Goal: Contribute content: Contribute content

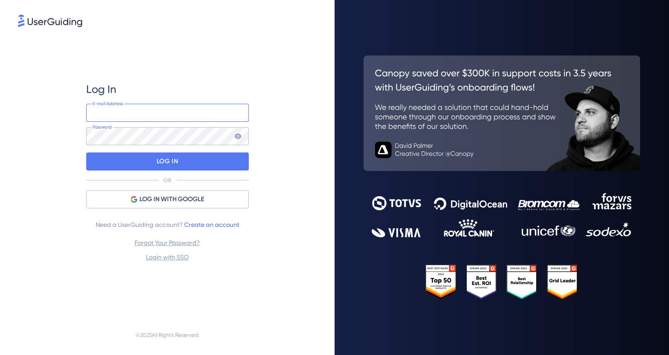
click at [126, 114] on input "email" at bounding box center [167, 113] width 163 height 18
type input "[EMAIL_ADDRESS][DOMAIN_NAME]"
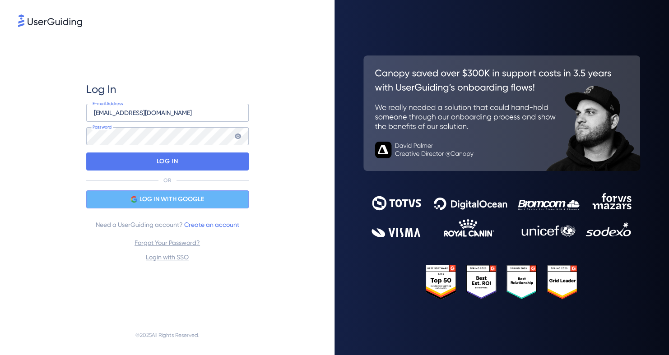
click at [142, 201] on span "LOG IN WITH GOOGLE" at bounding box center [172, 199] width 65 height 11
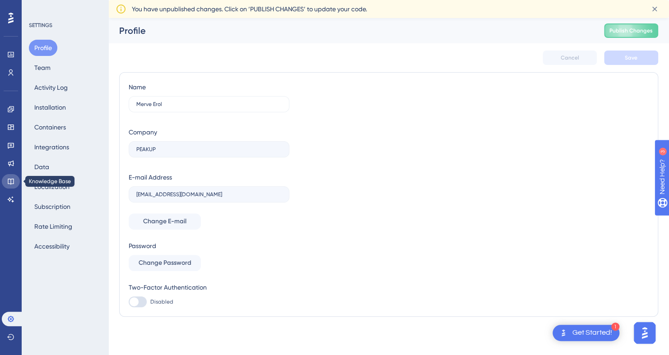
click at [8, 186] on link at bounding box center [11, 181] width 18 height 14
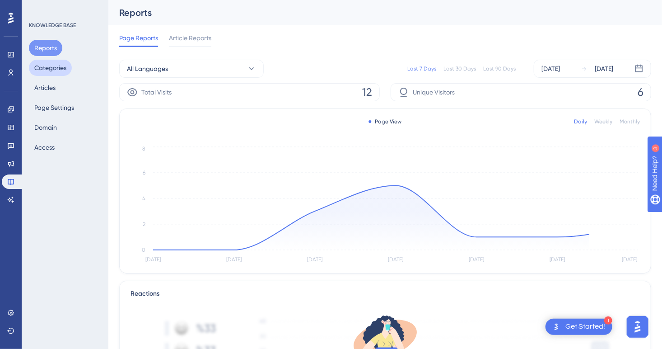
click at [62, 70] on button "Categories" at bounding box center [50, 68] width 43 height 16
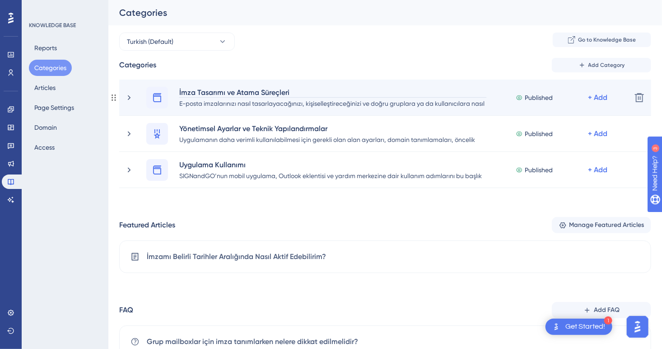
click at [248, 93] on div "İmza Tasarımı ve Atama Süreçleri" at bounding box center [333, 92] width 308 height 11
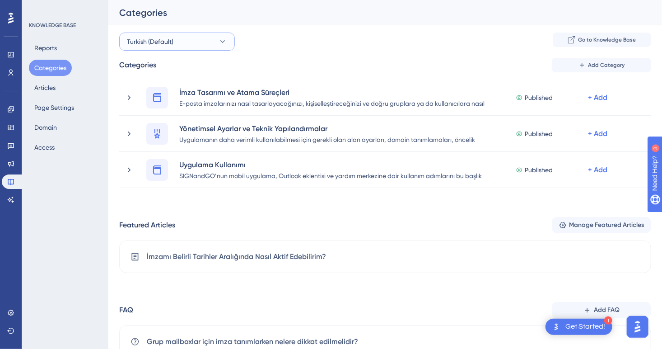
click at [183, 47] on button "Turkish (Default)" at bounding box center [177, 42] width 116 height 18
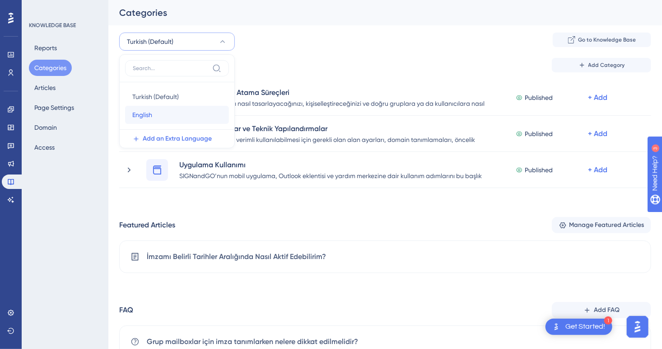
click at [168, 112] on div "English English" at bounding box center [176, 115] width 89 height 18
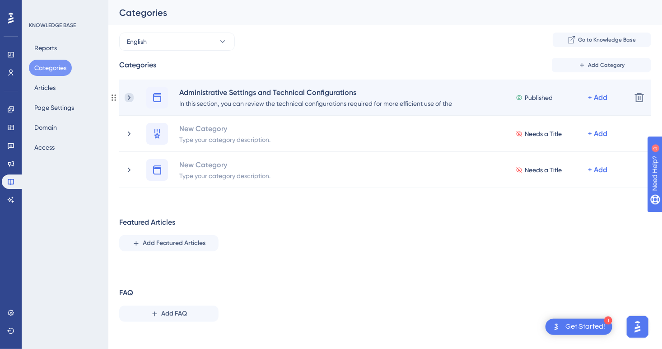
click at [133, 98] on icon at bounding box center [129, 97] width 9 height 9
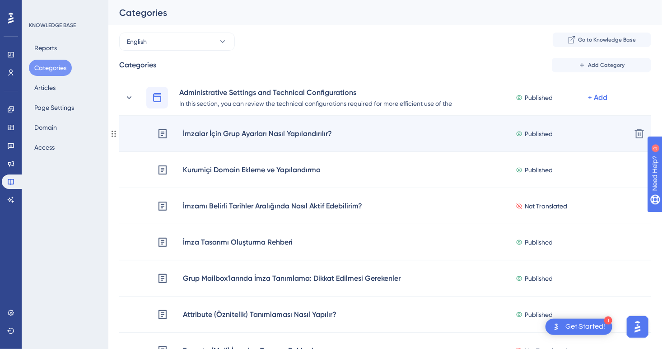
click at [238, 135] on div "İmzalar İçin Grup Ayarları Nasıl Yapılandırılır?" at bounding box center [257, 134] width 150 height 12
click at [302, 137] on div "İmzalar İçin Grup Ayarları Nasıl Yapılandırılır?" at bounding box center [257, 134] width 150 height 12
click at [184, 136] on div "İmzalar İçin Grup Ayarları Nasıl Yapılandırılır?" at bounding box center [257, 134] width 150 height 12
click at [162, 135] on icon at bounding box center [162, 133] width 11 height 11
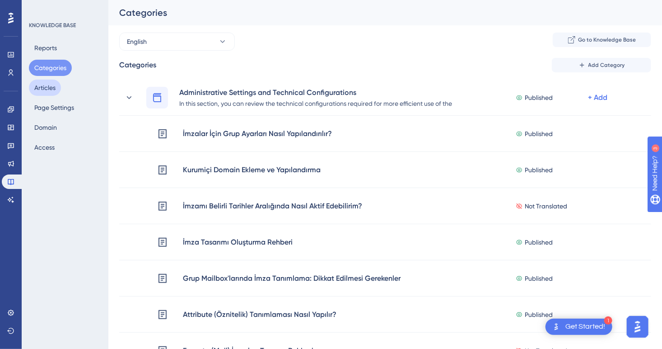
click at [50, 90] on button "Articles" at bounding box center [45, 87] width 32 height 16
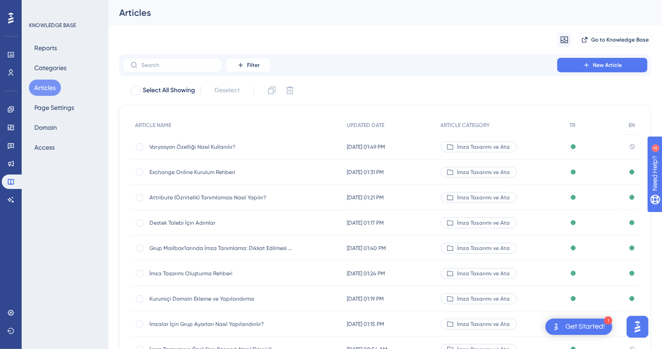
click at [191, 174] on span "Exchange Online Kurulum Rehberi" at bounding box center [221, 171] width 144 height 7
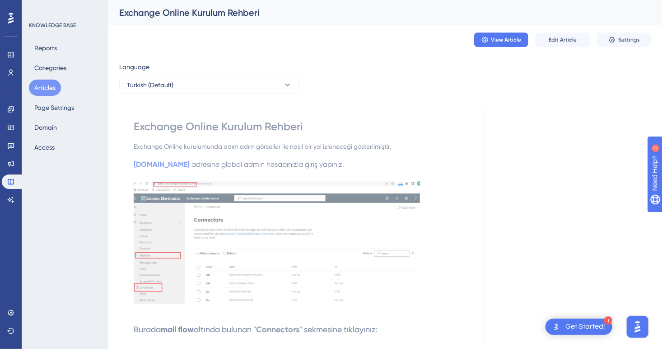
drag, startPoint x: 42, startPoint y: 90, endPoint x: 79, endPoint y: 118, distance: 45.7
click at [42, 90] on button "Articles" at bounding box center [45, 87] width 32 height 16
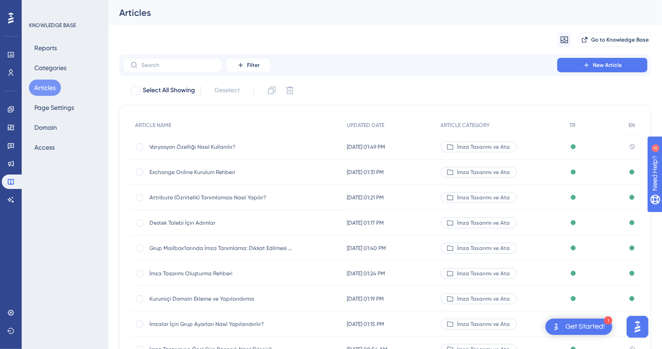
click at [185, 201] on div "Attribute (Öznitelik) Tanımlaması Nasıl Yapılır? Attribute (Öznitelik) Tanımlam…" at bounding box center [221, 197] width 144 height 25
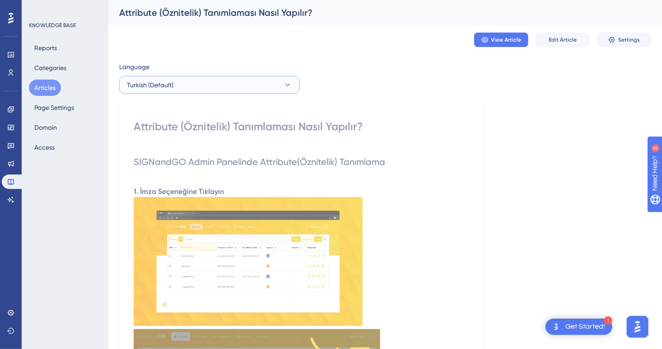
click at [183, 88] on button "Turkish (Default)" at bounding box center [209, 85] width 181 height 18
click at [176, 132] on button "English English Published" at bounding box center [209, 130] width 169 height 18
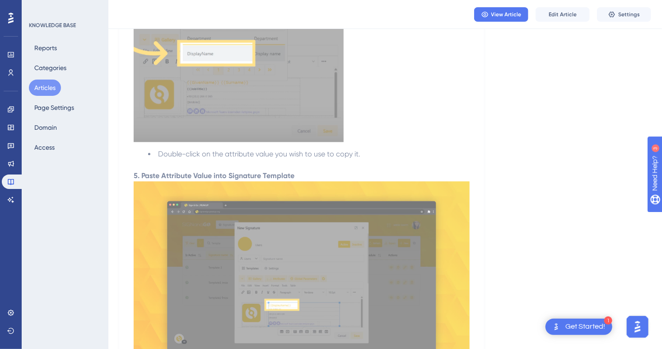
scroll to position [1264, 0]
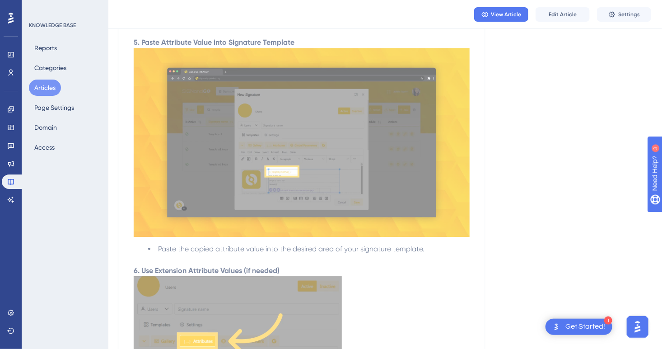
click at [42, 88] on button "Articles" at bounding box center [45, 87] width 32 height 16
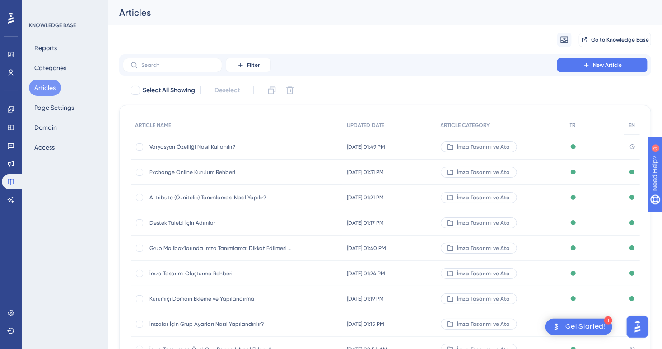
click at [192, 225] on span "Destek Talebi İçin Adımlar" at bounding box center [221, 222] width 144 height 7
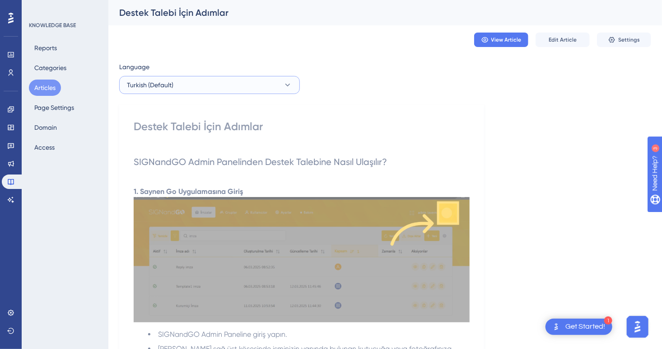
click at [161, 86] on span "Turkish (Default)" at bounding box center [150, 84] width 47 height 11
click at [155, 128] on button "English English Published" at bounding box center [209, 130] width 169 height 18
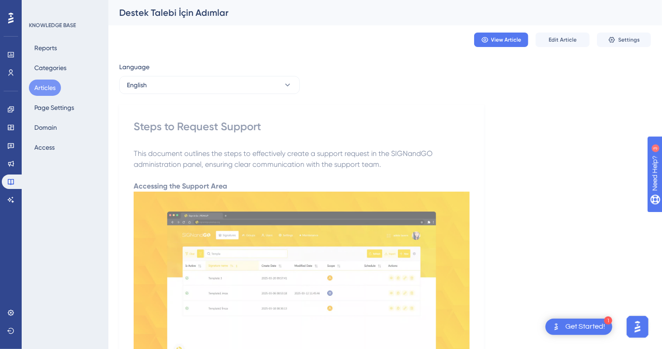
click at [53, 88] on button "Articles" at bounding box center [45, 87] width 32 height 16
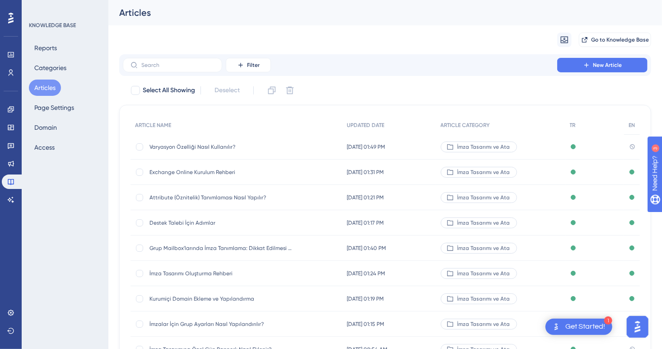
scroll to position [90, 0]
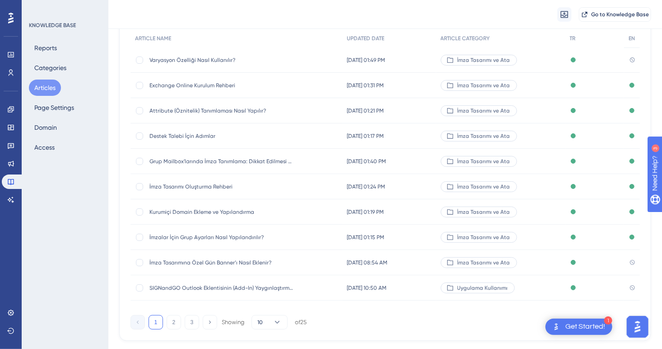
click at [236, 163] on span "Grup Mailbox'larında İmza Tanımlama: Dikkat Edilmesi Gerekenler" at bounding box center [221, 161] width 144 height 7
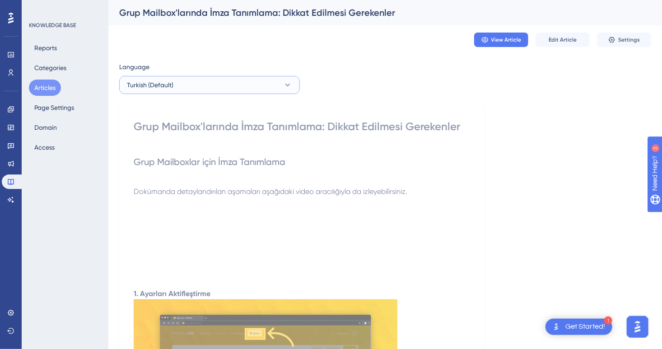
click at [156, 87] on span "Turkish (Default)" at bounding box center [150, 84] width 47 height 11
click at [157, 124] on button "English English Published" at bounding box center [209, 130] width 169 height 18
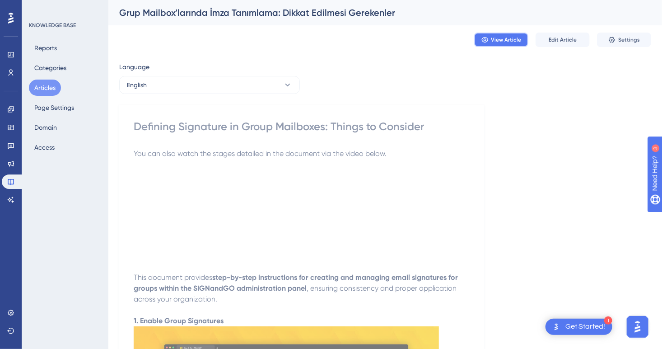
click at [514, 40] on span "View Article" at bounding box center [506, 39] width 30 height 7
click at [552, 36] on span "Edit Article" at bounding box center [563, 39] width 28 height 7
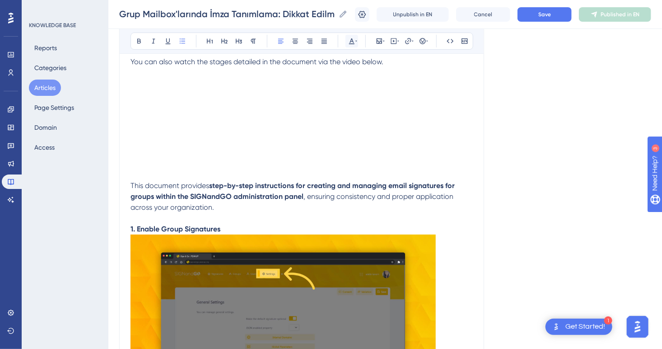
scroll to position [45, 0]
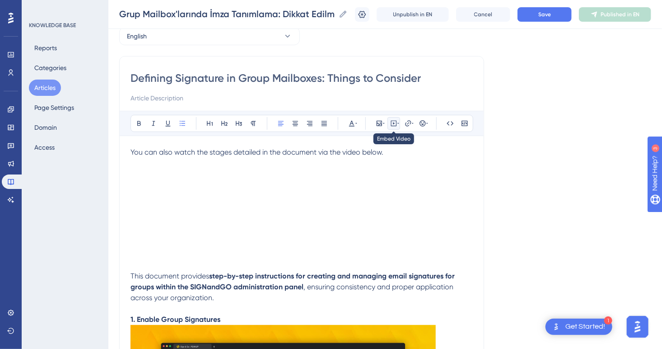
click at [394, 126] on icon at bounding box center [393, 123] width 7 height 7
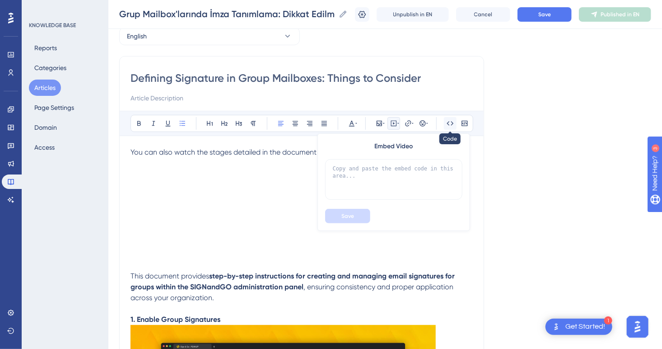
click at [449, 122] on div "Bold Italic Underline Bullet Point Heading 1 Heading 2 Heading 3 Normal Align L…" at bounding box center [301, 123] width 343 height 17
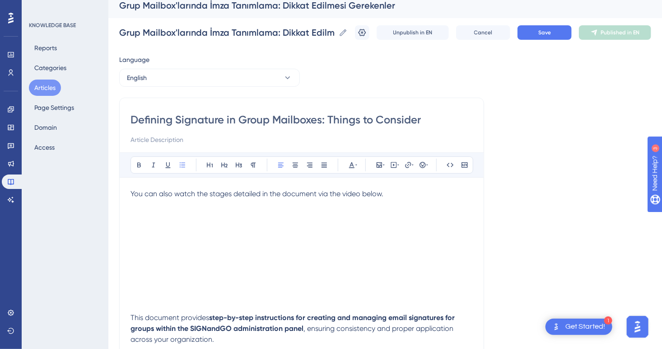
scroll to position [0, 0]
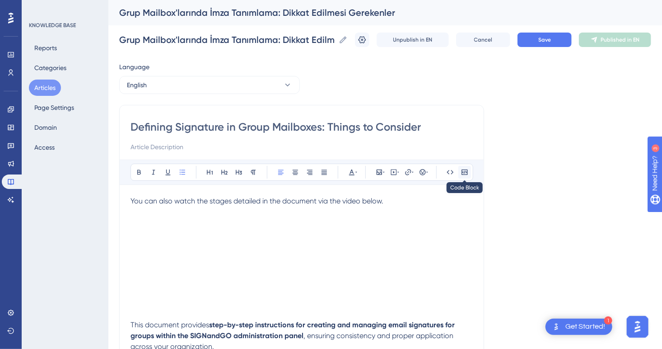
click at [480, 39] on button "Cancel" at bounding box center [483, 40] width 54 height 14
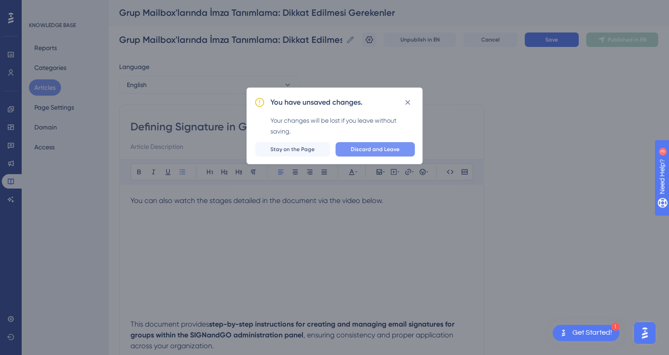
click at [392, 154] on button "Discard and Leave" at bounding box center [374, 149] width 79 height 14
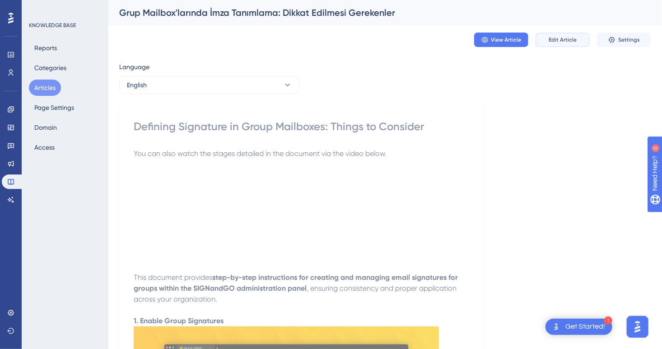
click at [551, 42] on span "Edit Article" at bounding box center [563, 39] width 28 height 7
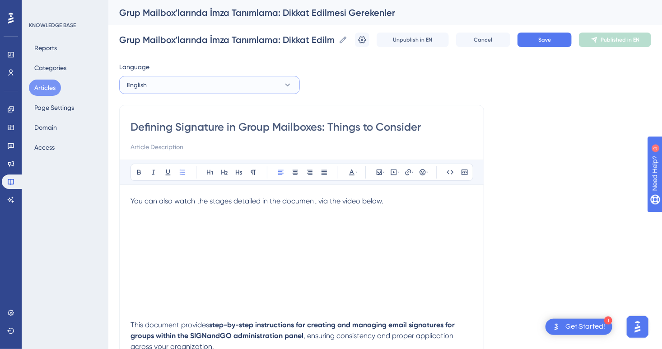
click at [210, 84] on button "English" at bounding box center [209, 85] width 181 height 18
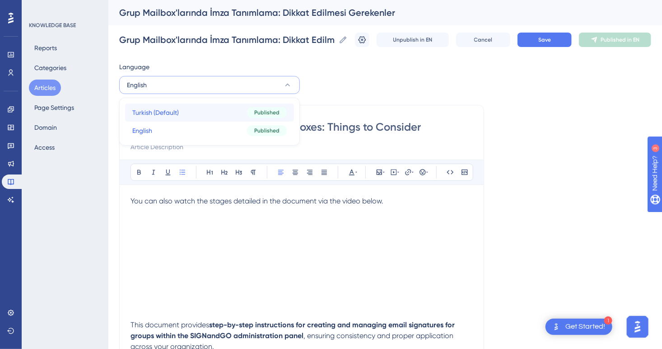
click at [180, 110] on button "Turkish (Default) Turkish (Default) Published" at bounding box center [209, 112] width 169 height 18
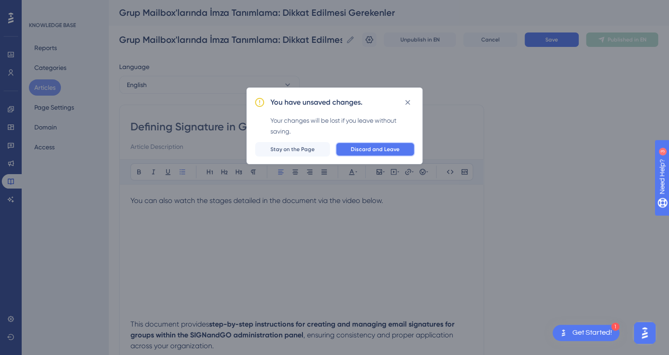
click at [375, 154] on button "Discard and Leave" at bounding box center [374, 149] width 79 height 14
checkbox input "true"
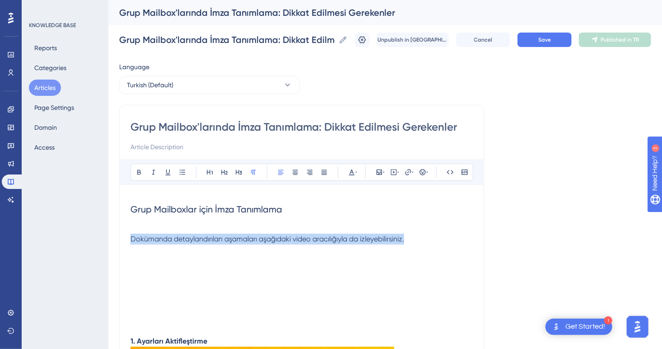
drag, startPoint x: 427, startPoint y: 242, endPoint x: 96, endPoint y: 238, distance: 331.0
copy span "Dokümanda detaylandırılan aşamaları aşağıdaki video aracılığıyla da izleyebilir…"
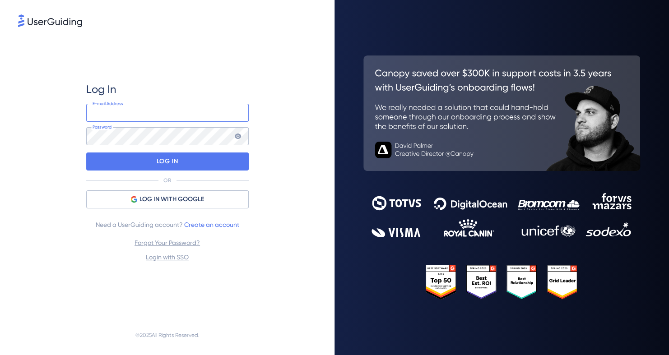
click at [189, 113] on input "email" at bounding box center [167, 113] width 163 height 18
drag, startPoint x: 172, startPoint y: 110, endPoint x: -6, endPoint y: 110, distance: 178.3
click at [0, 110] on html "Log In yesim.altay@peakup.org E-mail Address Password LOG IN OR LOG IN WITH GOO…" at bounding box center [334, 177] width 669 height 355
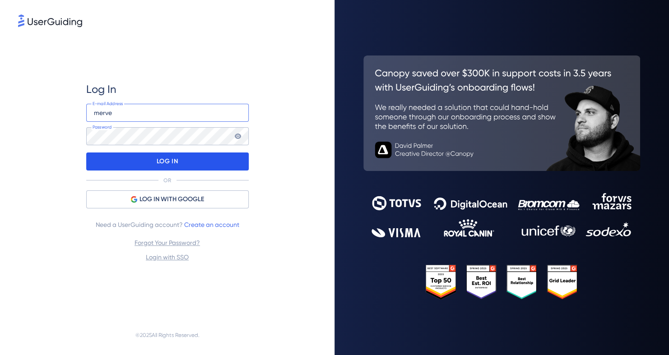
type input "[EMAIL_ADDRESS][DOMAIN_NAME]"
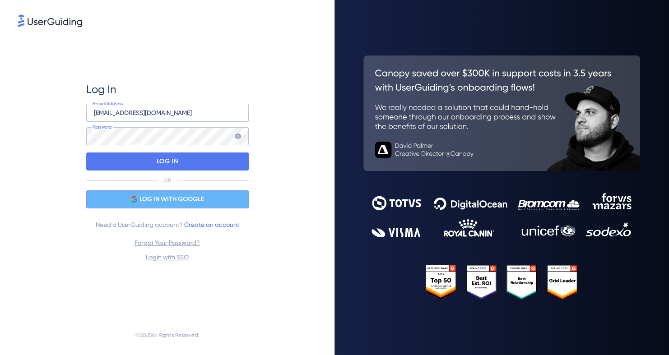
click at [142, 197] on span "LOG IN WITH GOOGLE" at bounding box center [172, 199] width 65 height 11
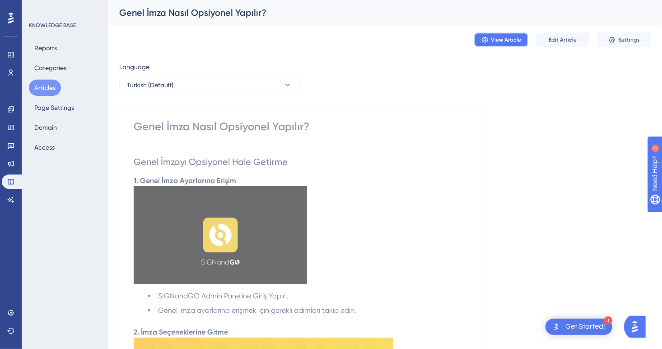
click at [498, 38] on span "View Article" at bounding box center [506, 39] width 30 height 7
click at [556, 37] on span "Edit Article" at bounding box center [563, 39] width 28 height 7
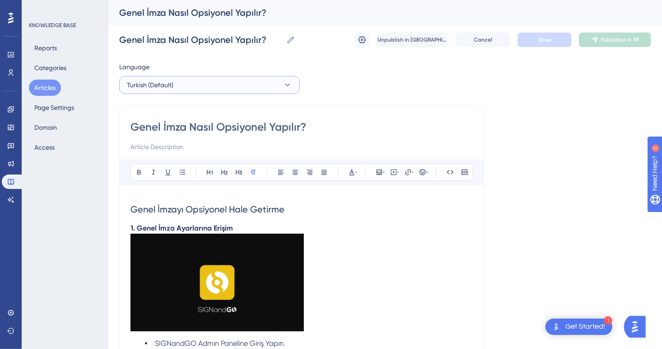
click at [217, 88] on button "Turkish (Default)" at bounding box center [209, 85] width 181 height 18
click at [182, 131] on button "English English No translation" at bounding box center [209, 130] width 169 height 18
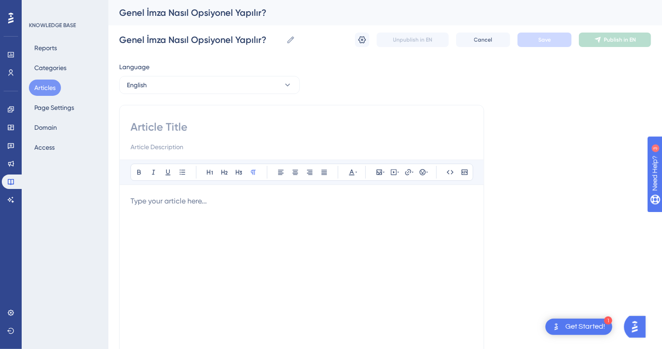
click at [158, 134] on input at bounding box center [301, 127] width 342 height 14
click at [172, 208] on div at bounding box center [301, 295] width 342 height 199
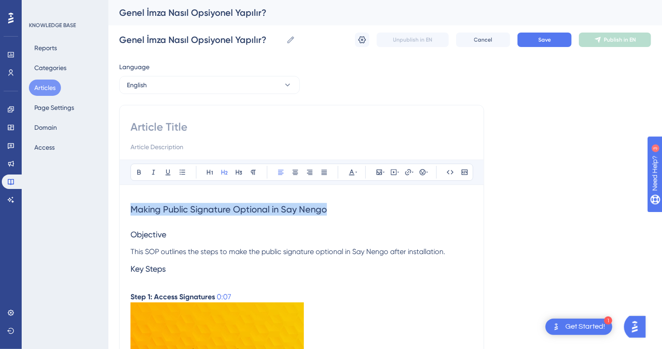
drag, startPoint x: 354, startPoint y: 213, endPoint x: 120, endPoint y: 197, distance: 234.4
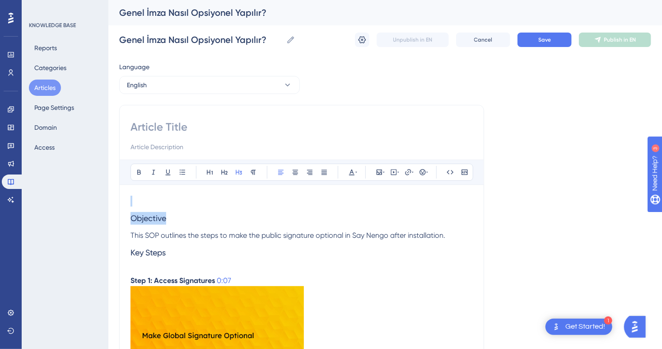
drag, startPoint x: 186, startPoint y: 218, endPoint x: 104, endPoint y: 195, distance: 85.7
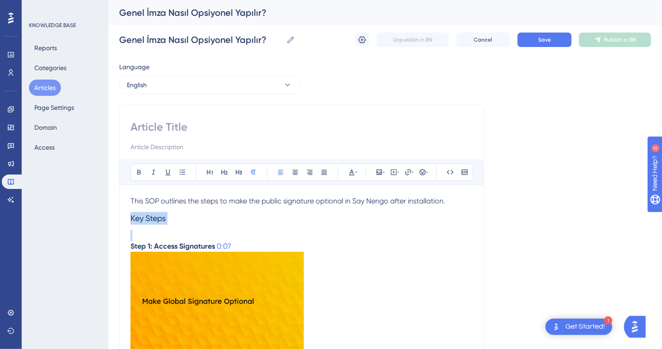
drag, startPoint x: 175, startPoint y: 235, endPoint x: 121, endPoint y: 217, distance: 56.3
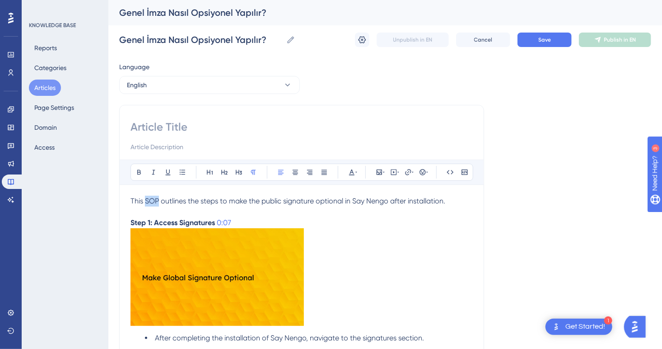
drag, startPoint x: 159, startPoint y: 200, endPoint x: 146, endPoint y: 199, distance: 13.6
click at [146, 199] on span "This SOP outlines the steps to make the public signature optional in Say Nengo …" at bounding box center [287, 200] width 315 height 9
click at [165, 139] on div at bounding box center [301, 136] width 342 height 33
click at [140, 123] on input at bounding box center [301, 127] width 342 height 14
type input "M"
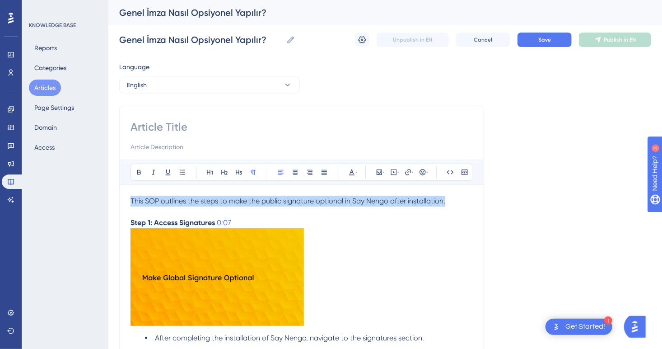
drag, startPoint x: 463, startPoint y: 204, endPoint x: 115, endPoint y: 203, distance: 347.7
copy span "This SOP outlines the steps to make the public signature optional in Say Nengo …"
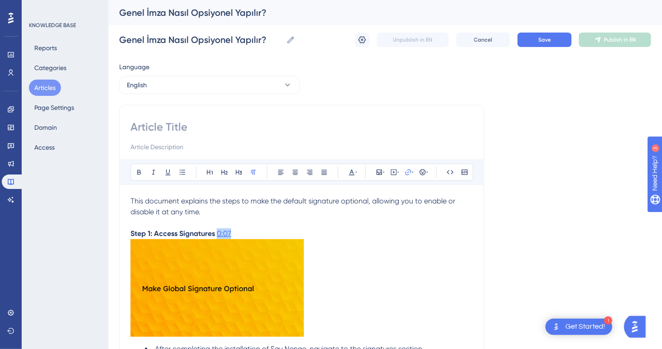
drag, startPoint x: 240, startPoint y: 233, endPoint x: 217, endPoint y: 233, distance: 22.6
click at [217, 233] on p "Step 1: Access Signatures 0:07" at bounding box center [301, 233] width 342 height 11
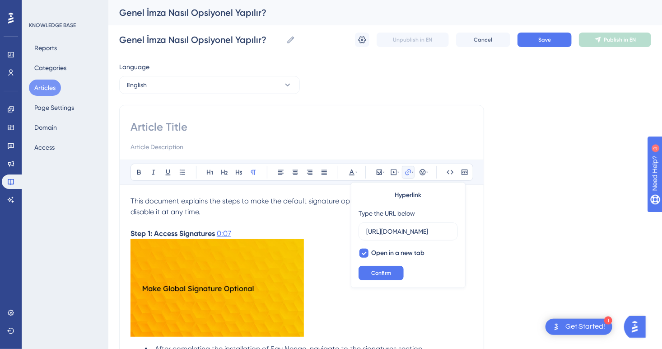
scroll to position [0, 105]
type input "https://loom.com/share/956f293d8fcb4aa482c5effadbc8d3f3?t="
click at [235, 233] on p "Step 1: Access Signatures 0:07" at bounding box center [301, 233] width 342 height 11
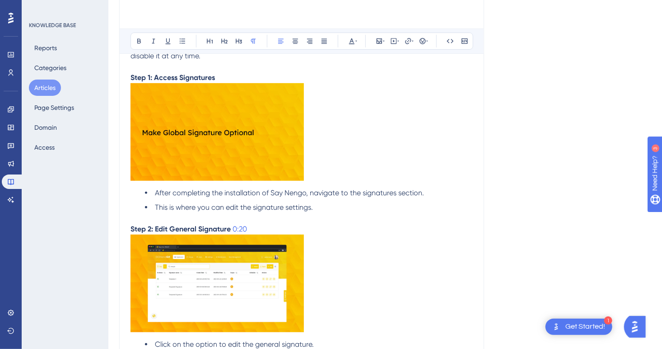
scroll to position [181, 0]
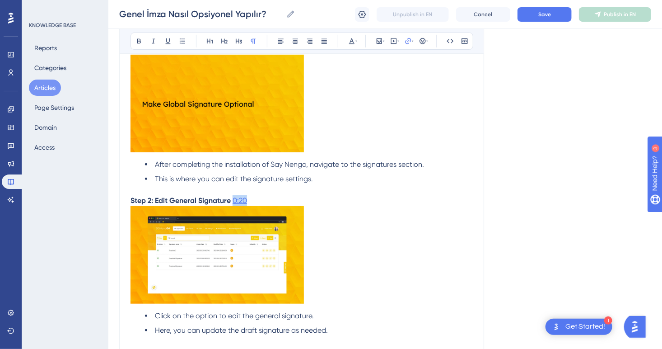
drag, startPoint x: 248, startPoint y: 200, endPoint x: 234, endPoint y: 197, distance: 13.9
click at [234, 197] on p "Step 2: Edit General Signature 0:20" at bounding box center [301, 200] width 342 height 11
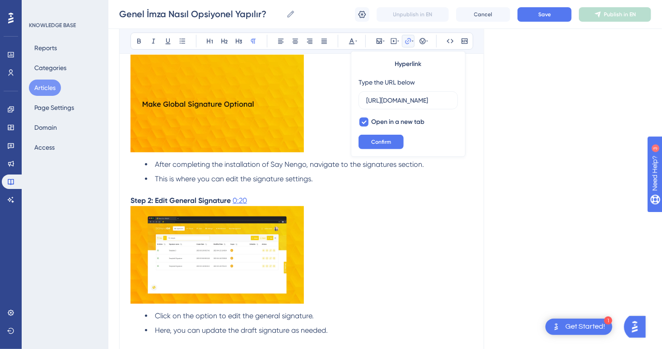
scroll to position [0, 108]
type input "https://loom.com/share/956f293d8fcb4aa482c5effadbc8d3f3?t=2"
drag, startPoint x: 252, startPoint y: 200, endPoint x: 232, endPoint y: 200, distance: 20.3
click at [232, 200] on p "Step 2: Edit General Signature 0:20" at bounding box center [301, 200] width 342 height 11
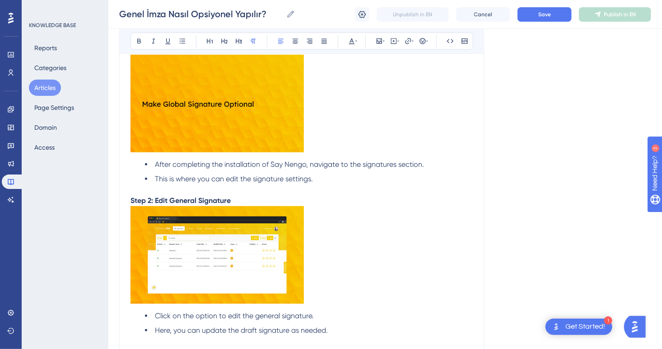
scroll to position [316, 0]
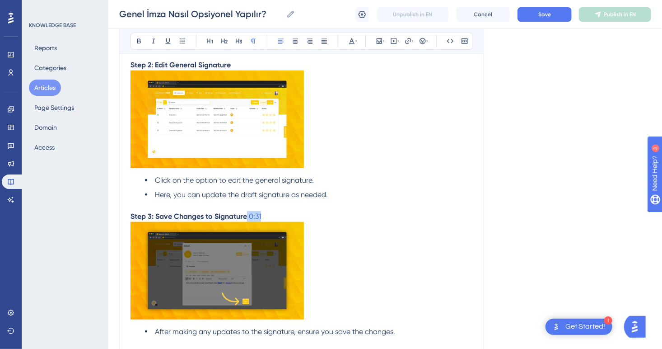
drag, startPoint x: 270, startPoint y: 214, endPoint x: 247, endPoint y: 216, distance: 22.6
click at [247, 216] on p "Step 3: Save Changes to Signature 0:31" at bounding box center [301, 216] width 342 height 11
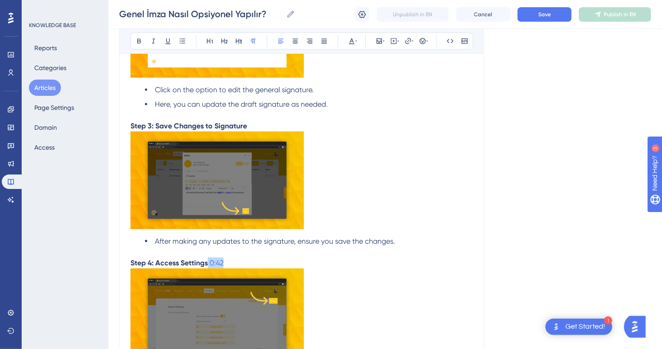
drag, startPoint x: 234, startPoint y: 264, endPoint x: 208, endPoint y: 264, distance: 26.2
click at [208, 264] on p "Step 4: Access Settings 0:42" at bounding box center [301, 262] width 342 height 11
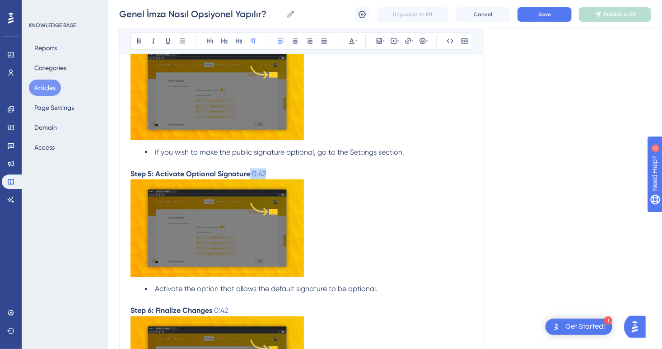
drag, startPoint x: 268, startPoint y: 178, endPoint x: 249, endPoint y: 178, distance: 19.4
click at [249, 178] on p "Step 5: Activate Optional Signature 0:42" at bounding box center [301, 173] width 342 height 11
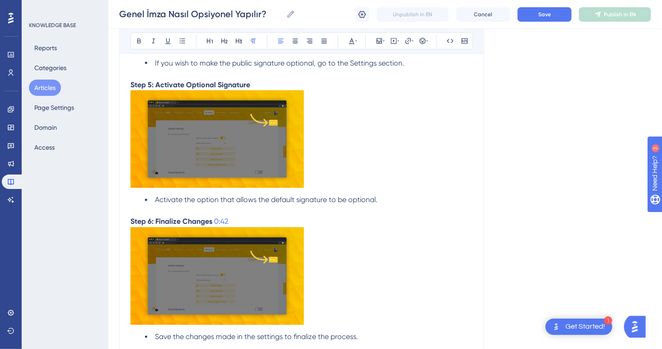
scroll to position [722, 0]
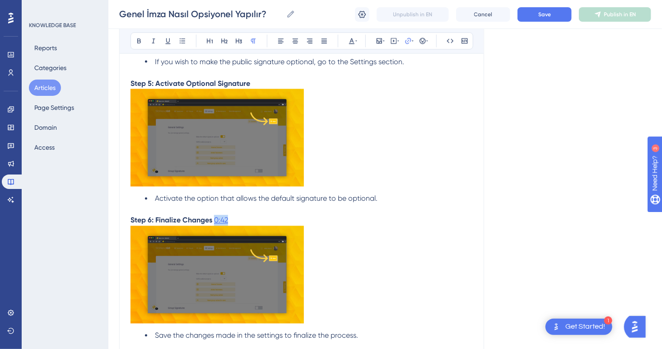
drag, startPoint x: 233, startPoint y: 223, endPoint x: 214, endPoint y: 222, distance: 18.5
click at [214, 222] on p "Step 6: Finalize Changes 0:42" at bounding box center [301, 220] width 342 height 11
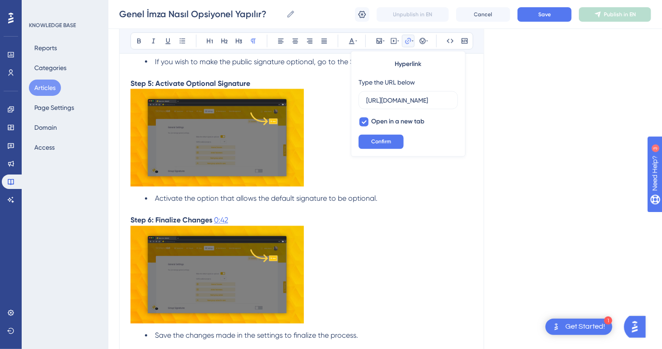
scroll to position [0, 109]
type input "https://loom.com/share/956f293d8fcb4aa482c5effadbc8d3f3?t=4"
drag, startPoint x: 234, startPoint y: 223, endPoint x: 215, endPoint y: 223, distance: 19.0
click at [215, 223] on p "Step 6: Finalize Changes 0:42" at bounding box center [301, 220] width 342 height 11
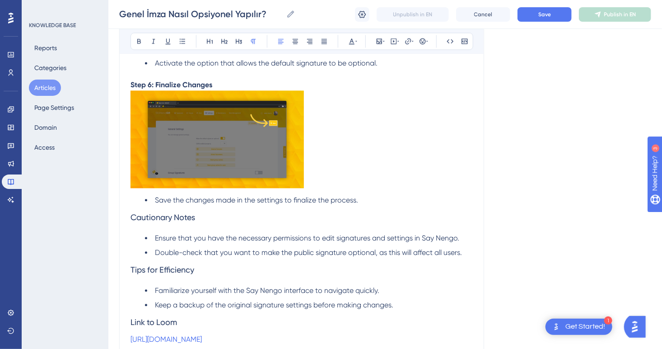
scroll to position [950, 0]
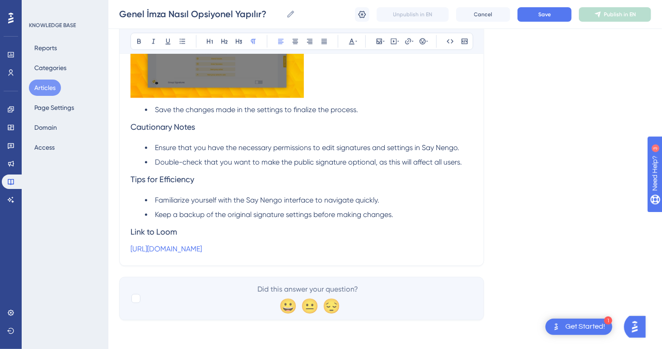
drag, startPoint x: 356, startPoint y: 247, endPoint x: 102, endPoint y: 234, distance: 255.0
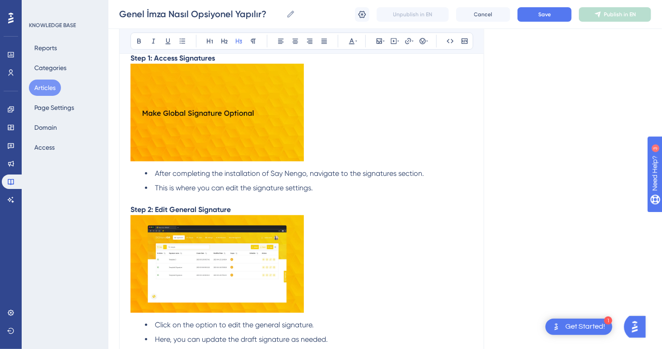
scroll to position [0, 0]
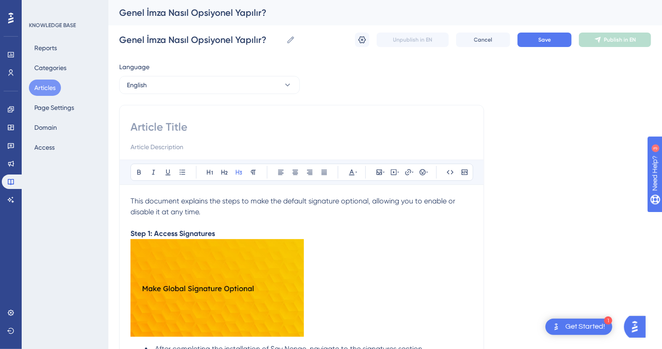
click at [132, 200] on span "This document explains the steps to make the default signature optional, allowi…" at bounding box center [293, 205] width 326 height 19
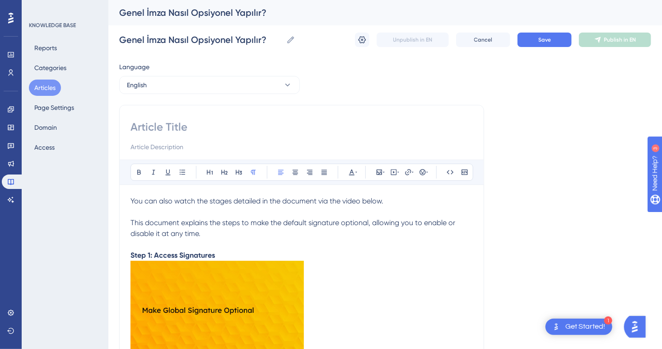
click at [146, 213] on p at bounding box center [301, 211] width 342 height 11
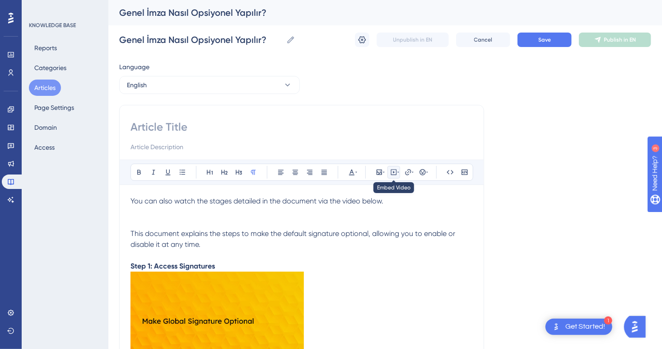
click at [395, 174] on icon at bounding box center [394, 172] width 6 height 6
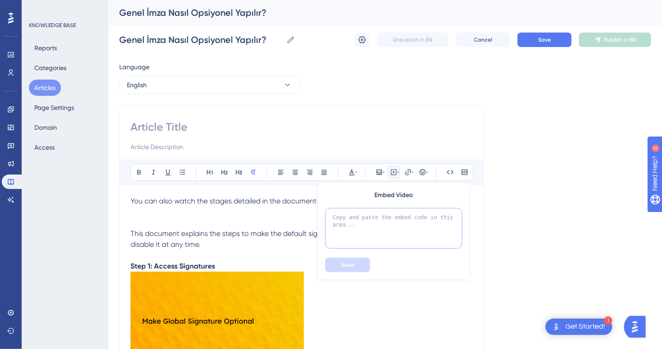
click at [391, 224] on textarea at bounding box center [393, 228] width 137 height 41
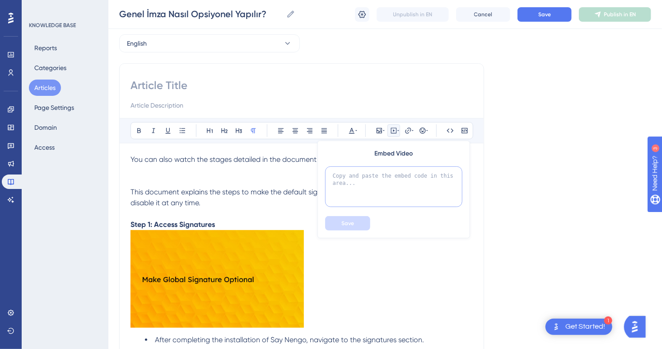
scroll to position [90, 0]
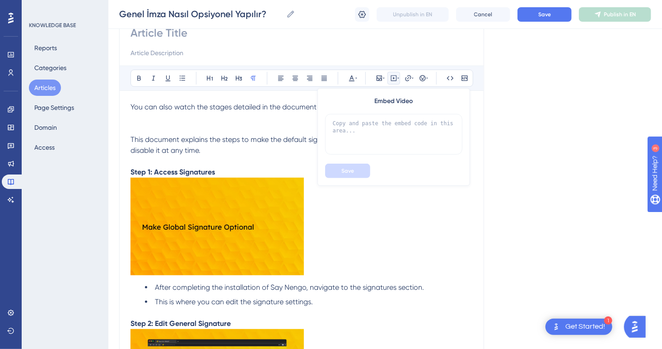
click at [381, 244] on p at bounding box center [301, 227] width 342 height 101
click at [365, 119] on p at bounding box center [301, 117] width 342 height 11
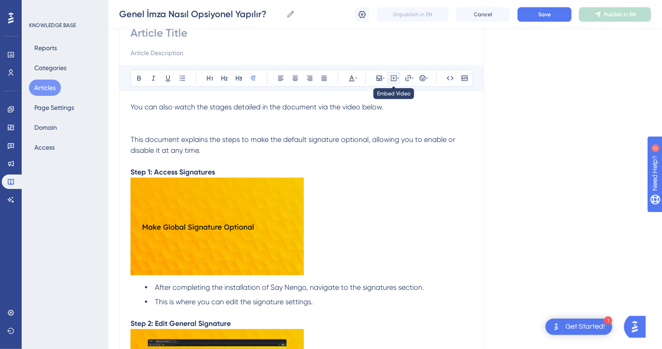
click at [396, 79] on icon at bounding box center [393, 77] width 7 height 7
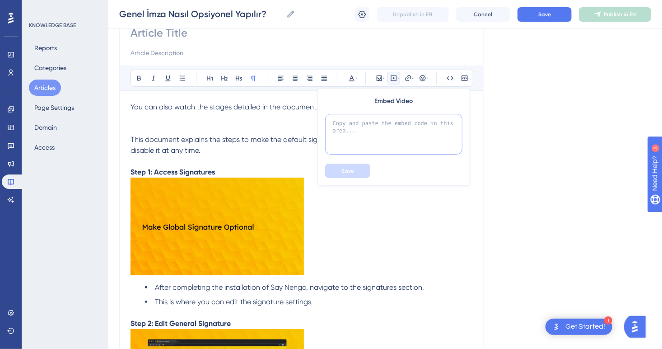
click at [396, 128] on textarea at bounding box center [393, 134] width 137 height 41
paste textarea "https://signandgo-video.azureedge.net/eng/general_signature_optional.mp4"
type textarea "https://signandgo-video.azureedge.net/eng/general_signature_optional.mp4"
click at [353, 172] on span "Save" at bounding box center [347, 170] width 13 height 7
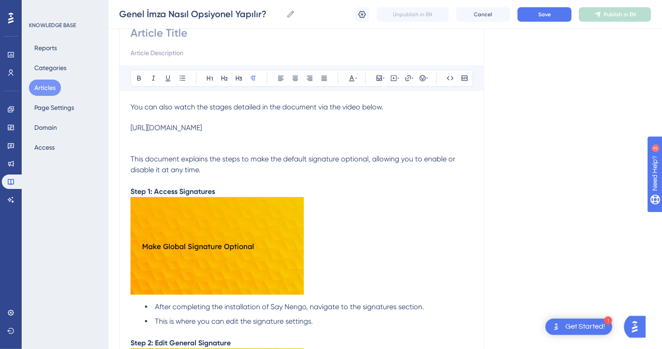
drag, startPoint x: 341, startPoint y: 126, endPoint x: 121, endPoint y: 135, distance: 220.1
drag, startPoint x: 134, startPoint y: 135, endPoint x: 120, endPoint y: 124, distance: 18.1
drag, startPoint x: 131, startPoint y: 126, endPoint x: 369, endPoint y: 132, distance: 237.6
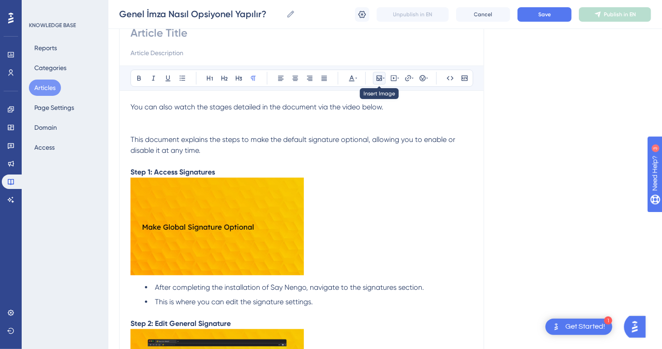
click at [377, 79] on icon at bounding box center [379, 77] width 5 height 5
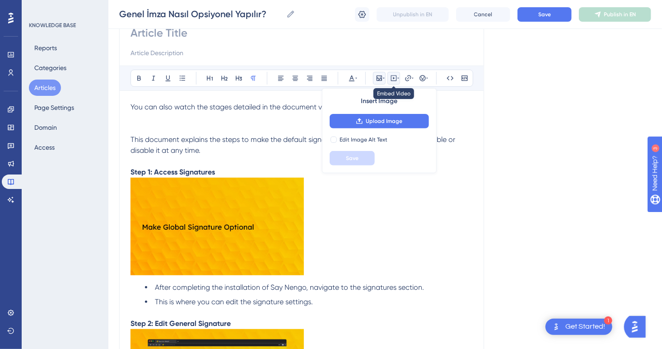
click at [389, 81] on button at bounding box center [393, 78] width 13 height 13
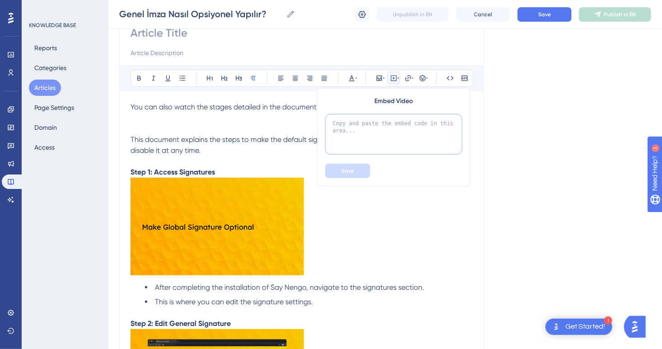
click at [386, 141] on textarea at bounding box center [393, 134] width 137 height 41
paste textarea "<video width="100%" controls> <source src="https://signandgo-video.azureedge.ne…"
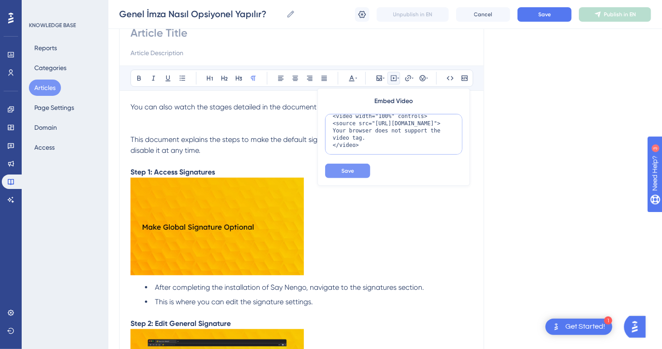
type textarea "<video width="100%" controls> <source src="https://signandgo-video.azureedge.ne…"
click at [355, 172] on button "Save" at bounding box center [347, 170] width 45 height 14
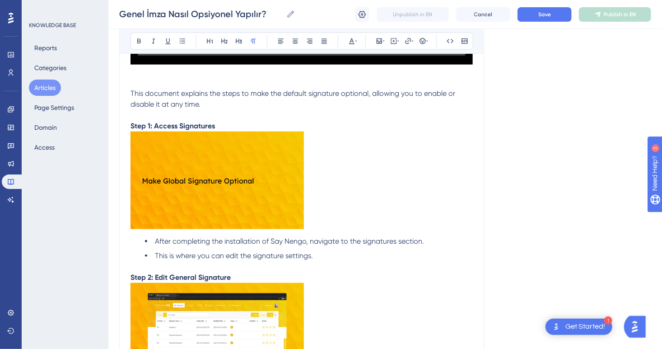
scroll to position [361, 0]
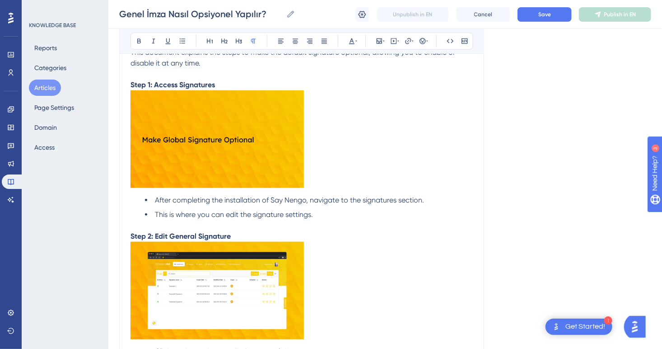
click at [213, 186] on img at bounding box center [216, 139] width 173 height 98
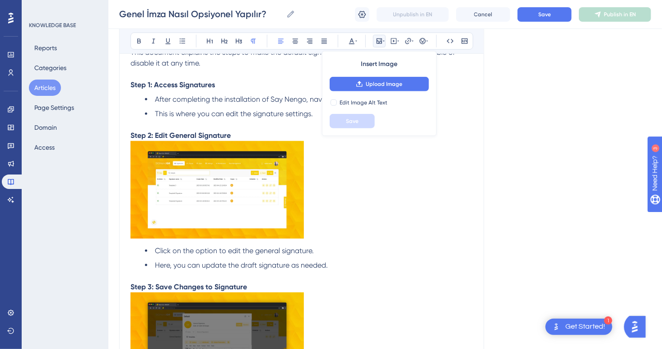
click at [230, 90] on p "Step 1: Access Signatures" at bounding box center [301, 84] width 342 height 11
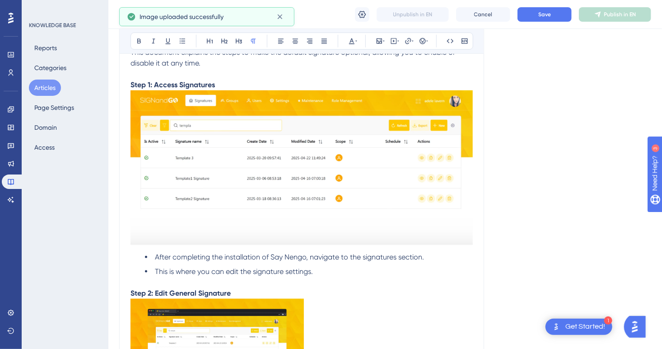
click at [318, 211] on img at bounding box center [301, 167] width 342 height 154
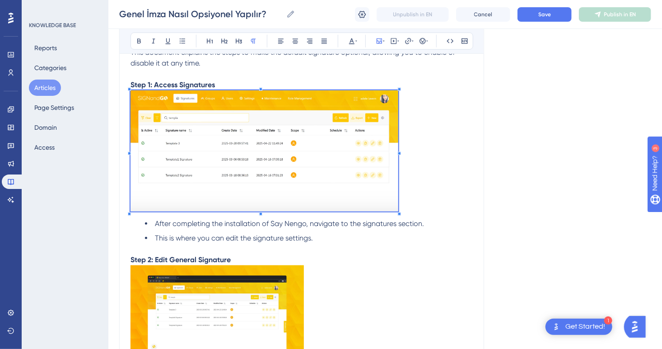
click at [395, 265] on p "Step 2: Edit General Signature" at bounding box center [301, 259] width 342 height 11
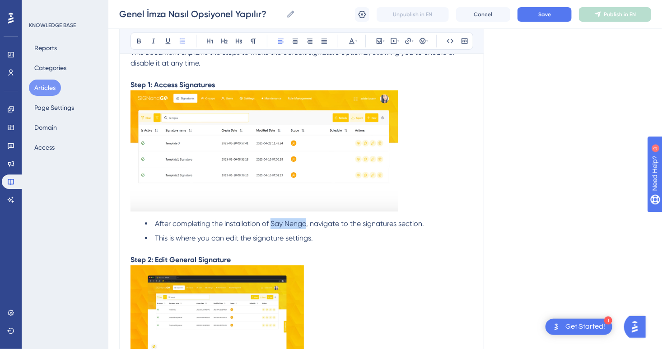
drag, startPoint x: 306, startPoint y: 246, endPoint x: 271, endPoint y: 247, distance: 34.8
click at [271, 228] on span "After completing the installation of Say Nengo, navigate to the signatures sect…" at bounding box center [289, 223] width 269 height 9
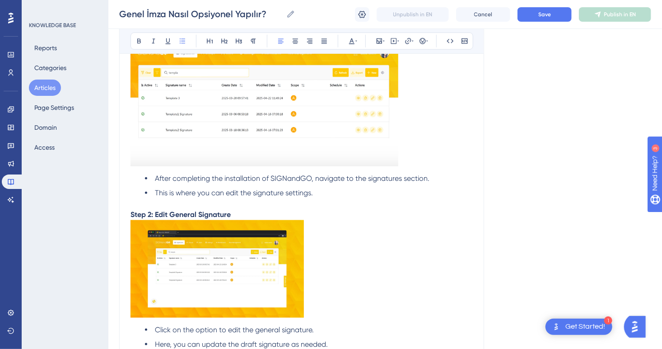
scroll to position [497, 0]
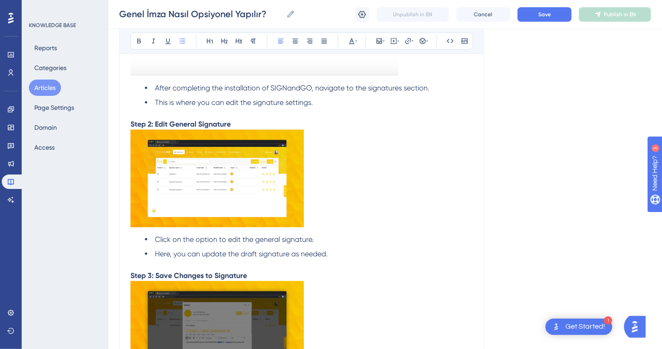
click at [264, 226] on img at bounding box center [216, 179] width 173 height 98
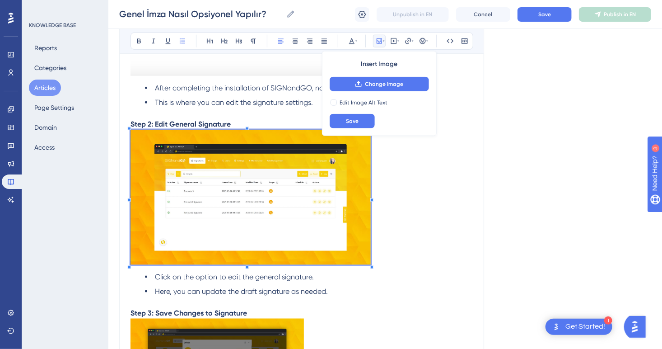
click at [371, 260] on p at bounding box center [301, 199] width 342 height 138
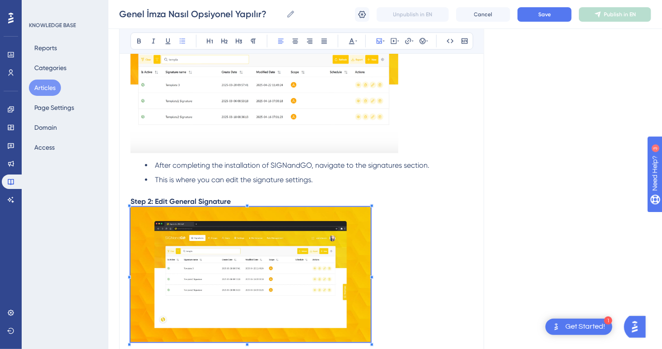
scroll to position [361, 0]
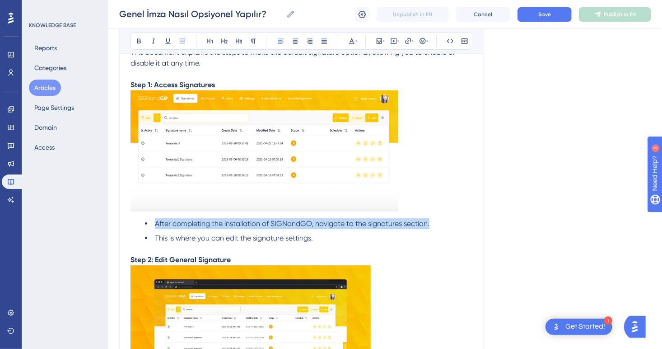
drag, startPoint x: 435, startPoint y: 247, endPoint x: 150, endPoint y: 241, distance: 284.5
click at [150, 229] on li "After completing the installation of SIGNandGO, navigate to the signatures sect…" at bounding box center [309, 223] width 328 height 11
copy span "After completing the installation of SIGNandGO, navigate to the signatures sect…"
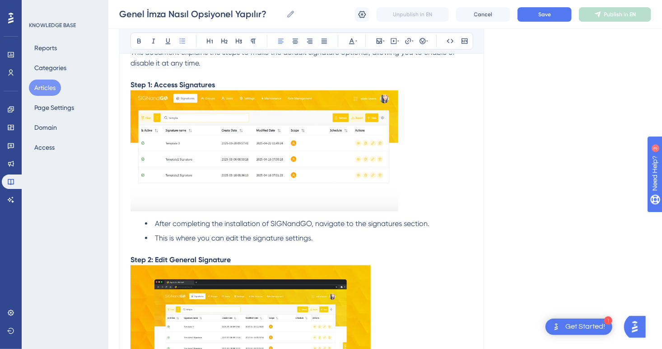
click at [315, 228] on span "After completing the installation of SIGNandGO, navigate to the signatures sect…" at bounding box center [292, 223] width 275 height 9
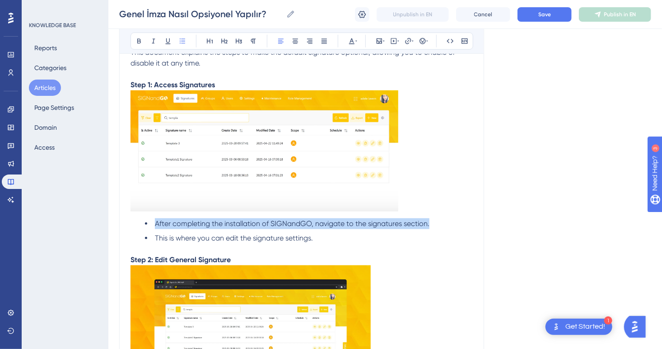
drag, startPoint x: 266, startPoint y: 246, endPoint x: 154, endPoint y: 242, distance: 112.9
click at [154, 229] on li "After completing the installation of SIGNandGO, navigate to the signatures sect…" at bounding box center [309, 223] width 328 height 11
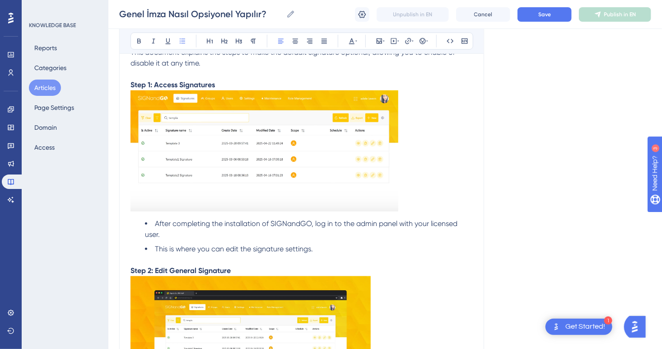
click at [400, 238] on span "After completing the installation of SIGNandGO, log in to the admin panel with …" at bounding box center [302, 228] width 314 height 19
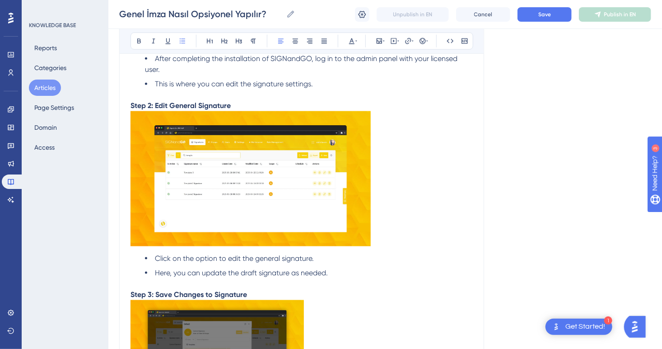
scroll to position [542, 0]
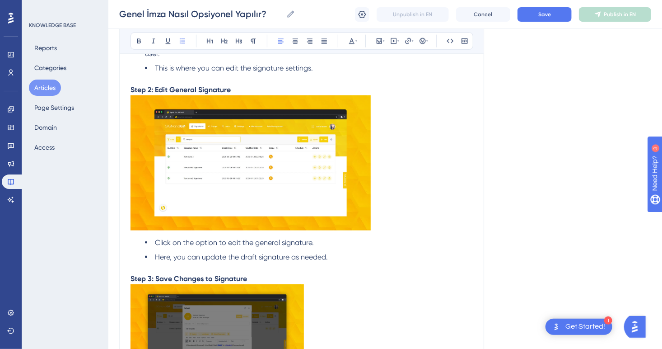
click at [297, 211] on img at bounding box center [250, 162] width 240 height 135
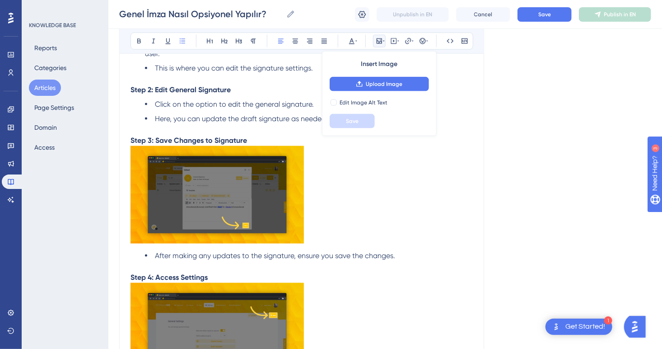
click at [268, 119] on div "You can also watch the stages detailed in the document via the video below. You…" at bounding box center [301, 225] width 342 height 1150
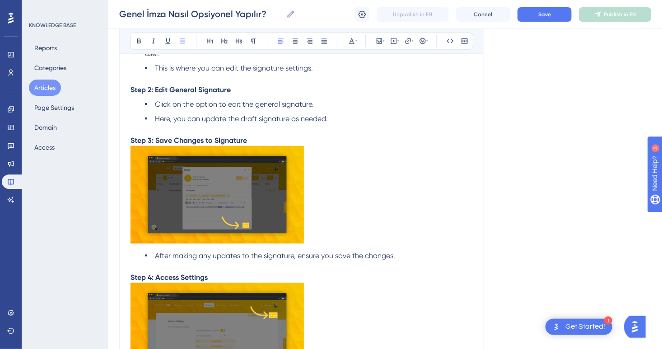
click at [268, 95] on p "Step 2: Edit General Signature" at bounding box center [301, 89] width 342 height 11
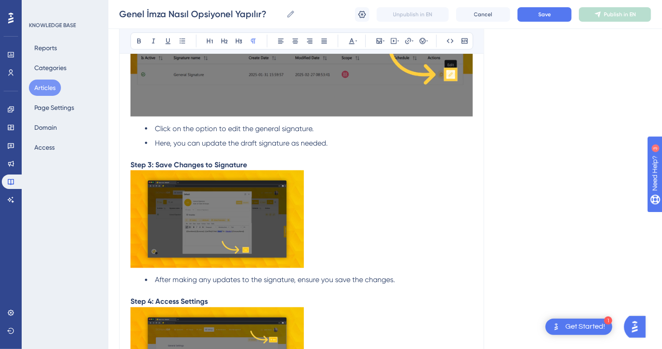
scroll to position [677, 0]
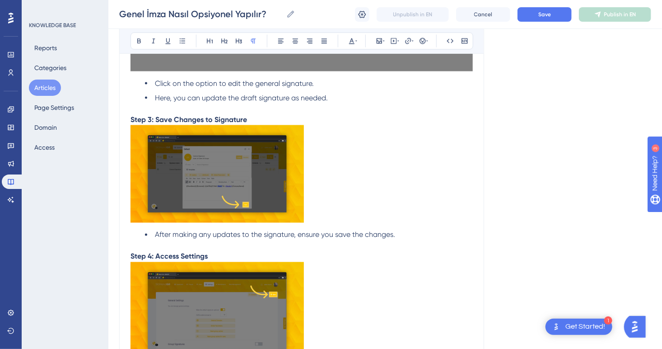
click at [261, 195] on img at bounding box center [216, 174] width 173 height 98
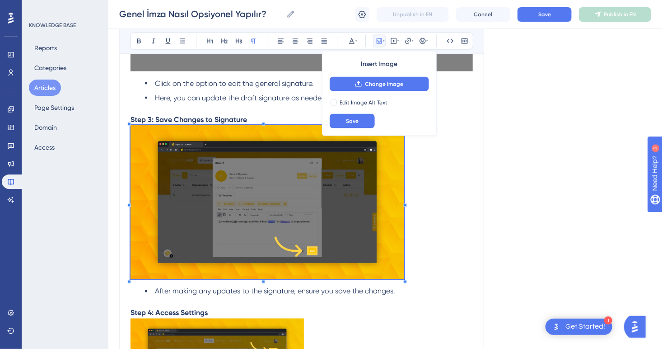
click at [403, 282] on span at bounding box center [267, 203] width 274 height 157
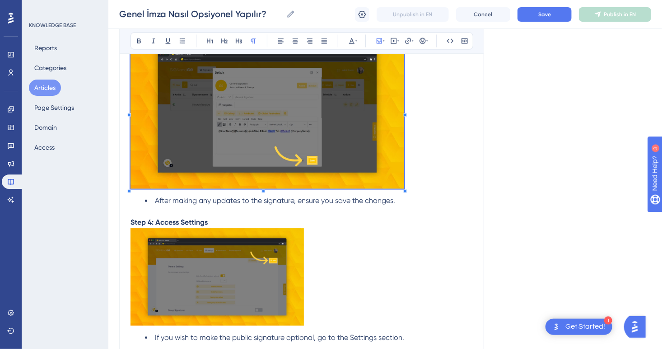
scroll to position [858, 0]
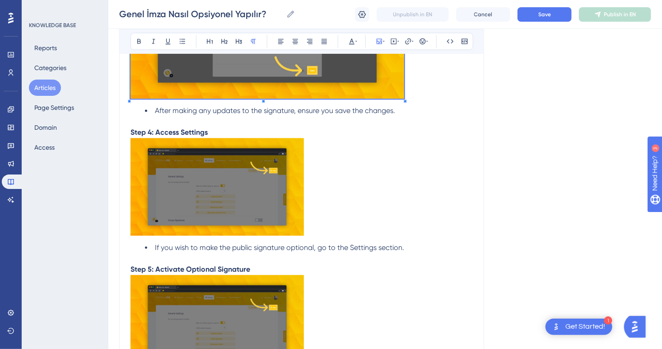
click at [256, 228] on img at bounding box center [216, 187] width 173 height 98
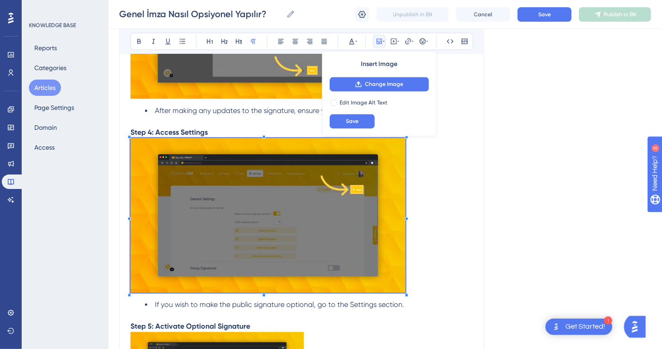
click at [405, 293] on p at bounding box center [301, 217] width 342 height 158
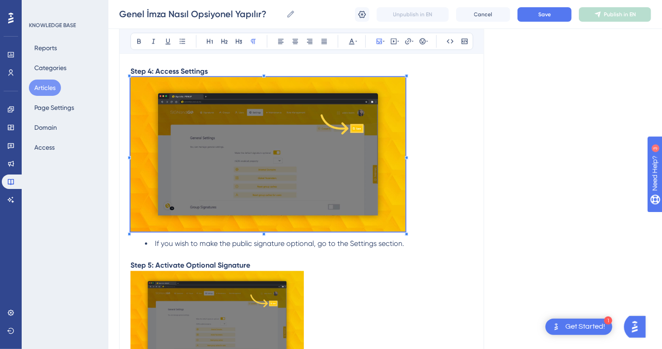
scroll to position [948, 0]
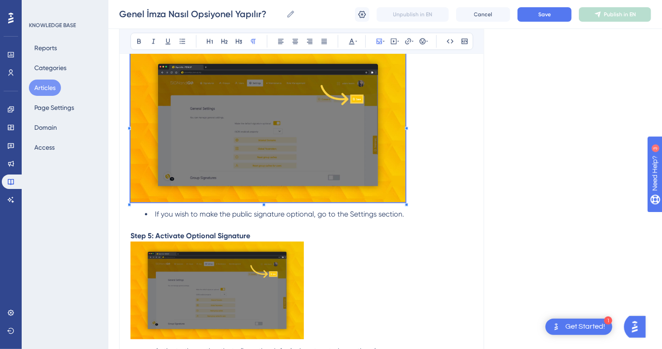
click at [331, 195] on img at bounding box center [267, 124] width 275 height 155
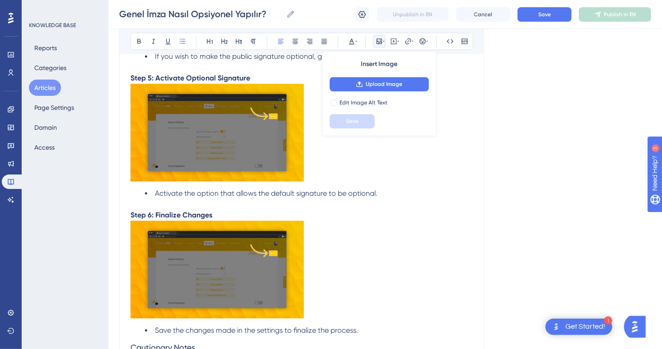
click at [215, 47] on p "Step 4: Access Settings" at bounding box center [301, 42] width 342 height 11
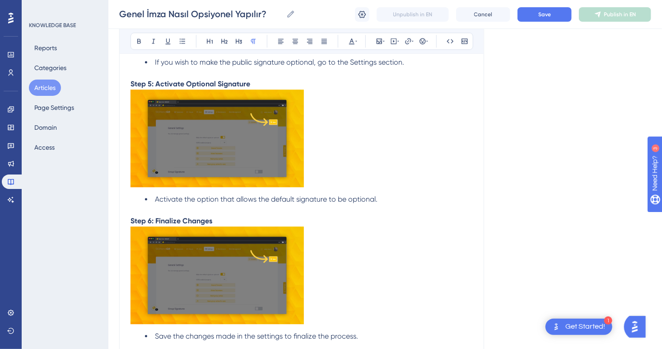
scroll to position [1129, 0]
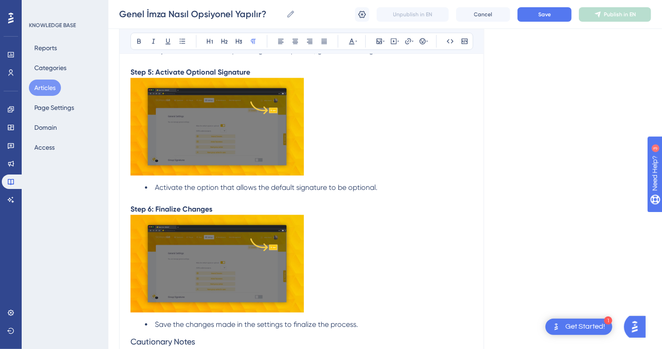
click at [274, 163] on img at bounding box center [216, 127] width 173 height 98
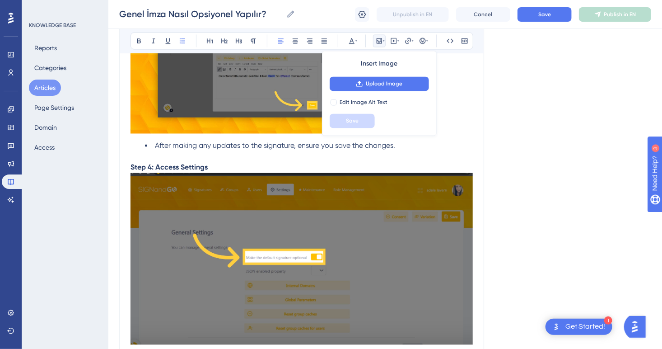
scroll to position [813, 0]
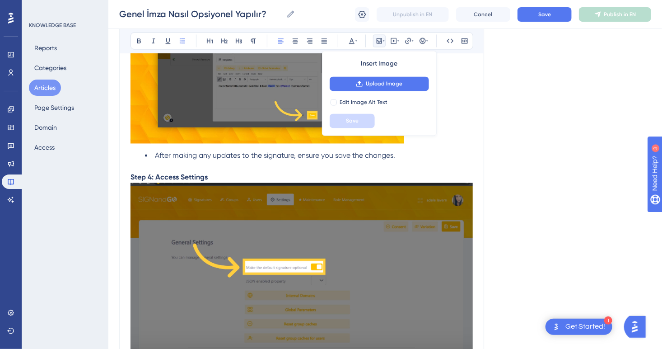
click at [235, 183] on p "Step 4: Access Settings" at bounding box center [301, 177] width 342 height 11
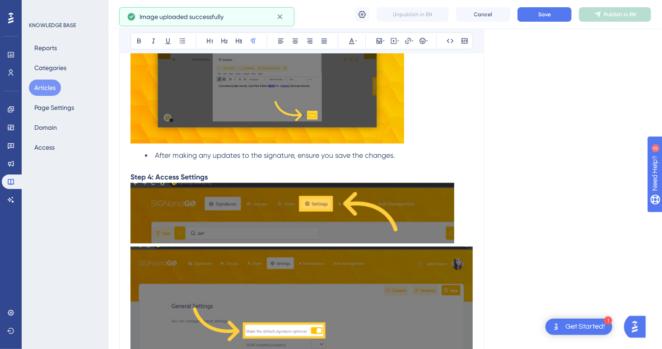
click at [280, 282] on img at bounding box center [301, 333] width 342 height 172
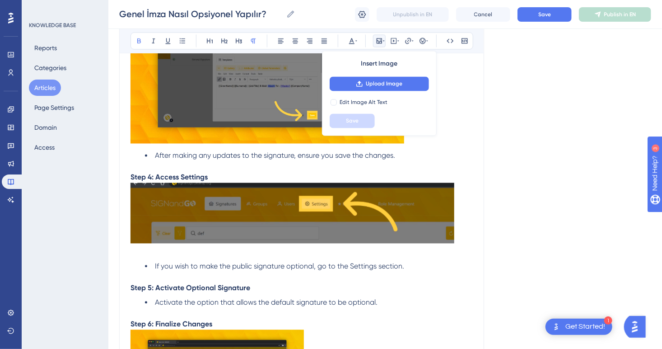
scroll to position [858, 0]
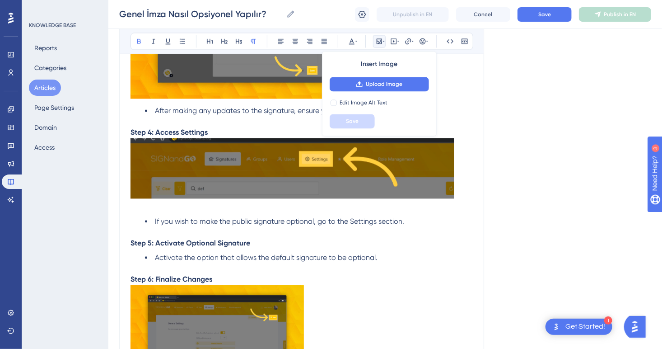
click at [276, 248] on p "Step 5: Activate Optional Signature" at bounding box center [301, 242] width 342 height 11
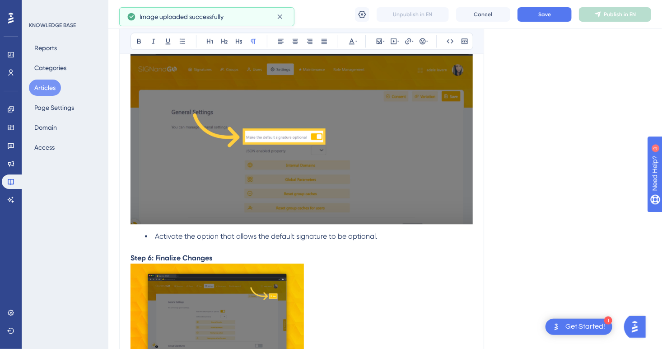
scroll to position [1129, 0]
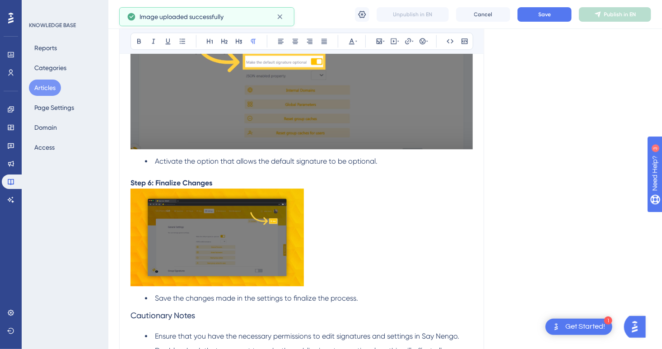
click at [271, 273] on img at bounding box center [216, 237] width 173 height 98
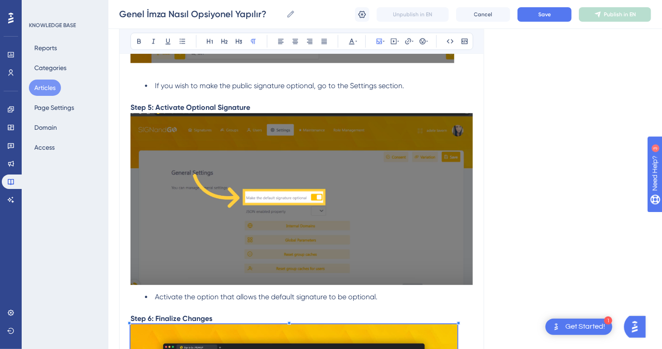
scroll to position [1084, 0]
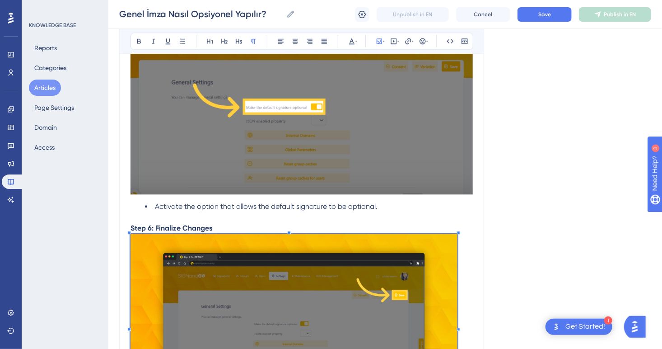
click at [394, 212] on li "Activate the option that allows the default signature to be optional." at bounding box center [309, 206] width 328 height 11
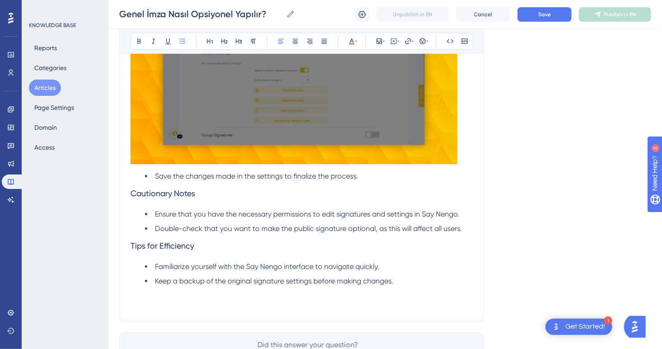
scroll to position [1355, 0]
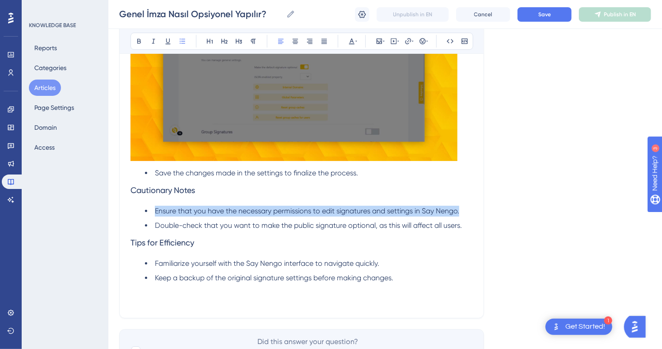
drag, startPoint x: 471, startPoint y: 237, endPoint x: 145, endPoint y: 232, distance: 326.5
click at [145, 216] on li "Ensure that you have the necessary permissions to edit signatures and settings …" at bounding box center [309, 210] width 328 height 11
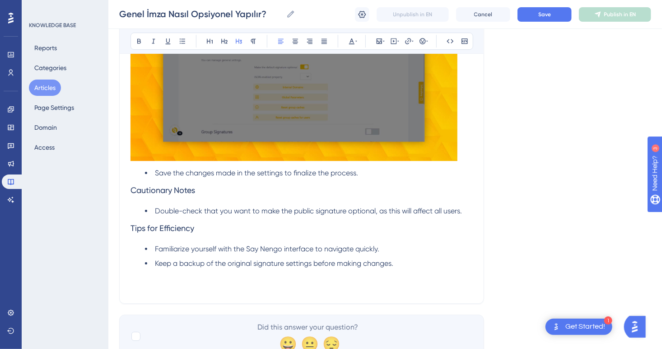
scroll to position [1400, 0]
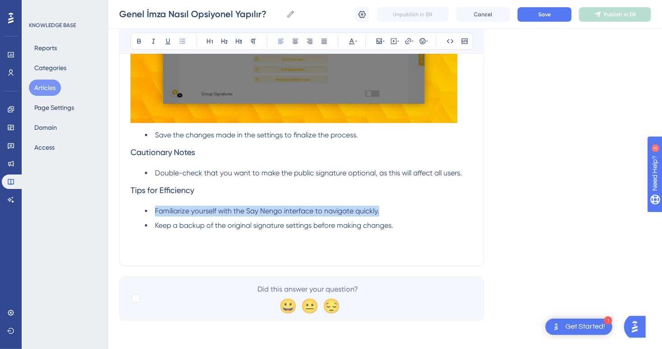
drag, startPoint x: 395, startPoint y: 231, endPoint x: 147, endPoint y: 228, distance: 248.4
click at [147, 216] on li "Familiarize yourself with the Say Nengo interface to navigate quickly." at bounding box center [309, 210] width 328 height 11
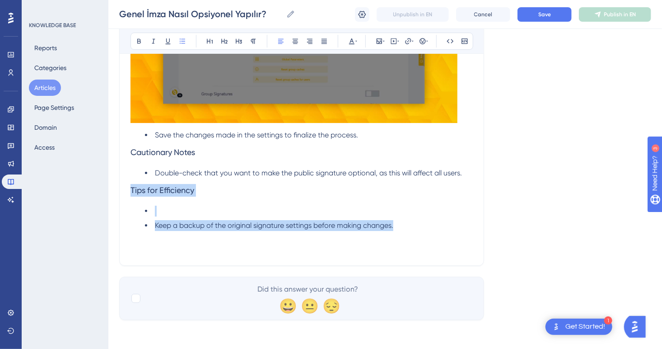
drag, startPoint x: 413, startPoint y: 244, endPoint x: 85, endPoint y: 207, distance: 329.8
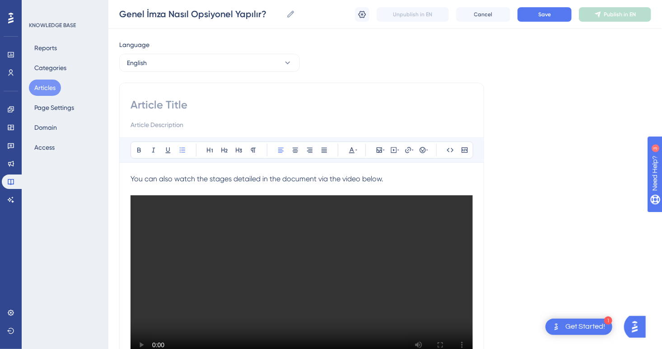
scroll to position [0, 0]
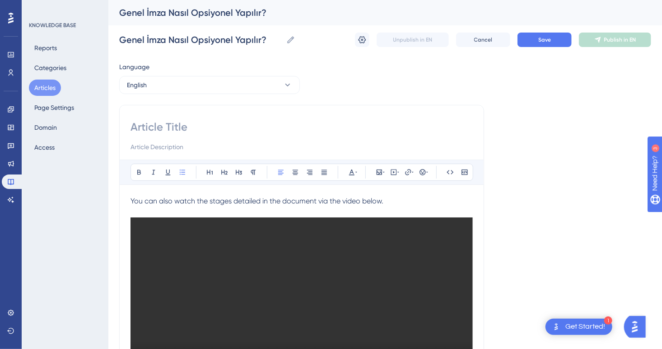
click at [168, 127] on input at bounding box center [301, 127] width 342 height 14
click at [534, 40] on button "Save" at bounding box center [544, 40] width 54 height 14
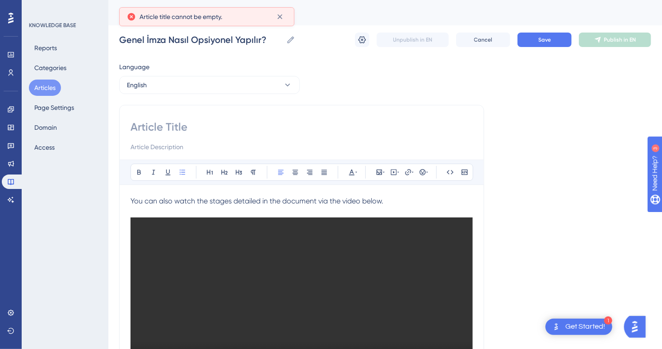
click at [173, 128] on input at bounding box center [301, 127] width 342 height 14
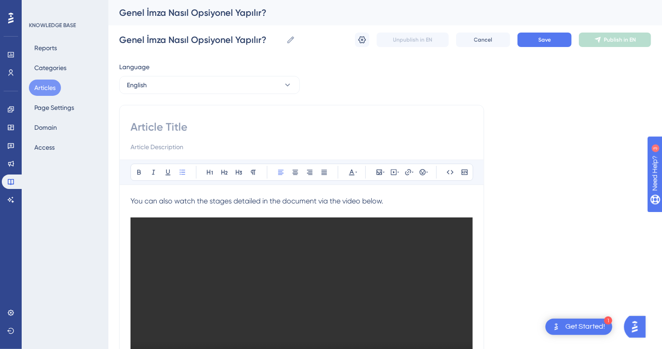
click at [167, 132] on input at bounding box center [301, 127] width 342 height 14
paste input "How to Make the General Signature Optional"
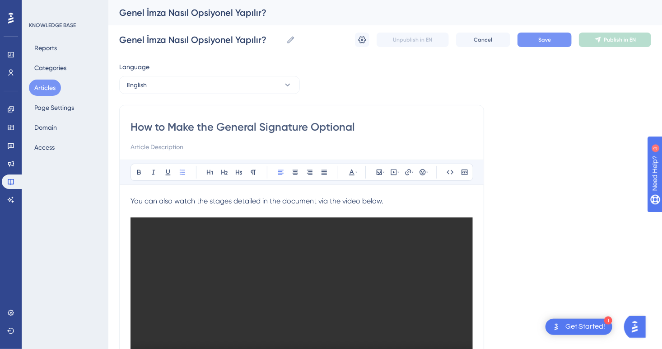
type input "How to Make the General Signature Optional"
click at [542, 41] on span "Save" at bounding box center [544, 39] width 13 height 7
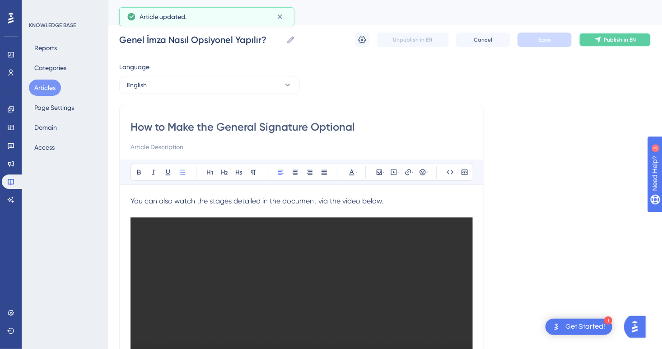
click at [619, 42] on span "Publish in EN" at bounding box center [620, 39] width 32 height 7
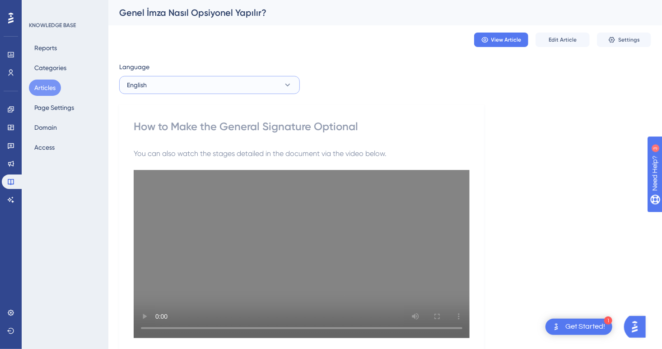
click at [180, 80] on button "English" at bounding box center [209, 85] width 181 height 18
click at [46, 83] on button "Articles" at bounding box center [45, 87] width 32 height 16
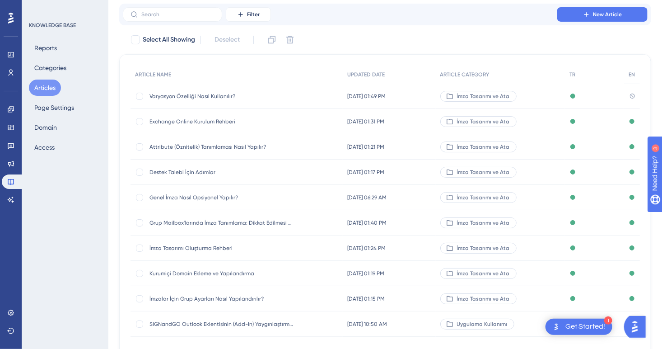
scroll to position [90, 0]
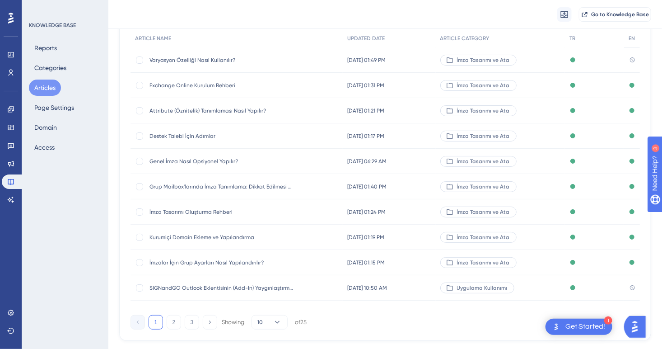
click at [192, 160] on span "Genel İmza Nasıl Opsiyonel Yapılır?" at bounding box center [221, 161] width 144 height 7
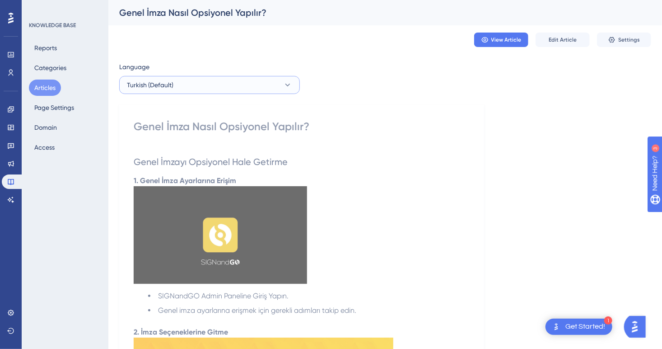
click at [215, 89] on button "Turkish (Default)" at bounding box center [209, 85] width 181 height 18
click at [196, 133] on button "English English Published" at bounding box center [209, 130] width 169 height 18
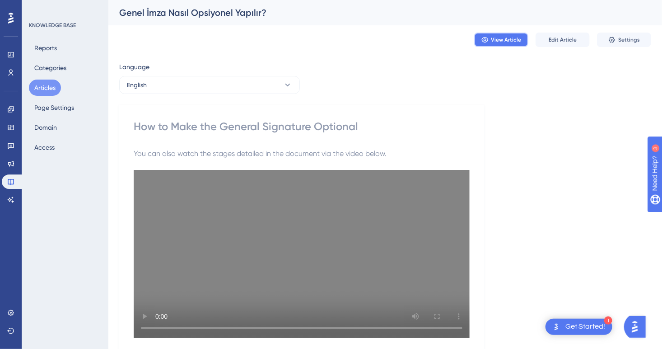
click at [500, 44] on button "View Article" at bounding box center [501, 40] width 54 height 14
click at [559, 38] on span "Edit Article" at bounding box center [563, 39] width 28 height 7
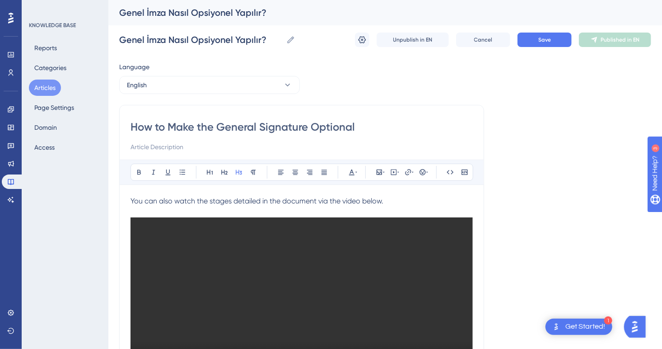
click at [338, 232] on video "Your browser does not support the video tag." at bounding box center [301, 302] width 342 height 171
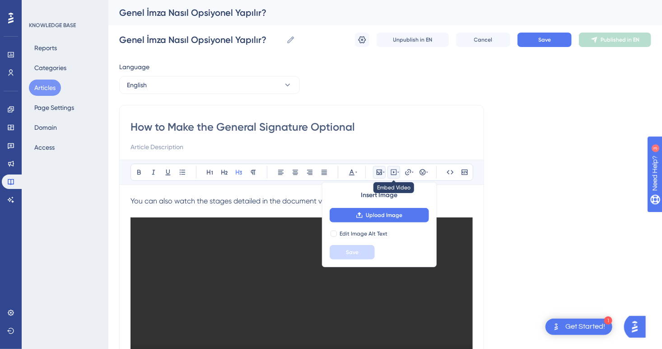
click at [397, 173] on icon at bounding box center [398, 171] width 2 height 7
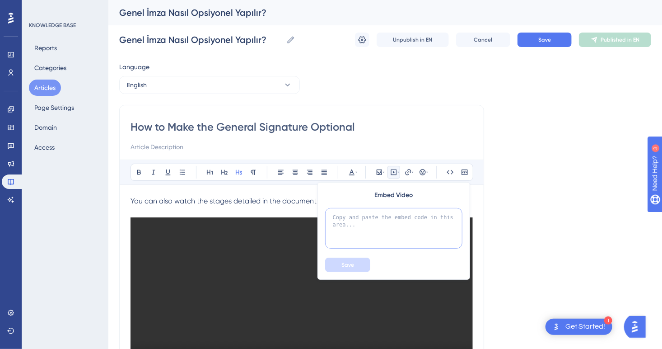
click at [369, 227] on textarea at bounding box center [393, 228] width 137 height 41
paste textarea "<iframe width="100%" height="400" src="https://signandgo-video.azureedge.net/en…"
type textarea "<iframe width="100%" height="400" src="https://signandgo-video.azureedge.net/en…"
click at [357, 265] on button "Save" at bounding box center [347, 264] width 45 height 14
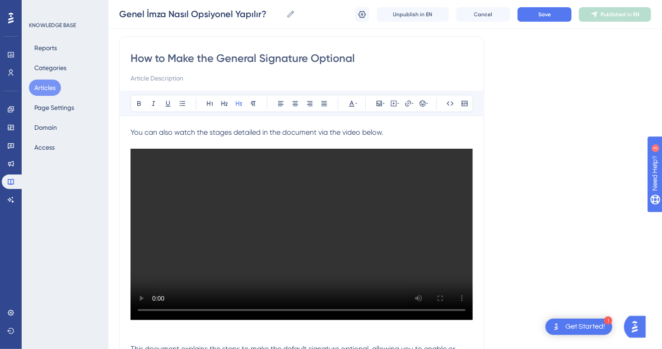
scroll to position [0, 0]
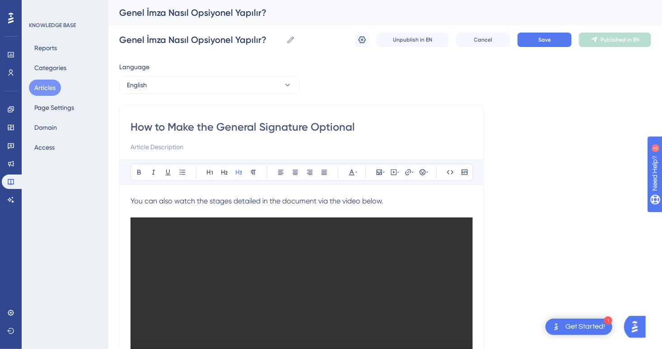
click at [405, 204] on p "You can also watch the stages detailed in the document via the video below." at bounding box center [301, 201] width 342 height 11
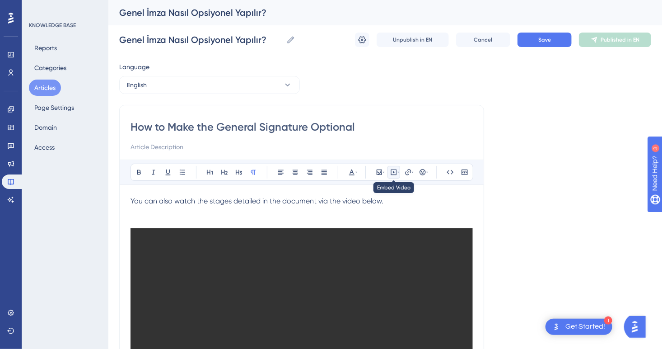
click at [395, 172] on icon at bounding box center [393, 171] width 7 height 7
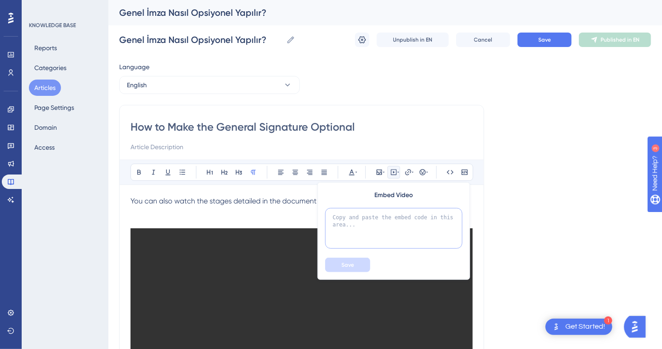
click at [395, 211] on textarea at bounding box center [393, 228] width 137 height 41
paste textarea "<iframe width="100%" height="400" src="https://signandgo-video.azureedge.net/en…"
type textarea "<iframe width="100%" height="400" src="https://signandgo-video.azureedge.net/en…"
click at [351, 262] on span "Save" at bounding box center [347, 264] width 13 height 7
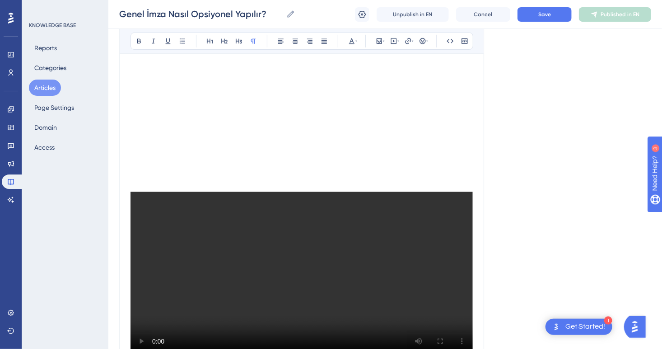
scroll to position [233, 0]
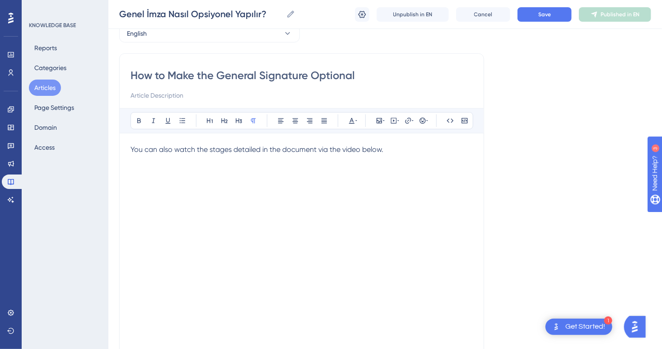
scroll to position [8, 0]
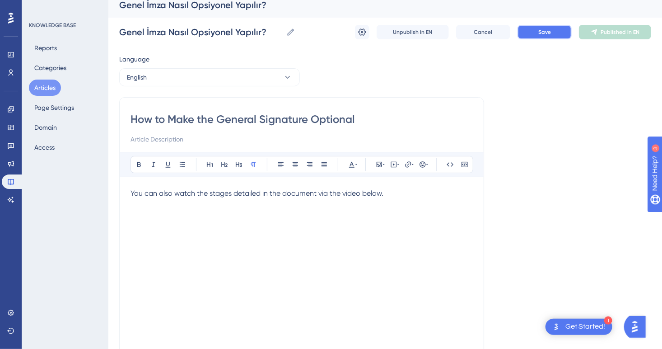
click at [548, 33] on span "Save" at bounding box center [544, 31] width 13 height 7
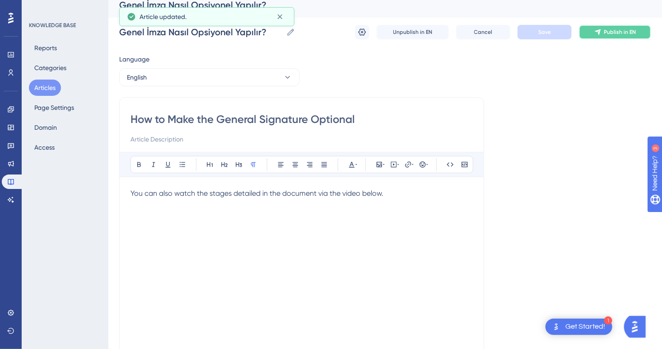
click at [632, 32] on span "Publish in EN" at bounding box center [620, 31] width 32 height 7
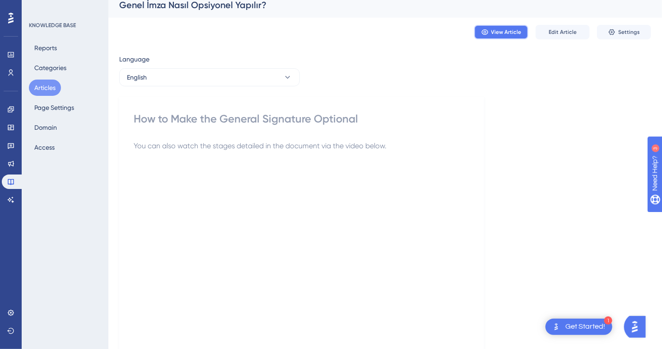
click at [493, 34] on span "View Article" at bounding box center [506, 31] width 30 height 7
click at [200, 78] on button "English" at bounding box center [209, 77] width 181 height 18
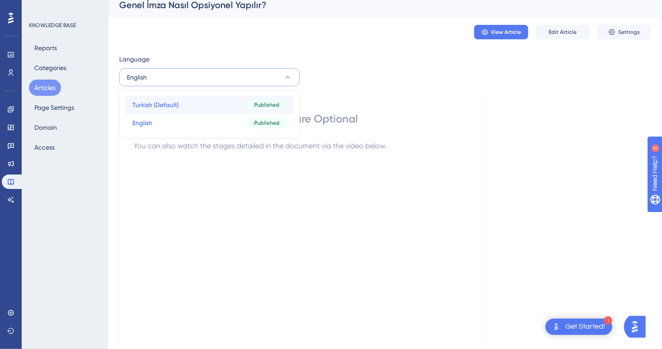
click at [190, 105] on button "Turkish (Default) Turkish (Default) Published" at bounding box center [209, 105] width 169 height 18
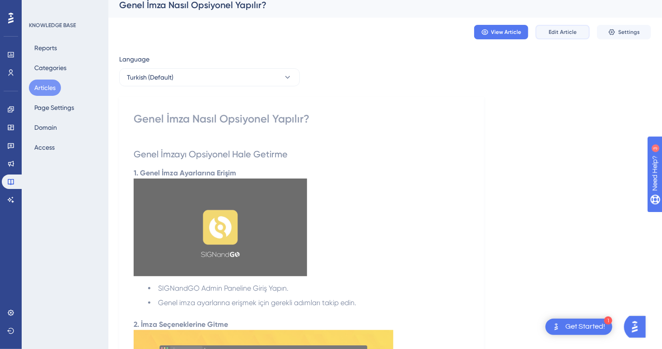
click at [564, 28] on span "Edit Article" at bounding box center [563, 31] width 28 height 7
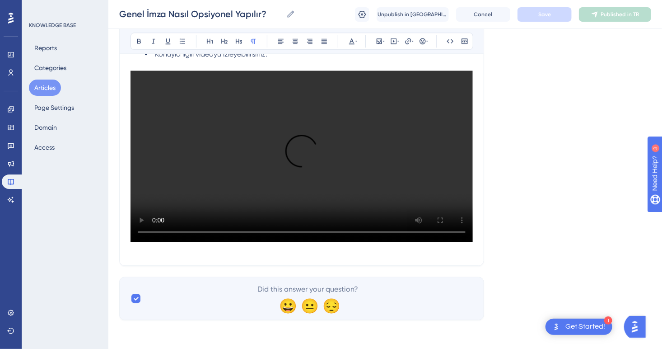
scroll to position [1019, 0]
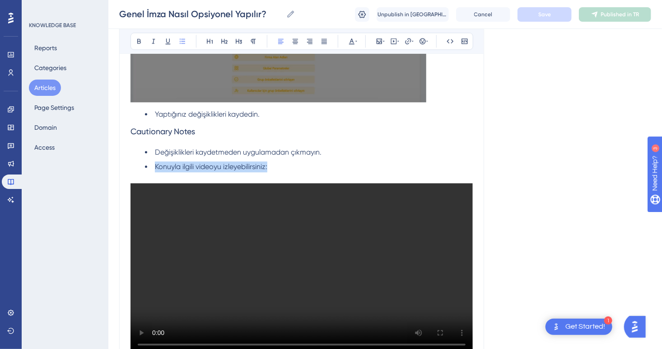
drag, startPoint x: 259, startPoint y: 167, endPoint x: 115, endPoint y: 166, distance: 144.0
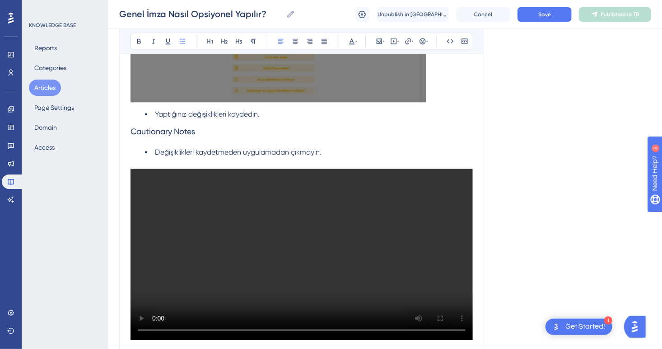
click at [193, 202] on video "Your browser does not support the video tag." at bounding box center [301, 253] width 342 height 171
click at [178, 273] on video "Your browser does not support the video tag." at bounding box center [301, 253] width 342 height 171
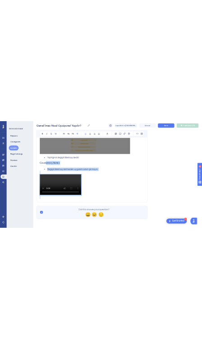
scroll to position [1095, 0]
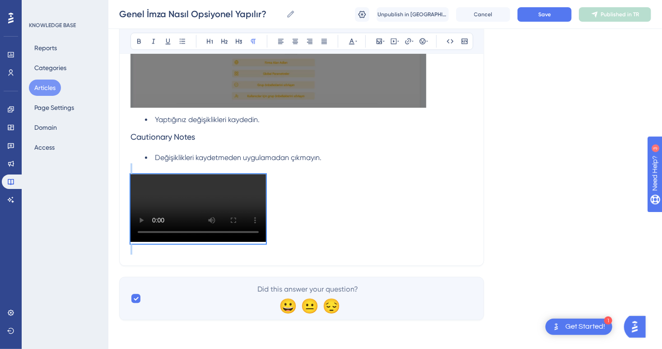
drag, startPoint x: 266, startPoint y: 250, endPoint x: 129, endPoint y: 89, distance: 211.4
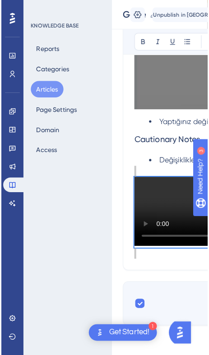
scroll to position [638, 0]
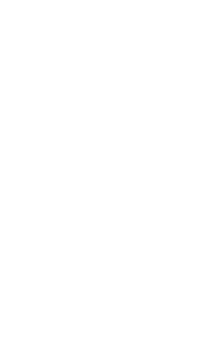
click at [78, 355] on div "KNOWLEDGE BASE Reports Categories Articles Page Settings Domain Access" at bounding box center [65, 177] width 87 height 355
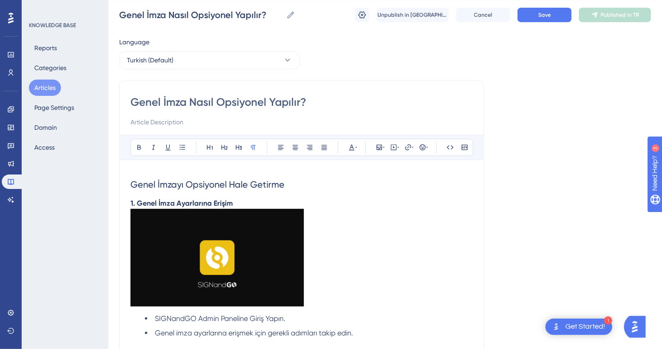
scroll to position [0, 0]
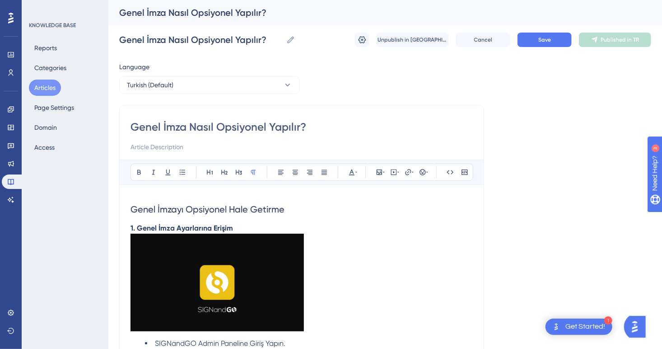
click at [309, 207] on h2 "Genel İmzayı Opsiyonel Hale Getirme" at bounding box center [301, 209] width 342 height 27
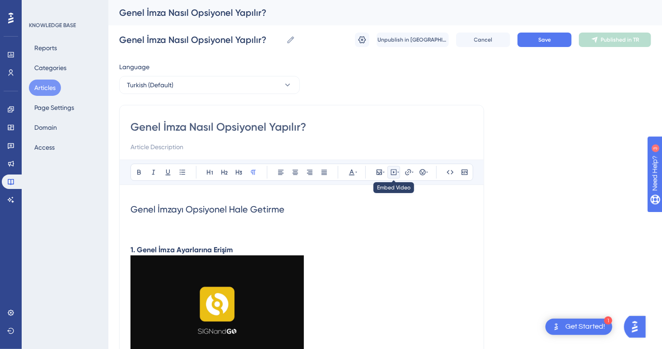
click at [397, 175] on button at bounding box center [393, 172] width 13 height 13
click at [395, 219] on textarea at bounding box center [393, 228] width 137 height 41
paste textarea "<iframe width="100%" height="400" src="https://signandgo-video.azureedge.net/tr…"
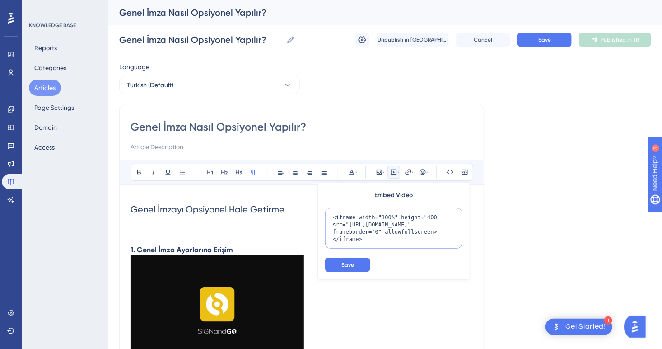
scroll to position [9, 0]
type textarea "<iframe width="100%" height="400" src="https://signandgo-video.azureedge.net/tr…"
click at [365, 265] on button "Save" at bounding box center [347, 264] width 45 height 14
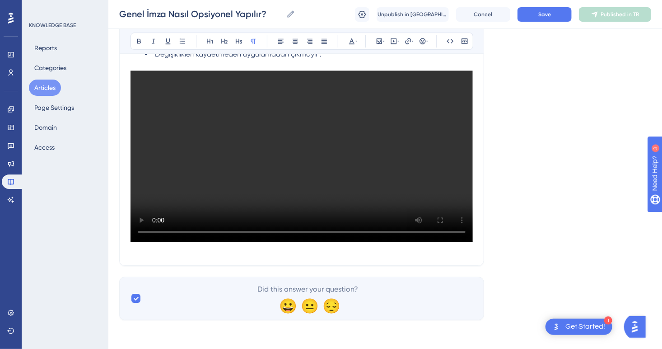
scroll to position [1366, 0]
click at [220, 247] on p at bounding box center [301, 248] width 342 height 11
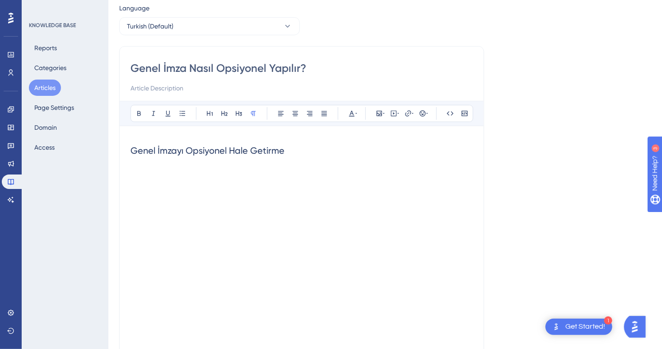
scroll to position [0, 0]
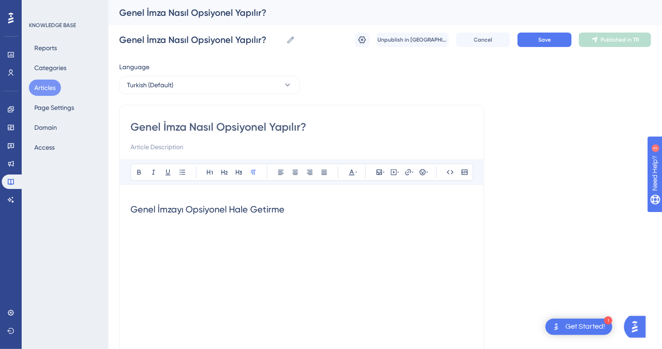
click at [220, 231] on p at bounding box center [301, 228] width 342 height 11
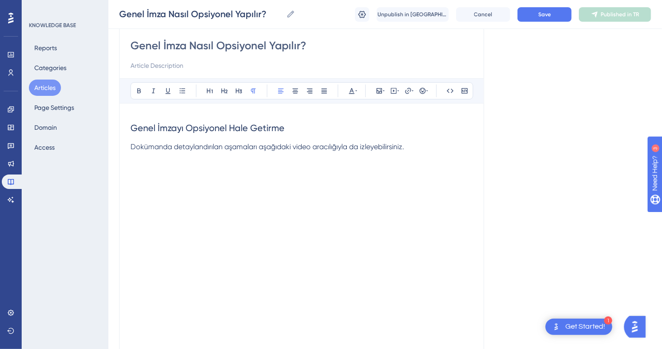
scroll to position [32, 0]
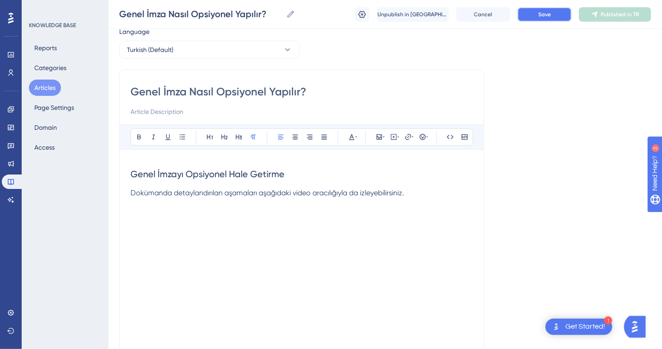
click at [553, 14] on button "Save" at bounding box center [544, 14] width 54 height 14
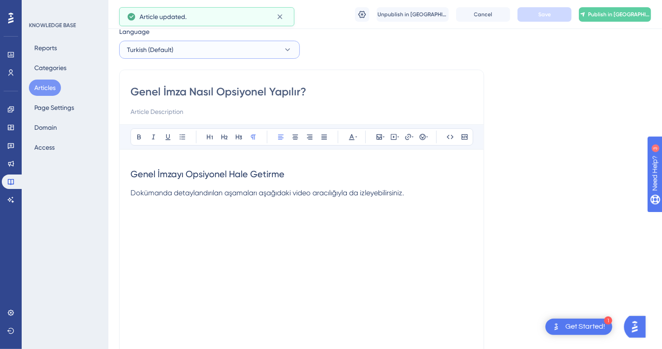
click at [215, 54] on button "Turkish (Default)" at bounding box center [209, 50] width 181 height 18
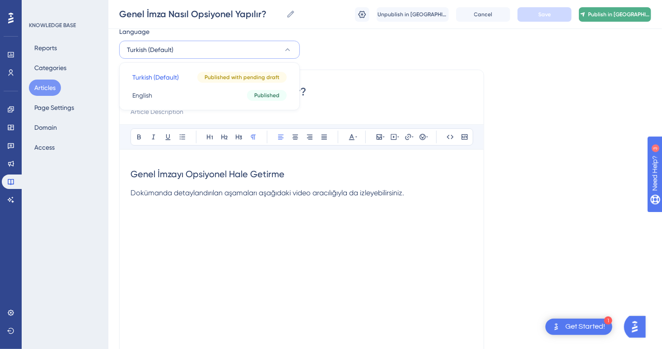
click at [619, 11] on span "Publish in [GEOGRAPHIC_DATA]" at bounding box center [619, 14] width 62 height 7
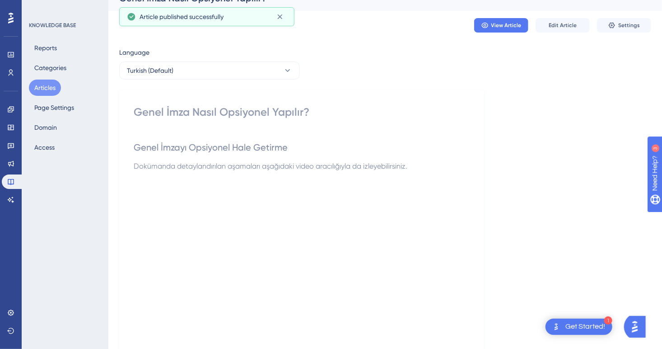
scroll to position [0, 0]
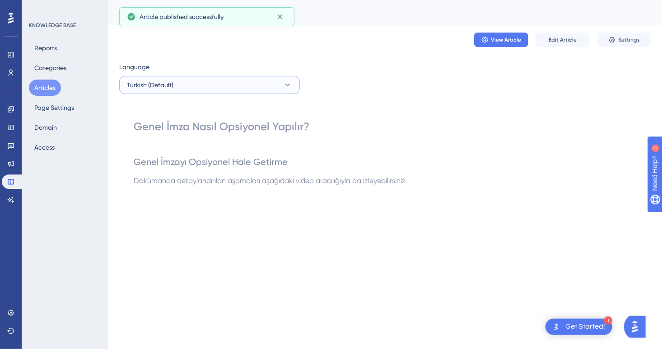
click at [213, 83] on button "Turkish (Default)" at bounding box center [209, 85] width 181 height 18
click at [202, 130] on button "English English Published" at bounding box center [209, 130] width 169 height 18
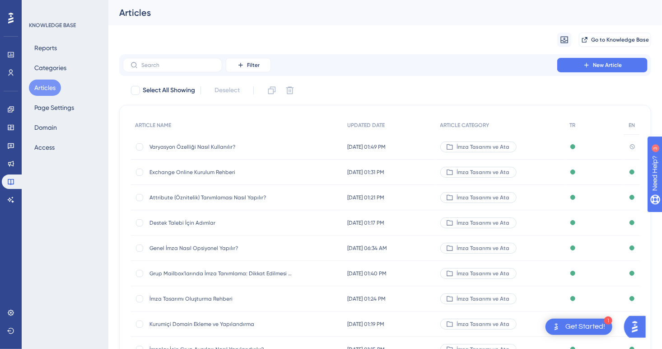
scroll to position [90, 0]
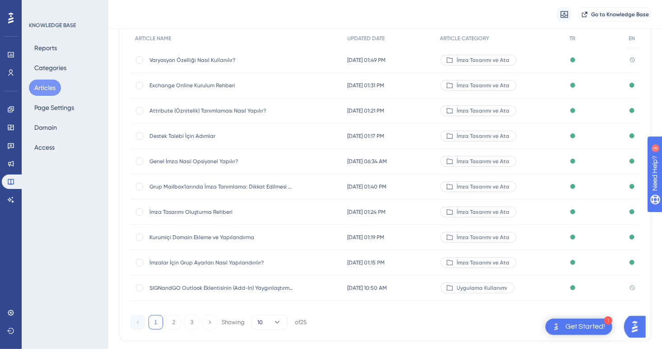
click at [196, 60] on span "Varyasyon Özelliği Nasıl Kullanılır?" at bounding box center [221, 59] width 144 height 7
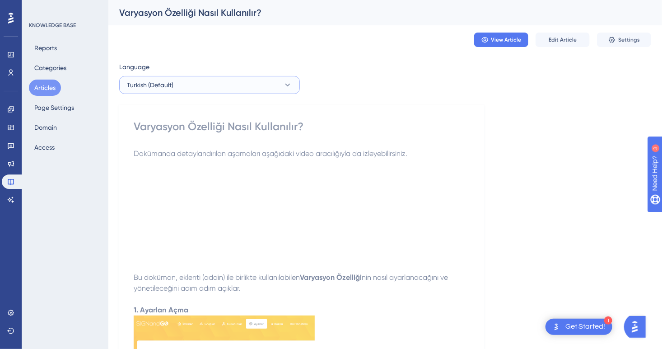
click at [178, 86] on button "Turkish (Default)" at bounding box center [209, 85] width 181 height 18
click at [187, 125] on button "English English No translation" at bounding box center [209, 130] width 169 height 18
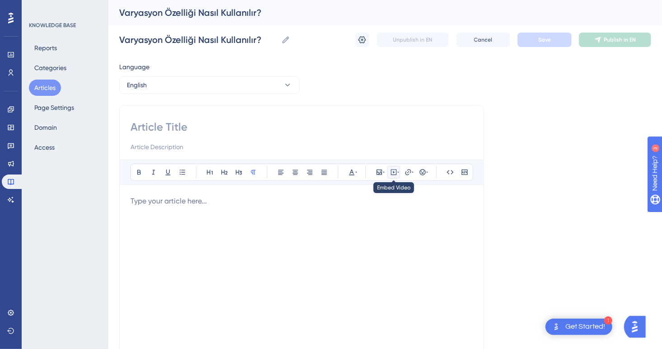
click at [395, 172] on icon at bounding box center [393, 171] width 7 height 7
click at [381, 219] on textarea at bounding box center [393, 228] width 137 height 41
paste textarea "<iframe width="100%" height="400" src="https://signandgo-video.azureedge.net/en…"
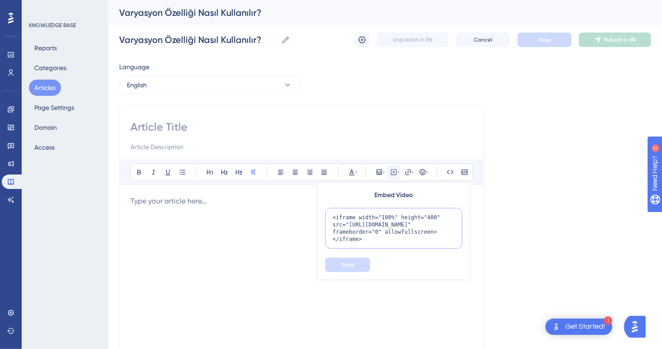
scroll to position [9, 0]
type textarea "<iframe width="100%" height="400" src="https://signandgo-video.azureedge.net/en…"
click at [360, 260] on button "Save" at bounding box center [347, 264] width 45 height 14
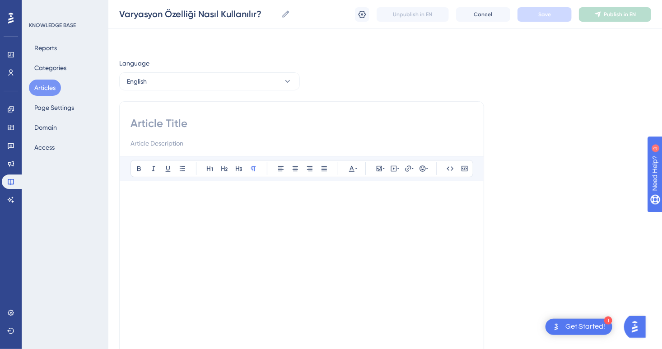
scroll to position [42, 0]
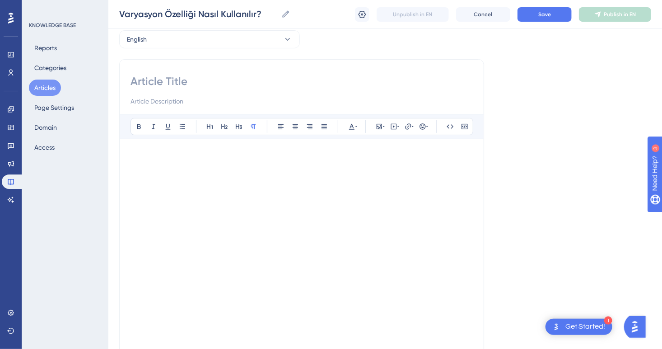
click at [183, 151] on p at bounding box center [301, 155] width 342 height 11
click at [161, 144] on div "Bold Italic Underline Bullet Point Heading 1 Heading 2 Heading 3 Normal Align L…" at bounding box center [301, 234] width 342 height 240
click at [158, 151] on p at bounding box center [301, 155] width 342 height 11
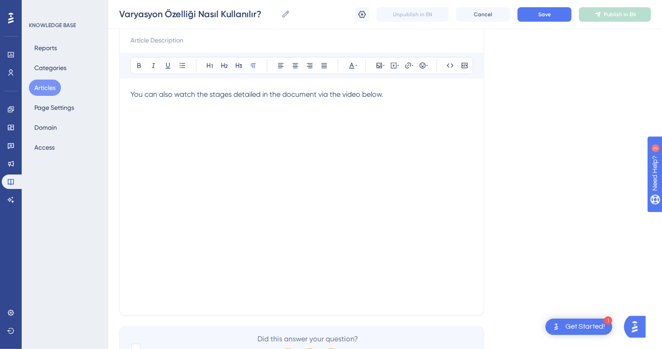
scroll to position [87, 0]
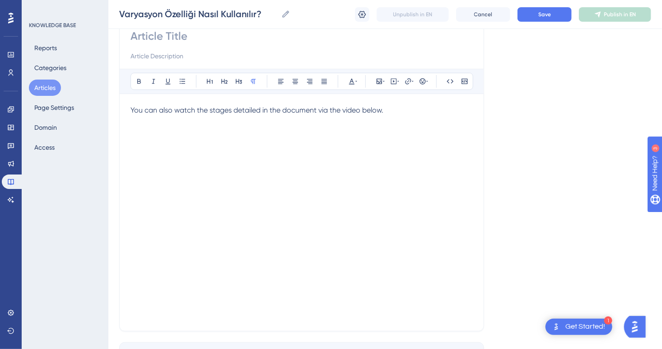
click at [479, 299] on div "Bold Italic Underline Bullet Point Heading 1 Heading 2 Heading 3 Normal Align L…" at bounding box center [301, 172] width 365 height 317
click at [468, 316] on p at bounding box center [301, 314] width 342 height 11
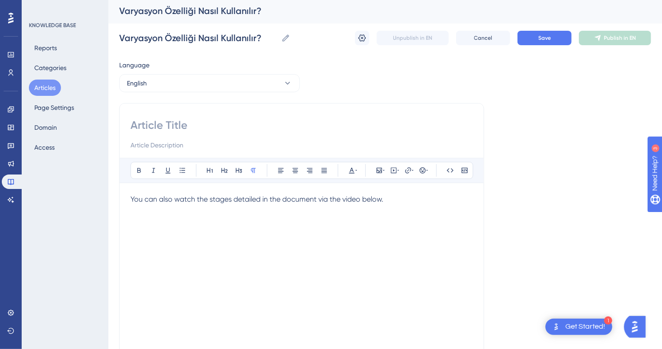
scroll to position [0, 0]
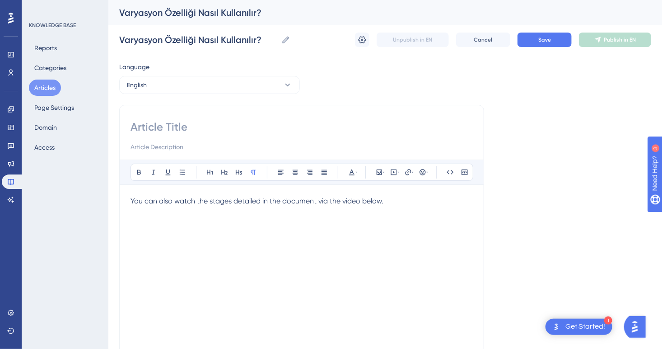
click at [176, 135] on div at bounding box center [301, 136] width 342 height 33
click at [176, 128] on input at bounding box center [301, 127] width 342 height 14
click at [482, 42] on span "Cancel" at bounding box center [483, 39] width 19 height 7
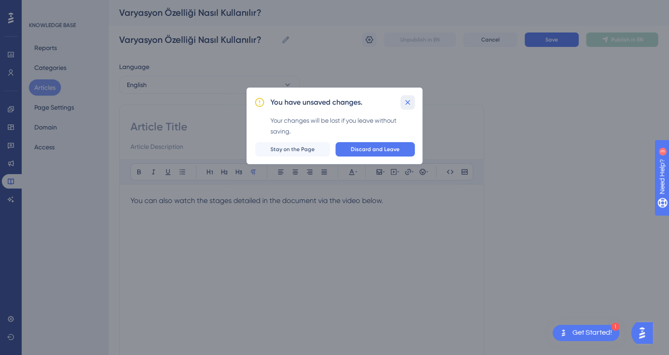
click at [408, 103] on icon at bounding box center [407, 102] width 9 height 9
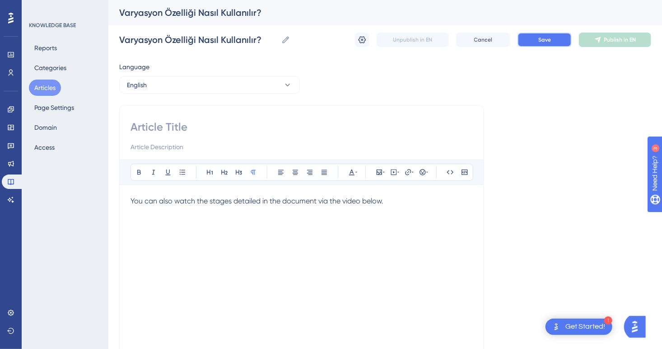
click at [540, 42] on span "Save" at bounding box center [544, 39] width 13 height 7
click at [49, 87] on button "Articles" at bounding box center [45, 87] width 32 height 16
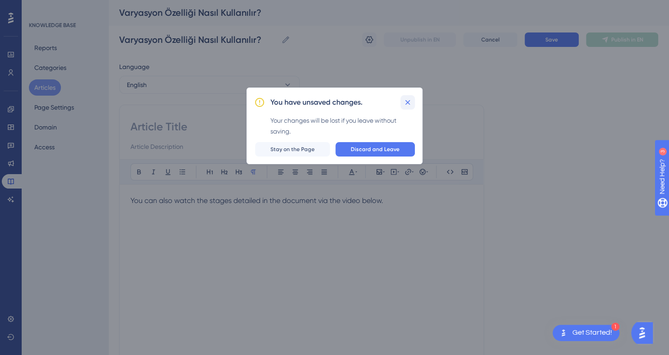
click at [407, 105] on icon at bounding box center [407, 102] width 9 height 9
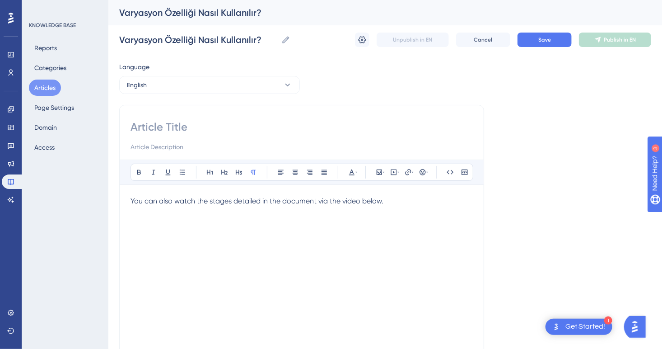
click at [177, 125] on input at bounding box center [301, 127] width 342 height 14
paste input "How to Use the Variation Feature"
type input "How to Use the Variation Feature"
click at [542, 42] on span "Save" at bounding box center [544, 39] width 13 height 7
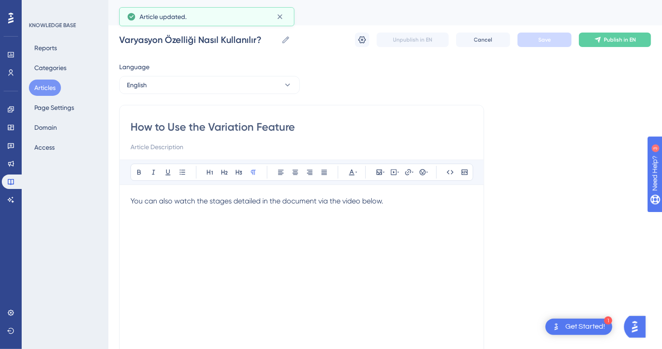
click at [47, 85] on button "Articles" at bounding box center [45, 87] width 32 height 16
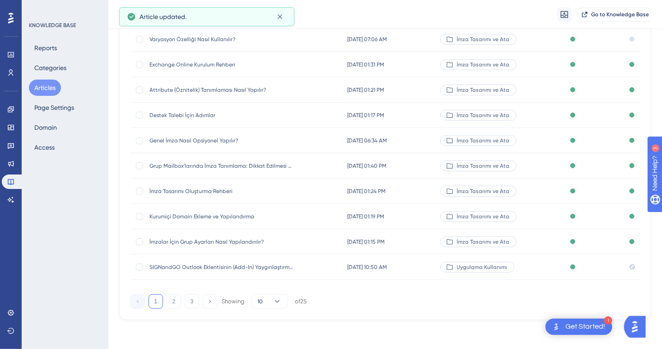
scroll to position [117, 0]
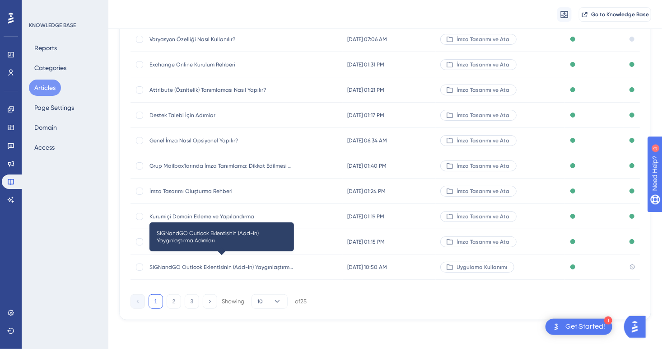
click at [227, 263] on span "SIGNandGO Outlook Eklentisinin (Add-In) Yaygınlaştırma Adımları" at bounding box center [221, 266] width 144 height 7
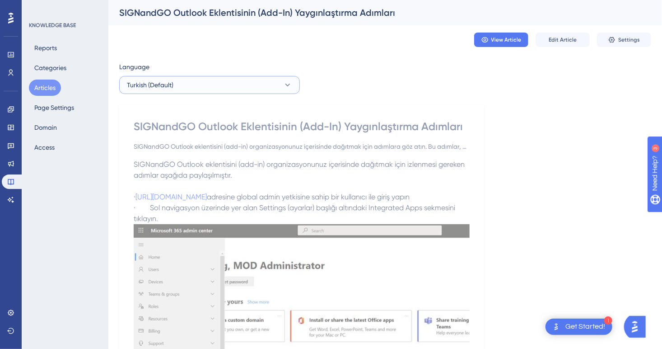
click at [191, 87] on button "Turkish (Default)" at bounding box center [209, 85] width 181 height 18
click at [179, 130] on button "English English No translation" at bounding box center [209, 130] width 169 height 18
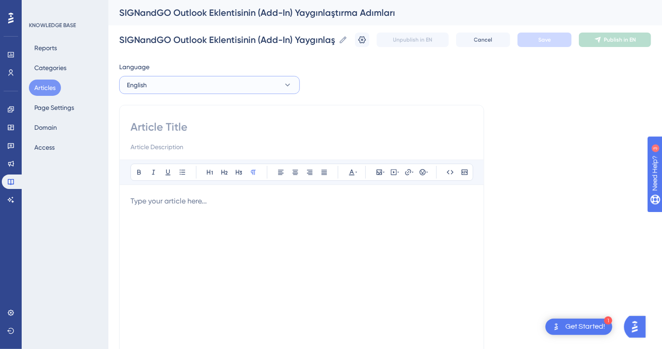
click at [206, 91] on button "English" at bounding box center [209, 85] width 181 height 18
click at [188, 107] on button "Turkish (Default) Turkish (Default) Published" at bounding box center [209, 112] width 169 height 18
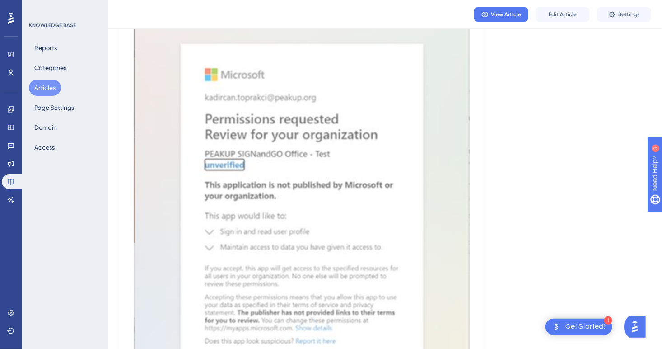
scroll to position [1716, 0]
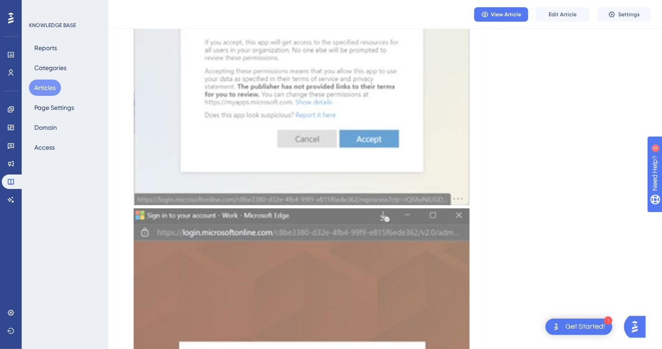
click at [53, 81] on button "Articles" at bounding box center [45, 87] width 32 height 16
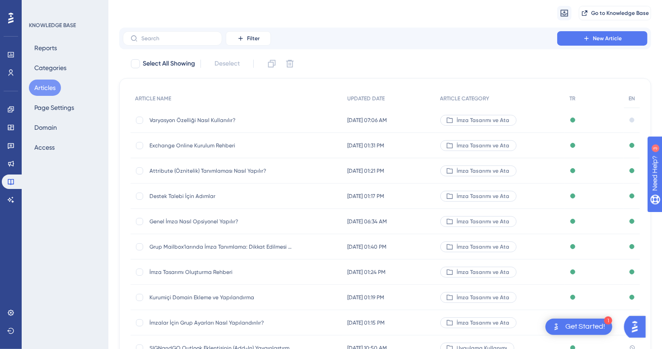
scroll to position [114, 0]
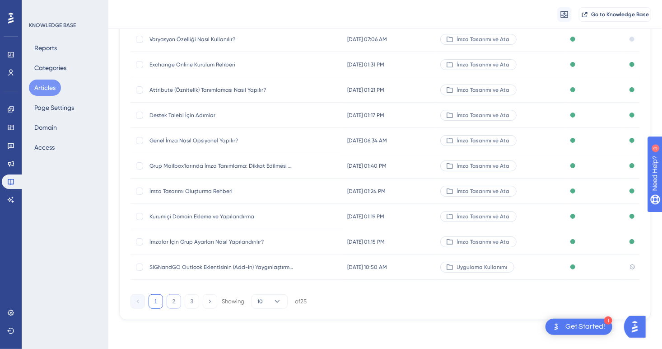
click at [174, 308] on button "2" at bounding box center [174, 301] width 14 height 14
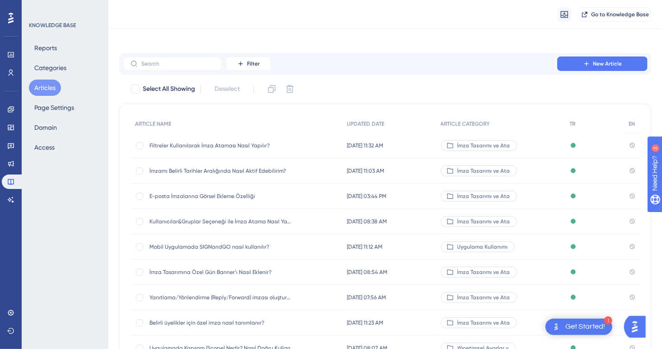
scroll to position [0, 0]
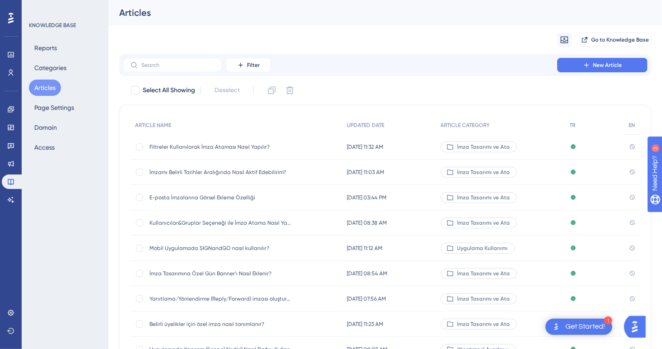
click at [200, 146] on span "Filtreler Kullanılarak İmza Ataması Nasıl Yapılır?" at bounding box center [221, 146] width 144 height 7
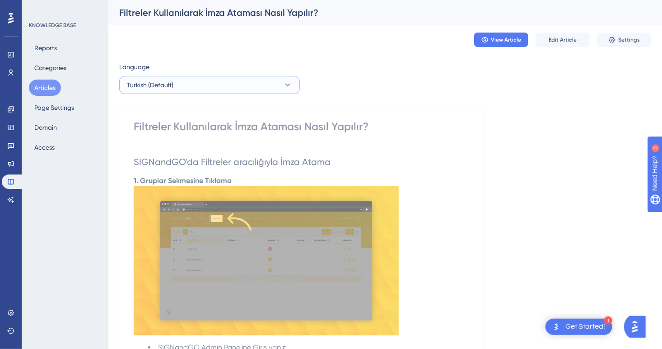
click at [197, 79] on button "Turkish (Default)" at bounding box center [209, 85] width 181 height 18
click at [188, 127] on button "English English No translation" at bounding box center [209, 130] width 169 height 18
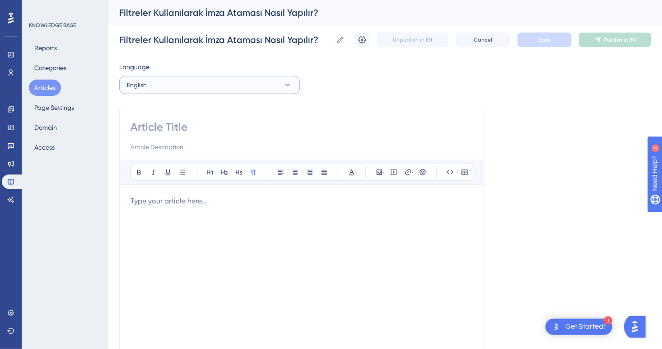
click at [200, 89] on button "English" at bounding box center [209, 85] width 181 height 18
click at [183, 112] on button "Turkish (Default) Turkish (Default) Published" at bounding box center [209, 112] width 169 height 18
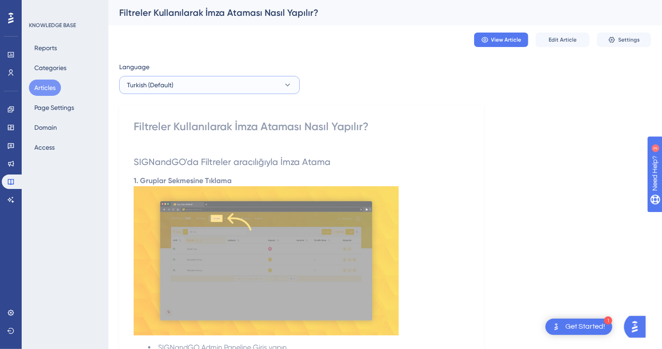
click at [196, 91] on button "Turkish (Default)" at bounding box center [209, 85] width 181 height 18
click at [180, 131] on button "English English No translation" at bounding box center [209, 130] width 169 height 18
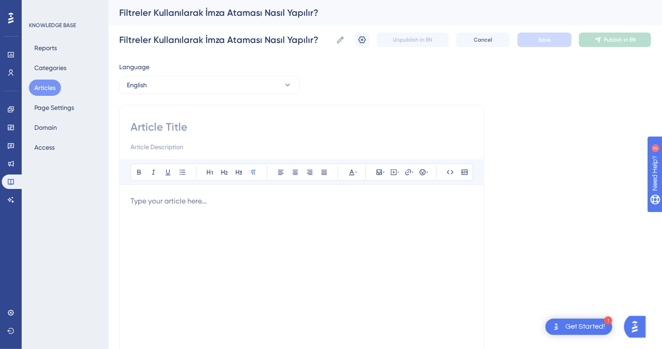
click at [161, 200] on p at bounding box center [301, 201] width 342 height 11
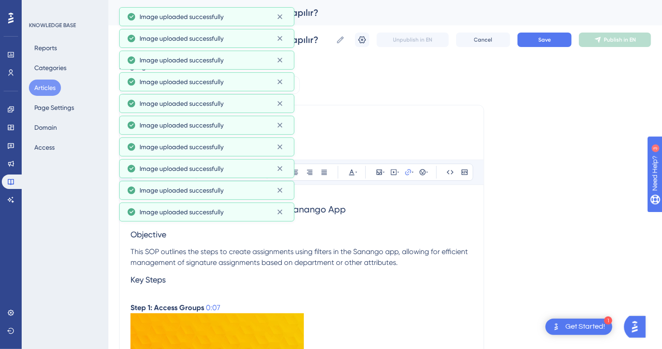
click at [375, 233] on h3 "Objective" at bounding box center [301, 234] width 342 height 23
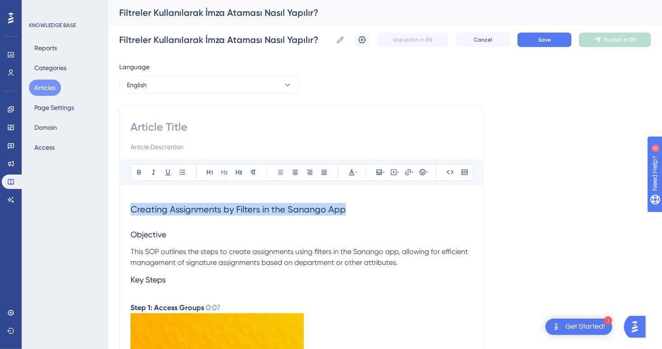
drag, startPoint x: 356, startPoint y: 208, endPoint x: 108, endPoint y: 202, distance: 248.4
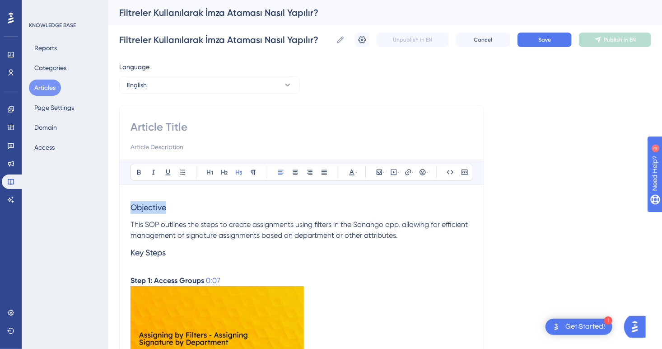
drag, startPoint x: 181, startPoint y: 208, endPoint x: 98, endPoint y: 208, distance: 83.1
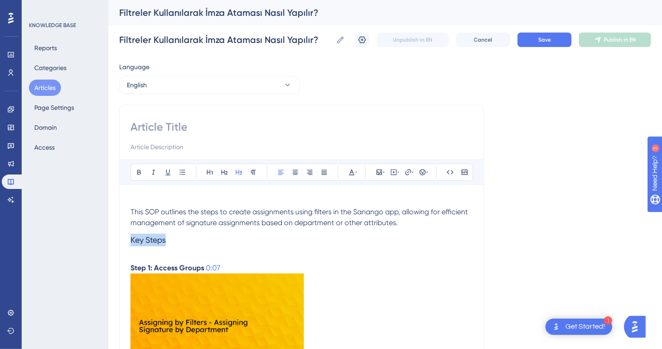
drag, startPoint x: 176, startPoint y: 244, endPoint x: 117, endPoint y: 243, distance: 58.3
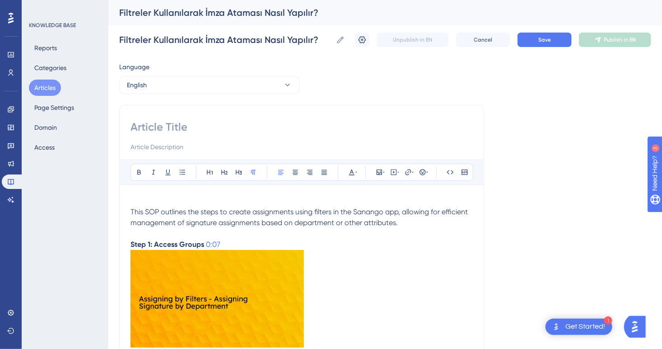
click at [242, 244] on p "Step 1: Access Groups 0:07" at bounding box center [301, 244] width 342 height 11
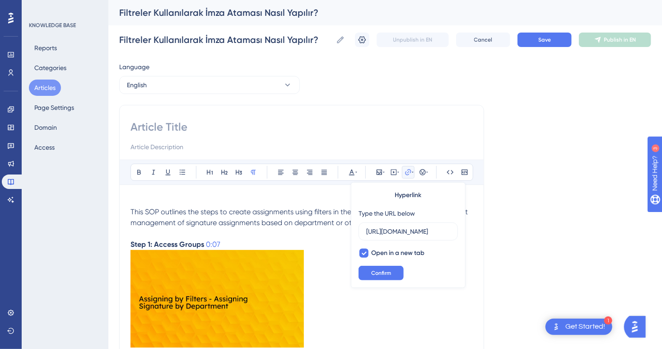
scroll to position [0, 114]
click at [241, 244] on p "Step 1: Access Groups 0:07" at bounding box center [301, 244] width 342 height 11
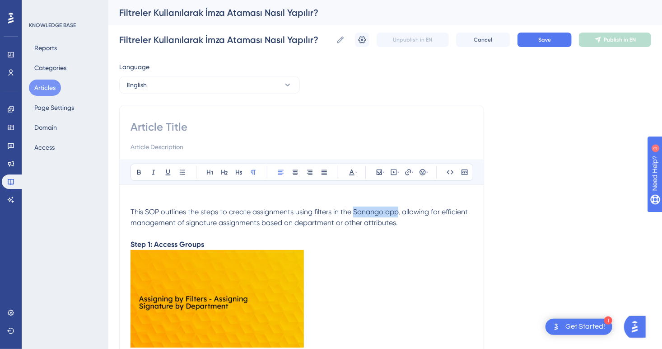
drag, startPoint x: 400, startPoint y: 210, endPoint x: 354, endPoint y: 211, distance: 46.1
click at [354, 211] on span "This SOP outlines the steps to create assignments using filters in the Sanango …" at bounding box center [299, 216] width 339 height 19
click at [137, 198] on p at bounding box center [301, 201] width 342 height 11
click at [154, 210] on span "This SOP outlines the steps to create assignments using filters in the SIGNandG…" at bounding box center [297, 216] width 335 height 19
drag, startPoint x: 159, startPoint y: 213, endPoint x: 146, endPoint y: 213, distance: 13.5
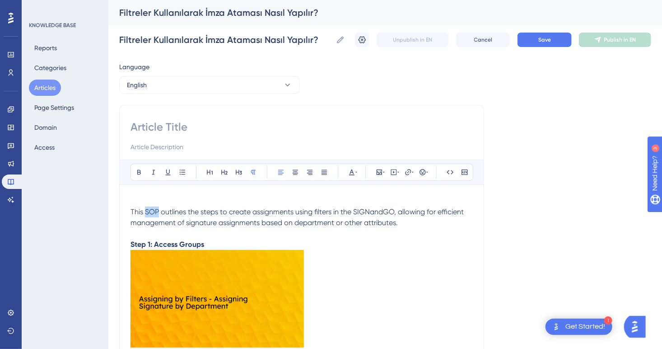
click at [146, 213] on span "This SOP outlines the steps to create assignments using filters in the SIGNandG…" at bounding box center [297, 216] width 335 height 19
click at [154, 199] on p at bounding box center [301, 201] width 342 height 11
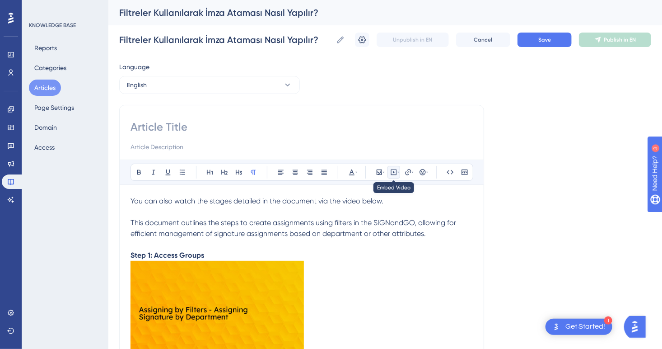
click at [391, 170] on icon at bounding box center [394, 172] width 6 height 6
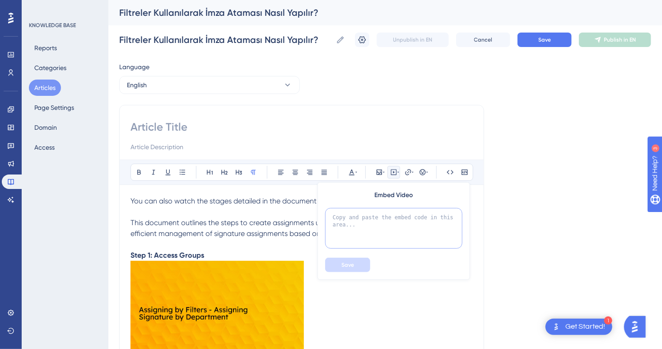
click at [391, 208] on textarea at bounding box center [393, 228] width 137 height 41
paste textarea "<iframe width="100%" height="400" src="https://signandgocdn.blob.core.windows.n…"
type textarea "<iframe width="100%" height="400" src="https://signandgocdn.blob.core.windows.n…"
click at [349, 262] on span "Save" at bounding box center [347, 264] width 13 height 7
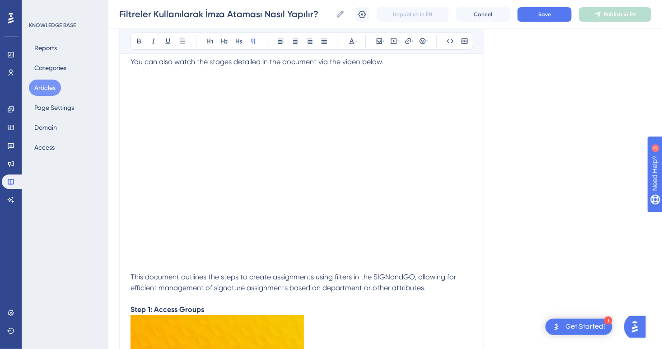
scroll to position [271, 0]
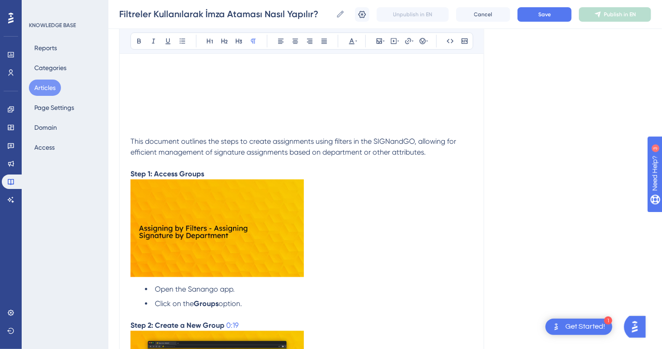
click at [221, 250] on img at bounding box center [216, 228] width 173 height 98
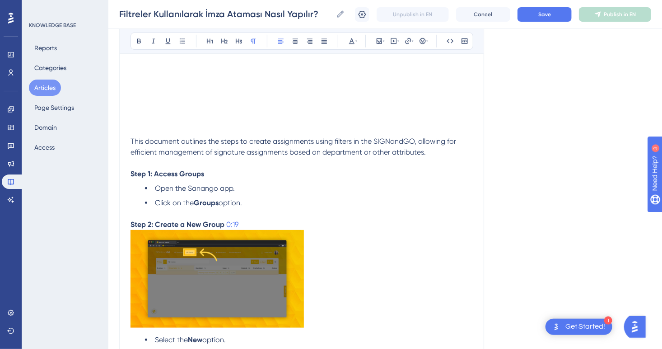
click at [220, 171] on p "Step 1: Access Groups" at bounding box center [301, 173] width 342 height 11
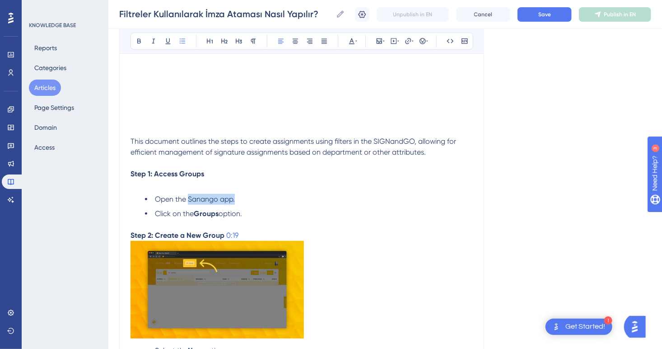
drag, startPoint x: 239, startPoint y: 199, endPoint x: 189, endPoint y: 200, distance: 50.1
click at [189, 200] on li "Open the Sanango app." at bounding box center [309, 199] width 328 height 11
click at [184, 185] on p at bounding box center [301, 184] width 342 height 11
click at [247, 237] on p "Step 2: Create a New Group 0:19" at bounding box center [301, 235] width 342 height 11
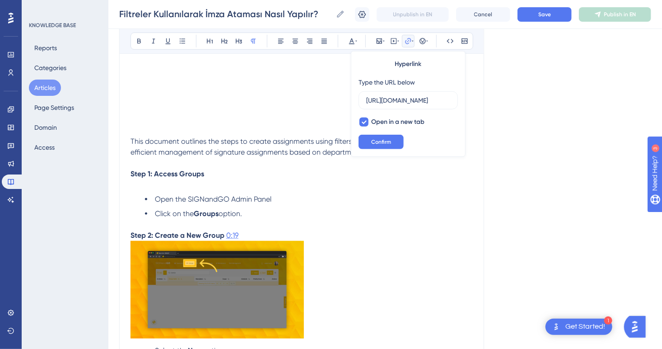
scroll to position [0, 0]
drag, startPoint x: 255, startPoint y: 236, endPoint x: 226, endPoint y: 235, distance: 28.9
click at [226, 235] on p "Step 2: Create a New Group 0:19" at bounding box center [301, 235] width 342 height 11
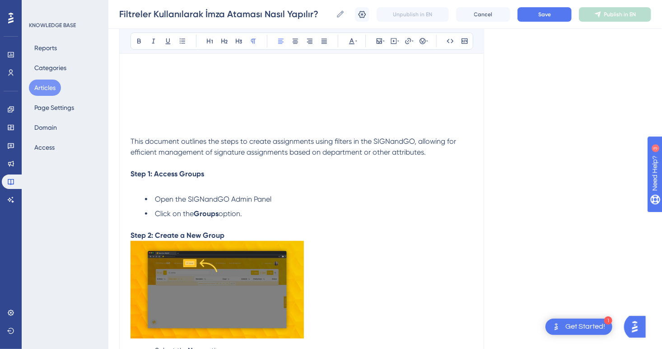
click at [171, 183] on p at bounding box center [301, 184] width 342 height 11
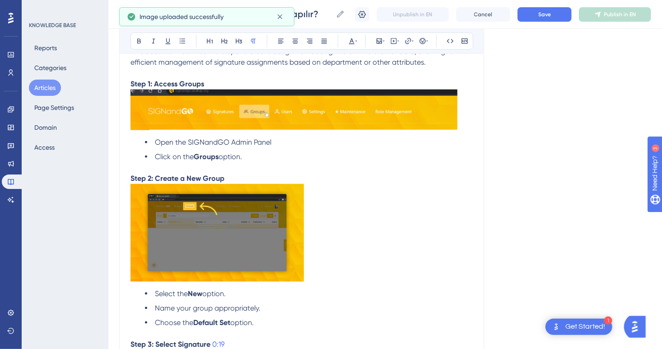
scroll to position [361, 0]
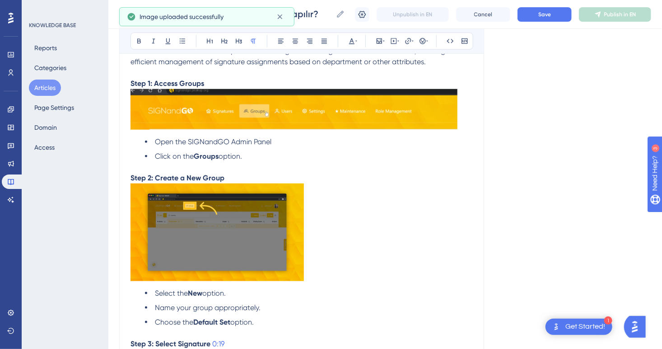
click at [280, 258] on img at bounding box center [216, 232] width 173 height 98
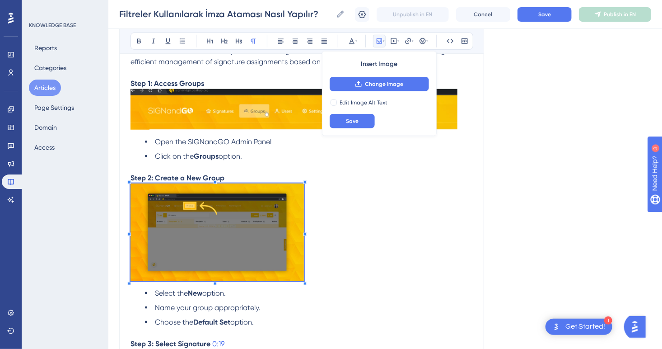
click at [256, 222] on img at bounding box center [216, 232] width 173 height 98
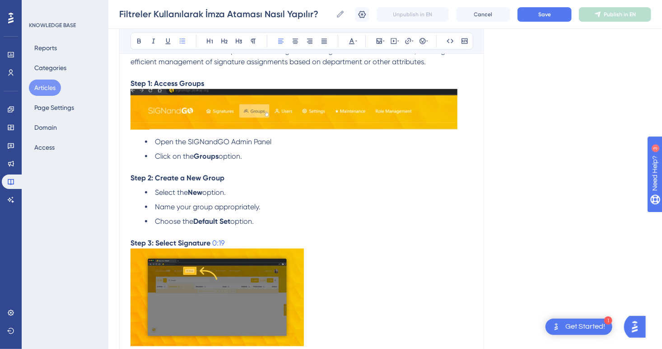
click at [263, 180] on p "Step 2: Create a New Group" at bounding box center [301, 177] width 342 height 11
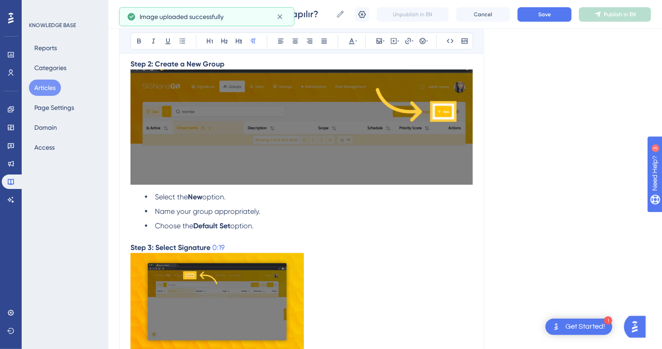
scroll to position [497, 0]
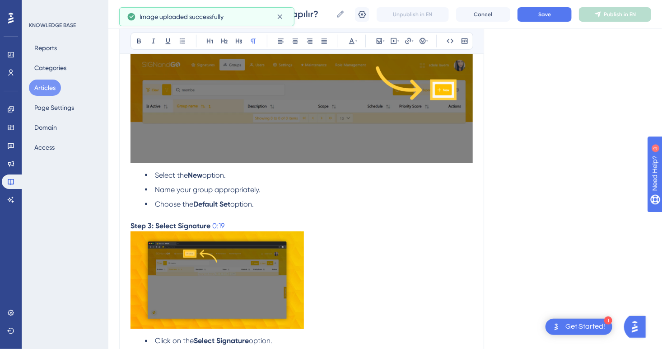
click at [250, 224] on p "Step 3: Select Signature 0:19" at bounding box center [301, 225] width 342 height 11
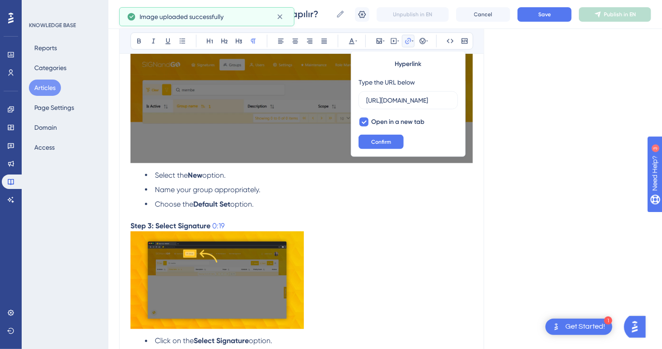
scroll to position [0, 0]
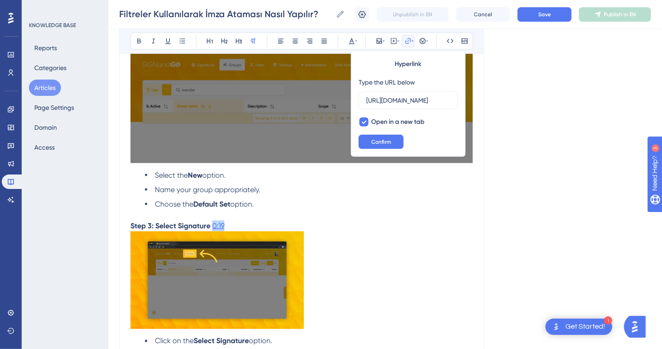
drag, startPoint x: 250, startPoint y: 228, endPoint x: 213, endPoint y: 226, distance: 36.6
click at [213, 226] on p "Step 3: Select Signature 0:19" at bounding box center [301, 225] width 342 height 11
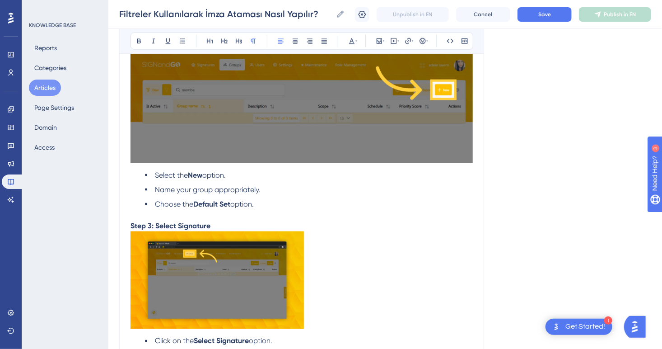
scroll to position [587, 0]
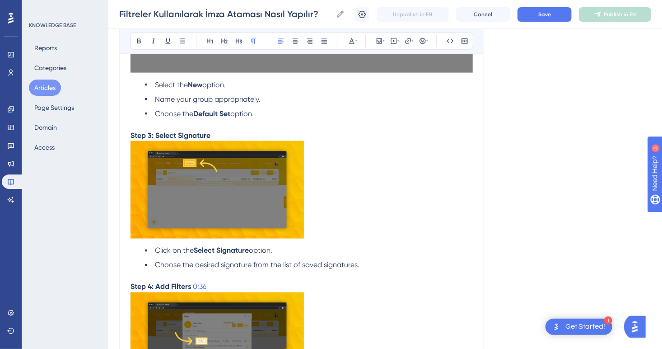
click at [224, 202] on img at bounding box center [216, 190] width 173 height 98
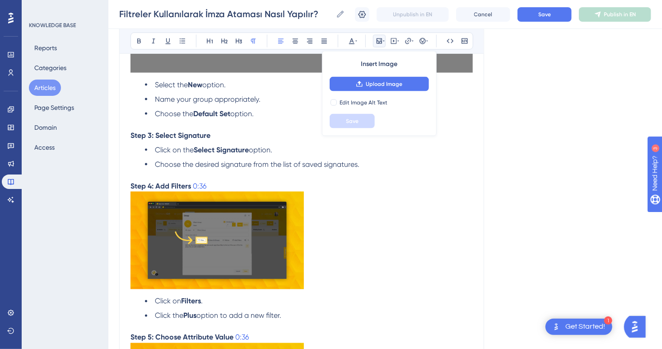
click at [238, 140] on p "Step 3: Select Signature" at bounding box center [301, 135] width 342 height 11
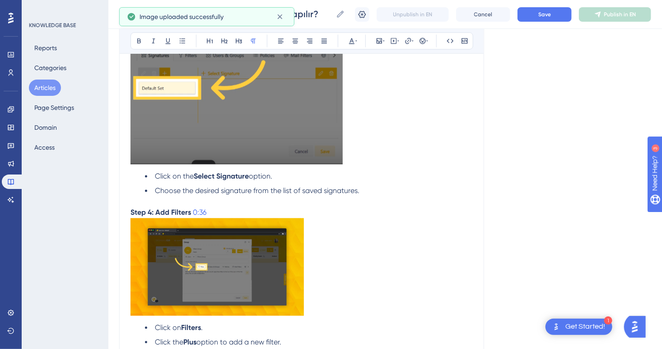
scroll to position [768, 0]
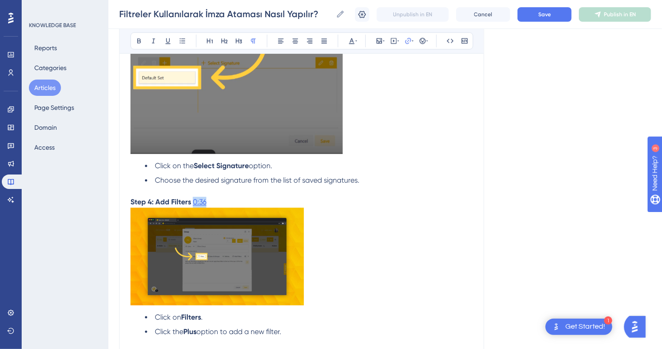
drag, startPoint x: 231, startPoint y: 203, endPoint x: 193, endPoint y: 201, distance: 38.4
click at [193, 201] on p "Step 4: Add Filters 0:36" at bounding box center [301, 202] width 342 height 11
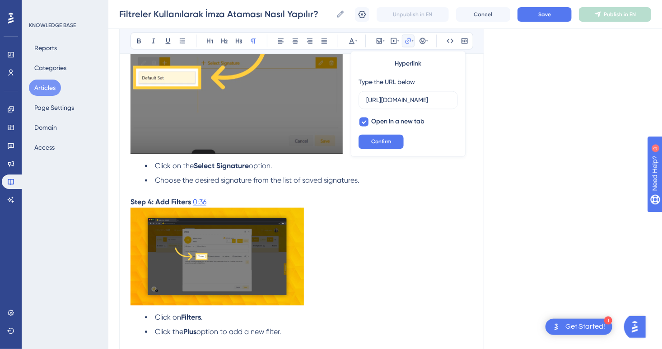
scroll to position [0, 115]
type input "https://loom.com/share/709031540deb4ec6a29020d0ab27a7e1?t=3"
drag, startPoint x: 216, startPoint y: 202, endPoint x: 191, endPoint y: 202, distance: 24.8
click at [191, 202] on p "Step 4: Add Filters 0:36" at bounding box center [301, 202] width 342 height 11
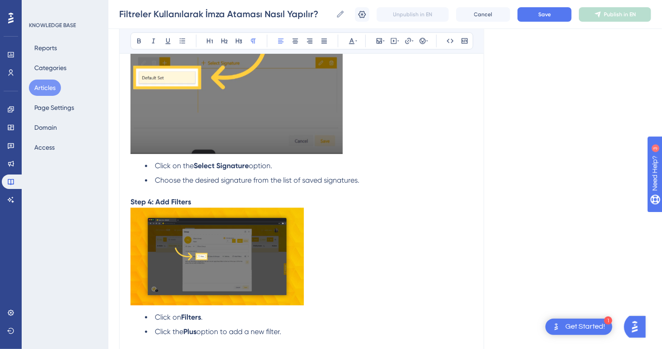
click at [289, 279] on img at bounding box center [216, 257] width 173 height 98
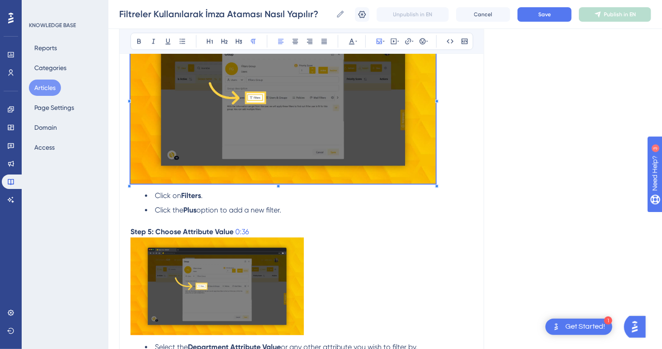
scroll to position [948, 0]
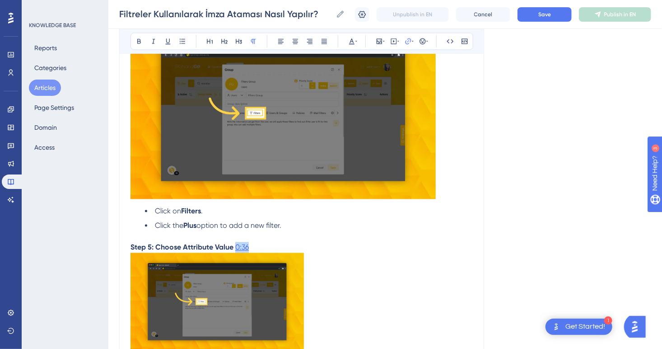
drag, startPoint x: 282, startPoint y: 249, endPoint x: 236, endPoint y: 251, distance: 46.6
click at [236, 251] on p "Step 5: Choose Attribute Value 0:36" at bounding box center [301, 247] width 342 height 11
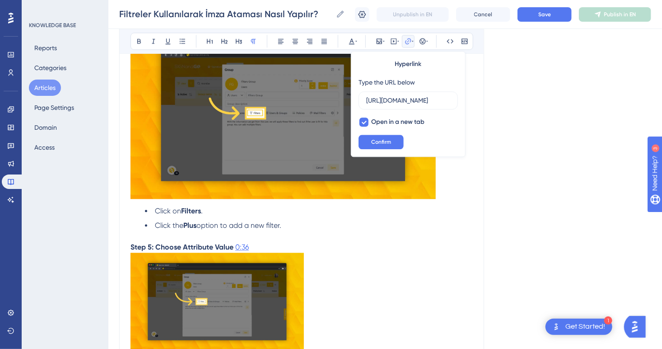
scroll to position [0, 115]
type input "https://loom.com/share/709031540deb4ec6a29020d0ab27a7e1?t=3"
drag, startPoint x: 257, startPoint y: 250, endPoint x: 234, endPoint y: 250, distance: 23.0
click at [234, 250] on p "Step 5: Choose Attribute Value 0:36" at bounding box center [301, 247] width 342 height 11
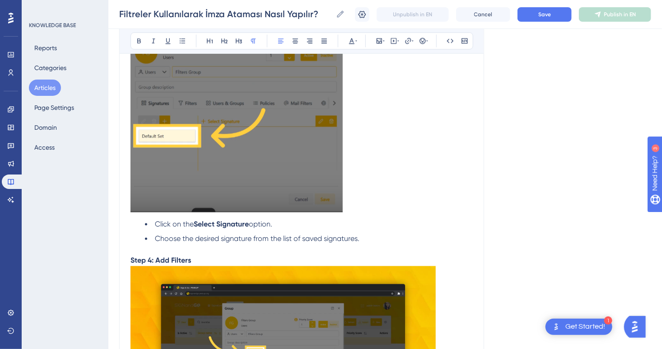
scroll to position [632, 0]
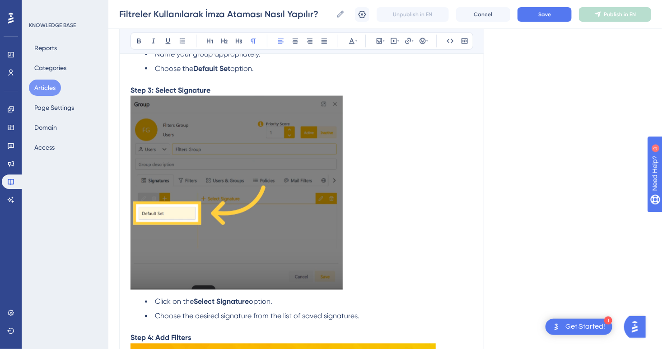
click at [379, 265] on p at bounding box center [301, 194] width 342 height 197
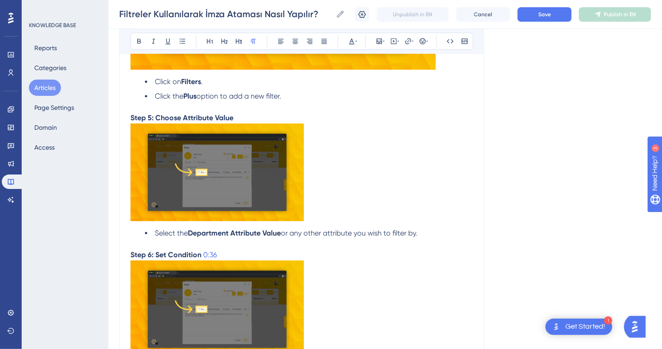
scroll to position [1355, 0]
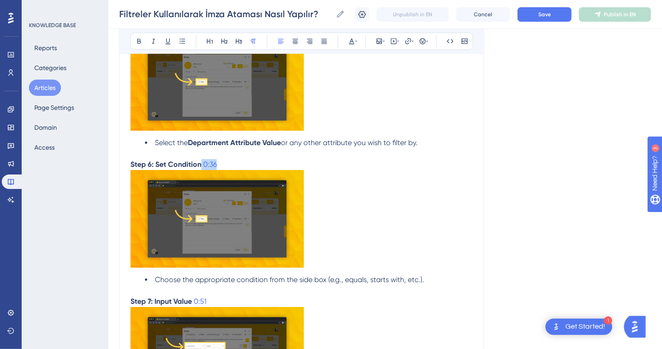
drag, startPoint x: 233, startPoint y: 168, endPoint x: 202, endPoint y: 169, distance: 31.6
click at [202, 169] on p "Step 6: Set Condition 0:36" at bounding box center [301, 164] width 342 height 11
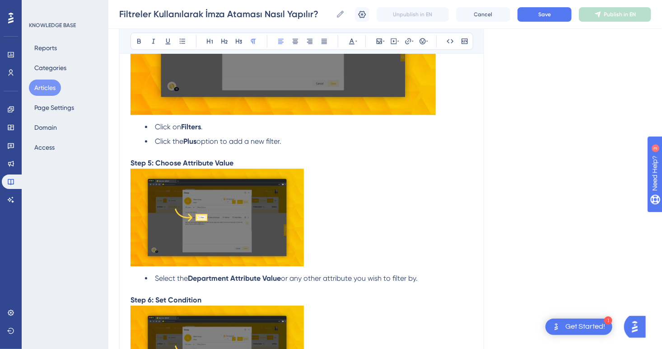
scroll to position [1219, 0]
click at [248, 209] on img at bounding box center [216, 217] width 173 height 98
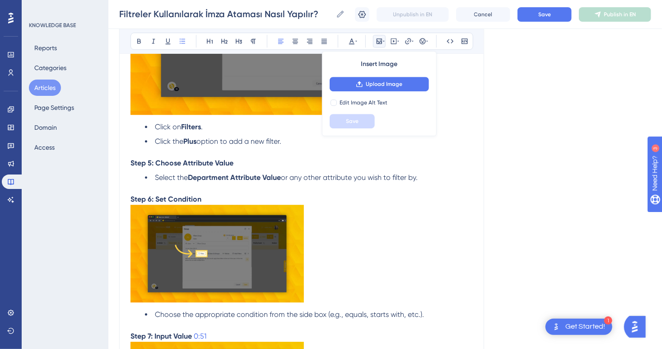
click at [263, 166] on p "Step 5: Choose Attribute Value" at bounding box center [301, 163] width 342 height 11
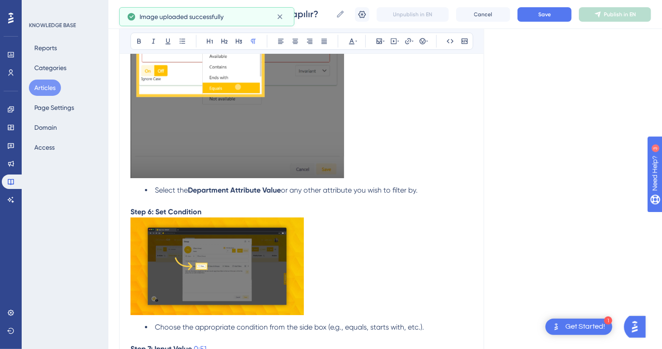
scroll to position [1445, 0]
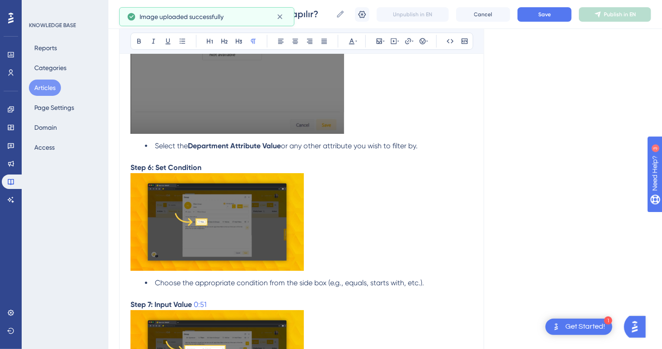
click at [250, 220] on img at bounding box center [216, 222] width 173 height 98
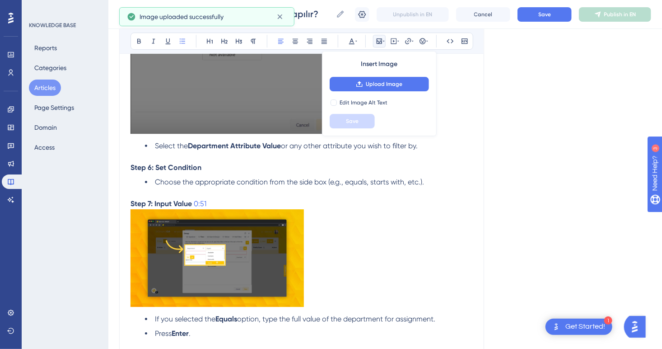
click at [237, 168] on p "Step 6: Set Condition" at bounding box center [301, 167] width 342 height 11
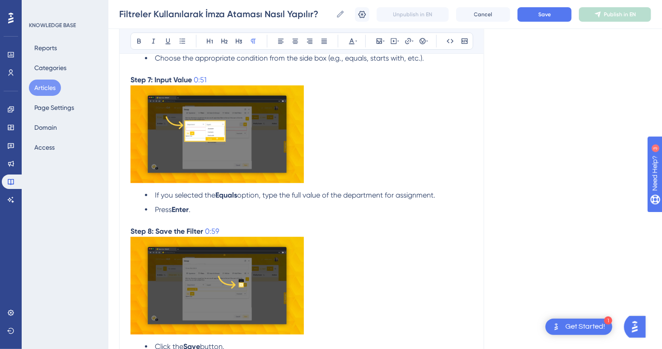
scroll to position [1806, 0]
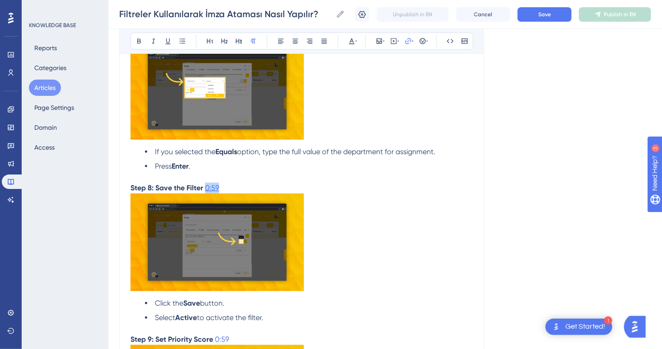
drag, startPoint x: 234, startPoint y: 195, endPoint x: 206, endPoint y: 195, distance: 28.0
click at [206, 193] on p "Step 8: Save the Filter 0:59" at bounding box center [301, 187] width 342 height 11
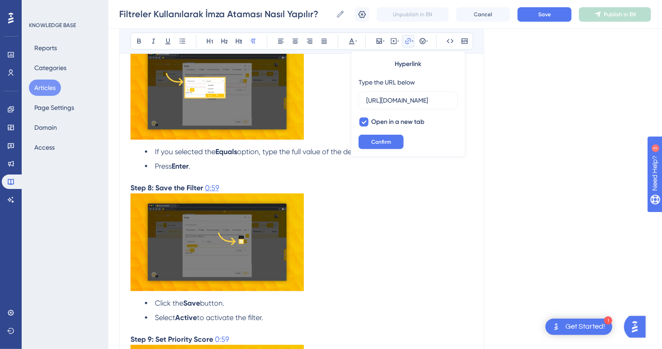
scroll to position [0, 115]
type input "https://loom.com/share/709031540deb4ec6a29020d0ab27a7e1?t=5"
drag, startPoint x: 225, startPoint y: 194, endPoint x: 206, endPoint y: 194, distance: 19.0
click at [206, 193] on p "Step 8: Save the Filter 0:59" at bounding box center [301, 187] width 342 height 11
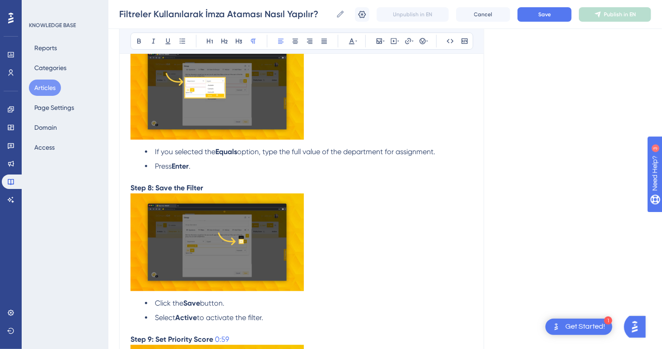
click at [268, 257] on img at bounding box center [216, 242] width 173 height 98
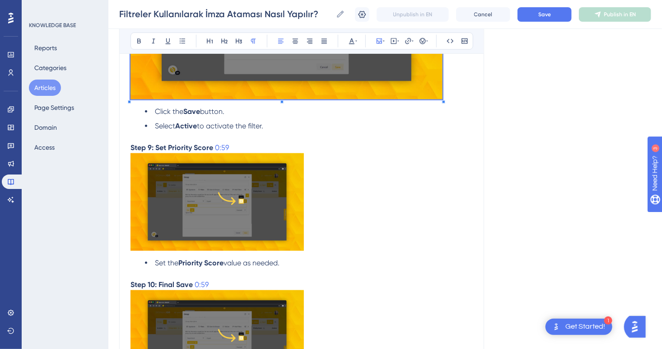
scroll to position [2077, 0]
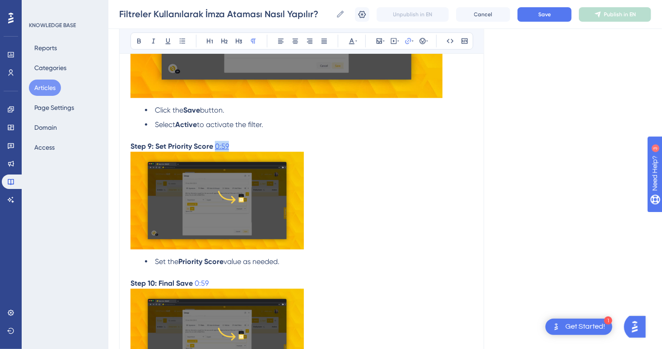
drag, startPoint x: 234, startPoint y: 152, endPoint x: 215, endPoint y: 152, distance: 19.0
click at [215, 152] on p "Step 9: Set Priority Score 0:59" at bounding box center [301, 146] width 342 height 11
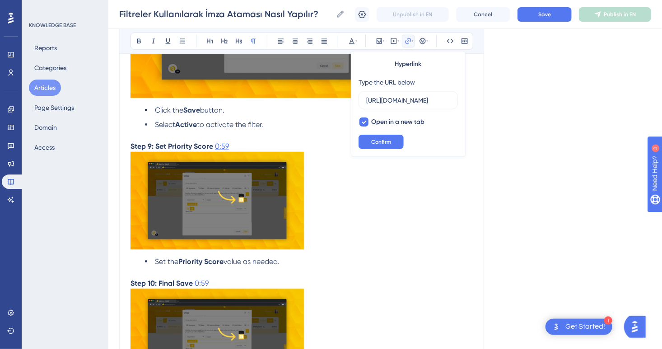
scroll to position [0, 115]
type input "https://loom.com/share/709031540deb4ec6a29020d0ab27a7e1?t=5"
drag, startPoint x: 237, startPoint y: 154, endPoint x: 217, endPoint y: 154, distance: 20.3
click at [217, 152] on p "Step 9: Set Priority Score 0:59" at bounding box center [301, 146] width 342 height 11
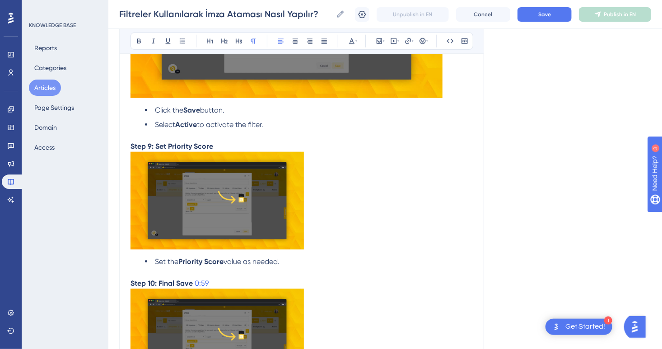
click at [246, 217] on img at bounding box center [216, 201] width 173 height 98
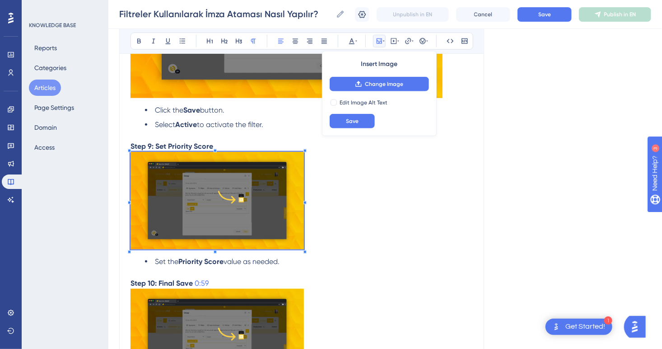
click at [261, 238] on img at bounding box center [216, 201] width 173 height 98
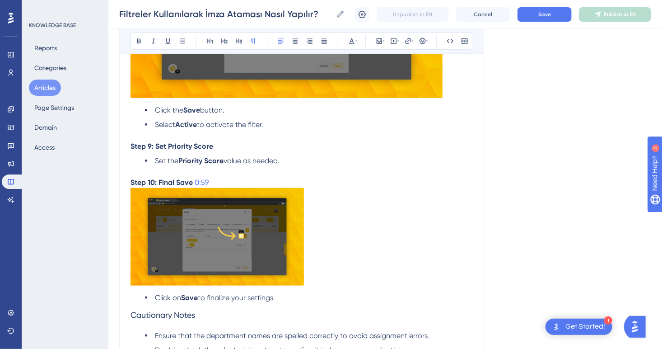
click at [232, 152] on p "Step 9: Set Priority Score" at bounding box center [301, 146] width 342 height 11
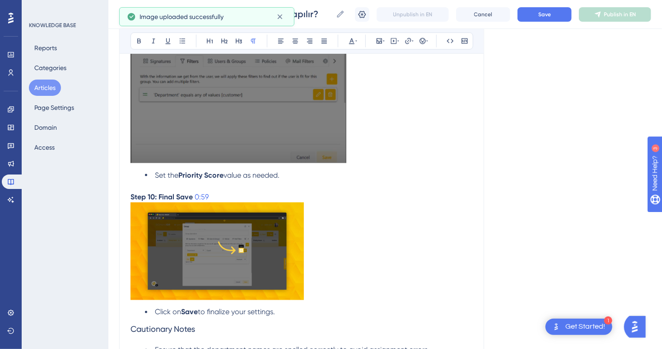
scroll to position [2258, 0]
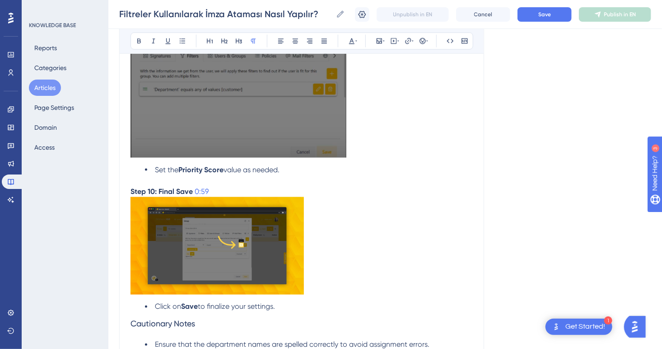
click at [297, 253] on img at bounding box center [216, 246] width 173 height 98
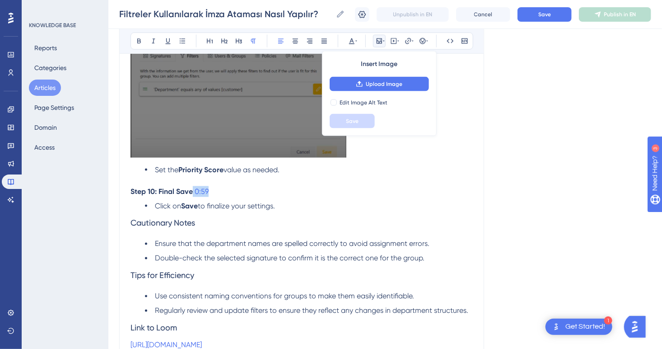
drag, startPoint x: 222, startPoint y: 200, endPoint x: 193, endPoint y: 200, distance: 29.4
click at [193, 197] on p "Step 10: Final Save 0:59" at bounding box center [301, 191] width 342 height 11
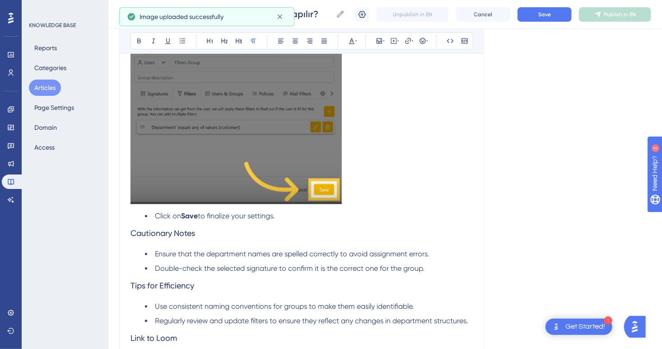
scroll to position [2483, 0]
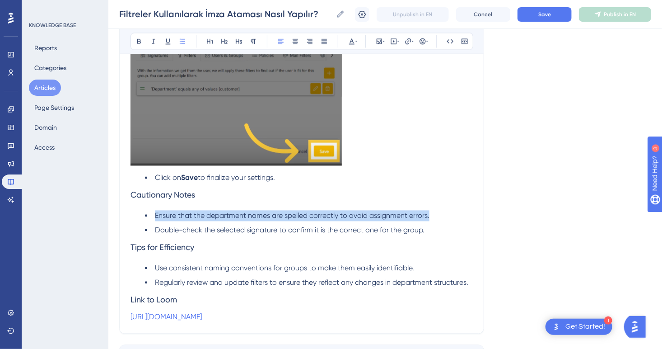
drag, startPoint x: 287, startPoint y: 224, endPoint x: 135, endPoint y: 224, distance: 152.6
click at [135, 224] on ul "Ensure that the department names are spelled correctly to avoid assignment erro…" at bounding box center [301, 222] width 342 height 25
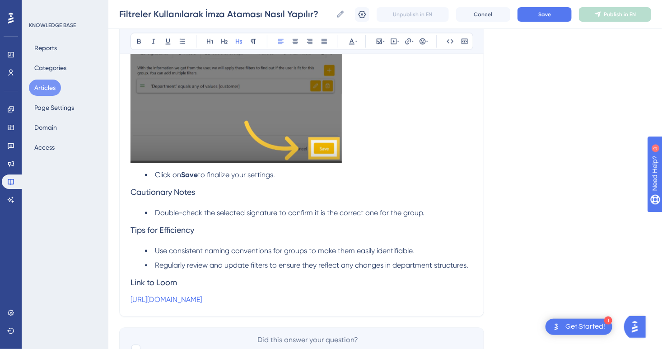
scroll to position [2528, 0]
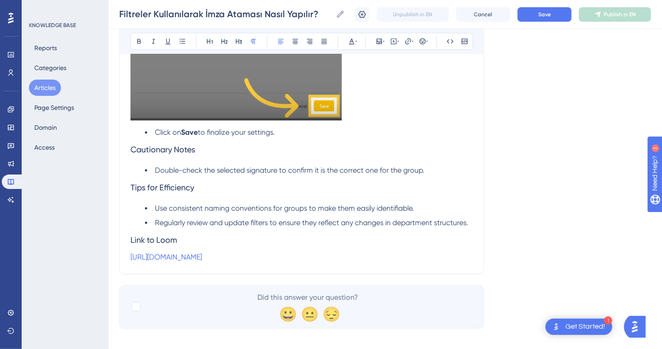
drag, startPoint x: 276, startPoint y: 264, endPoint x: 102, endPoint y: 244, distance: 175.4
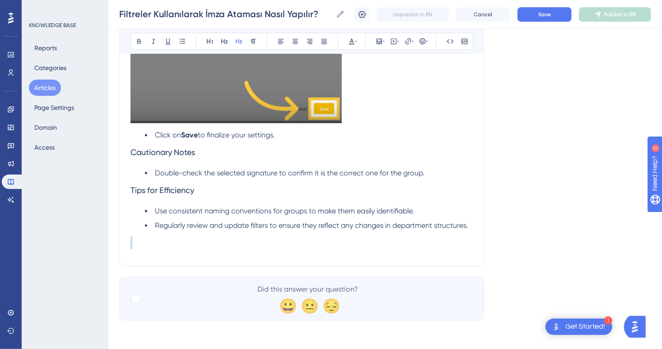
drag, startPoint x: 478, startPoint y: 233, endPoint x: 168, endPoint y: 222, distance: 309.5
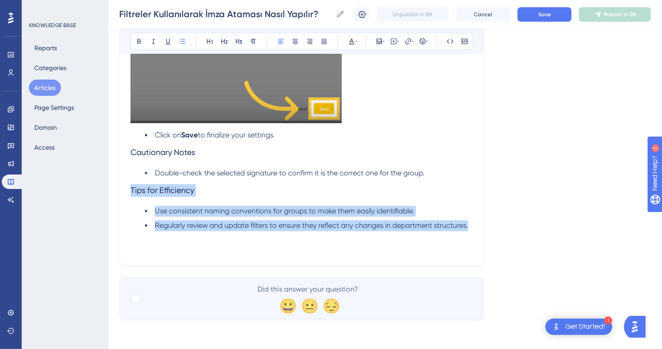
drag, startPoint x: 472, startPoint y: 233, endPoint x: 126, endPoint y: 196, distance: 348.3
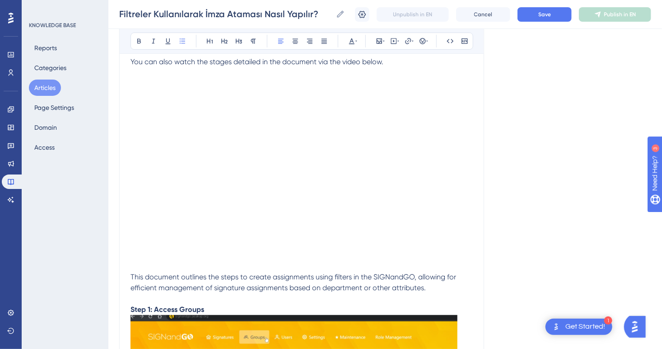
scroll to position [0, 0]
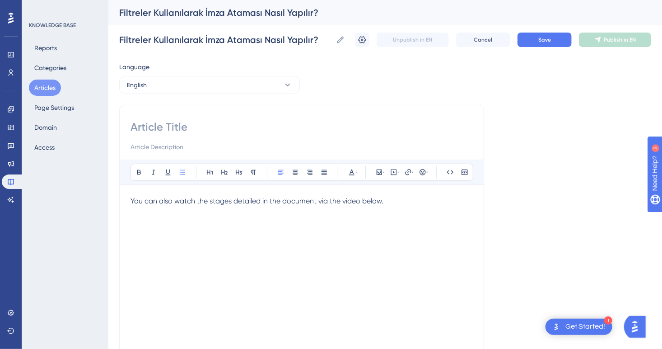
click at [172, 130] on input at bounding box center [301, 127] width 342 height 14
paste input "How to Assign Signatures Using Filters?"
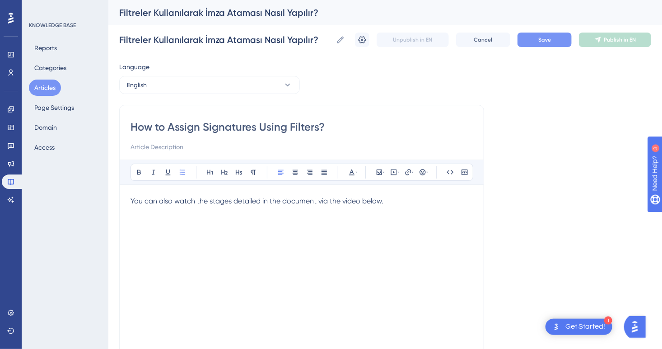
type input "How to Assign Signatures Using Filters?"
click at [540, 42] on span "Save" at bounding box center [544, 39] width 13 height 7
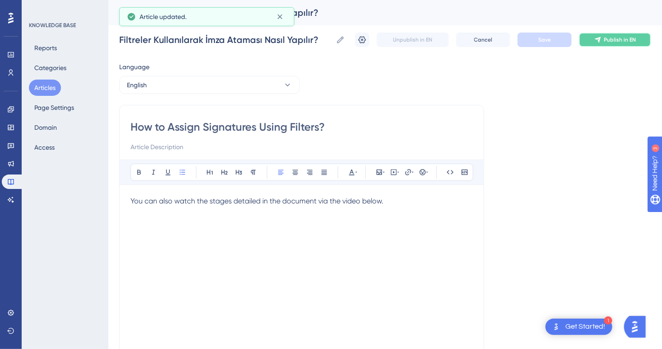
drag, startPoint x: 607, startPoint y: 40, endPoint x: 459, endPoint y: 102, distance: 160.5
click at [607, 40] on span "Publish in EN" at bounding box center [620, 39] width 32 height 7
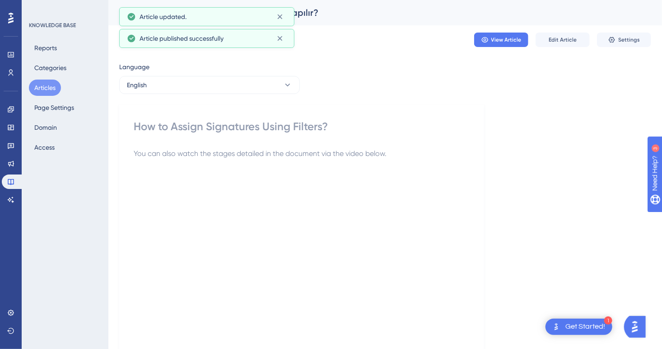
drag, startPoint x: 48, startPoint y: 82, endPoint x: 60, endPoint y: 88, distance: 13.6
click at [48, 82] on button "Articles" at bounding box center [45, 87] width 32 height 16
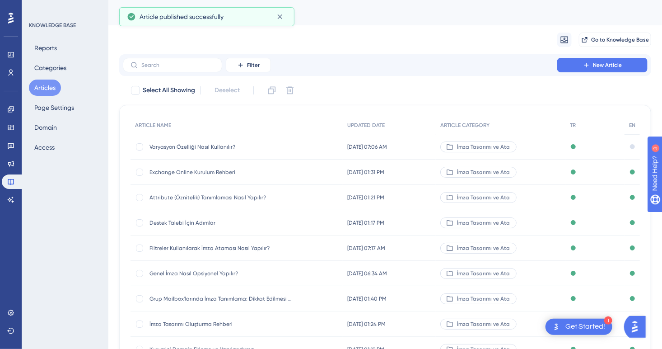
scroll to position [114, 0]
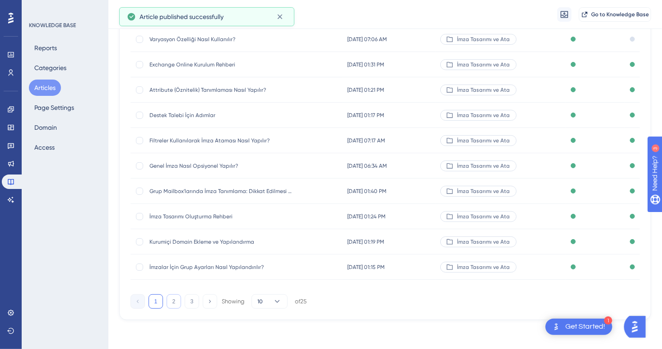
click at [173, 302] on button "2" at bounding box center [174, 301] width 14 height 14
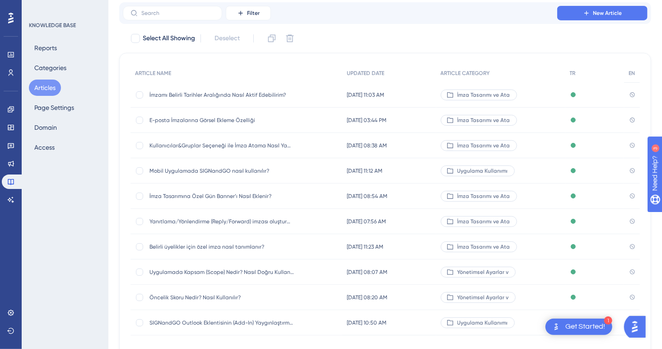
scroll to position [107, 0]
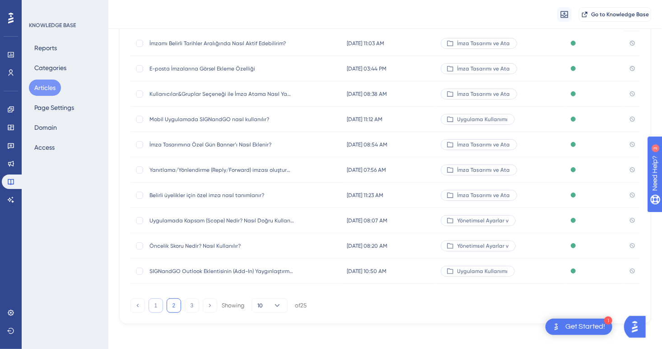
click at [156, 302] on button "1" at bounding box center [156, 305] width 14 height 14
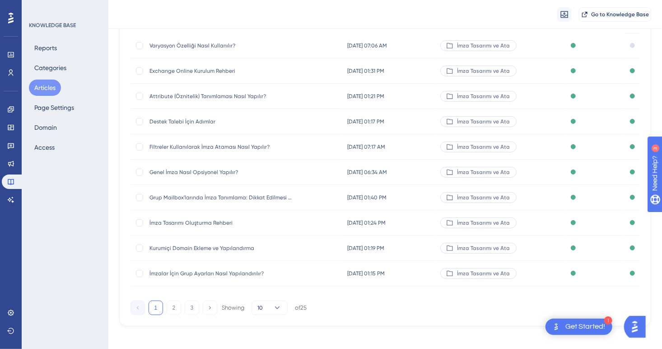
scroll to position [0, 0]
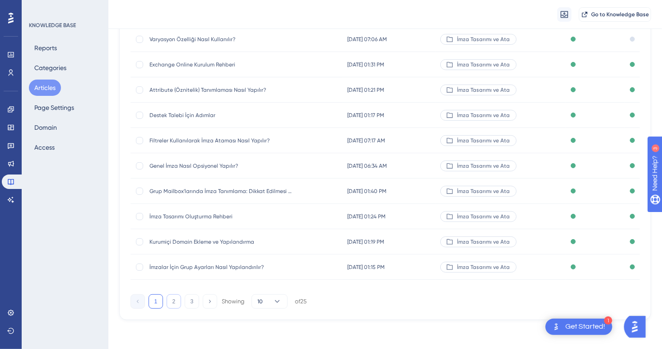
click at [174, 303] on button "2" at bounding box center [174, 301] width 14 height 14
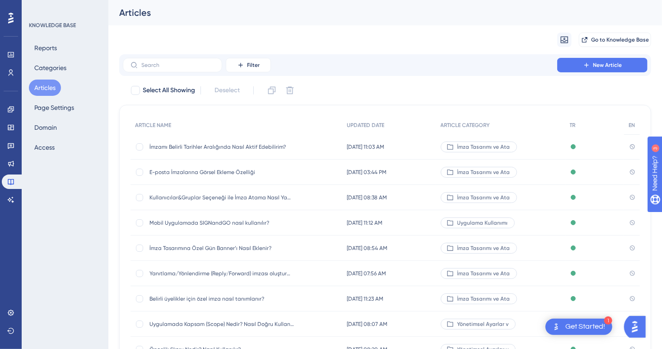
click at [247, 145] on span "İmzamı Belirli Tarihler Aralığında Nasıl Aktif Edebilirim?" at bounding box center [221, 146] width 144 height 7
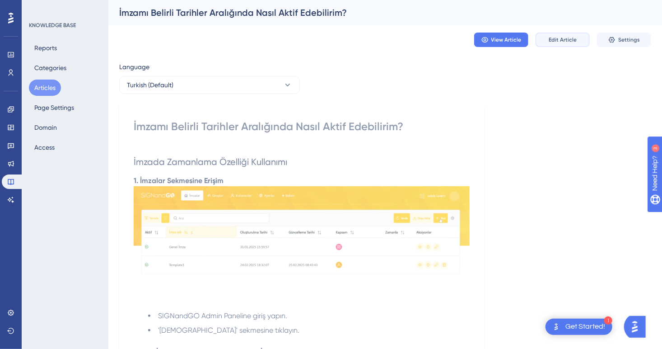
click at [554, 38] on span "Edit Article" at bounding box center [563, 39] width 28 height 7
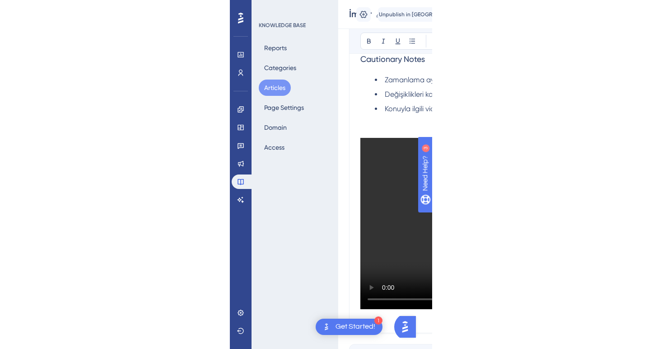
scroll to position [1020, 0]
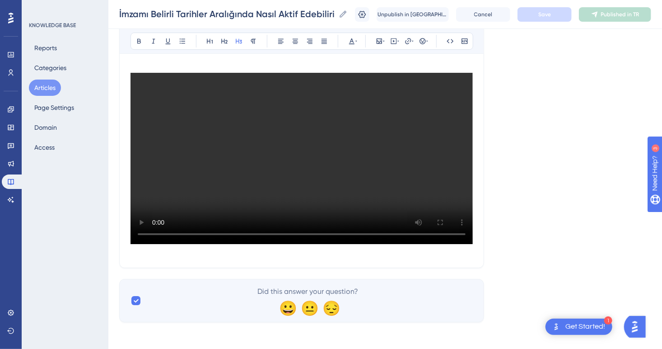
scroll to position [1523, 0]
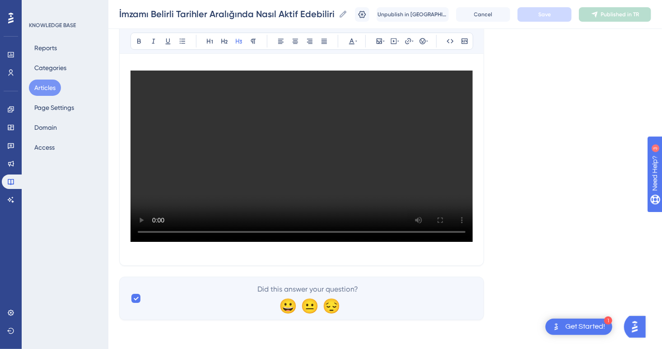
click at [237, 250] on p at bounding box center [301, 248] width 342 height 11
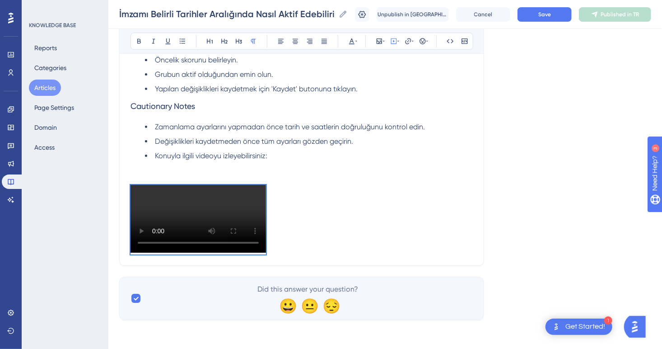
scroll to position [1318, 0]
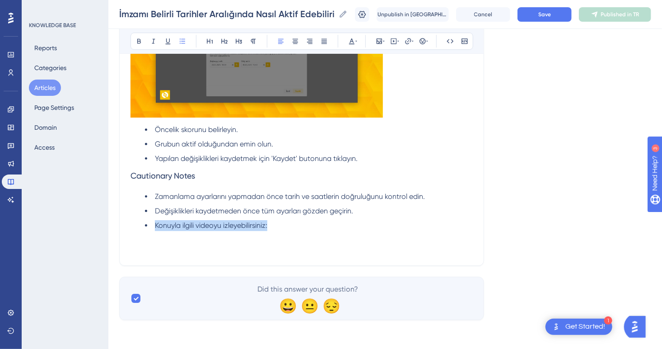
drag, startPoint x: 288, startPoint y: 226, endPoint x: 121, endPoint y: 228, distance: 166.2
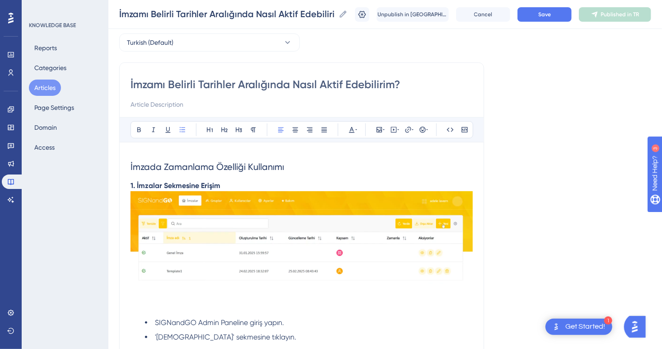
scroll to position [0, 0]
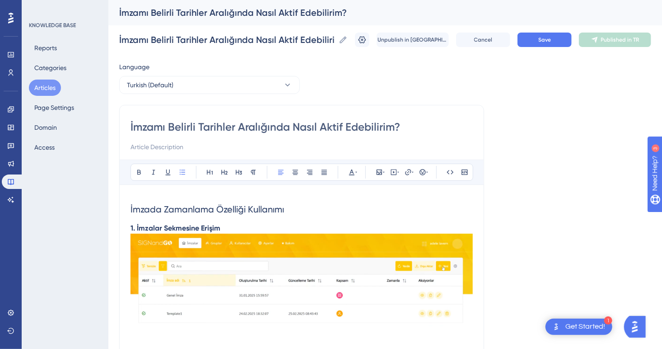
click at [326, 217] on h2 "İmzada Zamanlama Özelliği Kullanımı" at bounding box center [301, 209] width 342 height 27
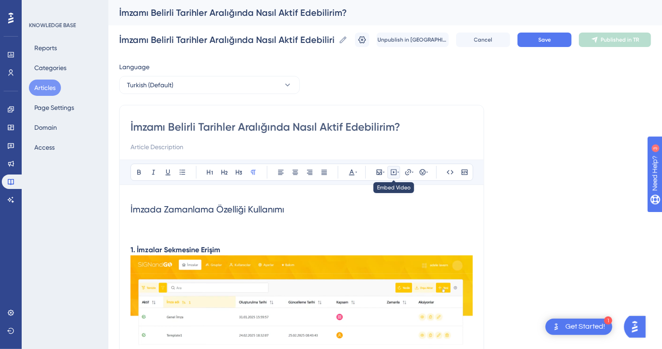
click at [396, 173] on icon at bounding box center [393, 171] width 7 height 7
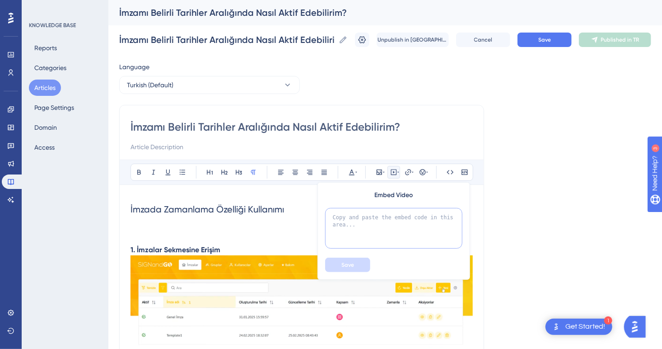
click at [389, 222] on textarea at bounding box center [393, 228] width 137 height 41
paste textarea "<iframe width="100%" height="400" src="https://signandgo-video.azureedge.net/tr…"
type textarea "<iframe width="100%" height="400" src="https://signandgo-video.azureedge.net/tr…"
click at [347, 264] on span "Save" at bounding box center [347, 264] width 13 height 7
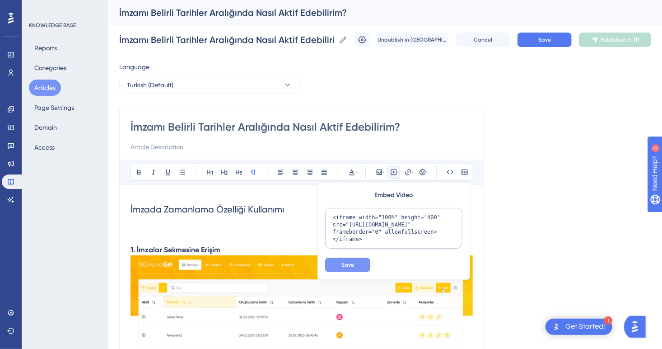
scroll to position [80, 0]
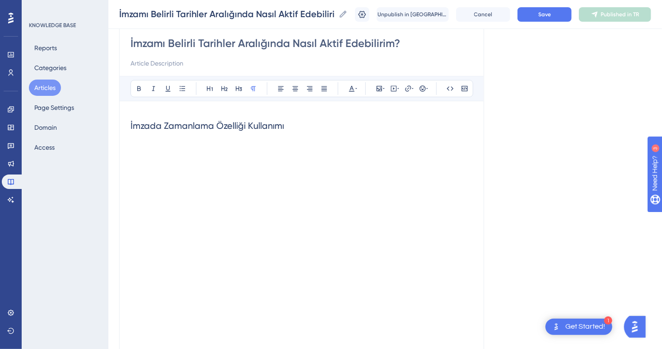
click at [233, 140] on p at bounding box center [301, 144] width 342 height 11
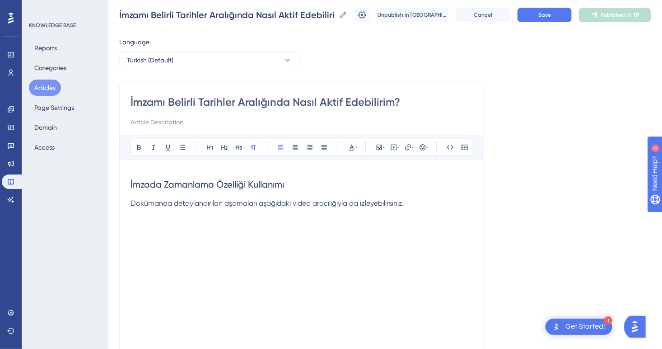
scroll to position [0, 0]
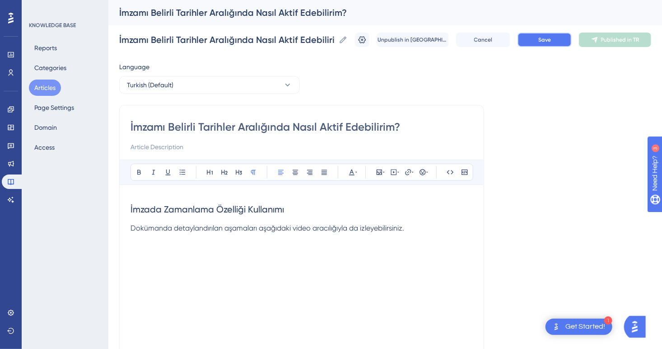
click at [549, 39] on span "Save" at bounding box center [544, 39] width 13 height 7
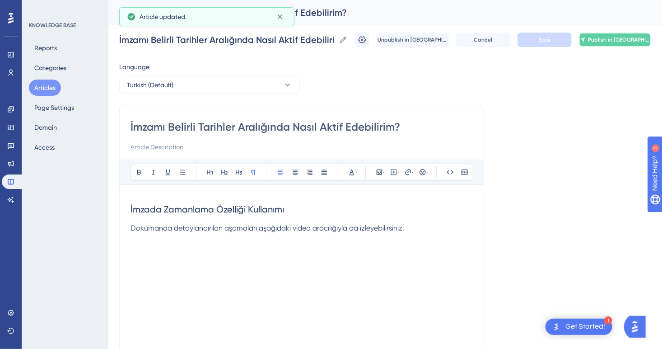
click at [622, 42] on span "Publish in [GEOGRAPHIC_DATA]" at bounding box center [619, 39] width 62 height 7
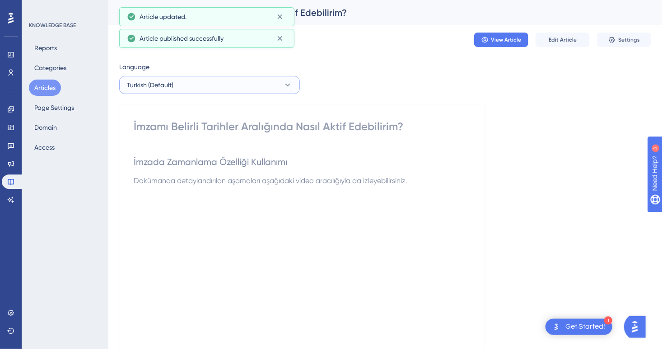
click at [239, 85] on button "Turkish (Default)" at bounding box center [209, 85] width 181 height 18
click at [194, 132] on button "English English No translation" at bounding box center [209, 130] width 169 height 18
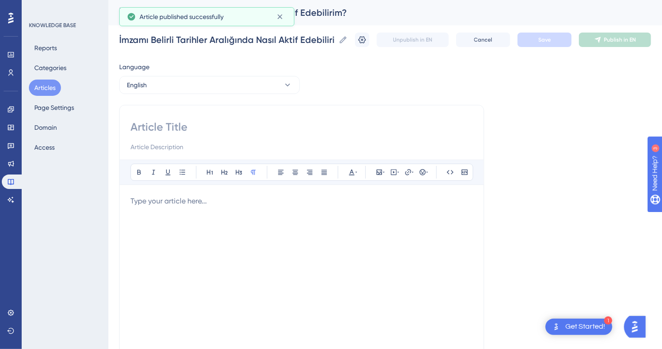
click at [177, 208] on div at bounding box center [301, 295] width 342 height 199
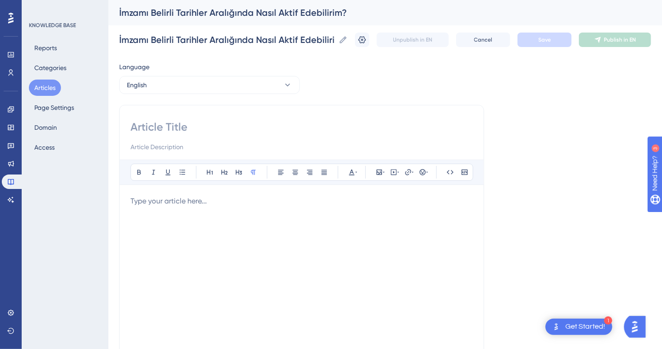
click at [177, 200] on p at bounding box center [301, 201] width 342 height 11
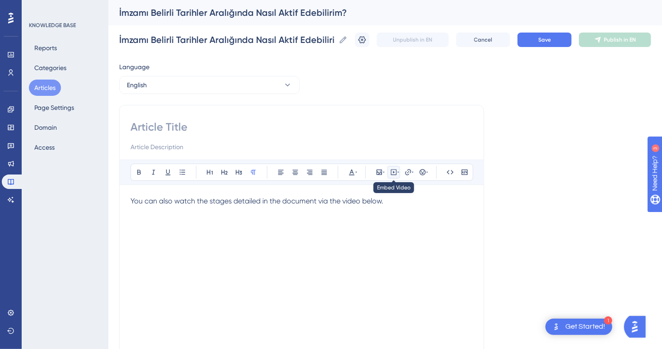
click at [395, 167] on button at bounding box center [393, 172] width 13 height 13
click at [394, 216] on textarea at bounding box center [393, 228] width 137 height 41
paste textarea "<iframe width="100%" height="400" src="https://signandgo-video.azureedge.net/en…"
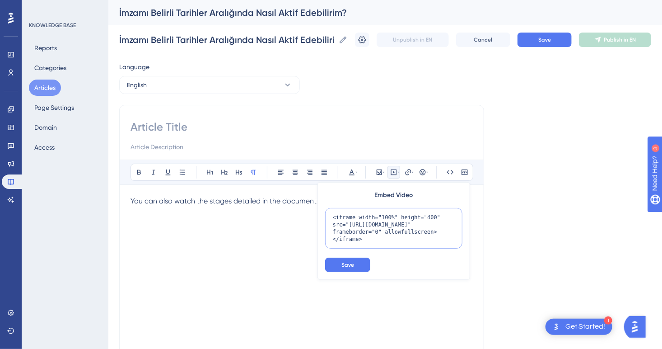
scroll to position [16, 0]
type textarea "<iframe width="100%" height="400" src="https://signandgo-video.azureedge.net/en…"
click at [365, 263] on button "Save" at bounding box center [347, 264] width 45 height 14
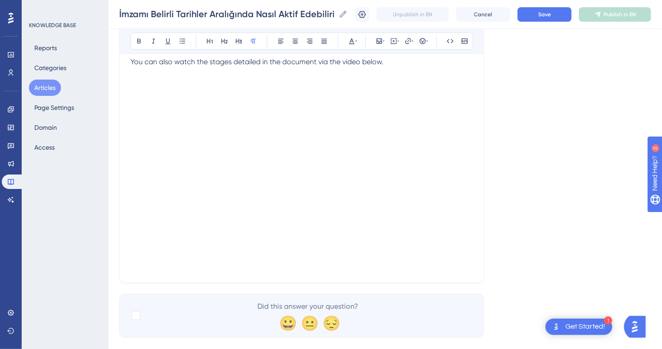
scroll to position [152, 0]
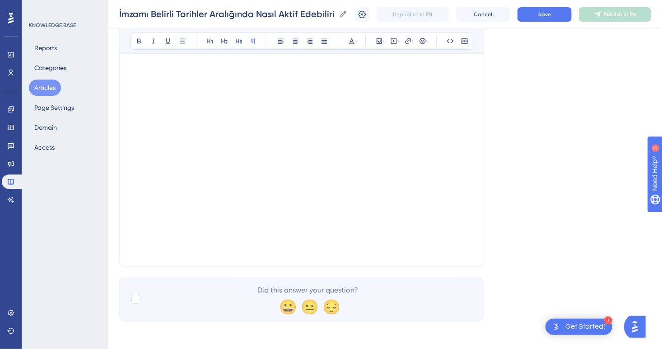
click at [239, 251] on p at bounding box center [301, 249] width 342 height 11
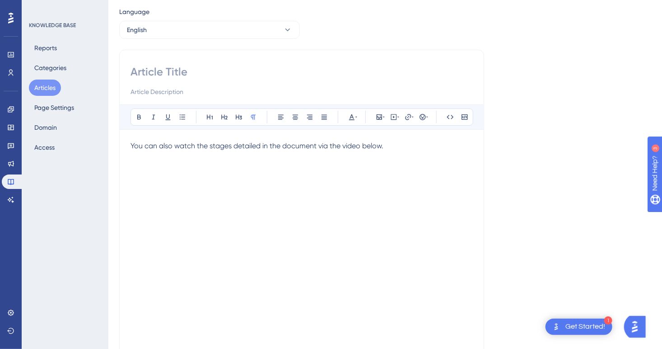
scroll to position [135, 0]
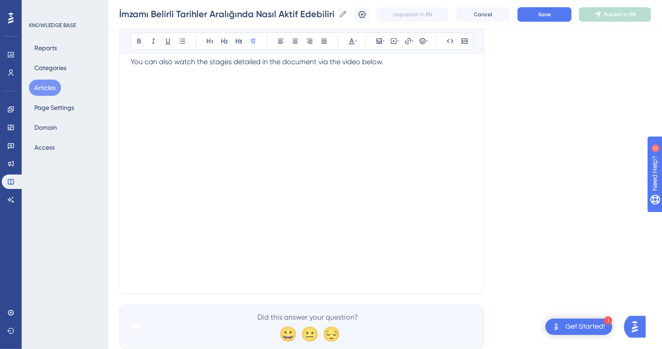
click at [353, 277] on p at bounding box center [301, 276] width 342 height 11
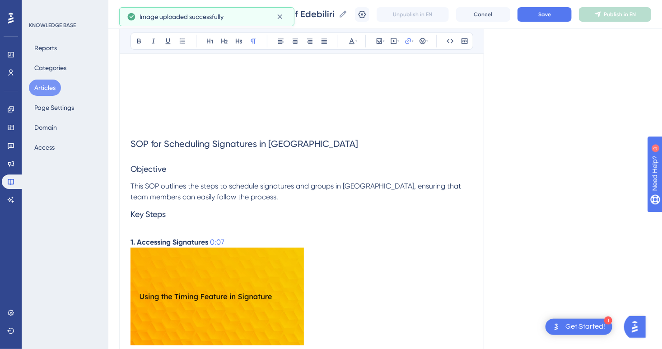
scroll to position [172, 0]
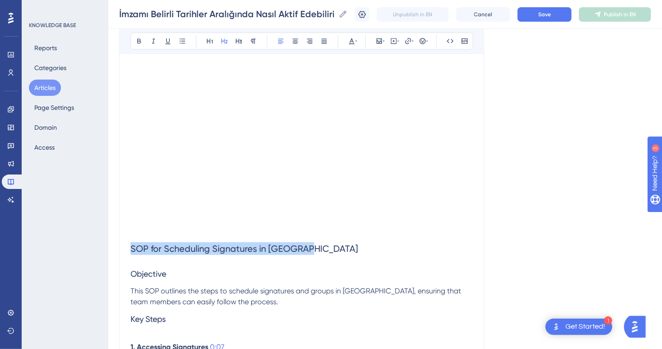
drag, startPoint x: 321, startPoint y: 249, endPoint x: 92, endPoint y: 242, distance: 228.6
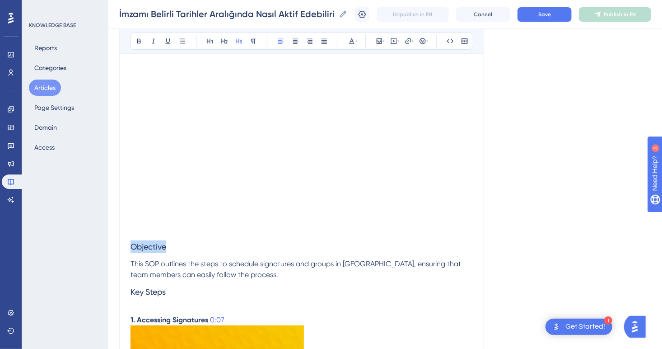
drag, startPoint x: 170, startPoint y: 246, endPoint x: 108, endPoint y: 242, distance: 61.9
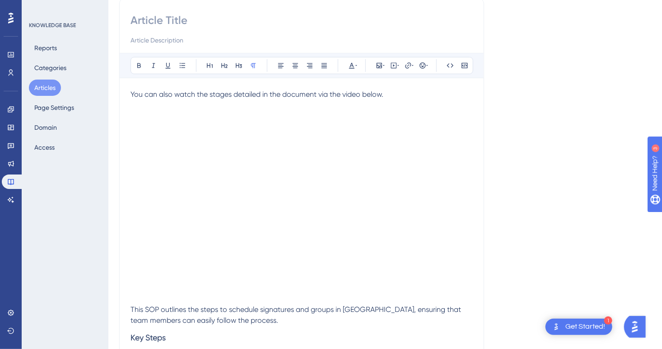
scroll to position [0, 0]
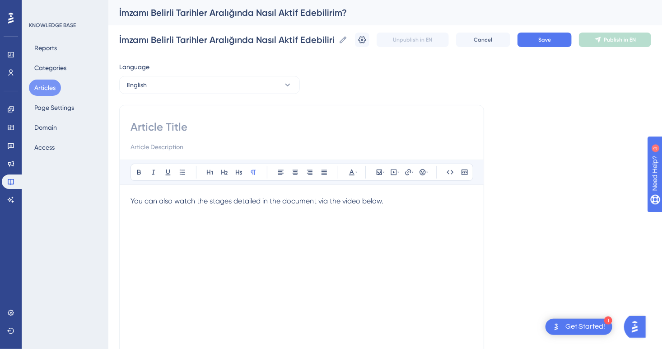
click at [413, 200] on p "You can also watch the stages detailed in the document via the video below." at bounding box center [301, 201] width 342 height 11
click at [134, 198] on span "You can also watch the stages detailed in the document via the video below." at bounding box center [256, 200] width 253 height 9
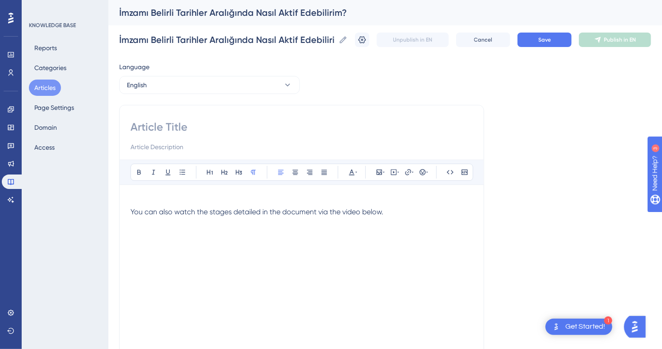
click at [135, 197] on p at bounding box center [301, 201] width 342 height 11
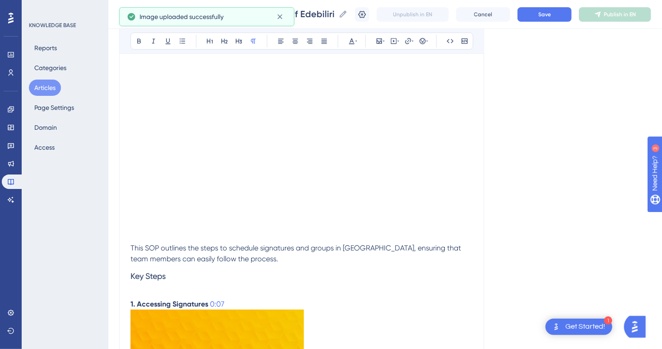
scroll to position [181, 0]
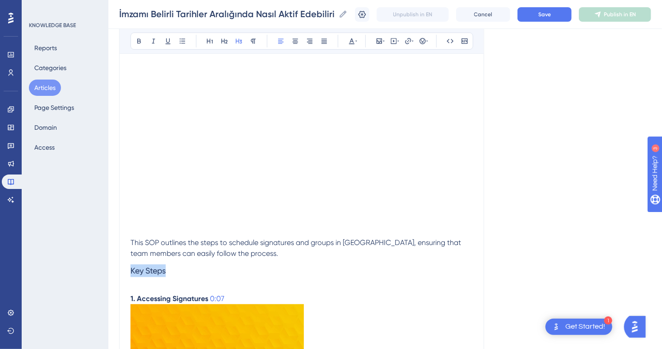
drag, startPoint x: 179, startPoint y: 271, endPoint x: 111, endPoint y: 267, distance: 68.3
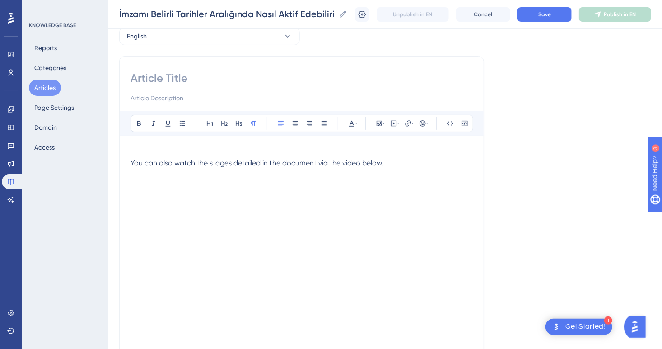
scroll to position [0, 0]
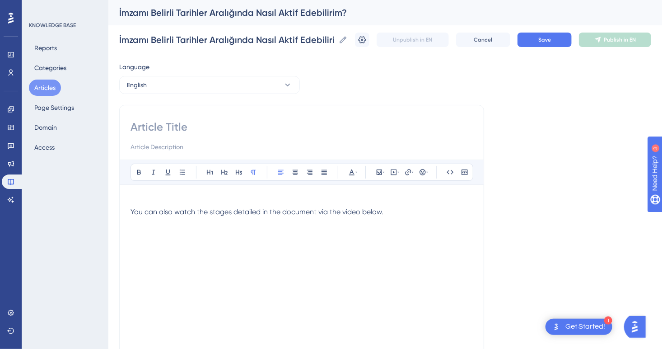
click at [139, 198] on p at bounding box center [301, 201] width 342 height 11
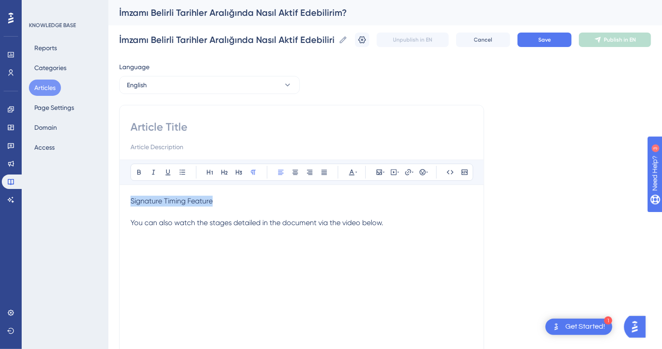
drag, startPoint x: 228, startPoint y: 198, endPoint x: 98, endPoint y: 197, distance: 130.0
click at [134, 170] on button at bounding box center [139, 172] width 13 height 13
click at [236, 204] on p "Signature Timing Feature" at bounding box center [301, 201] width 342 height 11
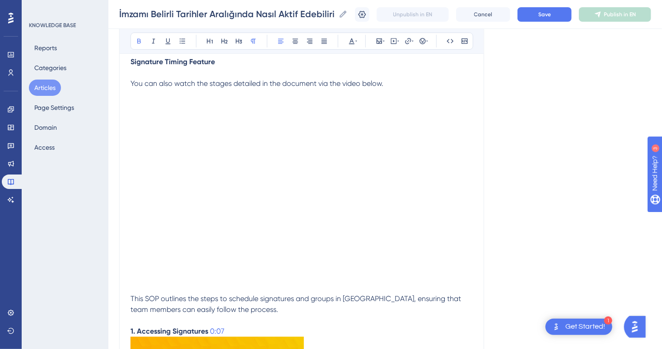
scroll to position [316, 0]
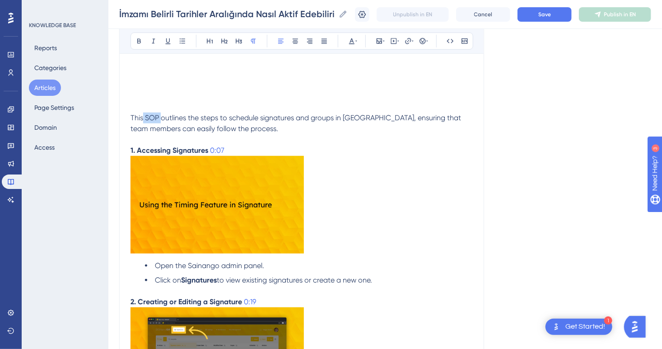
drag, startPoint x: 158, startPoint y: 117, endPoint x: 142, endPoint y: 119, distance: 15.5
click at [142, 119] on span "This SOP outlines the steps to schedule signatures and groups in Sainango, ensu…" at bounding box center [296, 122] width 332 height 19
drag, startPoint x: 394, startPoint y: 116, endPoint x: 363, endPoint y: 119, distance: 30.9
click at [363, 119] on span "This document outlines the steps to schedule signatures and groups in Sainango,…" at bounding box center [298, 122] width 337 height 19
drag, startPoint x: 236, startPoint y: 145, endPoint x: 209, endPoint y: 148, distance: 27.2
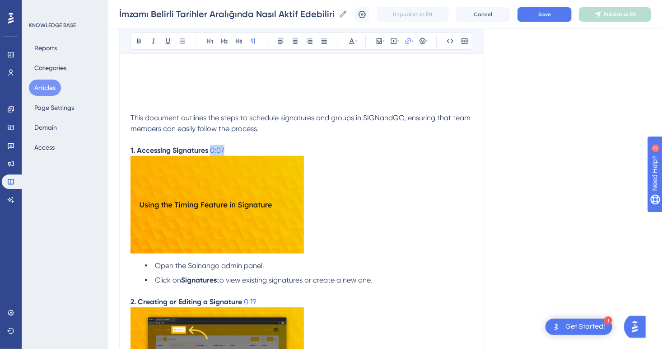
click at [209, 148] on p "1. Accessing Signatures 0:07" at bounding box center [301, 150] width 342 height 11
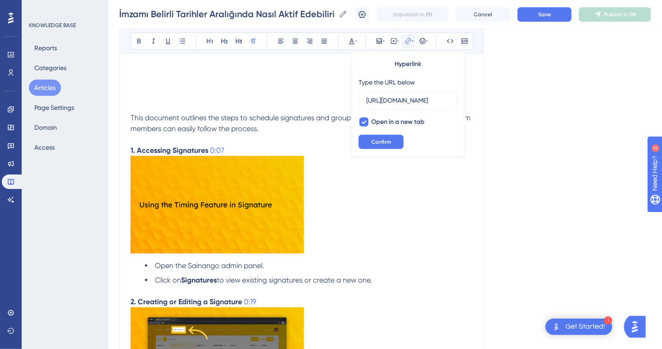
scroll to position [0, 105]
type input "https://loom.com/share/4e3212affdcf42f59cd2d4e5033e5ea2?t="
drag, startPoint x: 235, startPoint y: 151, endPoint x: 210, endPoint y: 151, distance: 24.8
click at [210, 151] on p "1. Accessing Signatures 0:07" at bounding box center [301, 150] width 342 height 11
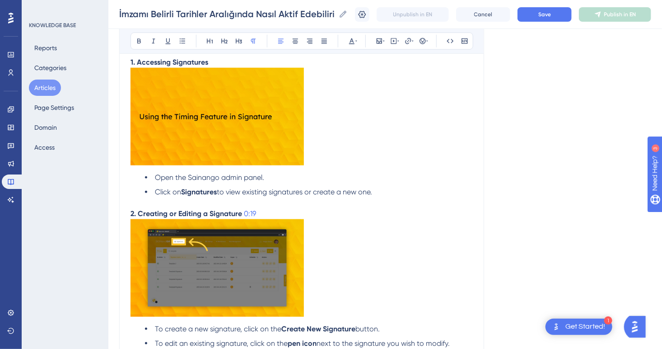
scroll to position [406, 0]
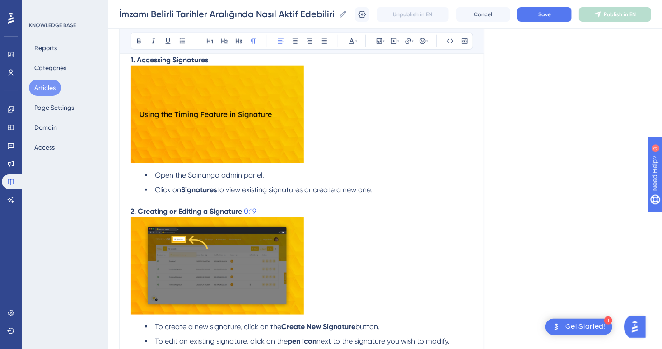
click at [247, 147] on img at bounding box center [216, 114] width 173 height 98
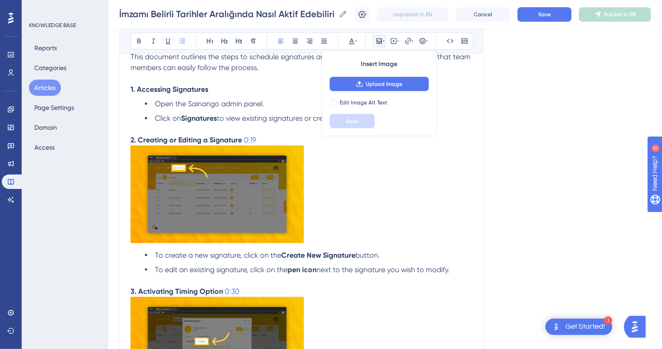
scroll to position [361, 0]
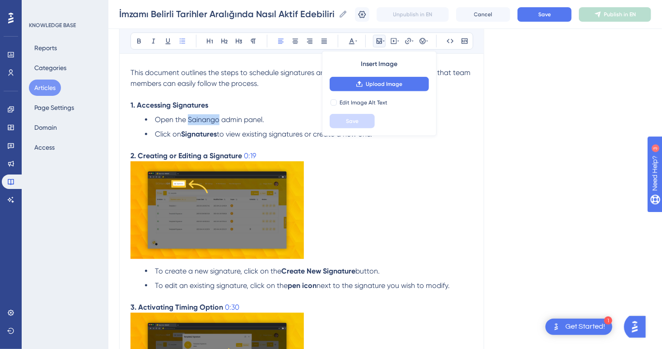
drag, startPoint x: 219, startPoint y: 120, endPoint x: 188, endPoint y: 121, distance: 30.7
click at [188, 121] on span "Open the Sainango admin panel." at bounding box center [209, 119] width 109 height 9
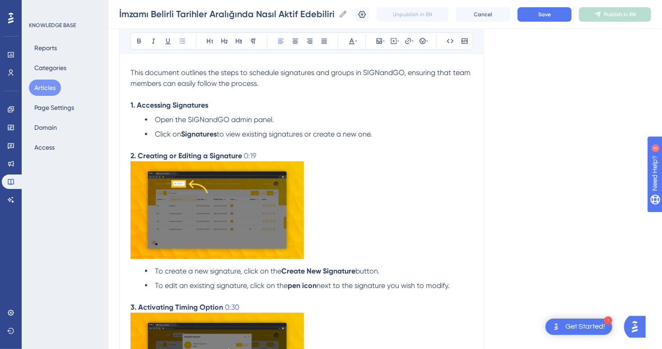
click at [248, 107] on p "1. Accessing Signatures" at bounding box center [301, 105] width 342 height 11
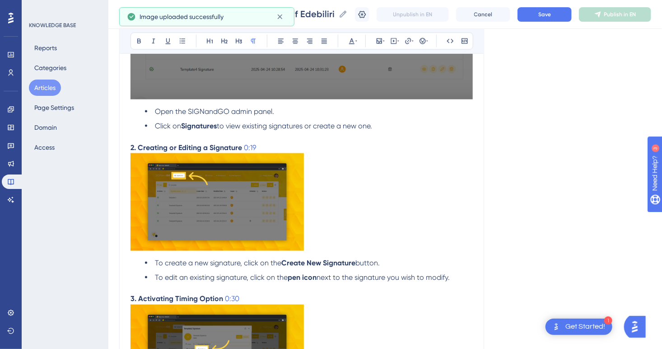
scroll to position [587, 0]
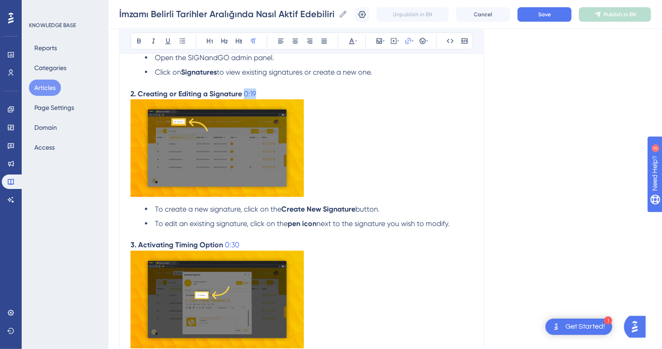
click at [243, 96] on p "2. Creating or Editing a Signature 0:19" at bounding box center [301, 93] width 342 height 11
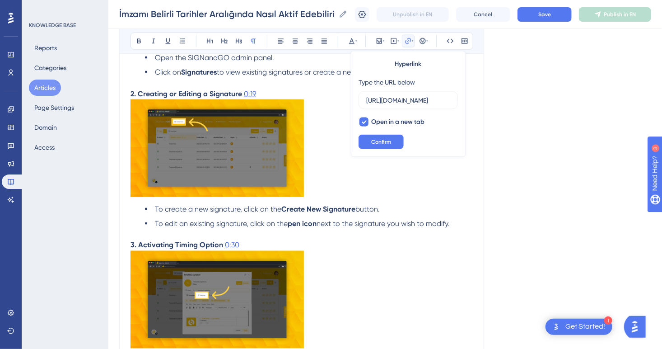
scroll to position [0, 0]
drag, startPoint x: 267, startPoint y: 96, endPoint x: 244, endPoint y: 98, distance: 22.6
click at [244, 98] on p "2. Creating or Editing a Signature 0:19" at bounding box center [301, 93] width 342 height 11
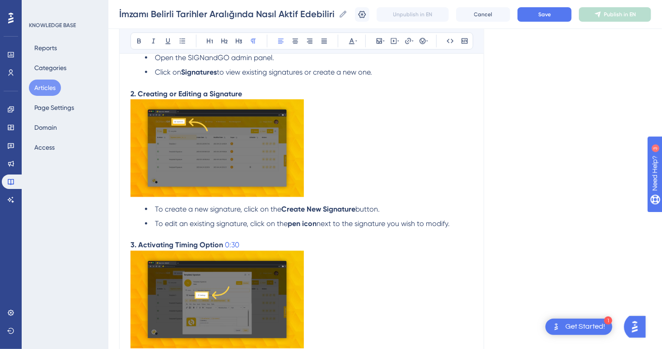
click at [266, 164] on img at bounding box center [216, 148] width 173 height 98
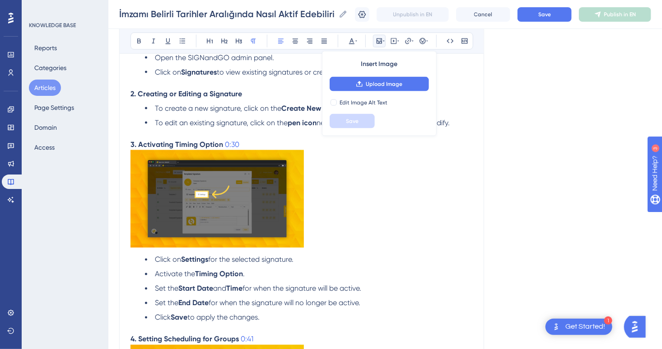
click at [270, 99] on p "2. Creating or Editing a Signature" at bounding box center [301, 93] width 342 height 11
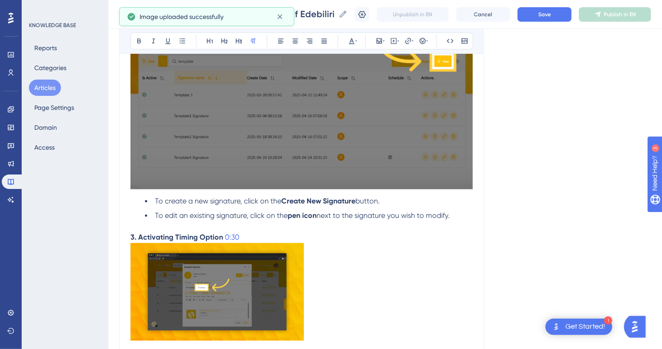
scroll to position [677, 0]
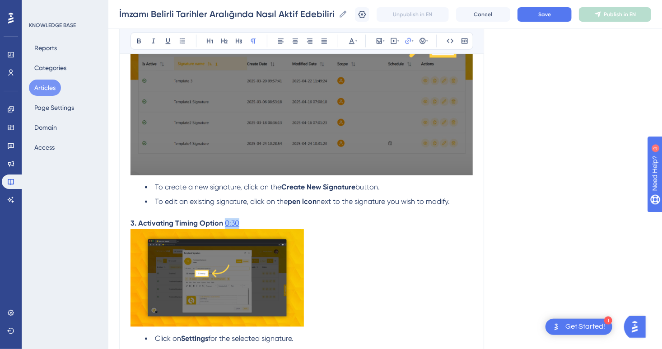
drag, startPoint x: 259, startPoint y: 225, endPoint x: 224, endPoint y: 227, distance: 34.8
click at [224, 227] on p "3. Activating Timing Option 0:30" at bounding box center [301, 223] width 342 height 11
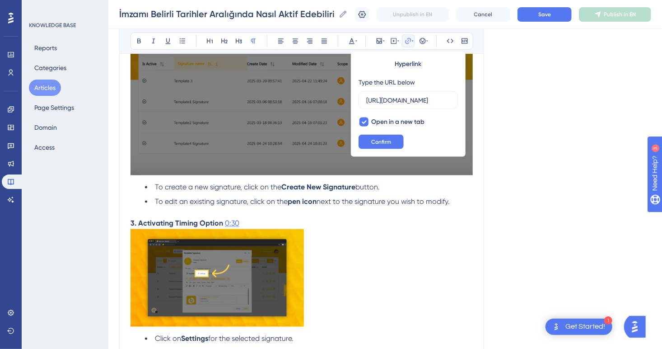
scroll to position [0, 0]
drag, startPoint x: 251, startPoint y: 223, endPoint x: 224, endPoint y: 225, distance: 26.8
click at [224, 225] on p "3. Activating Timing Option 0:30" at bounding box center [301, 223] width 342 height 11
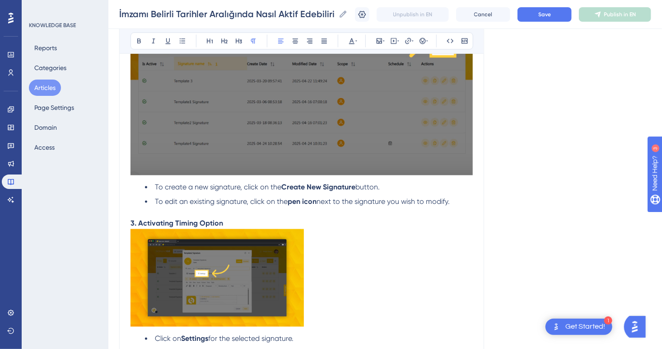
scroll to position [722, 0]
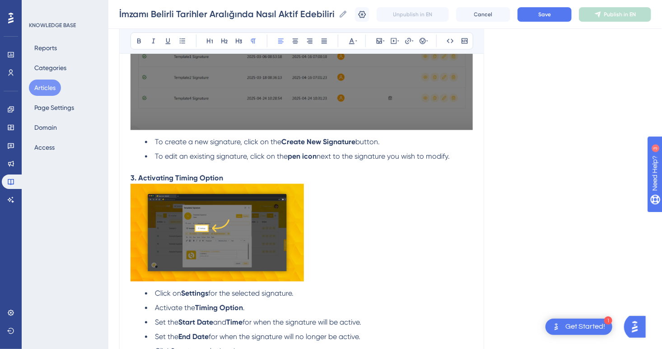
click at [242, 253] on img at bounding box center [216, 233] width 173 height 98
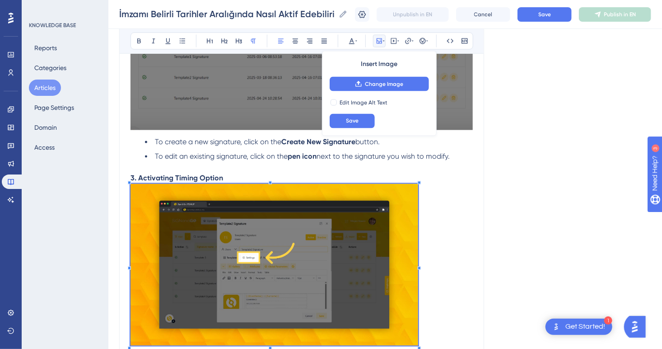
click at [419, 338] on p at bounding box center [301, 266] width 342 height 165
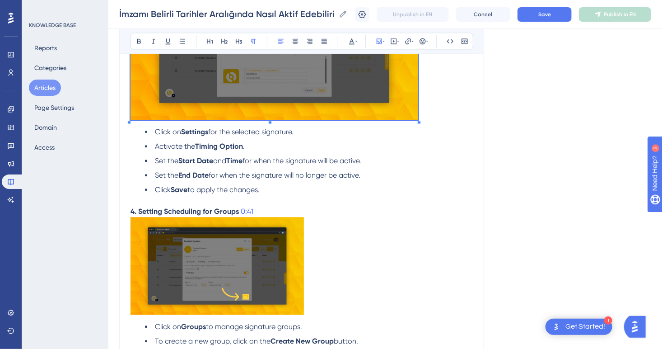
scroll to position [993, 0]
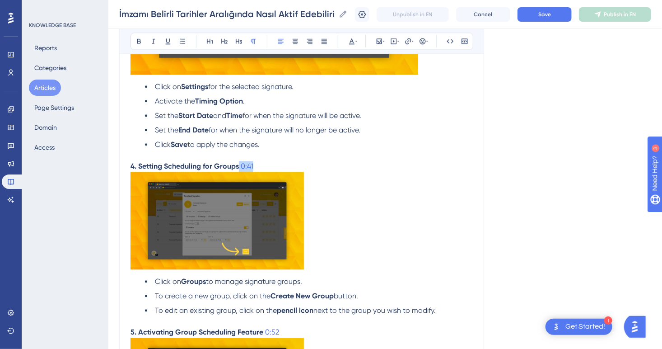
drag, startPoint x: 257, startPoint y: 170, endPoint x: 239, endPoint y: 170, distance: 18.1
click at [239, 170] on p "4. Setting Scheduling for Groups 0:41" at bounding box center [301, 166] width 342 height 11
click at [276, 222] on img at bounding box center [216, 221] width 173 height 98
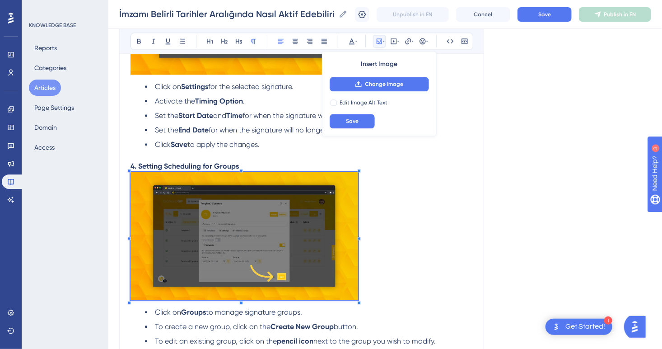
click at [359, 304] on div at bounding box center [359, 302] width 3 height 3
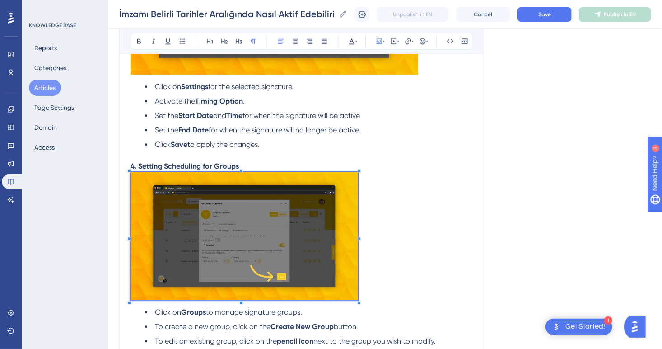
click at [303, 284] on img at bounding box center [244, 236] width 228 height 128
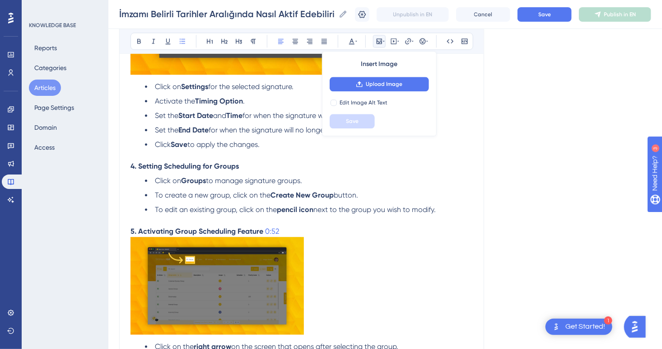
click at [261, 172] on p "4. Setting Scheduling for Groups" at bounding box center [301, 166] width 342 height 11
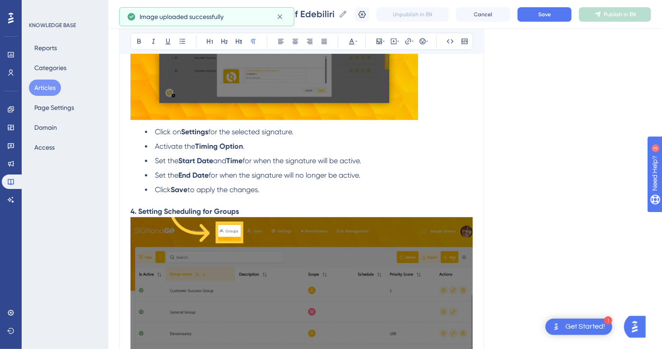
scroll to position [858, 0]
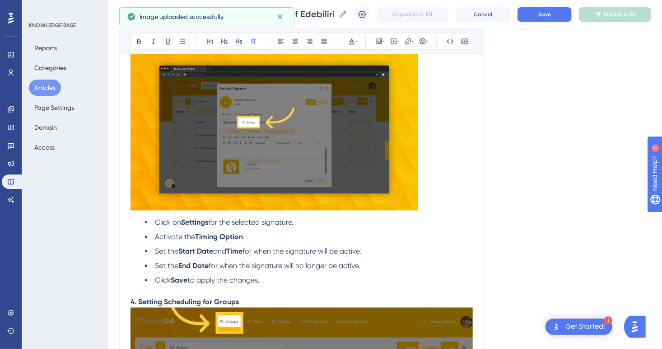
click at [450, 210] on p at bounding box center [301, 130] width 342 height 165
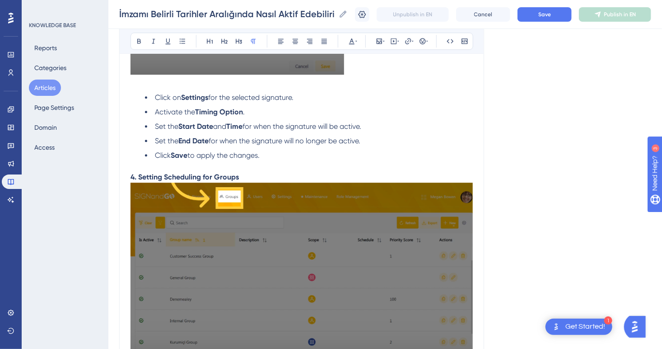
scroll to position [1282, 0]
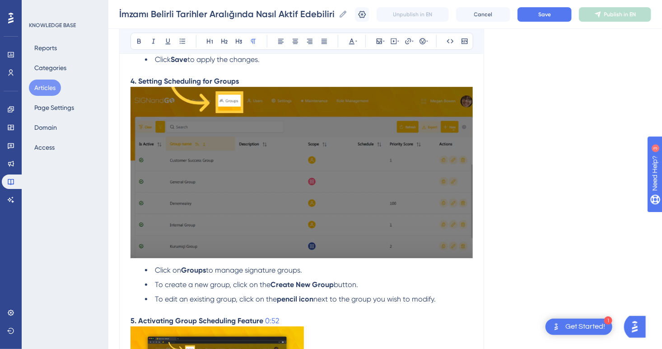
click at [466, 261] on div at bounding box center [301, 174] width 342 height 174
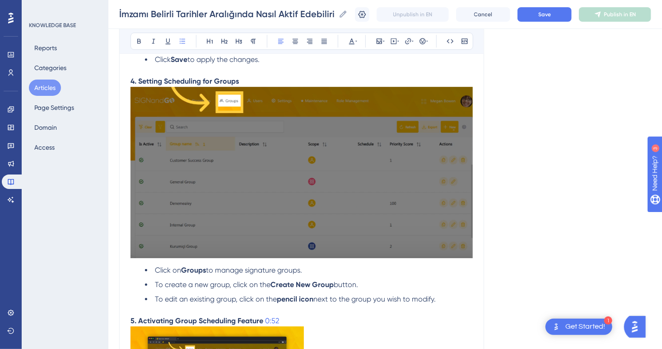
click at [450, 247] on img at bounding box center [301, 172] width 342 height 171
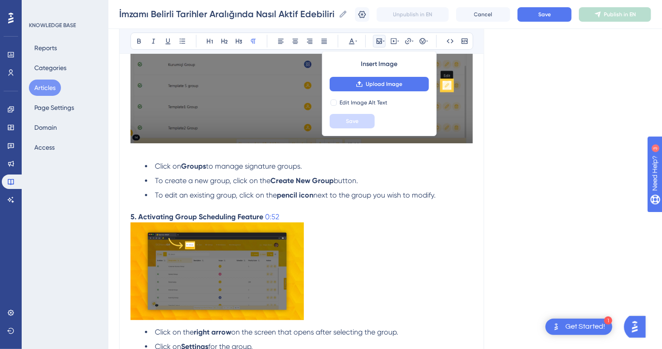
scroll to position [1598, 0]
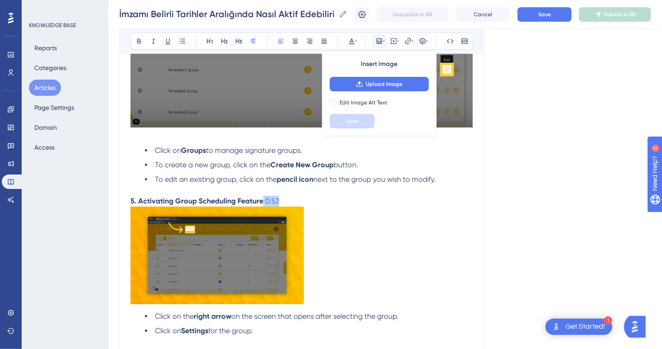
drag, startPoint x: 279, startPoint y: 208, endPoint x: 263, endPoint y: 208, distance: 15.8
click at [263, 206] on p "5. Activating Group Scheduling Feature 0:52" at bounding box center [301, 201] width 342 height 11
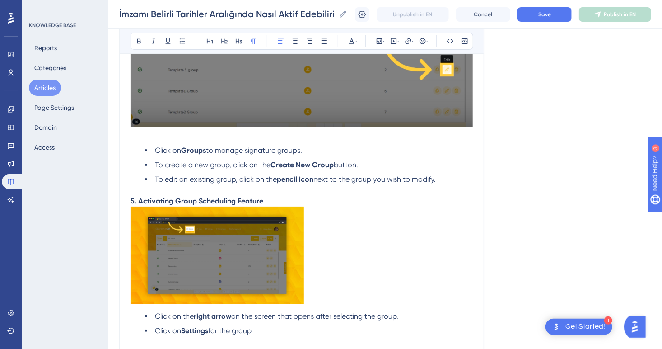
click at [275, 245] on img at bounding box center [216, 255] width 173 height 98
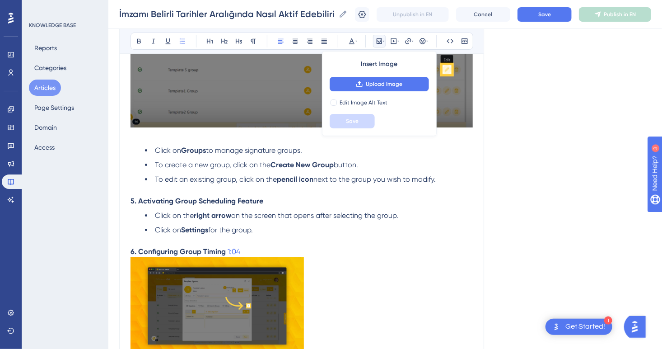
click at [284, 206] on p "5. Activating Group Scheduling Feature" at bounding box center [301, 201] width 342 height 11
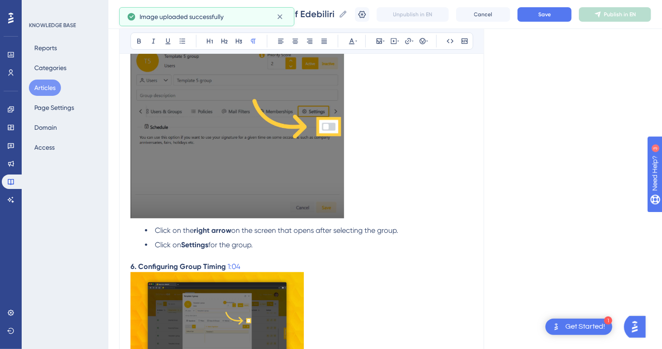
scroll to position [1824, 0]
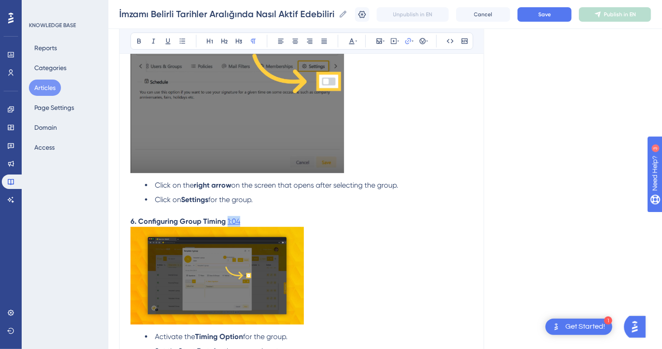
drag, startPoint x: 274, startPoint y: 225, endPoint x: 226, endPoint y: 228, distance: 47.5
click at [226, 227] on p "6. Configuring Group Timing 1:04" at bounding box center [301, 221] width 342 height 11
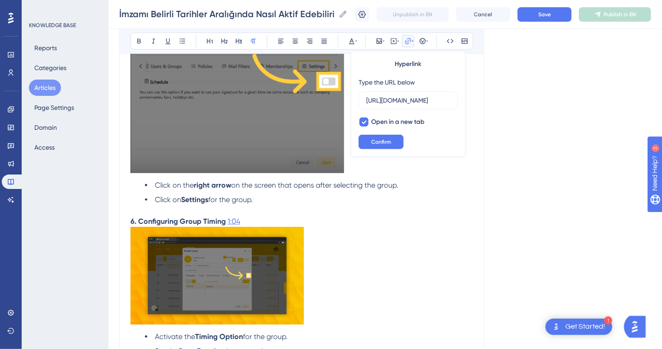
scroll to position [0, 108]
type input "https://loom.com/share/4e3212affdcf42f59cd2d4e5033e5ea2?t=6"
drag, startPoint x: 255, startPoint y: 228, endPoint x: 227, endPoint y: 229, distance: 28.0
click at [227, 227] on p "6. Configuring Group Timing 1:04" at bounding box center [301, 221] width 342 height 11
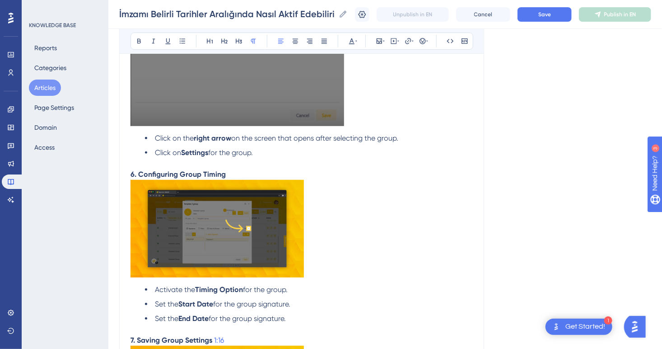
scroll to position [1914, 0]
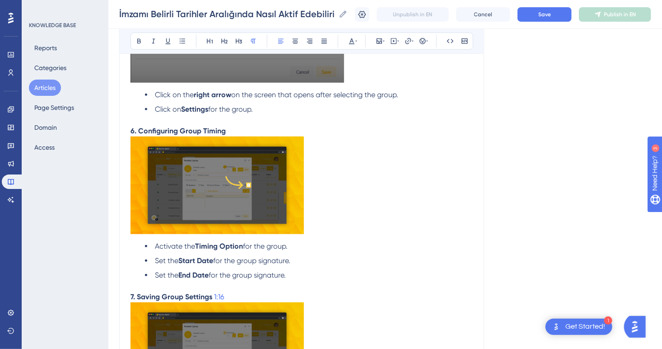
click at [264, 220] on img at bounding box center [216, 185] width 173 height 98
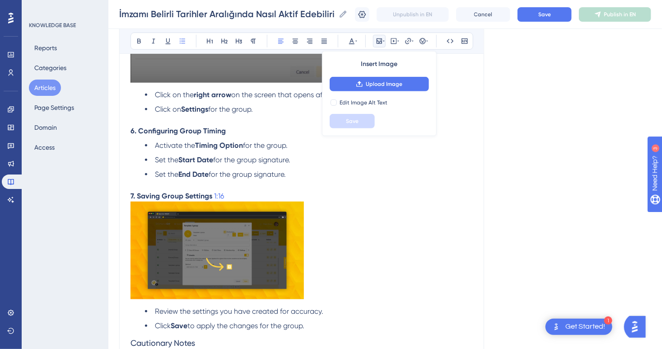
click at [250, 136] on p "6. Configuring Group Timing" at bounding box center [301, 131] width 342 height 11
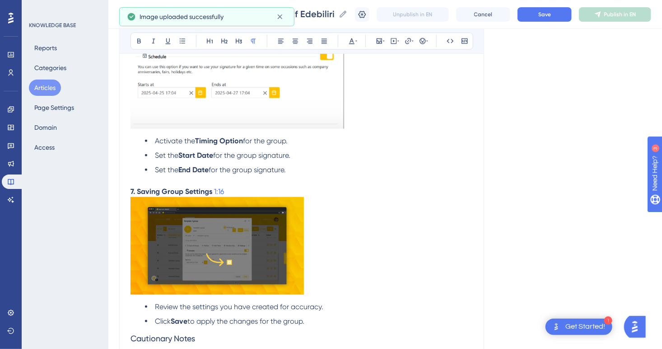
scroll to position [2095, 0]
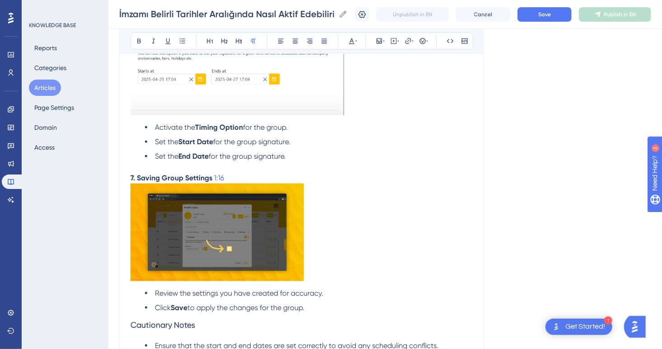
click at [262, 238] on img at bounding box center [216, 232] width 173 height 98
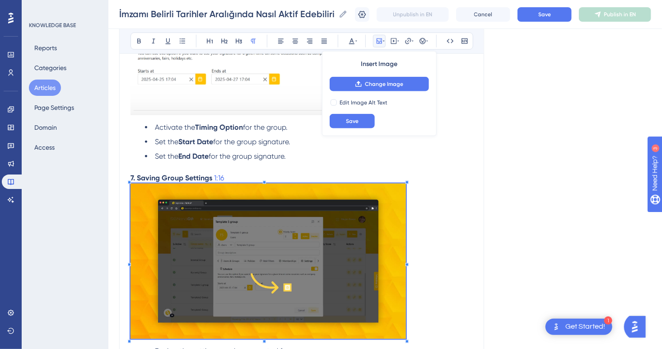
click at [406, 334] on p at bounding box center [301, 262] width 342 height 158
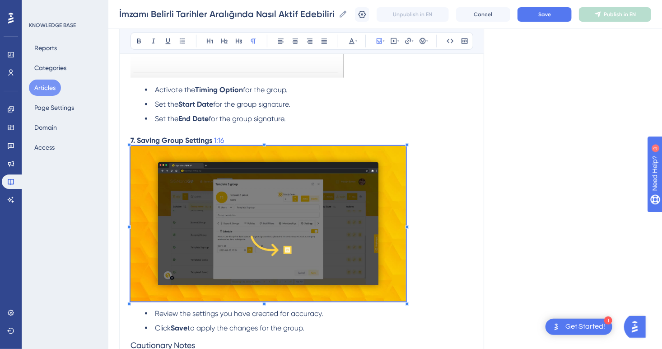
scroll to position [2185, 0]
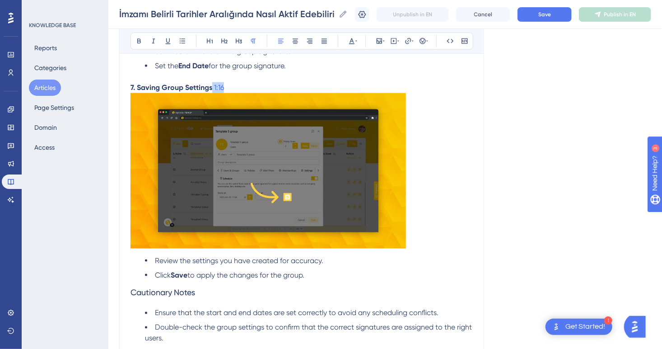
drag, startPoint x: 231, startPoint y: 98, endPoint x: 212, endPoint y: 98, distance: 19.0
click at [212, 93] on p "7. Saving Group Settings 1:16" at bounding box center [301, 87] width 342 height 11
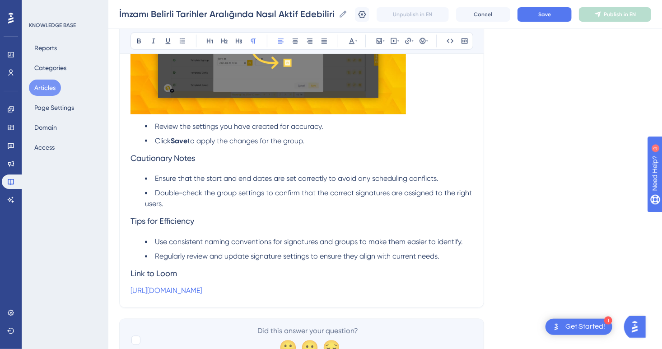
scroll to position [2321, 0]
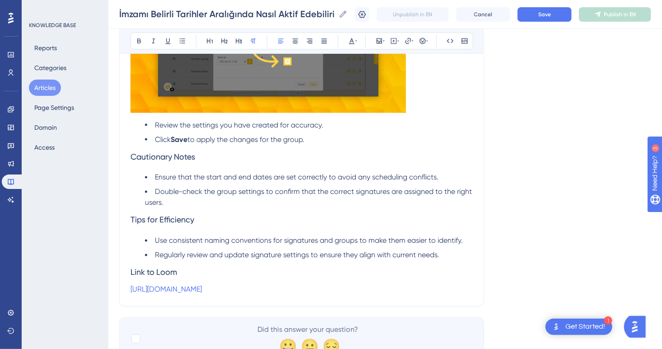
drag, startPoint x: 354, startPoint y: 300, endPoint x: 97, endPoint y: 285, distance: 257.3
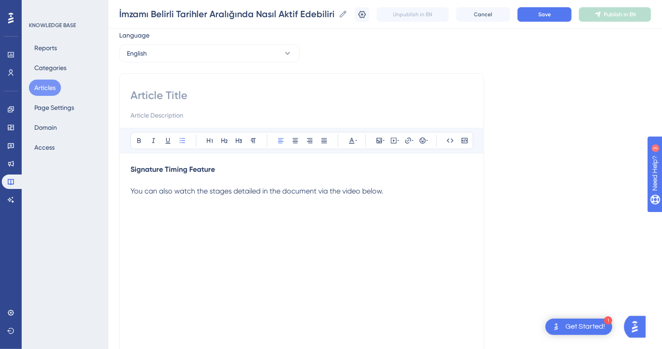
scroll to position [0, 0]
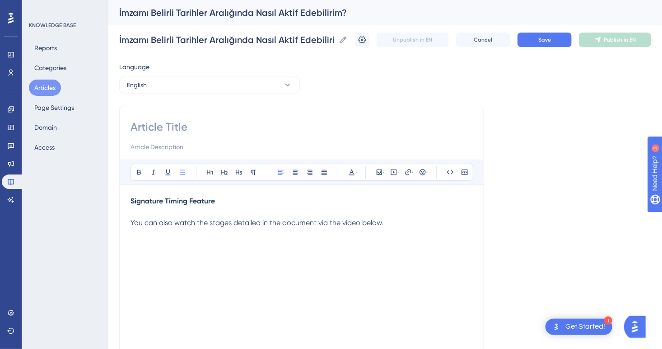
click at [175, 125] on input at bounding box center [301, 127] width 342 height 14
paste input "How can I activate my signature within a specific date range?"
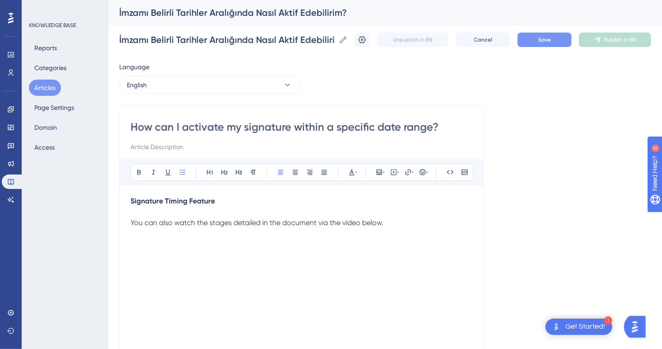
type input "How can I activate my signature within a specific date range?"
click at [566, 44] on button "Save" at bounding box center [544, 40] width 54 height 14
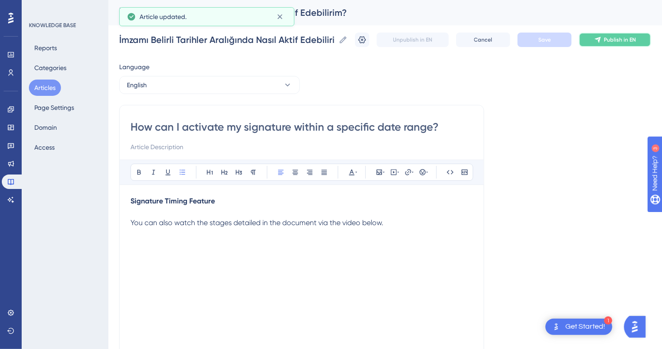
click at [601, 43] on icon at bounding box center [597, 39] width 7 height 7
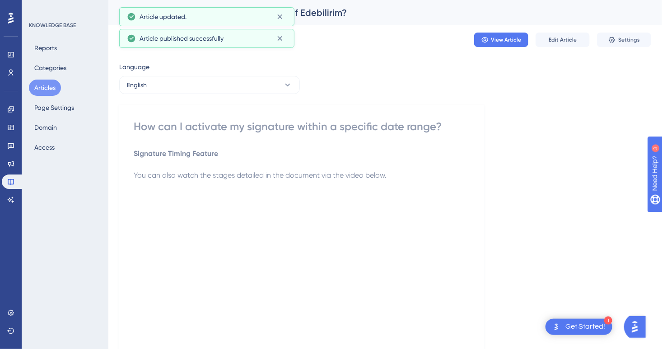
click at [42, 90] on button "Articles" at bounding box center [45, 87] width 32 height 16
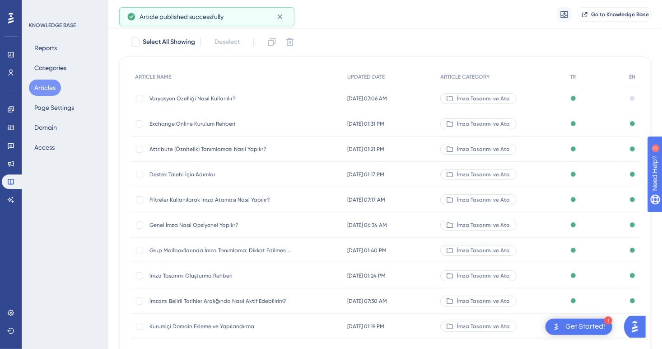
scroll to position [107, 0]
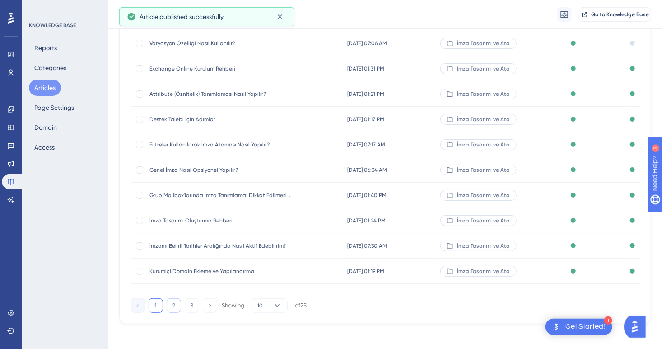
click at [171, 310] on button "2" at bounding box center [174, 305] width 14 height 14
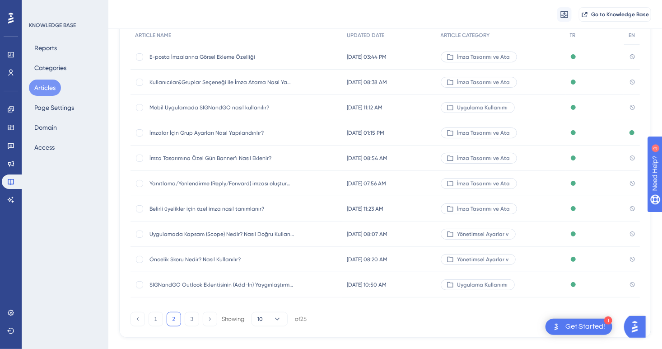
scroll to position [111, 0]
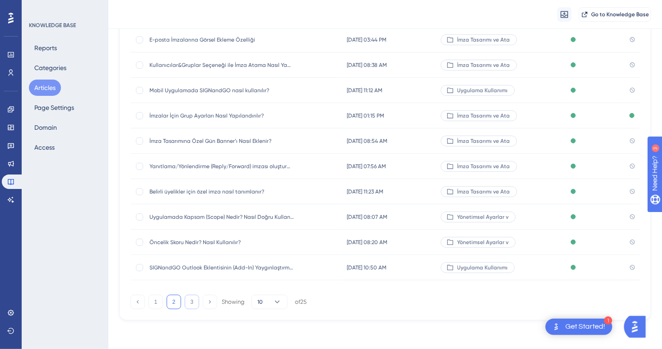
click at [191, 301] on button "3" at bounding box center [192, 301] width 14 height 14
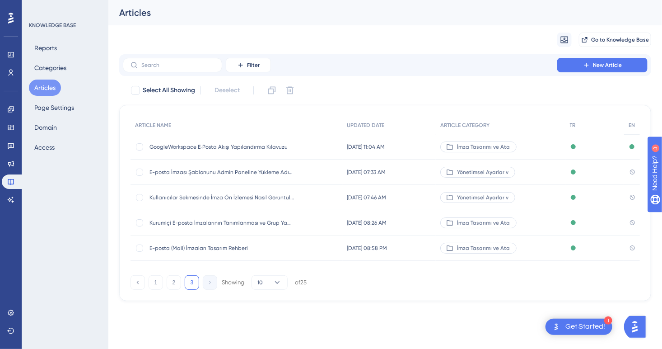
scroll to position [0, 0]
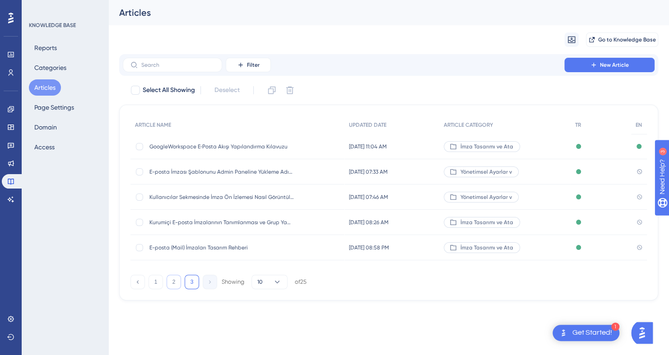
click at [173, 287] on button "2" at bounding box center [174, 282] width 14 height 14
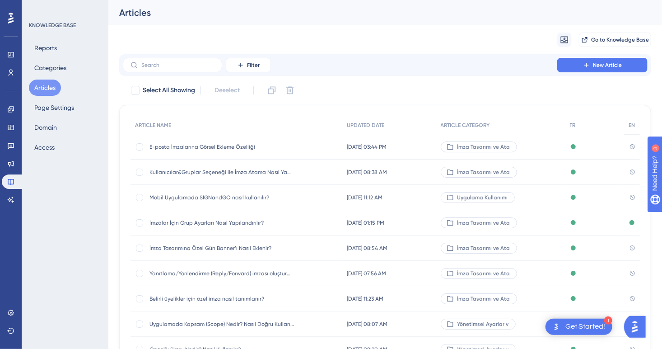
click at [208, 145] on span "E-posta İmzalarına Görsel Ekleme Özelliği" at bounding box center [221, 146] width 144 height 7
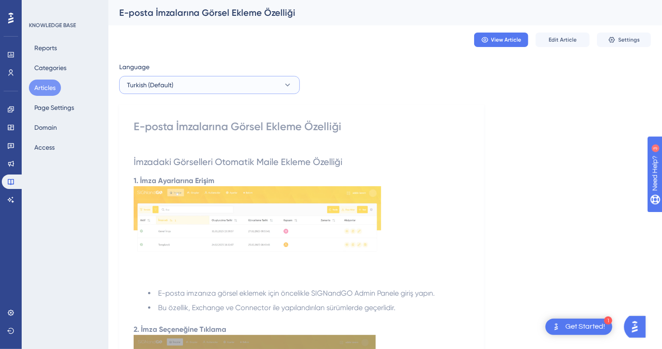
click at [226, 78] on button "Turkish (Default)" at bounding box center [209, 85] width 181 height 18
click at [564, 34] on button "Edit Article" at bounding box center [562, 40] width 54 height 14
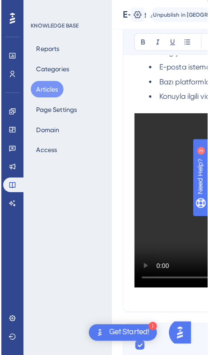
scroll to position [428, 0]
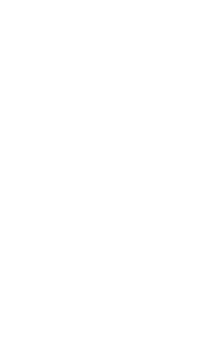
click at [96, 355] on div "KNOWLEDGE BASE Reports Categories Articles Page Settings Domain Access" at bounding box center [65, 177] width 87 height 355
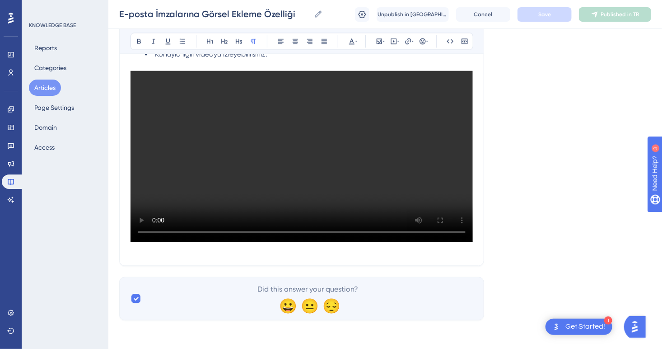
scroll to position [930, 0]
click at [252, 250] on p at bounding box center [301, 248] width 342 height 11
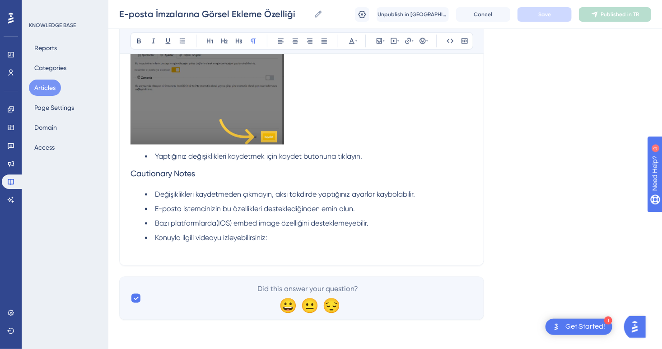
scroll to position [725, 0]
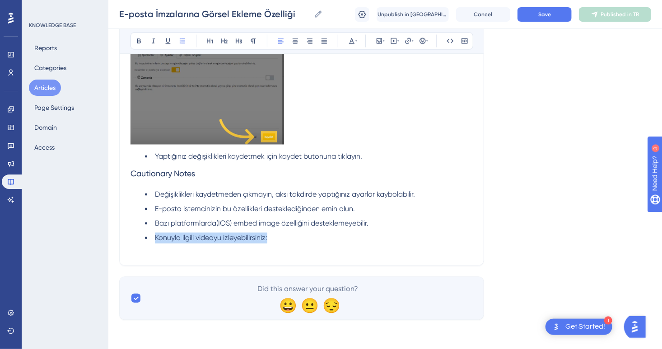
drag, startPoint x: 292, startPoint y: 240, endPoint x: 136, endPoint y: 234, distance: 155.4
click at [136, 234] on ul "Değişiklikleri kaydetmeden çıkmayın, aksi takdirde yaptığınız ayarlar kaybolabi…" at bounding box center [301, 216] width 342 height 54
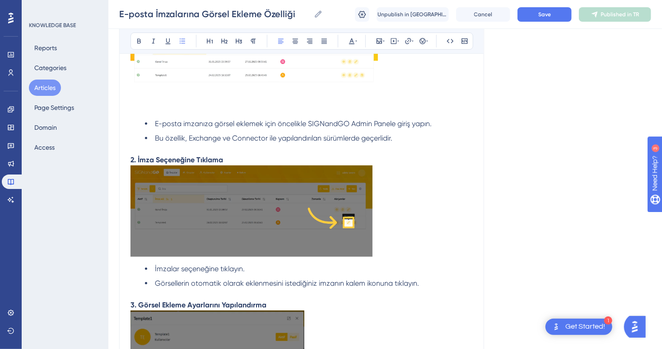
scroll to position [0, 0]
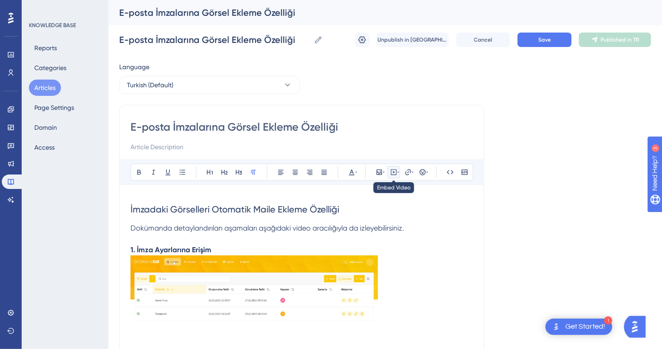
click at [396, 169] on icon at bounding box center [393, 171] width 7 height 7
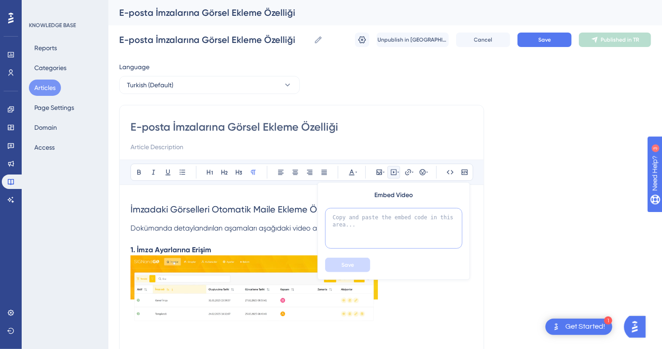
click at [393, 222] on textarea at bounding box center [393, 228] width 137 height 41
paste textarea "<iframe width="100%" height="400" src="https://signandgo-video.azureedge.net/tr…"
type textarea "<iframe width="100%" height="400" src="https://signandgo-video.azureedge.net/tr…"
click at [351, 263] on span "Save" at bounding box center [347, 264] width 13 height 7
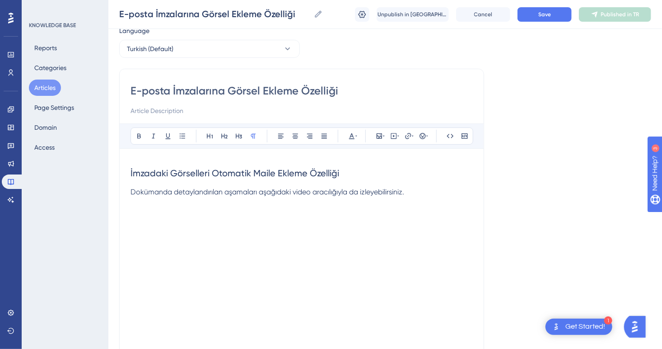
scroll to position [0, 0]
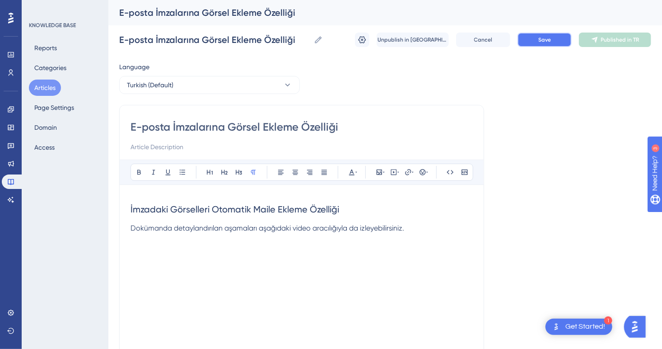
click at [542, 42] on span "Save" at bounding box center [544, 39] width 13 height 7
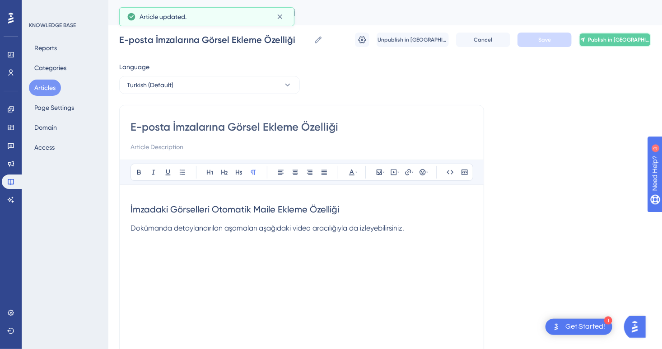
click at [608, 38] on span "Publish in [GEOGRAPHIC_DATA]" at bounding box center [619, 39] width 62 height 7
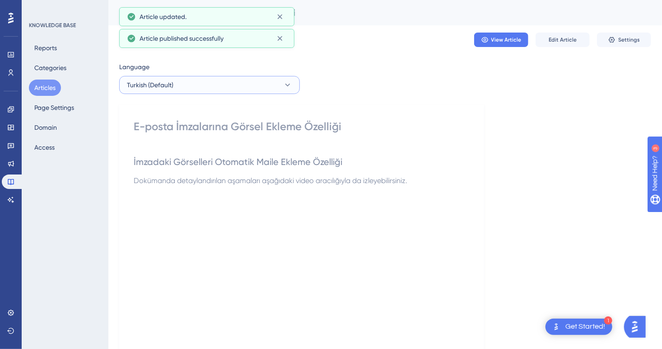
click at [206, 82] on button "Turkish (Default)" at bounding box center [209, 85] width 181 height 18
click at [195, 128] on button "English English No translation" at bounding box center [209, 130] width 169 height 18
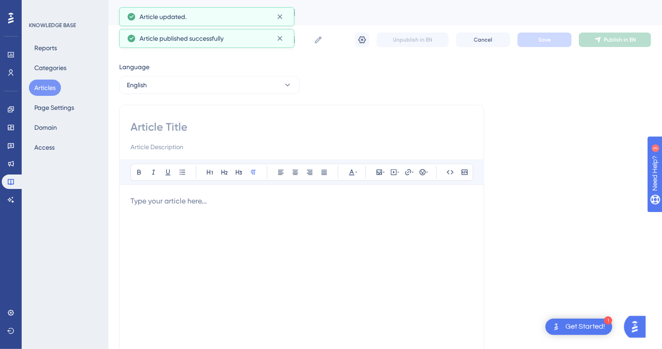
click at [190, 200] on p at bounding box center [301, 201] width 342 height 11
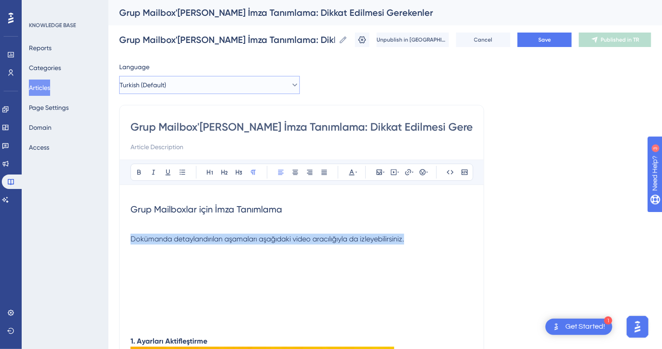
click at [186, 86] on button "Turkish (Default)" at bounding box center [209, 85] width 181 height 18
click at [183, 130] on button "English English Published" at bounding box center [209, 130] width 169 height 18
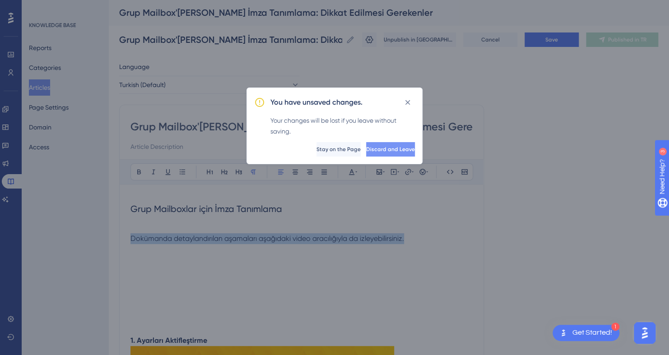
click at [392, 148] on span "Discard and Leave" at bounding box center [390, 149] width 49 height 7
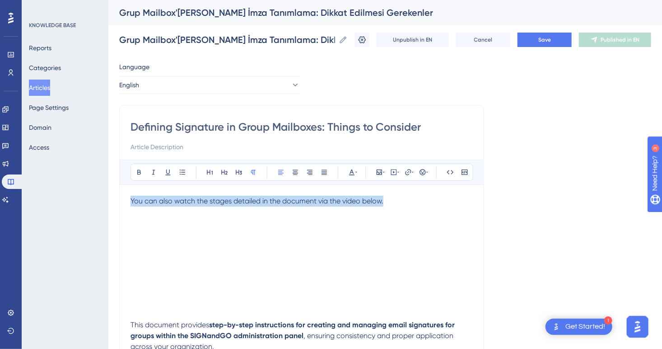
drag, startPoint x: 301, startPoint y: 200, endPoint x: 101, endPoint y: 200, distance: 199.6
copy span "You can also watch the stages detailed in the document via the video below."
click at [197, 83] on button "English" at bounding box center [209, 85] width 181 height 18
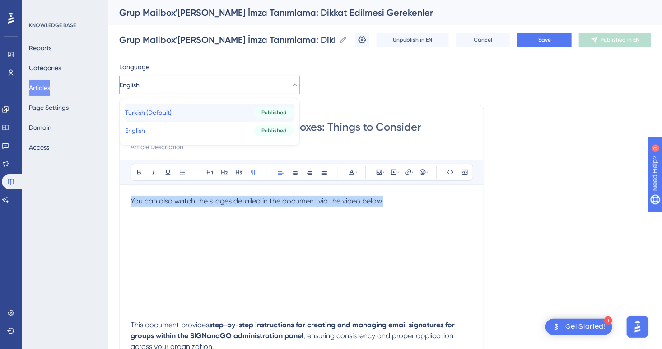
click at [193, 107] on button "Turkish (Default) Turkish (Default) Published" at bounding box center [209, 112] width 169 height 18
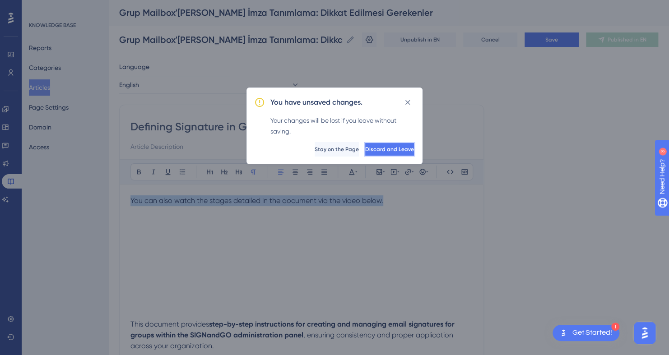
click at [378, 150] on span "Discard and Leave" at bounding box center [389, 149] width 49 height 7
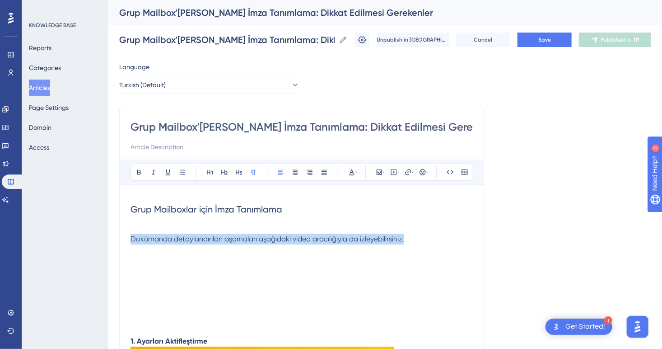
drag, startPoint x: 396, startPoint y: 242, endPoint x: 45, endPoint y: 242, distance: 350.8
copy span "Dokümanda detaylandırılan aşamaları aşağıdaki video aracılığıyla da izleyebilir…"
click at [192, 80] on button "Turkish (Default)" at bounding box center [209, 85] width 181 height 18
click at [176, 134] on button "English English Published" at bounding box center [209, 130] width 169 height 18
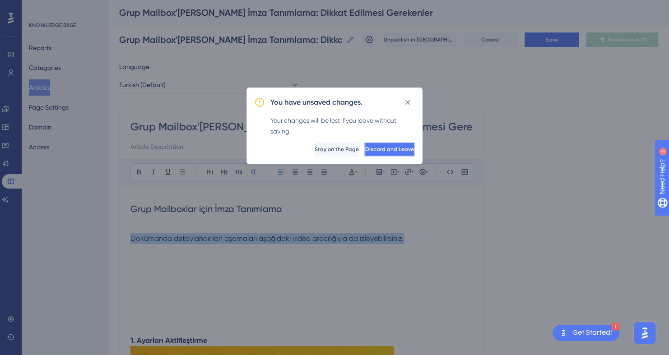
click at [385, 152] on span "Discard and Leave" at bounding box center [389, 149] width 49 height 7
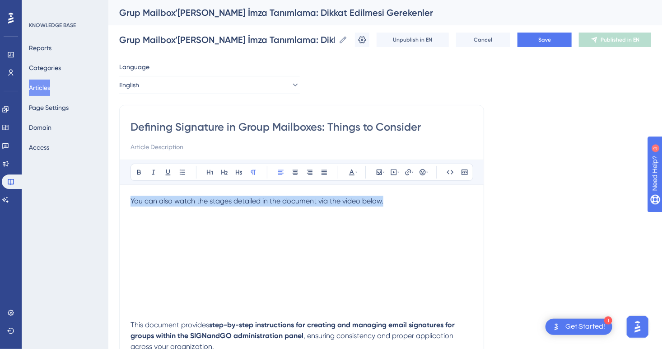
drag, startPoint x: 403, startPoint y: 200, endPoint x: 103, endPoint y: 200, distance: 299.8
copy span "You can also watch the stages detailed in the document via the video below."
click at [196, 83] on button "English" at bounding box center [209, 85] width 181 height 18
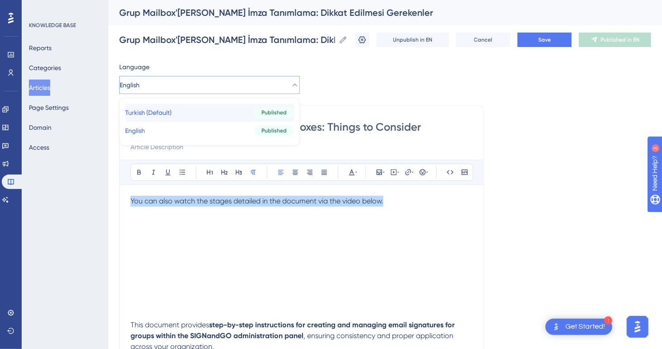
click at [191, 105] on button "Turkish (Default) Turkish (Default) Published" at bounding box center [209, 112] width 169 height 18
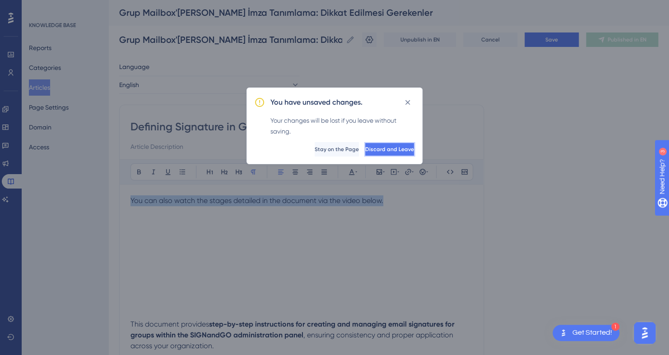
click at [366, 154] on button "Discard and Leave" at bounding box center [389, 149] width 51 height 14
checkbox input "true"
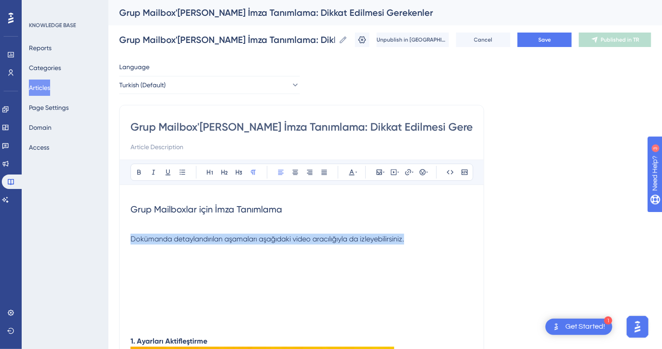
drag, startPoint x: 405, startPoint y: 240, endPoint x: 17, endPoint y: 243, distance: 388.3
copy span "Dokümanda detaylandırılan aşamaları aşağıdaki video aracılığıyla da izleyebilir…"
click at [44, 85] on button "Articles" at bounding box center [39, 87] width 21 height 16
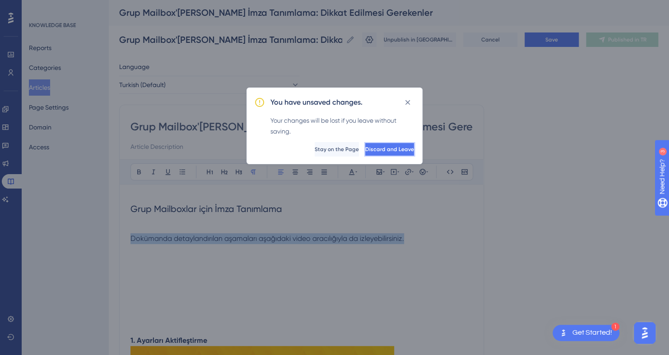
click at [365, 147] on span "Discard and Leave" at bounding box center [389, 149] width 49 height 7
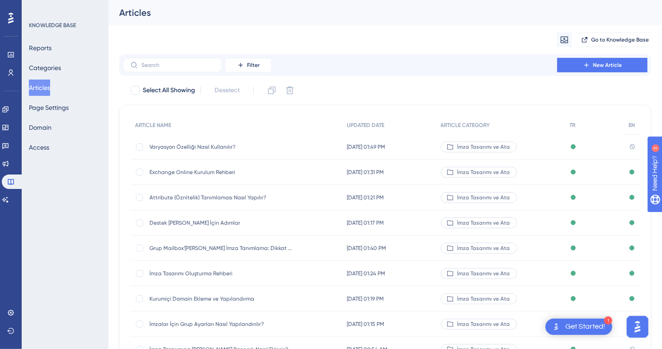
click at [224, 149] on span "Varyasyon Özelliği Nasıl Kullanılır?" at bounding box center [221, 146] width 144 height 7
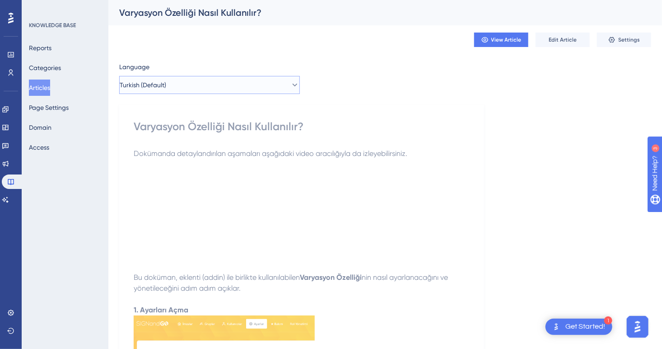
click at [196, 90] on button "Turkish (Default)" at bounding box center [209, 85] width 181 height 18
click at [192, 129] on button "English English No translation" at bounding box center [209, 130] width 169 height 18
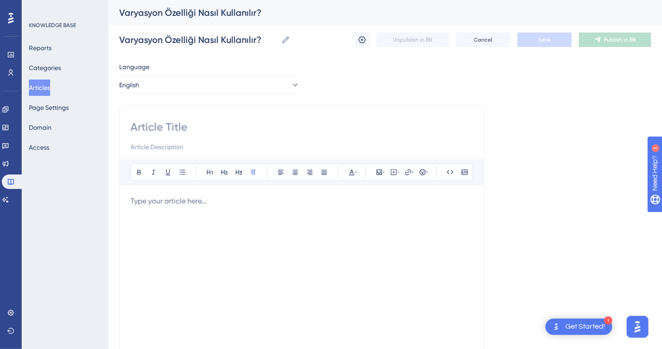
click at [50, 87] on button "Articles" at bounding box center [39, 87] width 21 height 16
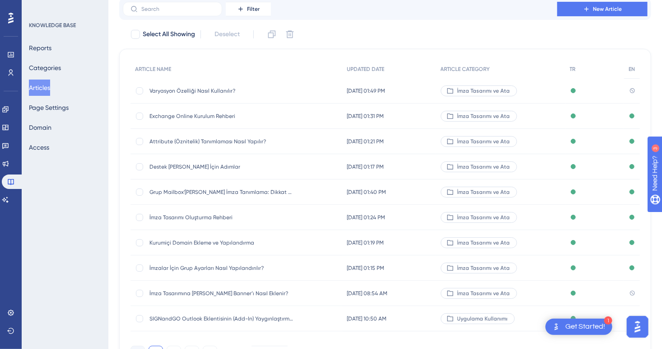
scroll to position [107, 0]
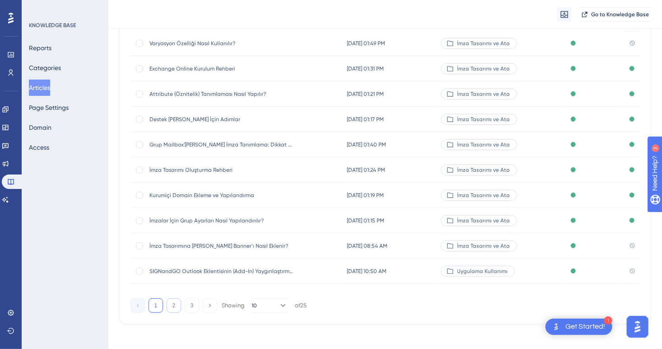
click at [179, 302] on button "2" at bounding box center [174, 305] width 14 height 14
click at [192, 304] on button "3" at bounding box center [192, 305] width 14 height 14
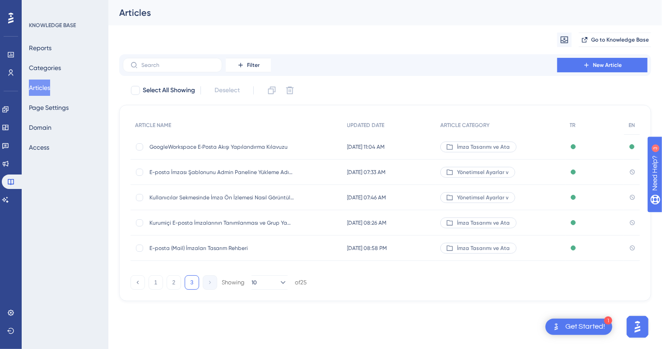
scroll to position [0, 0]
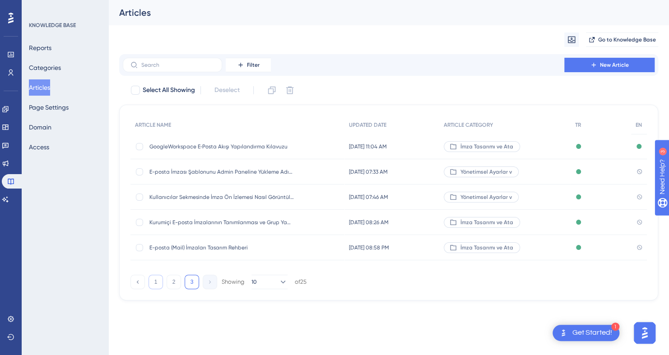
click at [154, 276] on button "1" at bounding box center [156, 282] width 14 height 14
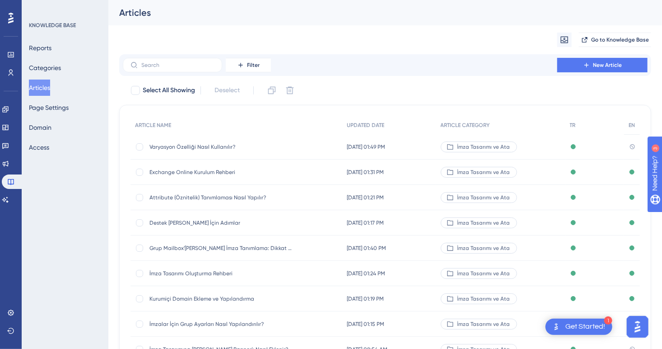
click at [208, 145] on span "Varyasyon Özelliği Nasıl Kullanılır?" at bounding box center [221, 146] width 144 height 7
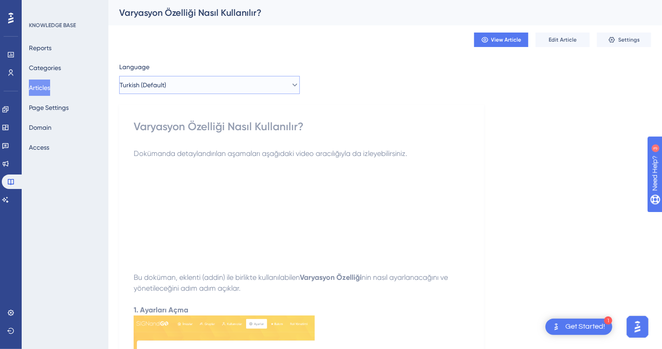
click at [218, 85] on button "Turkish (Default)" at bounding box center [209, 85] width 181 height 18
click at [201, 130] on button "English English No translation" at bounding box center [209, 130] width 169 height 18
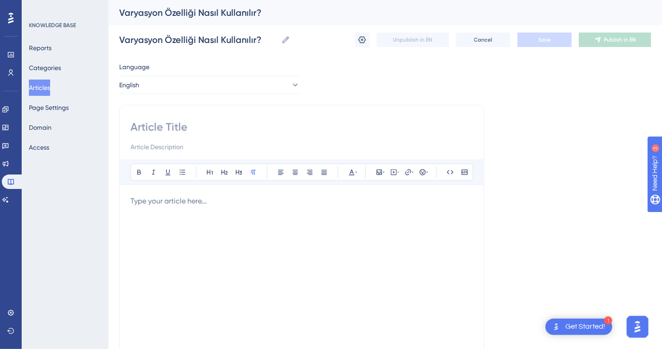
click at [188, 209] on div at bounding box center [301, 295] width 342 height 199
click at [391, 177] on button at bounding box center [393, 172] width 13 height 13
click at [389, 210] on textarea at bounding box center [393, 228] width 137 height 41
paste textarea "<iframe width="100%" height="400" src="https://signandgo-video.azureedge.net/en…"
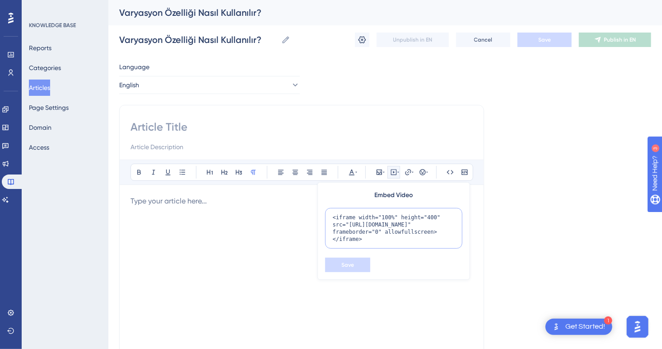
scroll to position [9, 0]
type textarea "<iframe width="100%" height="400" src="https://signandgo-video.azureedge.net/en…"
click at [346, 264] on span "Save" at bounding box center [347, 264] width 13 height 7
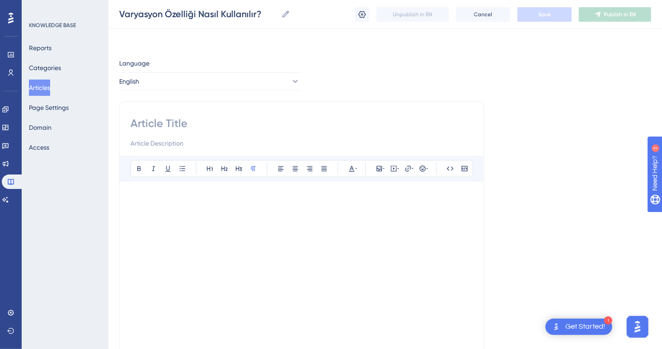
scroll to position [42, 0]
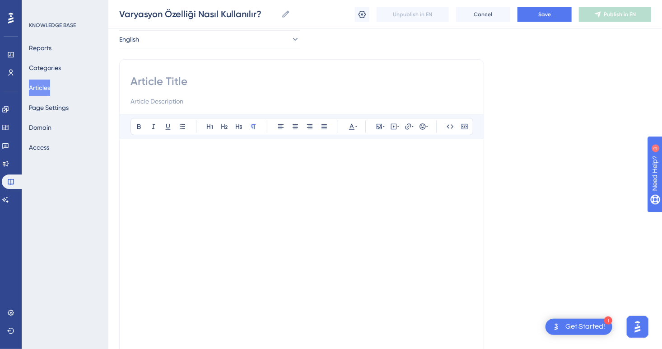
click at [192, 141] on div "Bold Italic Underline Bullet Point Heading 1 Heading 2 Heading 3 Normal Align L…" at bounding box center [301, 234] width 342 height 240
click at [191, 150] on p at bounding box center [301, 155] width 342 height 11
click at [196, 137] on div "Bold Italic Underline Bullet Point Heading 1 Heading 2 Heading 3 Normal Align L…" at bounding box center [302, 126] width 364 height 25
click at [130, 152] on span "You can also watch the stages detailed in the document via the video below." at bounding box center [256, 155] width 253 height 9
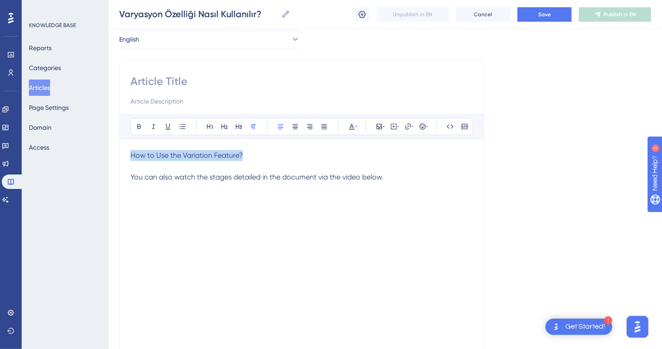
drag, startPoint x: 259, startPoint y: 156, endPoint x: 90, endPoint y: 150, distance: 169.0
click at [108, 150] on div "Performance Users Engagement Widgets Feedback Product Updates Knowledge Base AI…" at bounding box center [385, 212] width 554 height 508
click at [136, 125] on icon at bounding box center [138, 126] width 7 height 7
click at [256, 157] on p "How to Use the Variation Feature?" at bounding box center [301, 155] width 342 height 11
drag, startPoint x: 254, startPoint y: 155, endPoint x: 112, endPoint y: 154, distance: 142.2
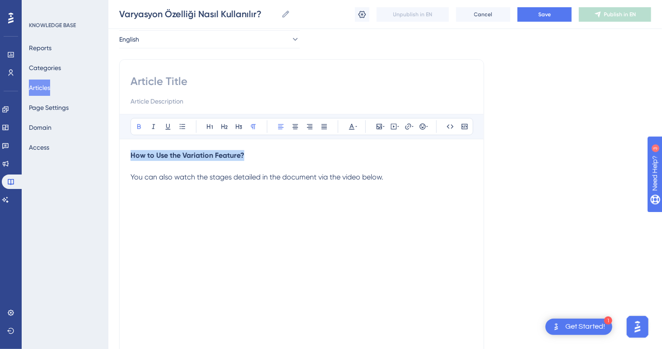
click at [112, 154] on div "Performance Users Engagement Widgets Feedback Product Updates Knowledge Base AI…" at bounding box center [385, 212] width 554 height 508
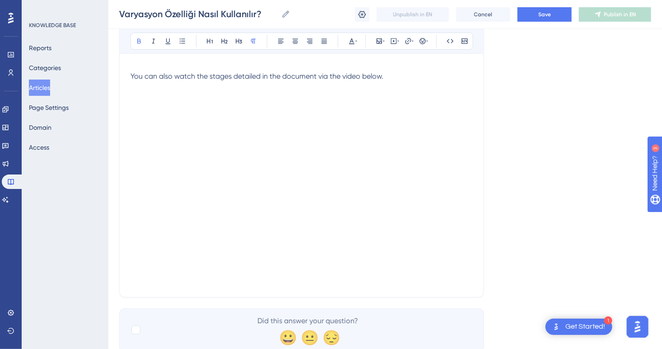
scroll to position [163, 0]
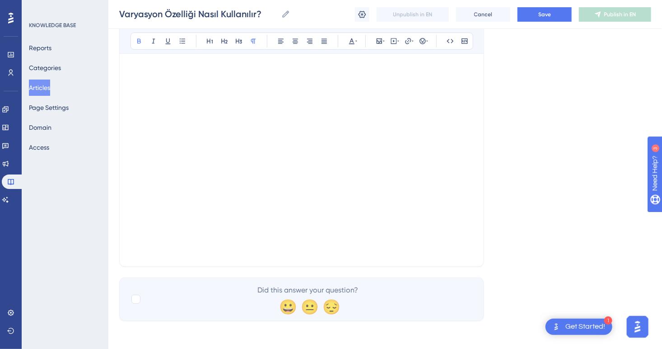
click at [226, 253] on p at bounding box center [301, 249] width 342 height 11
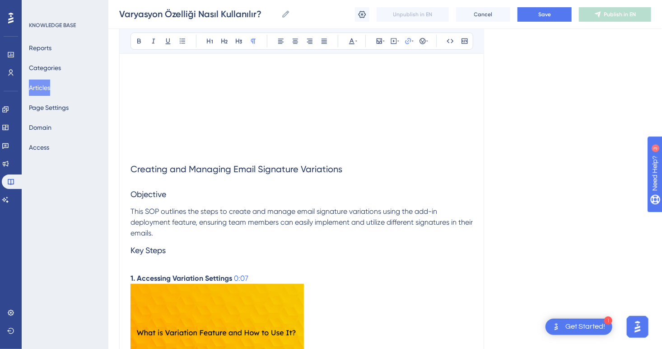
scroll to position [207, 0]
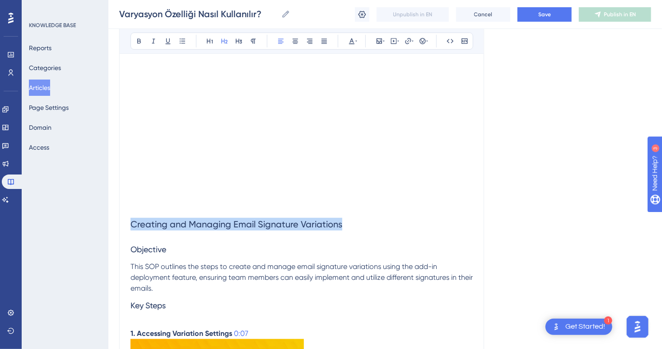
drag, startPoint x: 354, startPoint y: 228, endPoint x: 97, endPoint y: 217, distance: 257.1
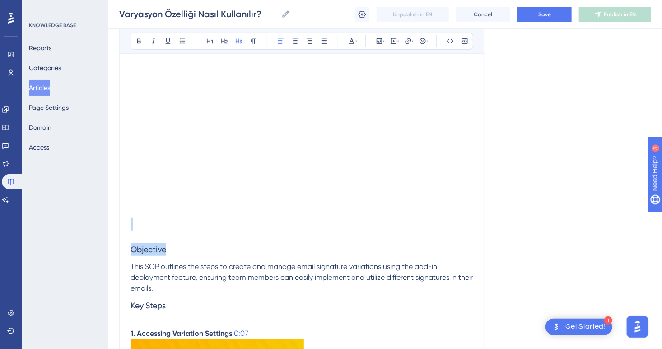
drag, startPoint x: 143, startPoint y: 240, endPoint x: 82, endPoint y: 219, distance: 64.7
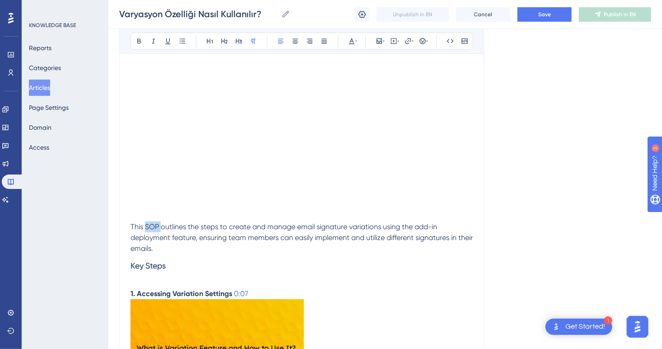
drag, startPoint x: 161, startPoint y: 224, endPoint x: 144, endPoint y: 224, distance: 16.7
click at [144, 224] on span "This SOP outlines the steps to create and manage email signature variations usi…" at bounding box center [302, 237] width 344 height 30
drag, startPoint x: 176, startPoint y: 269, endPoint x: 116, endPoint y: 261, distance: 60.6
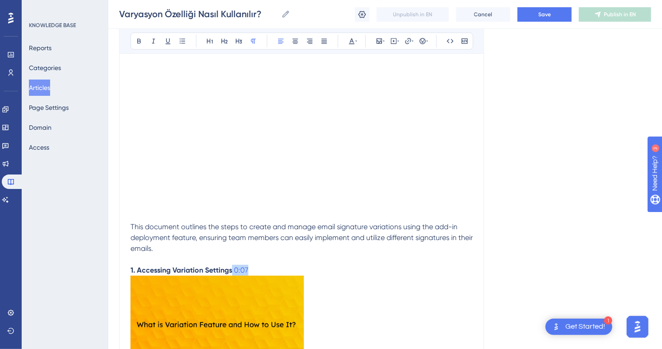
drag, startPoint x: 264, startPoint y: 267, endPoint x: 233, endPoint y: 267, distance: 31.2
click at [233, 267] on p "1. Accessing Variation Settings 0:07" at bounding box center [301, 270] width 342 height 11
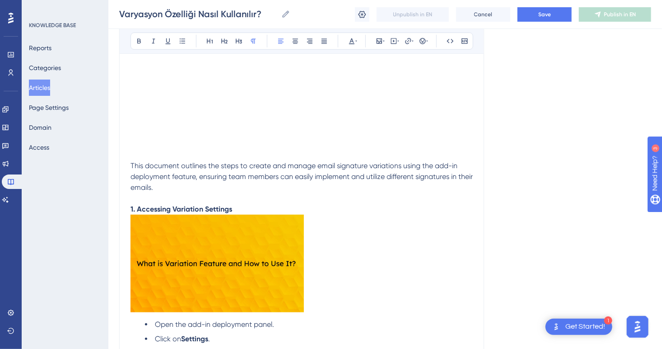
scroll to position [316, 0]
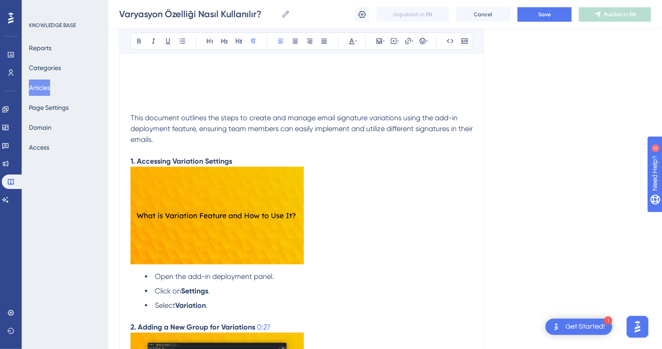
click at [216, 224] on img at bounding box center [216, 216] width 173 height 98
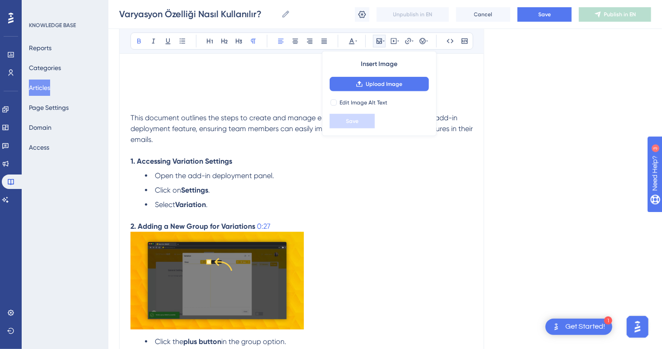
click at [237, 157] on p "1. Accessing Variation Settings" at bounding box center [301, 161] width 342 height 11
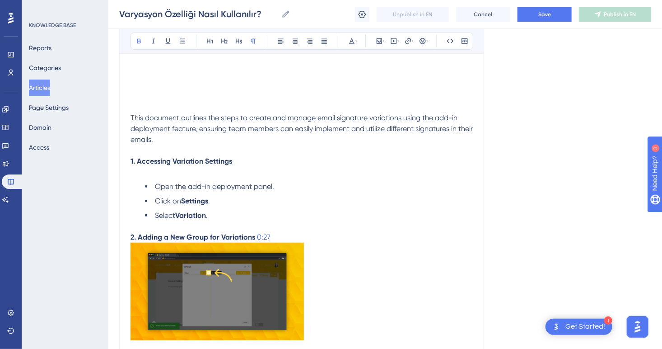
click at [190, 173] on p at bounding box center [301, 172] width 342 height 11
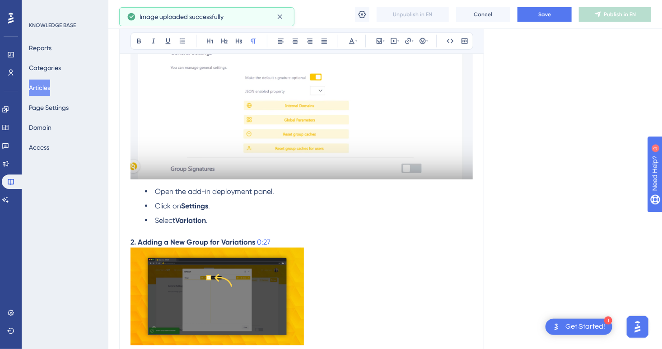
scroll to position [497, 0]
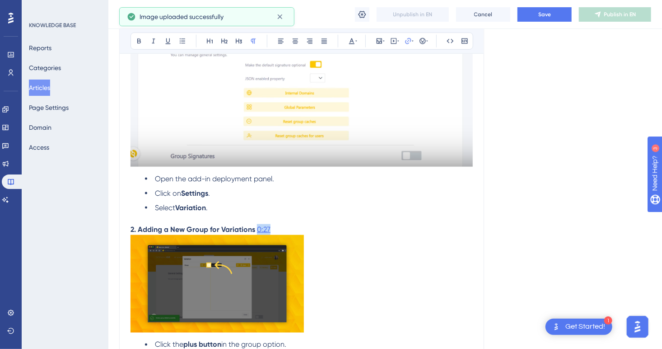
drag, startPoint x: 277, startPoint y: 228, endPoint x: 256, endPoint y: 232, distance: 21.7
click at [256, 232] on p "2. Adding a New Group for Variations 0:27" at bounding box center [301, 229] width 342 height 11
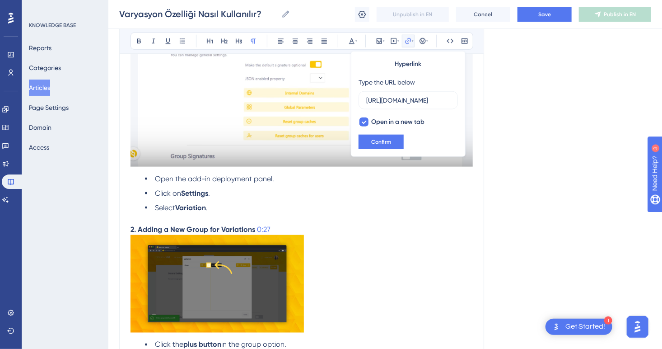
scroll to position [0, 107]
type input "https://loom.com/share/25f881eb4f584ed69624120f80c96461?t=2"
drag, startPoint x: 275, startPoint y: 229, endPoint x: 257, endPoint y: 228, distance: 18.1
click at [257, 228] on p "2. Adding a New Group for Variations 0:27" at bounding box center [301, 229] width 342 height 11
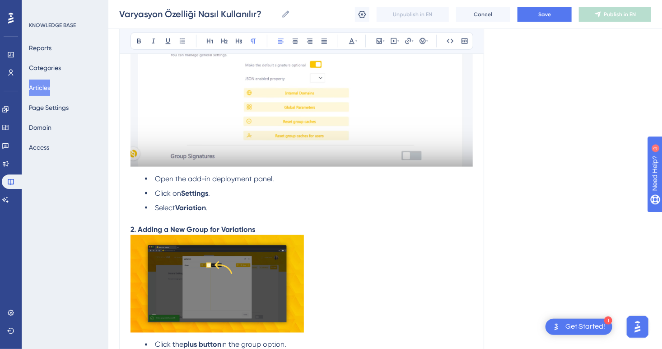
scroll to position [587, 0]
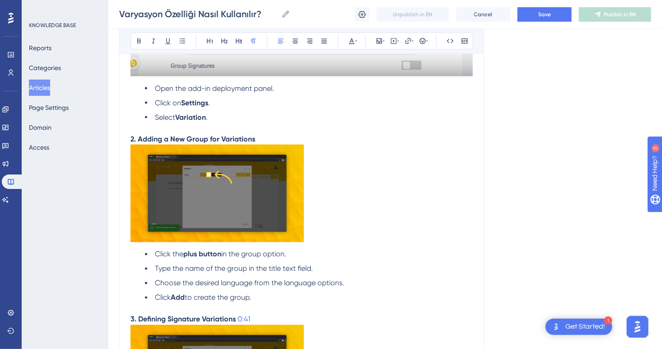
click at [267, 219] on img at bounding box center [216, 193] width 173 height 98
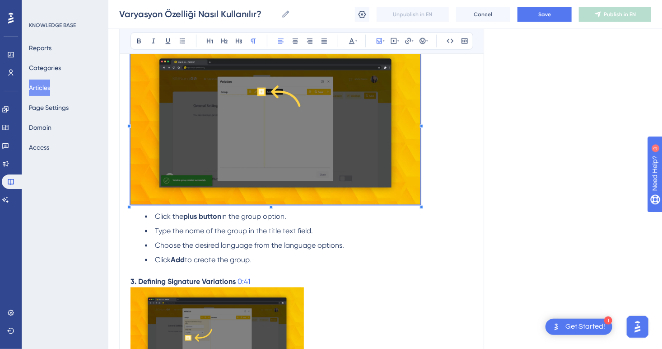
scroll to position [677, 0]
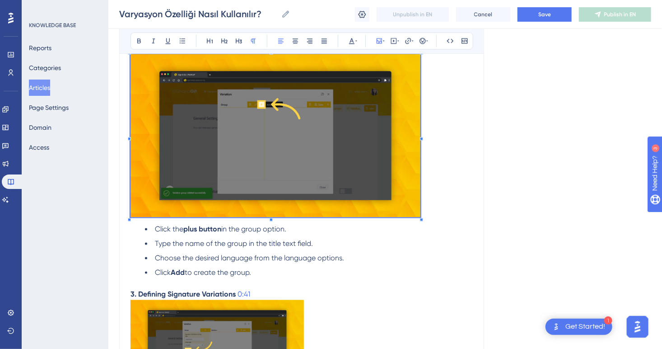
click at [427, 210] on p at bounding box center [301, 137] width 342 height 166
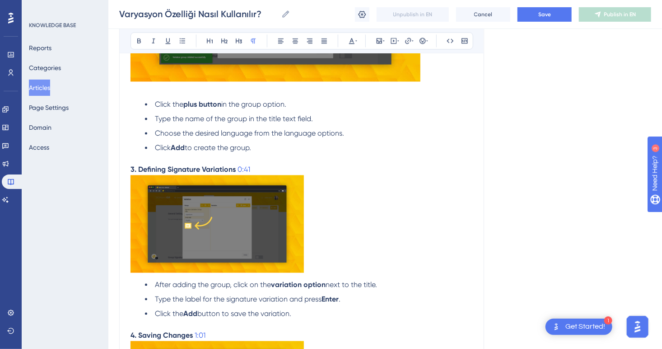
scroll to position [858, 0]
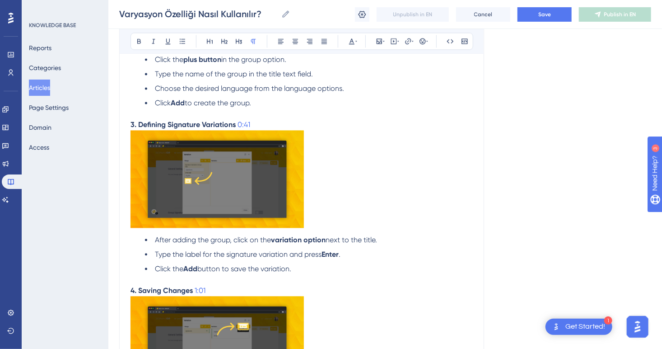
click at [247, 196] on img at bounding box center [216, 179] width 173 height 98
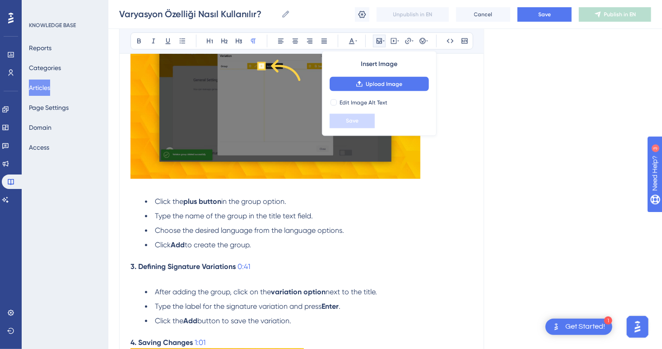
scroll to position [677, 0]
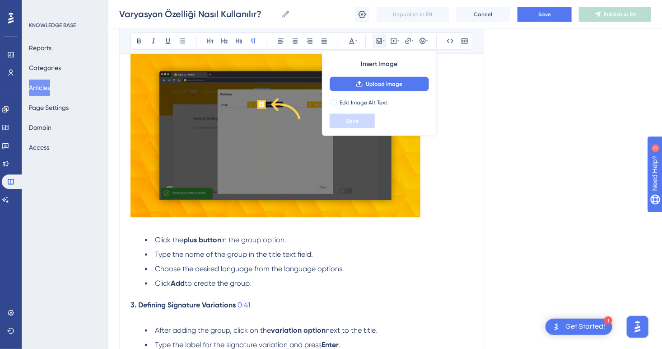
click at [260, 224] on p at bounding box center [301, 225] width 342 height 11
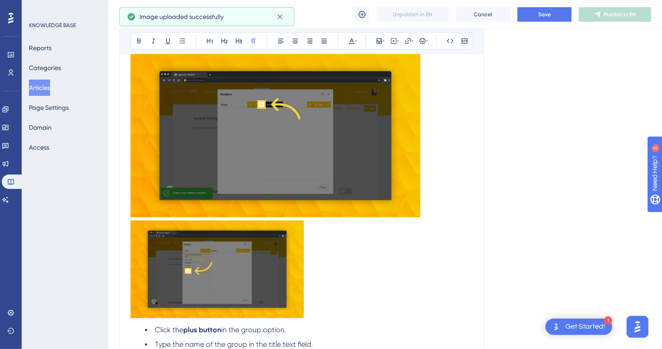
click at [265, 267] on img at bounding box center [216, 269] width 173 height 98
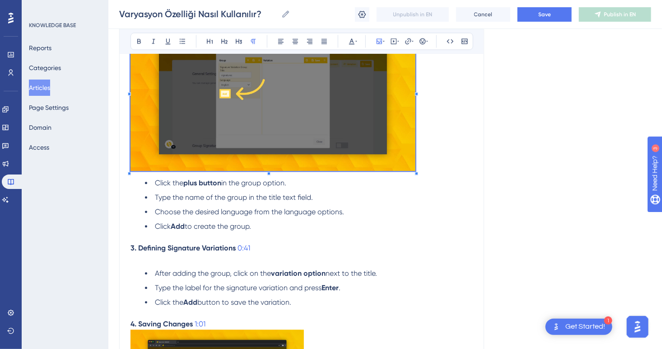
scroll to position [903, 0]
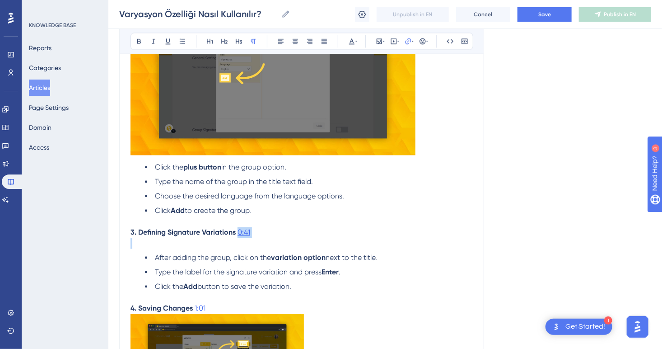
drag, startPoint x: 261, startPoint y: 239, endPoint x: 237, endPoint y: 237, distance: 23.1
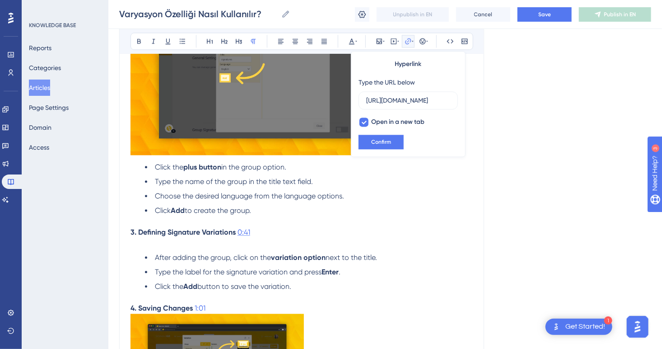
scroll to position [0, 0]
click at [239, 232] on p "3. Defining Signature Variations 0:41" at bounding box center [301, 232] width 342 height 11
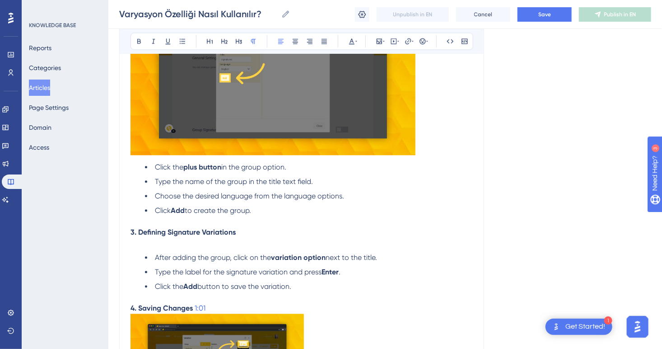
click at [225, 244] on p at bounding box center [301, 242] width 342 height 11
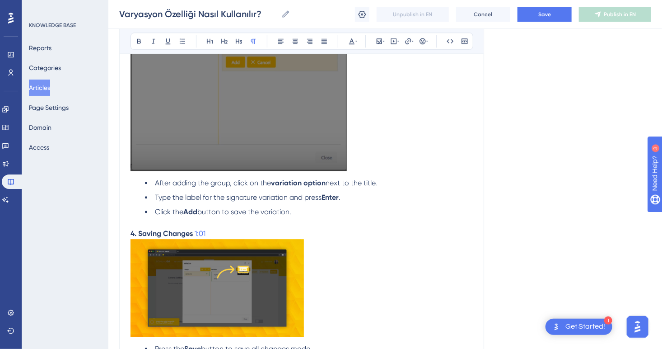
scroll to position [1219, 0]
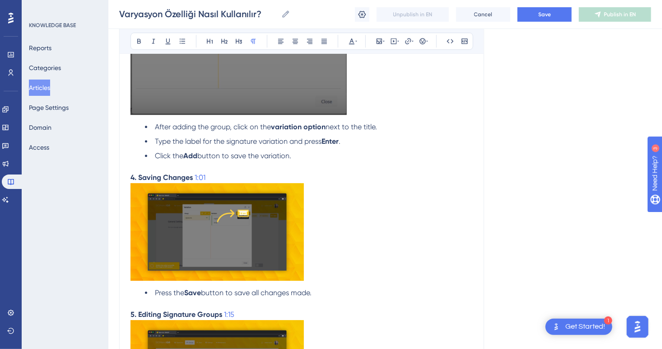
click at [274, 253] on img at bounding box center [216, 232] width 173 height 98
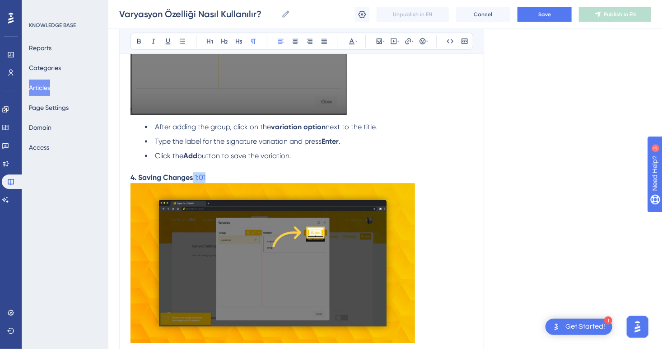
drag, startPoint x: 231, startPoint y: 182, endPoint x: 194, endPoint y: 182, distance: 37.5
click at [194, 182] on p "4. Saving Changes 1:01" at bounding box center [301, 177] width 342 height 11
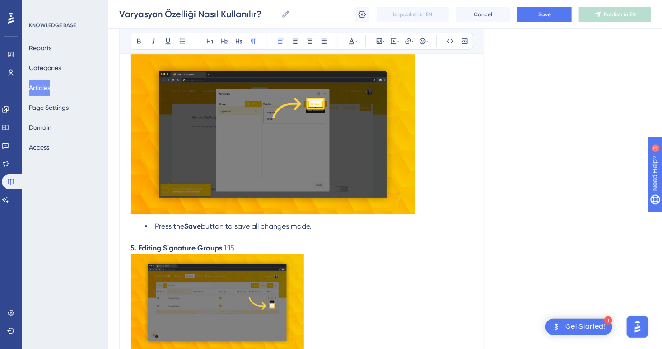
scroll to position [1400, 0]
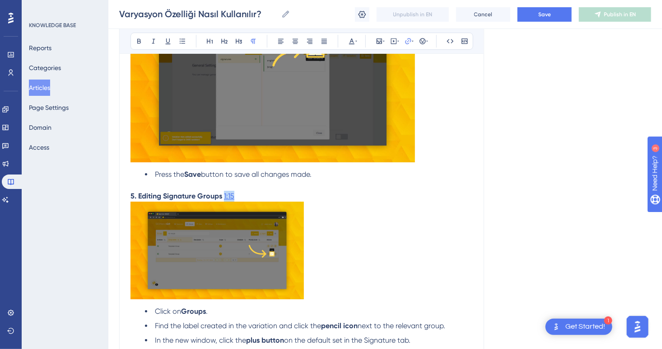
drag, startPoint x: 238, startPoint y: 199, endPoint x: 224, endPoint y: 200, distance: 13.6
click at [224, 200] on p "5. Editing Signature Groups 1:15" at bounding box center [301, 196] width 342 height 11
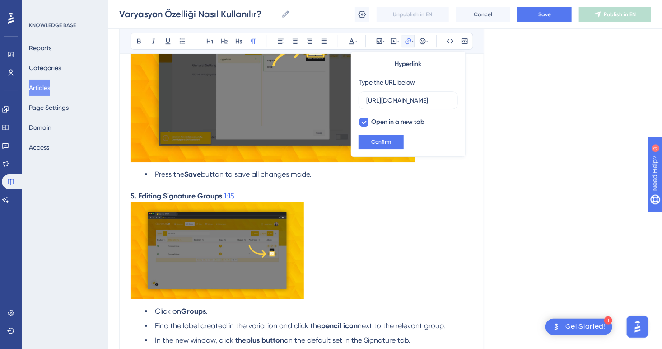
scroll to position [0, 0]
drag, startPoint x: 229, startPoint y: 201, endPoint x: 221, endPoint y: 200, distance: 8.1
click at [221, 200] on p "5. Editing Signature Groups 1:15" at bounding box center [301, 196] width 342 height 11
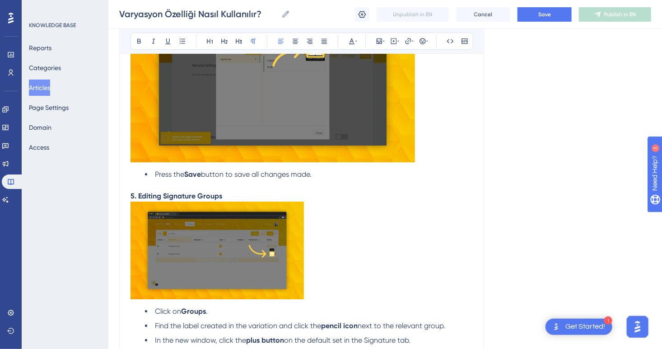
click at [240, 238] on img at bounding box center [216, 250] width 173 height 98
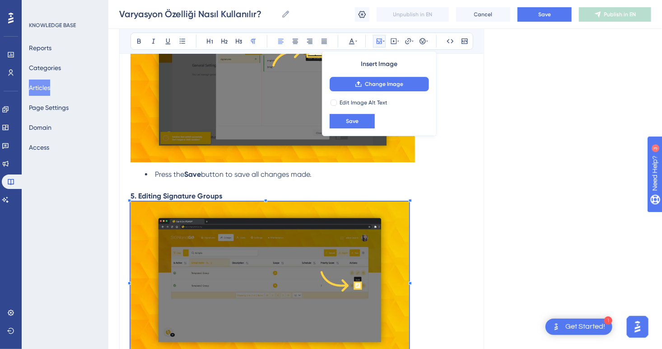
click at [413, 344] on p at bounding box center [301, 281] width 342 height 160
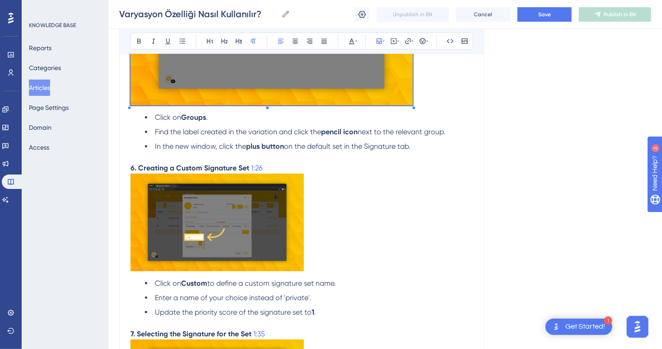
scroll to position [1671, 0]
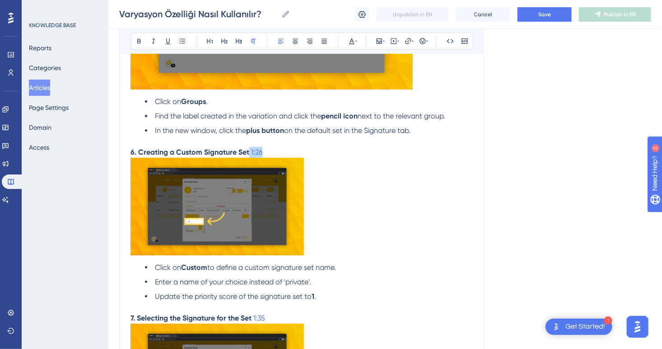
drag, startPoint x: 271, startPoint y: 157, endPoint x: 249, endPoint y: 155, distance: 22.2
click at [249, 155] on p "6. Creating a Custom Signature Set 1:26" at bounding box center [301, 152] width 342 height 11
click at [262, 210] on img at bounding box center [216, 207] width 173 height 98
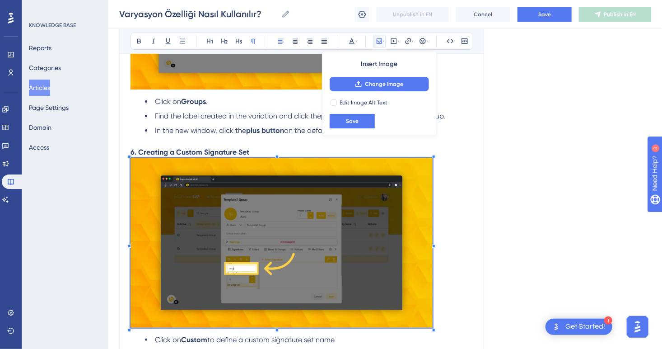
click at [434, 312] on p at bounding box center [301, 244] width 342 height 173
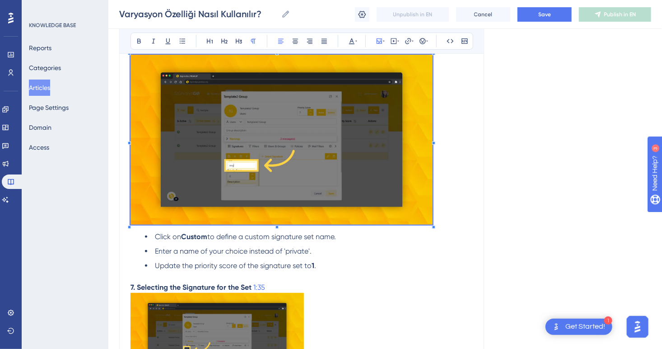
scroll to position [1761, 0]
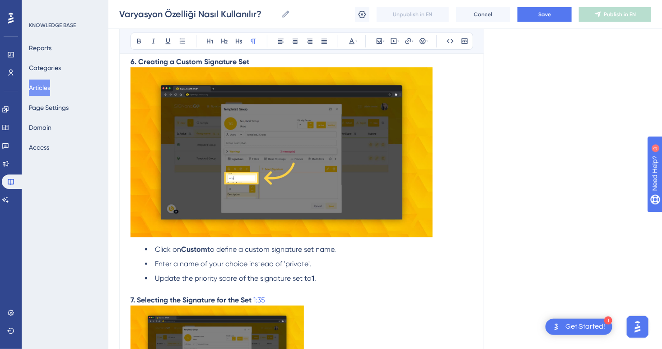
click at [447, 239] on p at bounding box center [301, 153] width 342 height 173
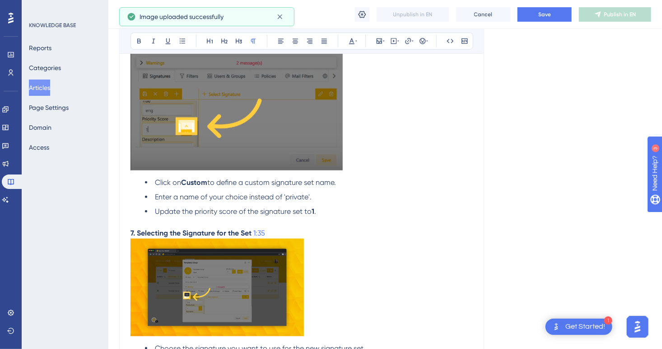
scroll to position [2032, 0]
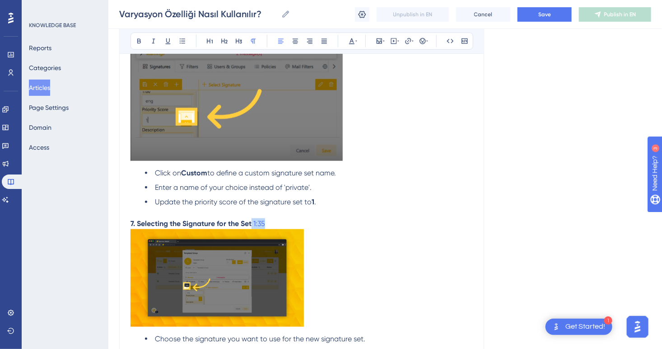
drag, startPoint x: 285, startPoint y: 234, endPoint x: 251, endPoint y: 232, distance: 33.5
click at [251, 229] on p "7. Selecting the Signature for the Set 1:35" at bounding box center [301, 223] width 342 height 11
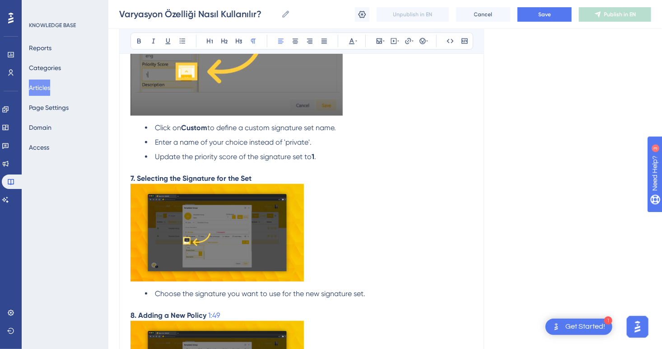
scroll to position [2167, 0]
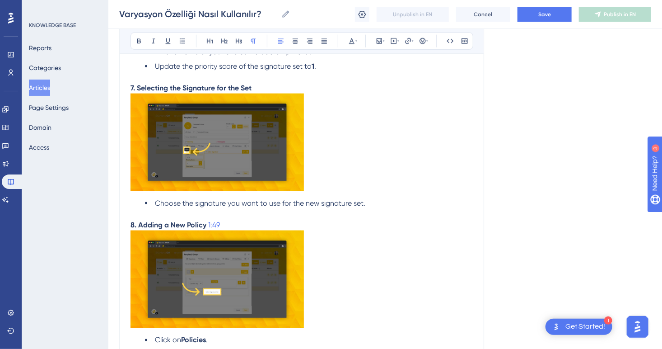
click at [261, 173] on img at bounding box center [216, 142] width 173 height 98
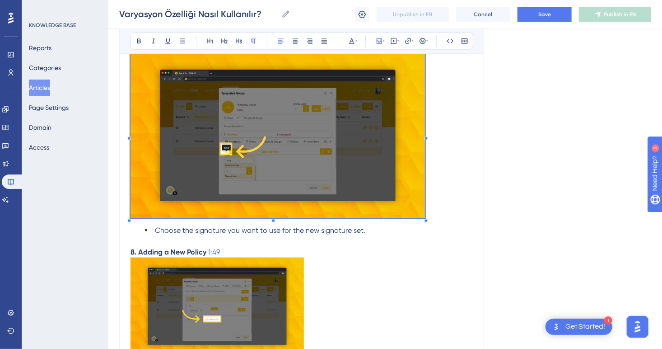
scroll to position [2258, 0]
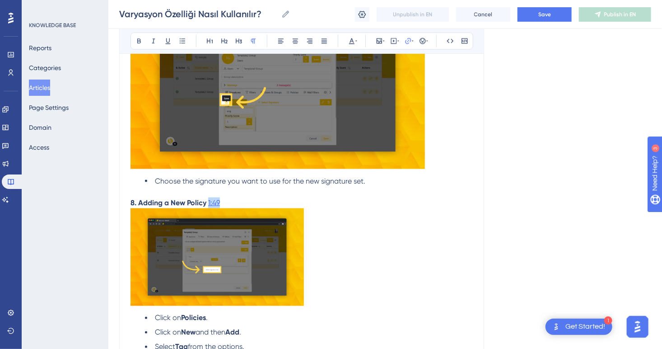
drag, startPoint x: 238, startPoint y: 206, endPoint x: 208, endPoint y: 207, distance: 30.3
click at [208, 207] on p "8. Adding a New Policy 1:49" at bounding box center [301, 202] width 342 height 11
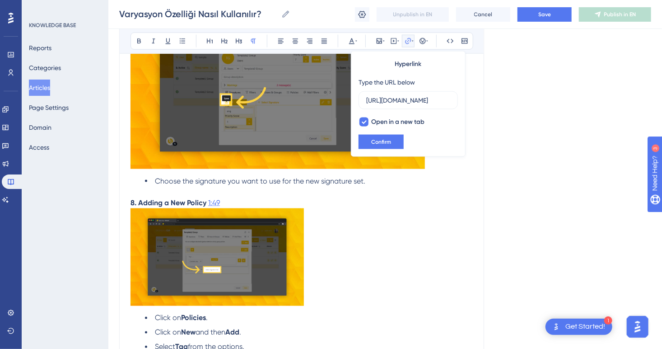
scroll to position [0, 110]
type input "https://loom.com/share/25f881eb4f584ed69624120f80c96461?t=10"
drag, startPoint x: 229, startPoint y: 208, endPoint x: 205, endPoint y: 210, distance: 24.0
click at [205, 208] on p "8. Adding a New Policy 1:49" at bounding box center [301, 202] width 342 height 11
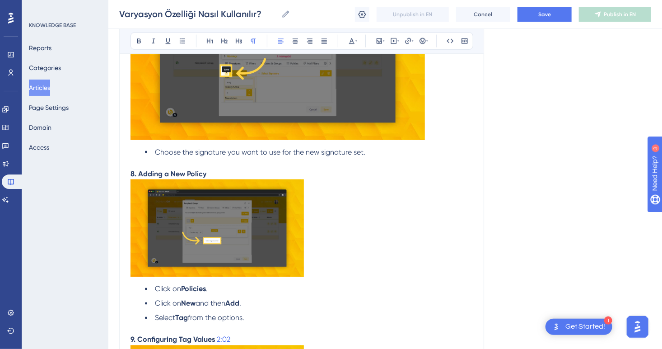
scroll to position [2303, 0]
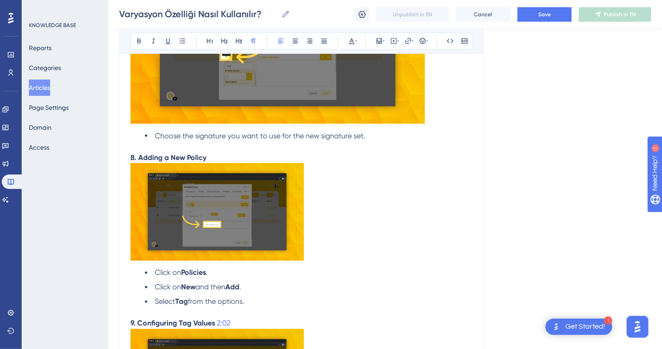
click at [244, 241] on img at bounding box center [216, 212] width 173 height 98
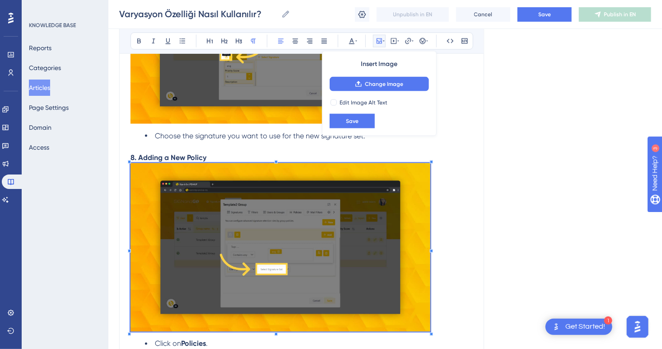
click at [430, 335] on p at bounding box center [301, 249] width 342 height 172
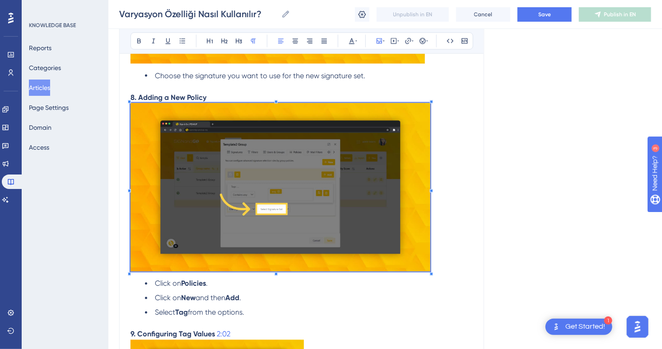
scroll to position [2348, 0]
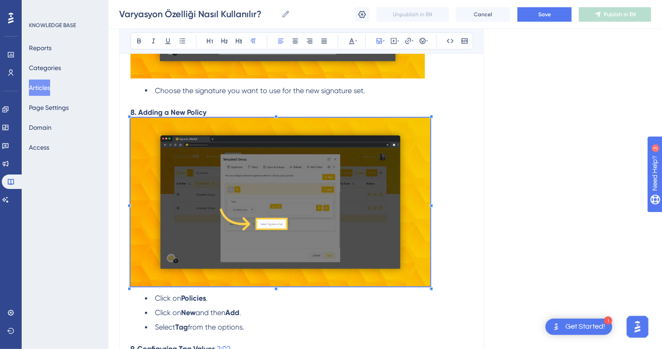
click at [242, 118] on p "8. Adding a New Policy" at bounding box center [301, 112] width 342 height 11
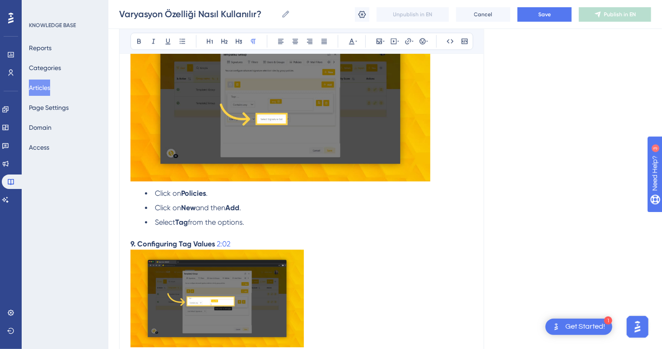
scroll to position [2709, 0]
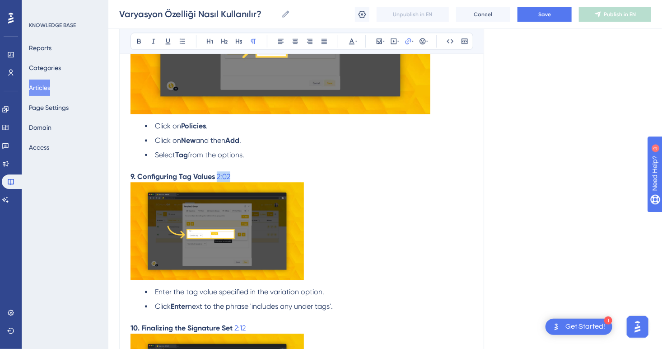
drag, startPoint x: 249, startPoint y: 184, endPoint x: 215, endPoint y: 184, distance: 33.4
click at [215, 182] on p "9. Configuring Tag Values 2:02" at bounding box center [301, 176] width 342 height 11
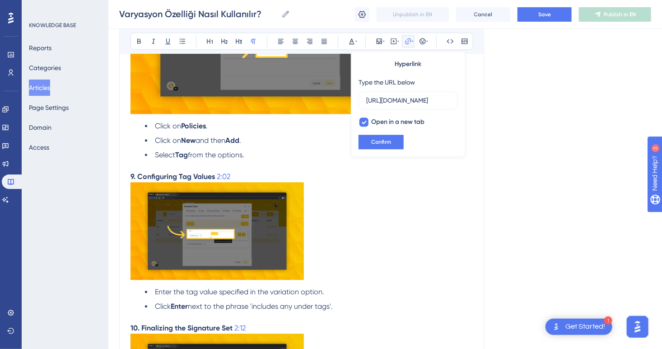
scroll to position [0, 0]
drag, startPoint x: 233, startPoint y: 184, endPoint x: 214, endPoint y: 184, distance: 19.9
click at [214, 182] on p "9. Configuring Tag Values 2:02" at bounding box center [301, 176] width 342 height 11
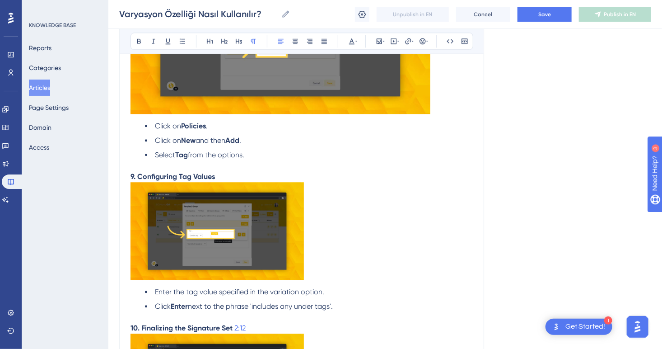
click at [261, 247] on img at bounding box center [216, 231] width 173 height 98
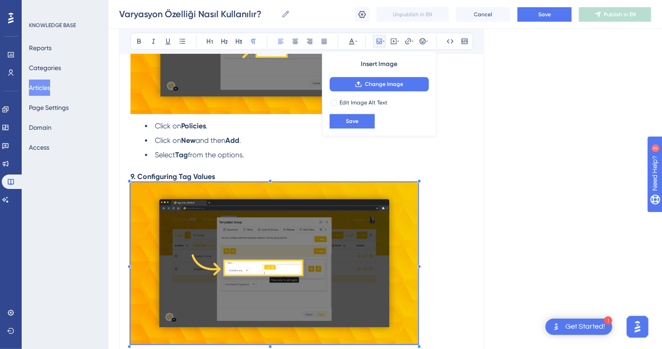
click at [419, 338] on p at bounding box center [301, 264] width 342 height 165
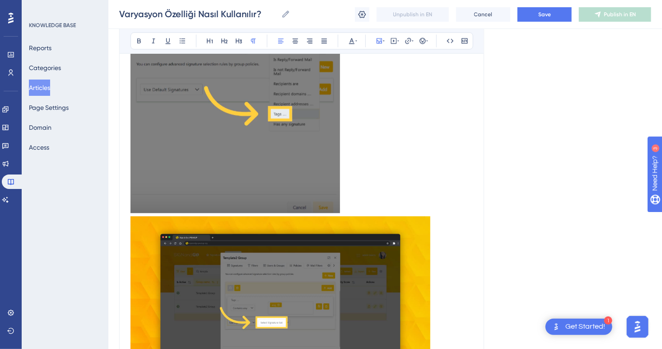
scroll to position [2483, 0]
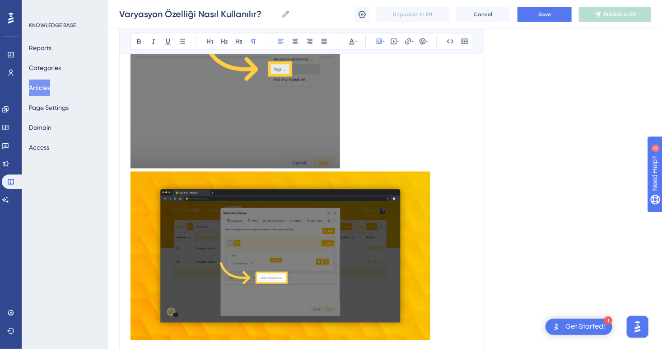
click at [343, 281] on img at bounding box center [280, 255] width 300 height 169
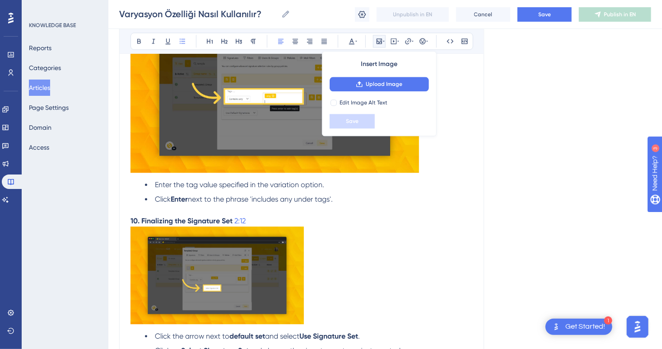
scroll to position [2754, 0]
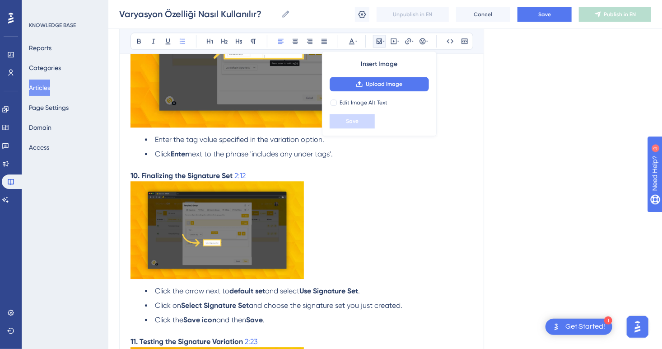
click at [268, 266] on img at bounding box center [216, 230] width 173 height 98
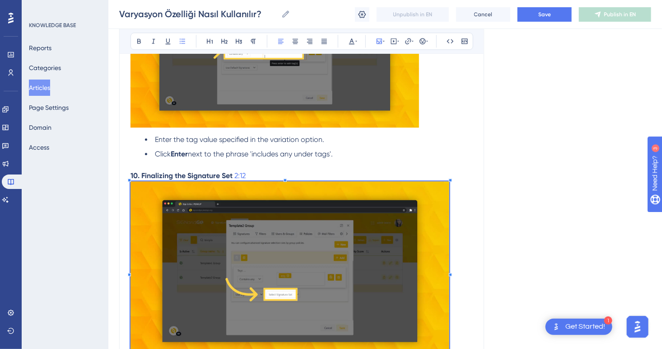
click at [448, 347] on p at bounding box center [301, 272] width 342 height 182
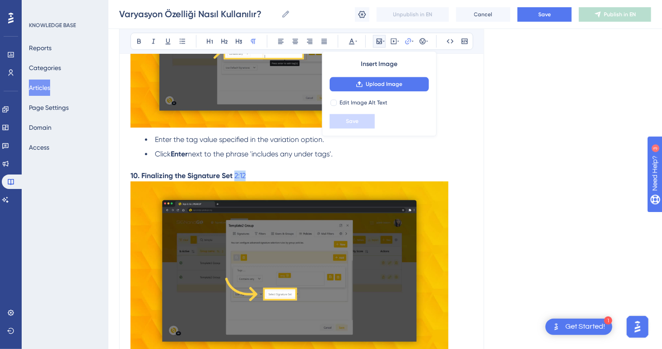
drag, startPoint x: 259, startPoint y: 184, endPoint x: 234, endPoint y: 184, distance: 24.4
click at [234, 181] on p "10. Finalizing the Signature Set 2:12" at bounding box center [301, 175] width 342 height 11
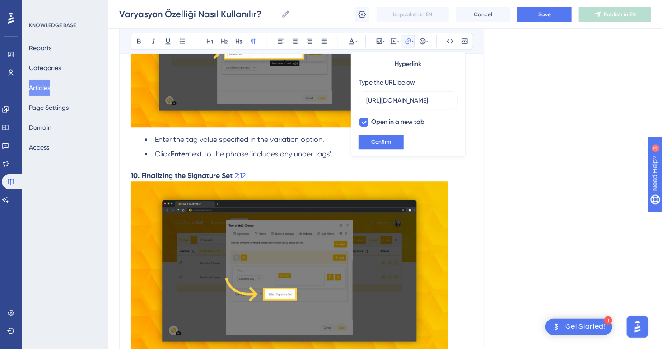
scroll to position [0, 0]
drag, startPoint x: 250, startPoint y: 187, endPoint x: 235, endPoint y: 187, distance: 14.4
click at [235, 181] on p "10. Finalizing the Signature Set 2:12" at bounding box center [301, 175] width 342 height 11
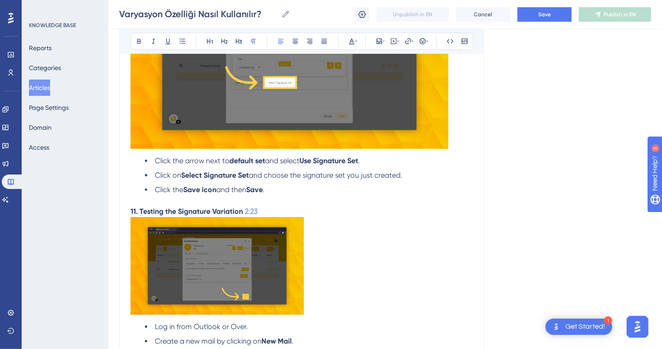
scroll to position [2980, 0]
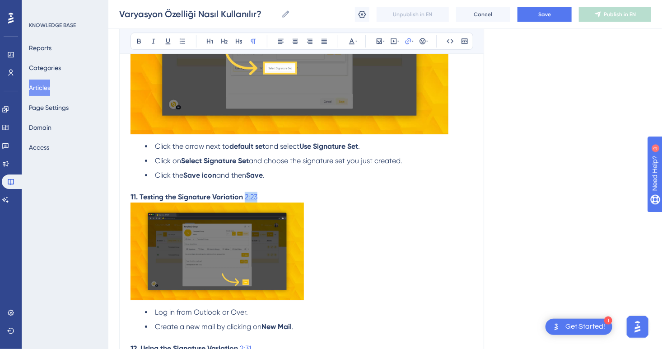
drag, startPoint x: 265, startPoint y: 210, endPoint x: 246, endPoint y: 210, distance: 18.5
click at [246, 202] on p "11. Testing the Signature Variation 2:23" at bounding box center [301, 196] width 342 height 11
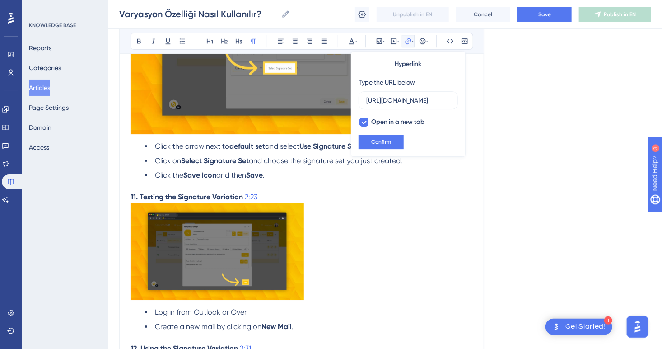
scroll to position [0, 0]
drag, startPoint x: 259, startPoint y: 210, endPoint x: 246, endPoint y: 209, distance: 13.1
click at [246, 202] on p "11. Testing the Signature Variation 2:23" at bounding box center [301, 196] width 342 height 11
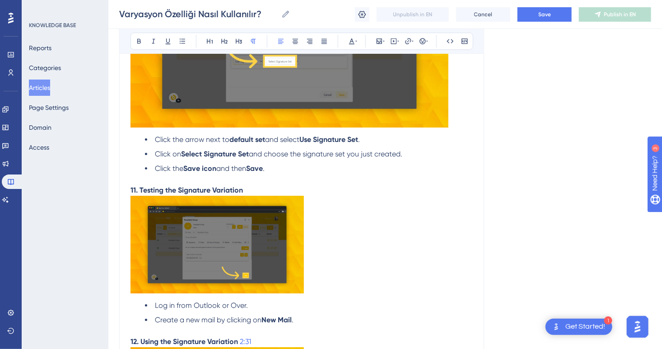
scroll to position [3025, 0]
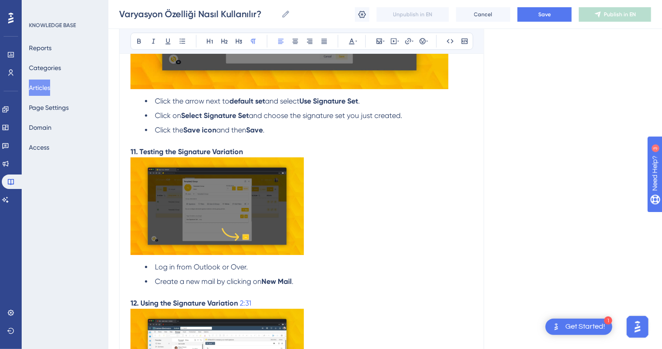
click at [277, 236] on img at bounding box center [216, 206] width 173 height 98
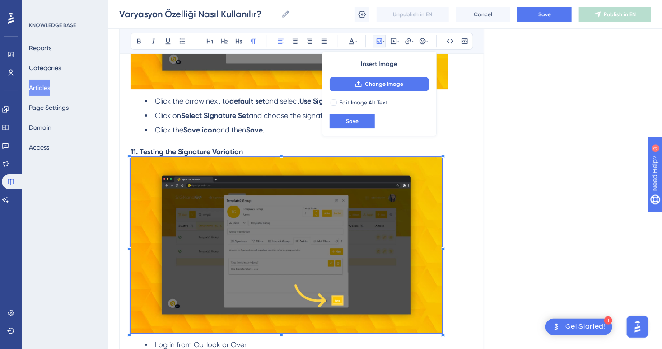
click at [442, 324] on p at bounding box center [301, 246] width 342 height 178
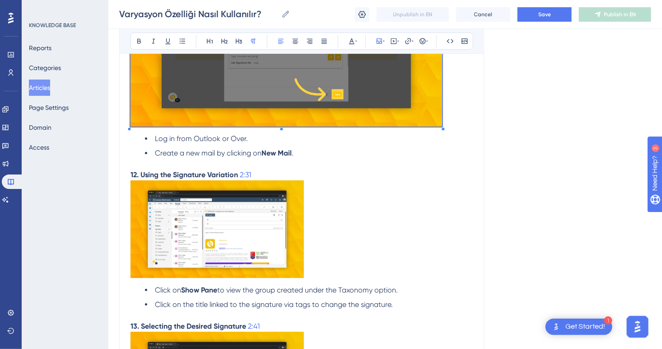
scroll to position [3251, 0]
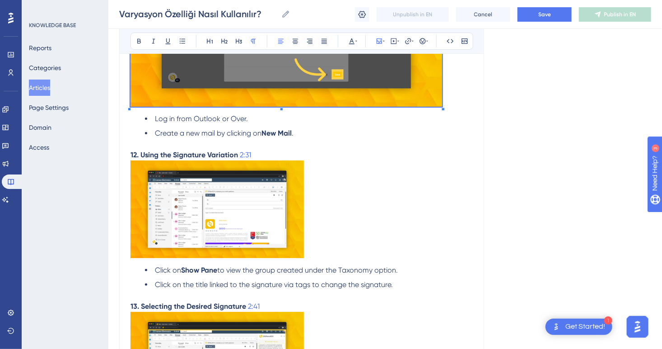
click at [252, 235] on img at bounding box center [216, 209] width 173 height 98
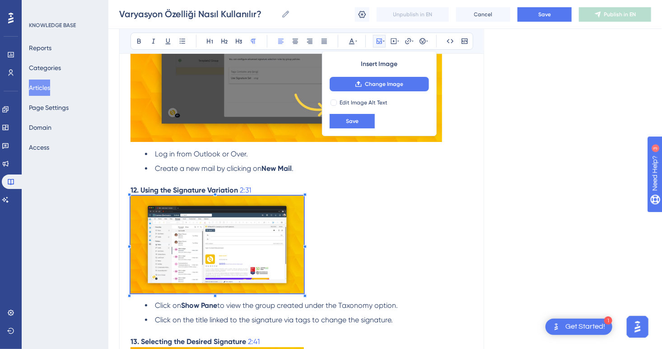
scroll to position [3115, 0]
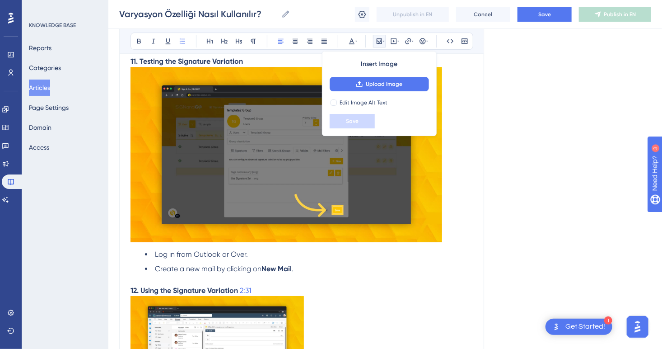
click at [365, 274] on li "Create a new mail by clicking on New Mail ." at bounding box center [309, 268] width 328 height 11
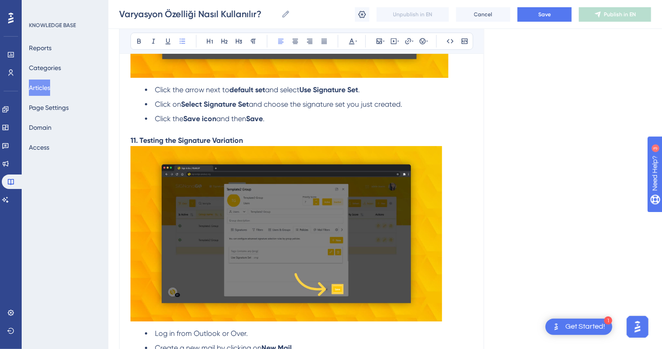
scroll to position [3070, 0]
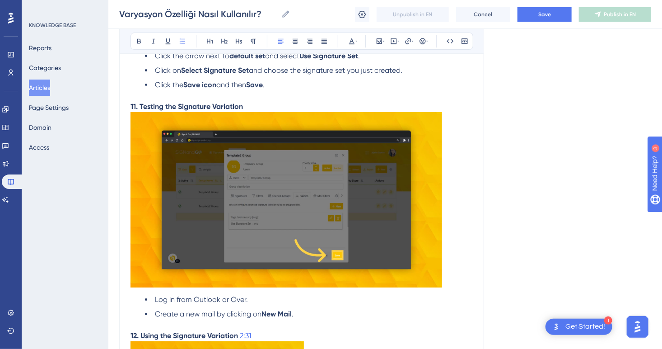
click at [307, 245] on img at bounding box center [286, 199] width 312 height 175
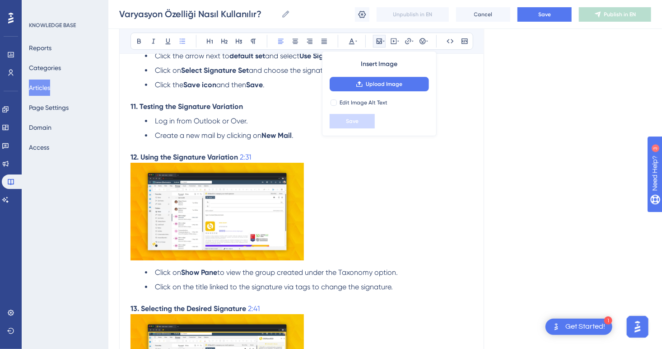
click at [265, 112] on p "11. Testing the Signature Variation" at bounding box center [301, 106] width 342 height 11
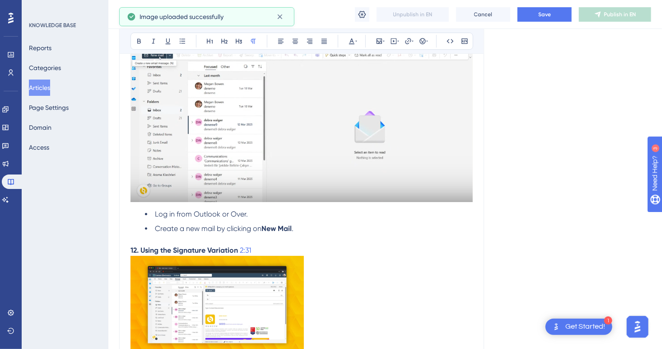
scroll to position [3161, 0]
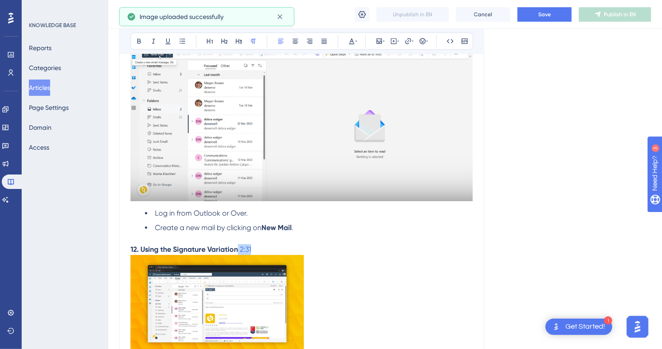
drag, startPoint x: 274, startPoint y: 260, endPoint x: 239, endPoint y: 260, distance: 34.8
click at [239, 255] on p "12. Using the Signature Variation 2:31" at bounding box center [301, 249] width 342 height 11
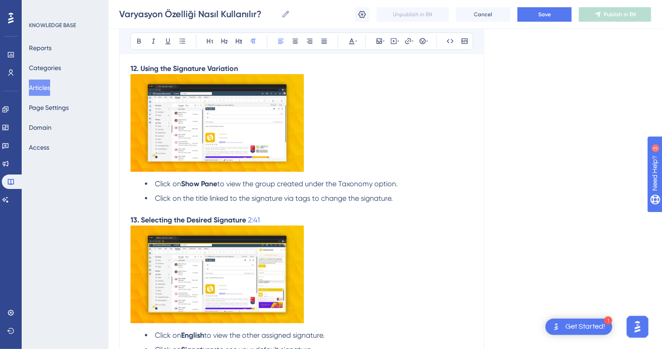
click at [266, 148] on img at bounding box center [216, 123] width 173 height 98
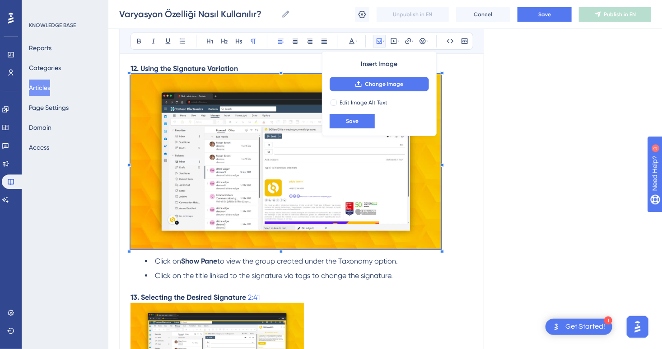
click at [441, 245] on p at bounding box center [301, 163] width 342 height 178
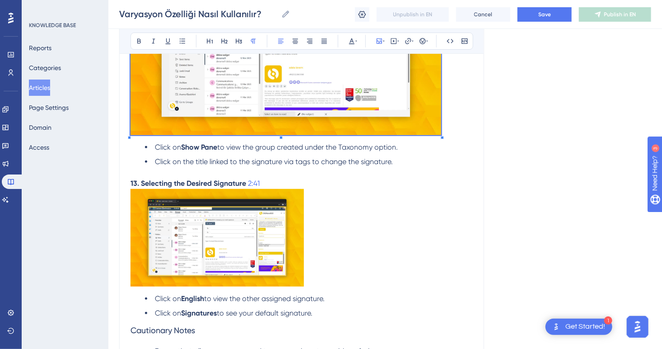
scroll to position [3477, 0]
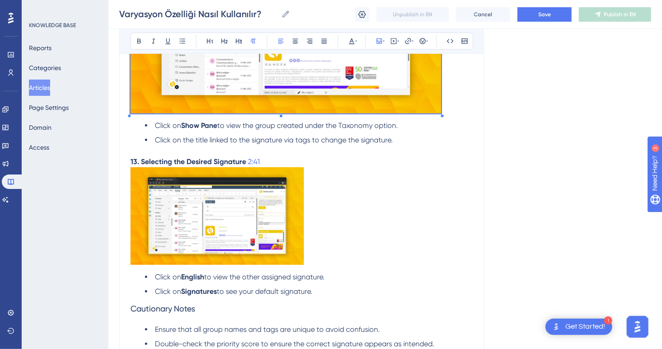
click at [284, 245] on img at bounding box center [216, 216] width 173 height 98
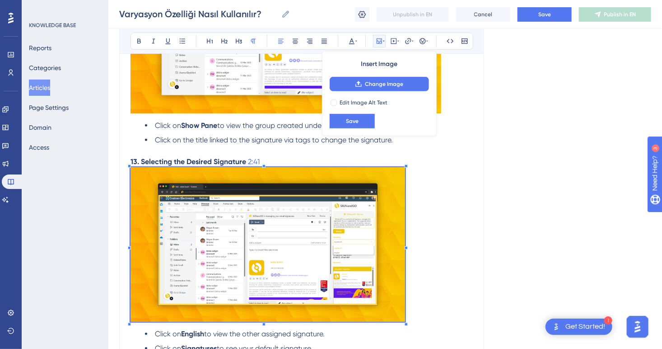
click at [407, 318] on p at bounding box center [301, 246] width 342 height 158
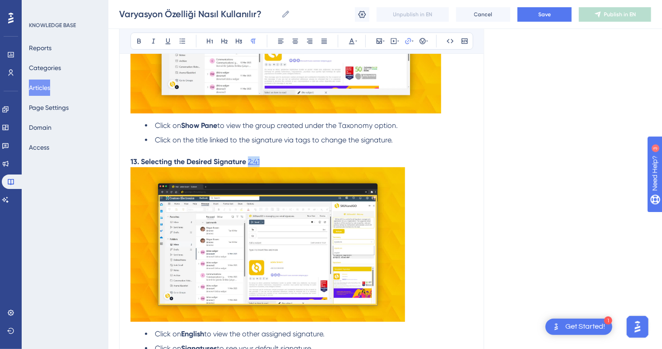
drag, startPoint x: 279, startPoint y: 174, endPoint x: 250, endPoint y: 172, distance: 29.0
click at [250, 167] on p "13. Selecting the Desired Signature 2:41" at bounding box center [301, 161] width 342 height 11
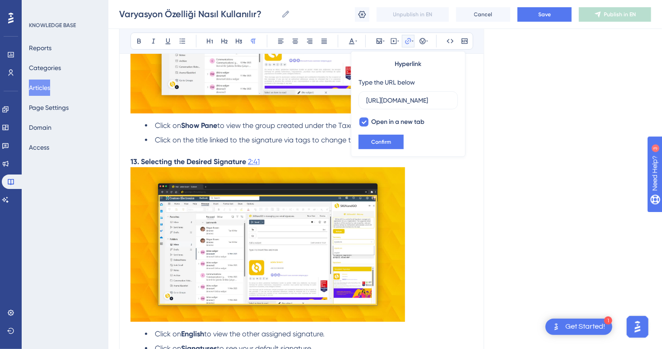
scroll to position [0, 0]
drag, startPoint x: 268, startPoint y: 173, endPoint x: 249, endPoint y: 176, distance: 19.2
click at [249, 167] on p "13. Selecting the Desired Signature 2:41" at bounding box center [301, 161] width 342 height 11
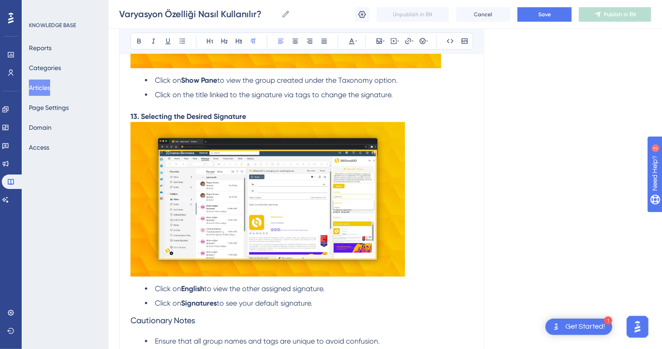
scroll to position [3702, 0]
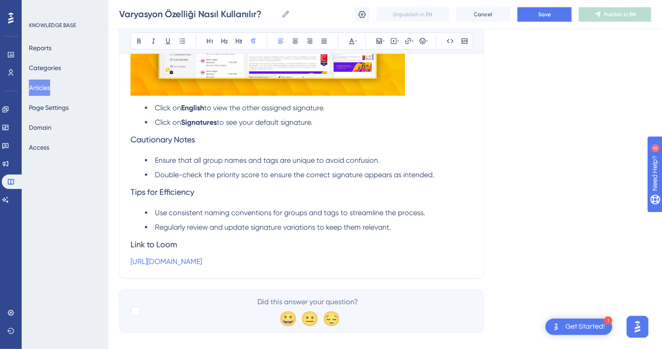
drag, startPoint x: 356, startPoint y: 276, endPoint x: 107, endPoint y: 256, distance: 250.1
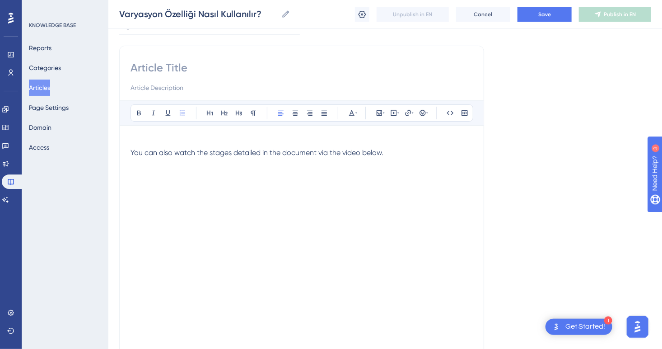
scroll to position [0, 0]
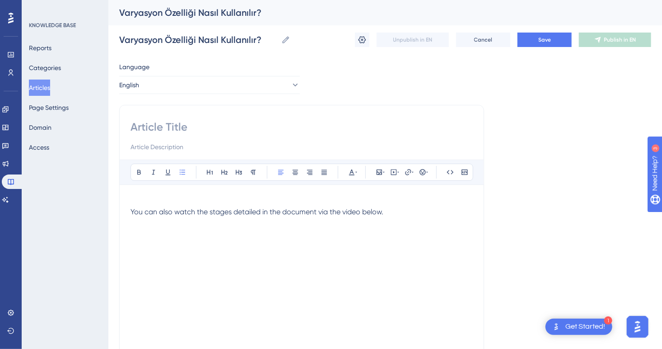
click at [172, 126] on input at bounding box center [301, 127] width 342 height 14
paste input "How to Use the Variation Feature?"
type input "How to Use the Variation Feature?"
click at [546, 45] on button "Save" at bounding box center [544, 40] width 54 height 14
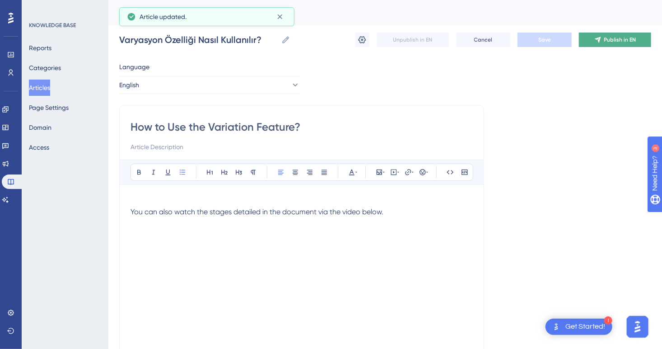
click at [610, 37] on span "Publish in EN" at bounding box center [620, 39] width 32 height 7
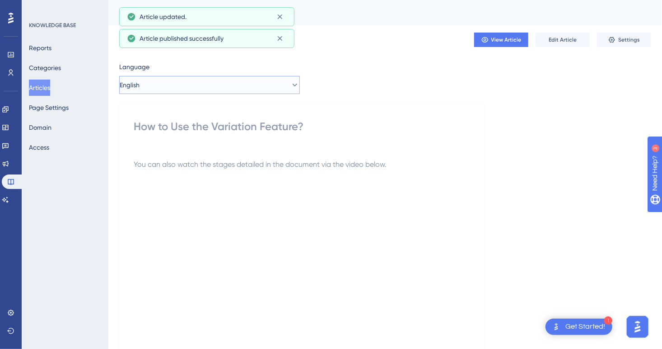
click at [199, 88] on button "English" at bounding box center [209, 85] width 181 height 18
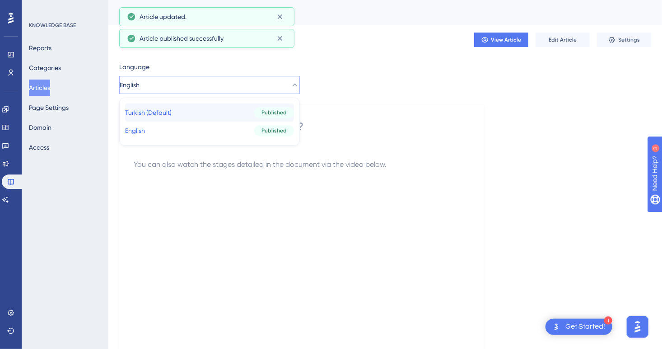
click at [172, 116] on span "Turkish (Default)" at bounding box center [148, 112] width 47 height 11
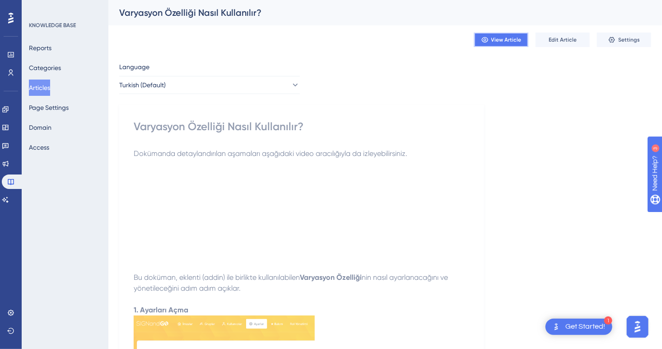
click at [510, 38] on span "View Article" at bounding box center [506, 39] width 30 height 7
click at [506, 36] on span "View Article" at bounding box center [506, 39] width 30 height 7
click at [225, 90] on button "Turkish (Default)" at bounding box center [209, 85] width 181 height 18
click at [184, 125] on button "English English Published" at bounding box center [209, 130] width 169 height 18
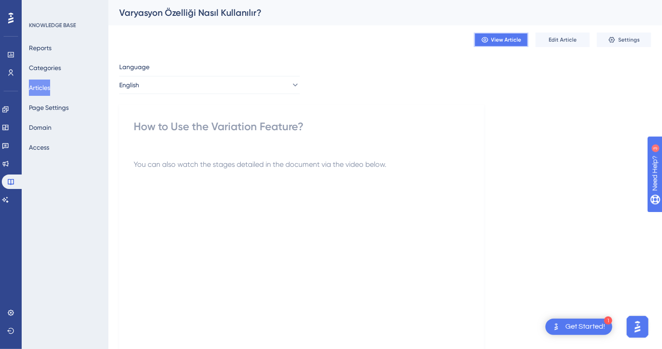
click at [512, 40] on span "View Article" at bounding box center [506, 39] width 30 height 7
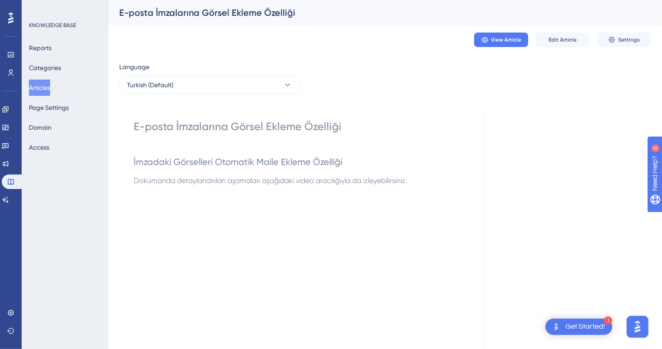
click at [192, 92] on button "Turkish (Default)" at bounding box center [209, 85] width 181 height 18
click at [42, 90] on button "Articles" at bounding box center [39, 87] width 21 height 16
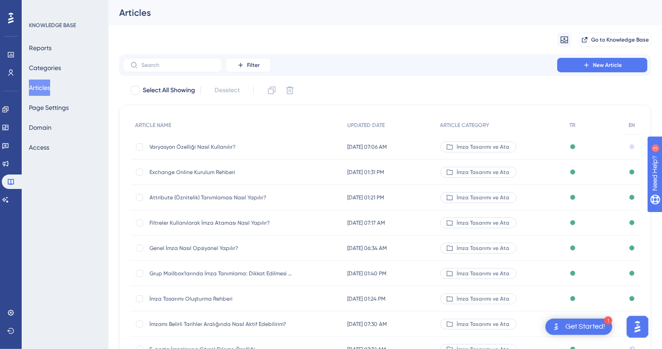
click at [191, 200] on span "Attribute (Öznitelik) Tanımlaması Nasıl Yapılır?" at bounding box center [221, 197] width 144 height 7
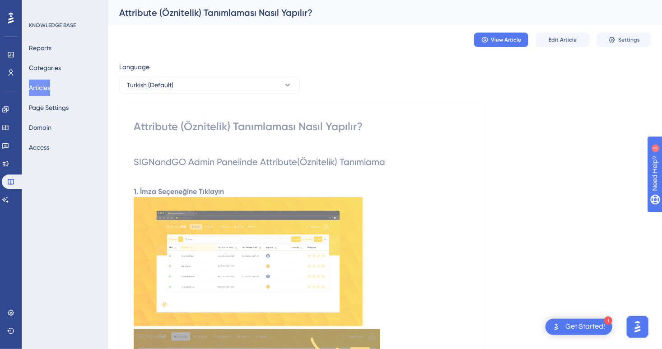
click at [50, 87] on button "Articles" at bounding box center [39, 87] width 21 height 16
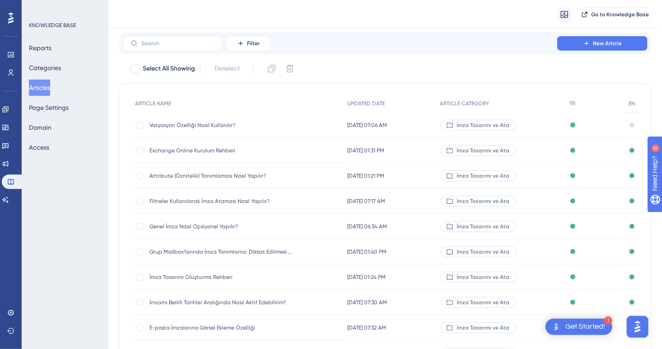
scroll to position [45, 0]
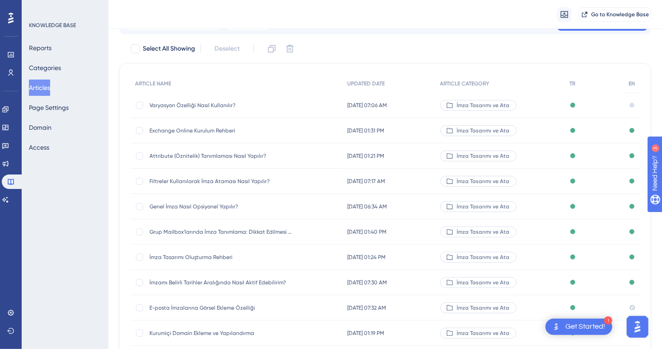
click at [218, 184] on span "Filtreler Kullanılarak İmza Ataması Nasıl Yapılır?" at bounding box center [221, 180] width 144 height 7
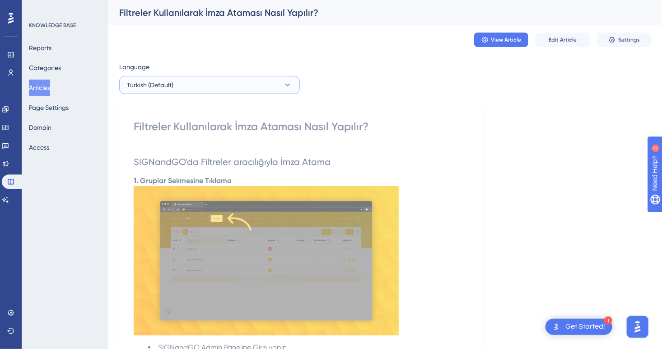
click at [257, 85] on button "Turkish (Default)" at bounding box center [209, 85] width 181 height 18
click at [223, 130] on button "English English Published" at bounding box center [209, 130] width 169 height 18
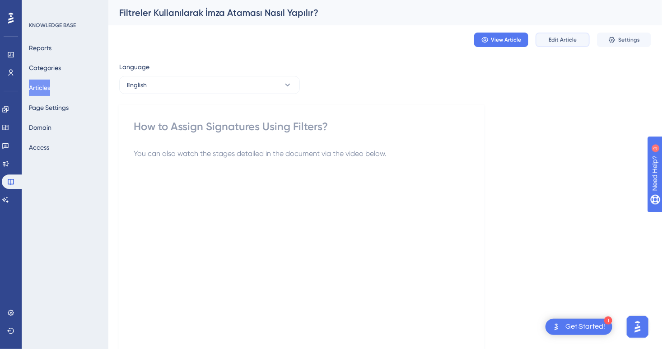
click at [556, 42] on span "Edit Article" at bounding box center [563, 39] width 28 height 7
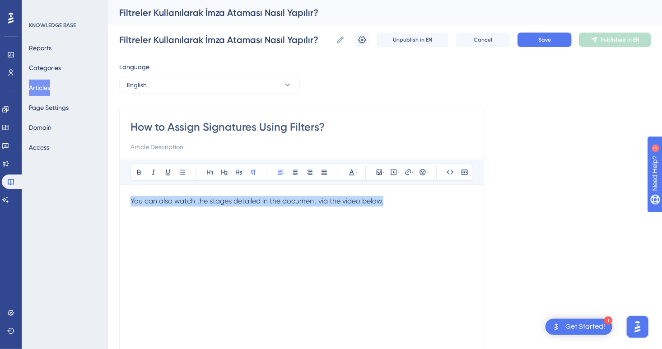
drag, startPoint x: 400, startPoint y: 199, endPoint x: 102, endPoint y: 195, distance: 298.0
copy span "You can also watch the stages detailed in the document via the video below."
click at [535, 40] on button "Save" at bounding box center [544, 40] width 54 height 14
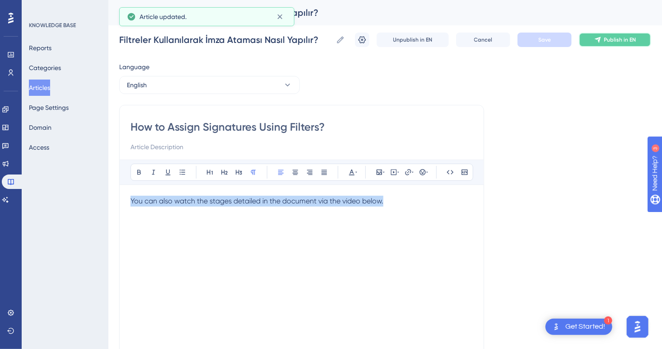
click at [603, 42] on button "Publish in EN" at bounding box center [615, 40] width 72 height 14
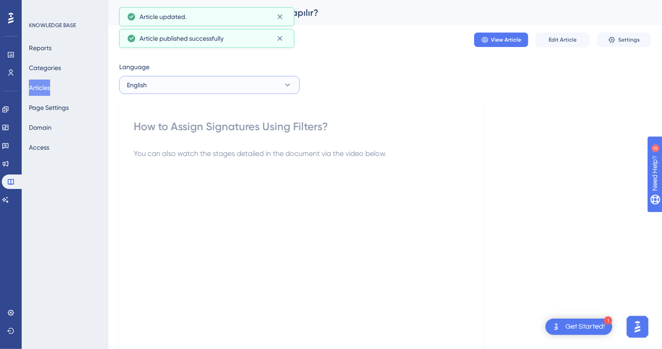
click at [198, 92] on button "English" at bounding box center [209, 85] width 181 height 18
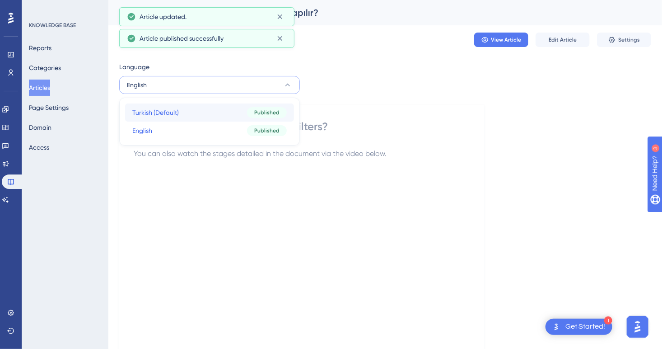
click at [194, 115] on button "Turkish (Default) Turkish (Default) Published" at bounding box center [209, 112] width 169 height 18
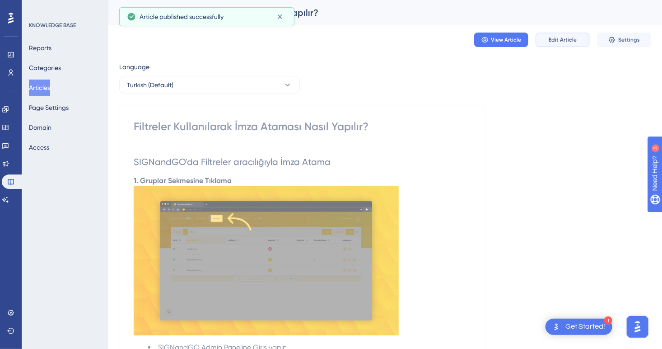
click at [550, 42] on span "Edit Article" at bounding box center [563, 39] width 28 height 7
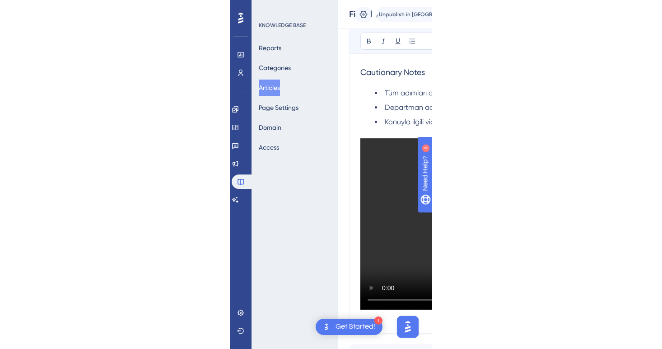
scroll to position [845, 0]
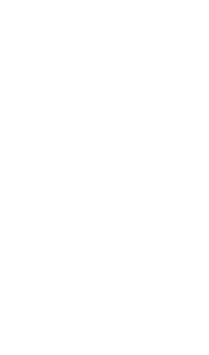
click at [104, 355] on div "KNOWLEDGE BASE Reports Categories Articles Page Settings Domain Access" at bounding box center [65, 177] width 87 height 355
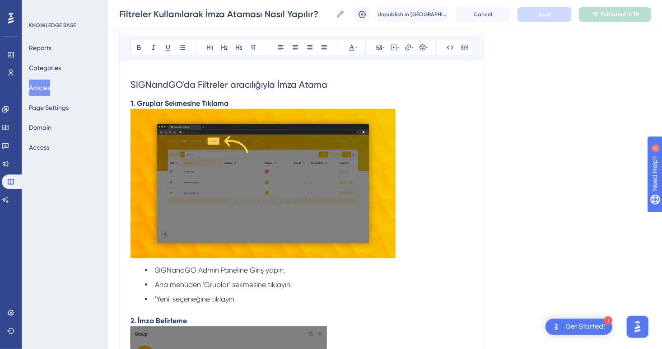
scroll to position [78, 0]
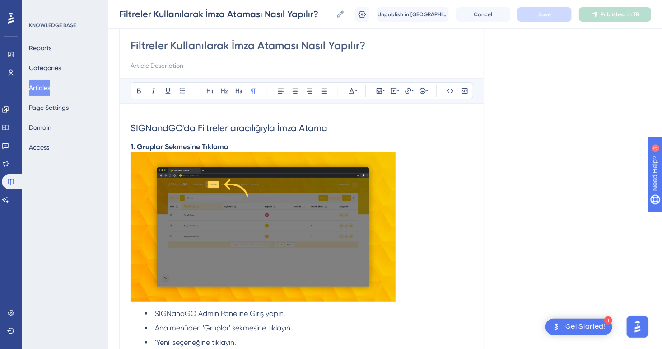
click at [336, 132] on h2 "SIGNandGO'da Filtreler aracılığıyla İmza Atama" at bounding box center [301, 127] width 342 height 27
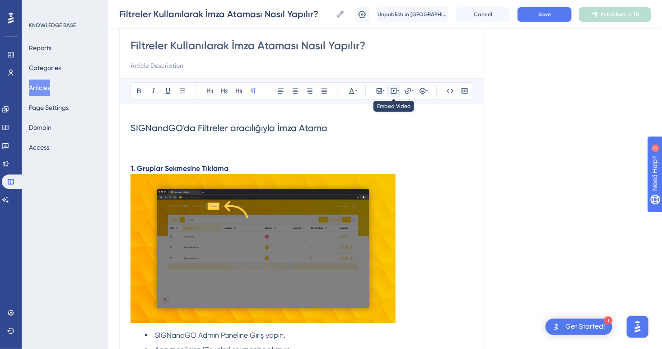
click at [396, 88] on icon at bounding box center [393, 90] width 7 height 7
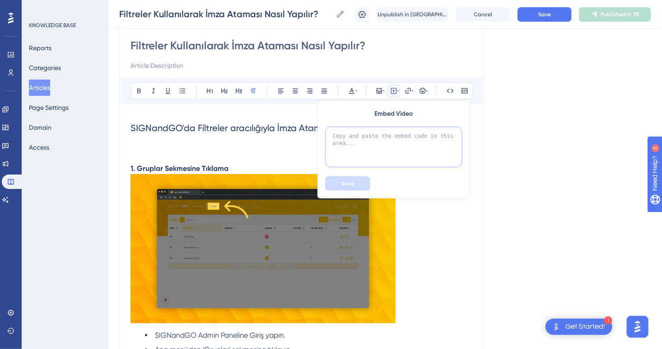
click at [381, 132] on textarea at bounding box center [393, 146] width 137 height 41
paste textarea "<iframe width="100%" height="400" src="https://signandgo-video.azureedge.net/tr…"
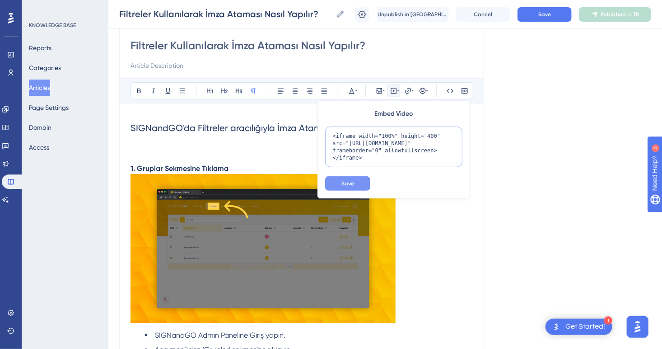
type textarea "<iframe width="100%" height="400" src="https://signandgo-video.azureedge.net/tr…"
click at [350, 182] on span "Save" at bounding box center [347, 183] width 13 height 7
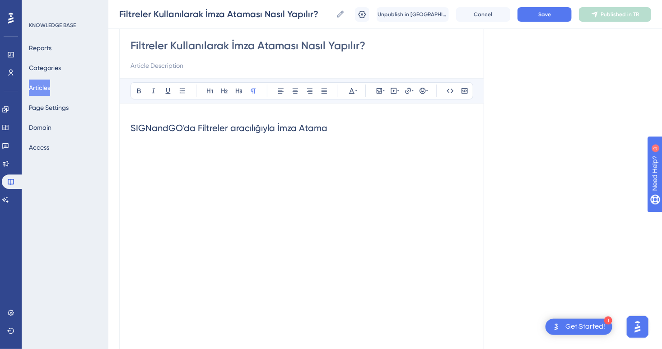
click at [210, 148] on p at bounding box center [301, 146] width 342 height 11
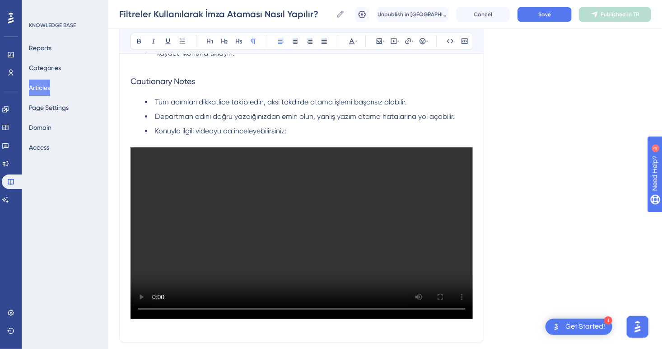
scroll to position [1562, 0]
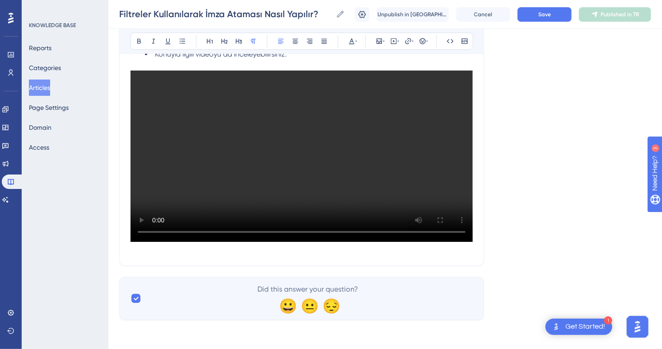
click at [168, 254] on p at bounding box center [301, 248] width 342 height 11
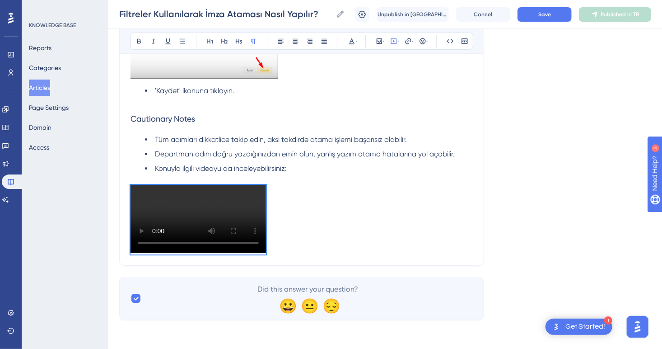
scroll to position [1357, 0]
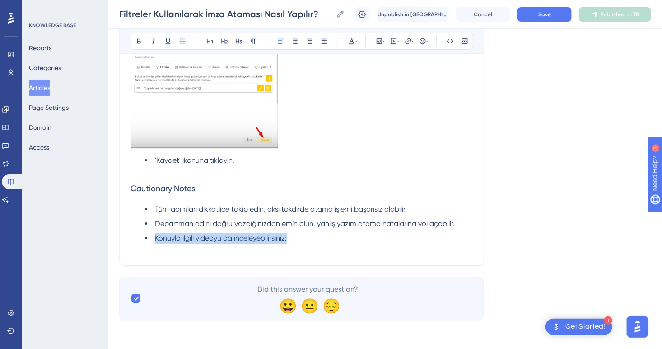
drag, startPoint x: 275, startPoint y: 239, endPoint x: 125, endPoint y: 237, distance: 150.4
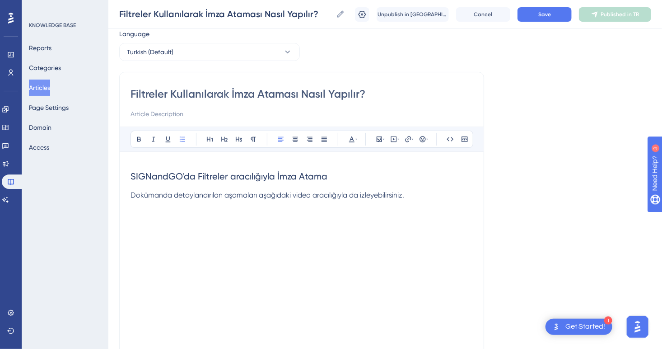
scroll to position [0, 0]
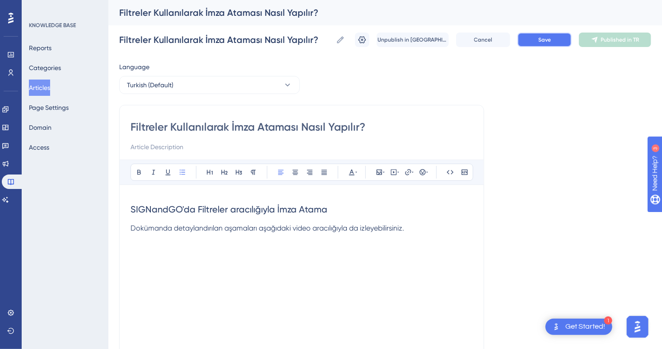
click at [547, 34] on button "Save" at bounding box center [544, 40] width 54 height 14
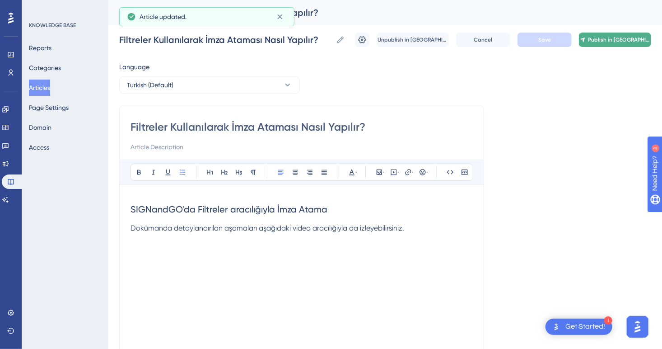
click at [605, 34] on button "Publish in [GEOGRAPHIC_DATA]" at bounding box center [615, 40] width 72 height 14
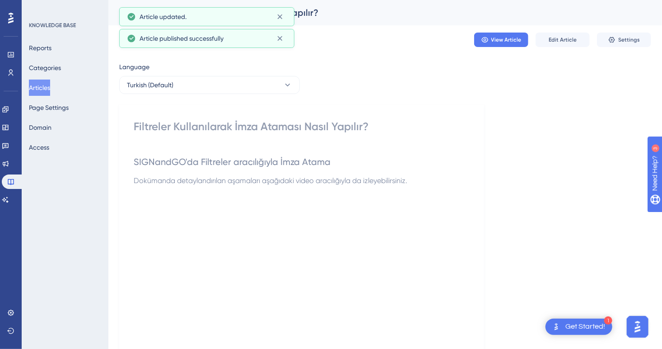
click at [47, 89] on button "Articles" at bounding box center [39, 87] width 21 height 16
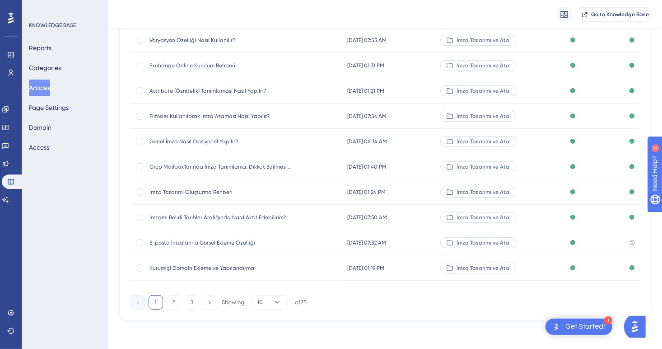
scroll to position [111, 0]
click at [199, 242] on span "E-posta İmzalarına Görsel Ekleme Özelliği" at bounding box center [221, 241] width 144 height 7
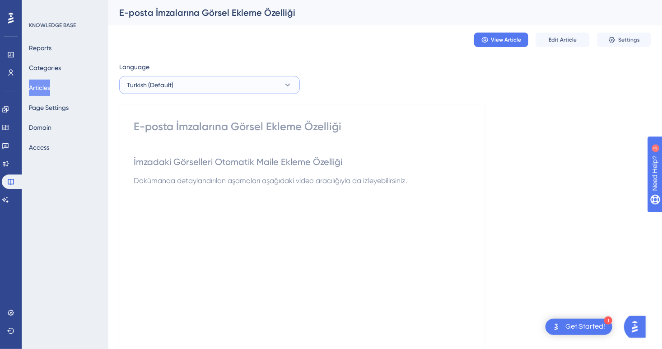
click at [217, 84] on button "Turkish (Default)" at bounding box center [209, 85] width 181 height 18
click at [194, 125] on button "English English No translation" at bounding box center [209, 130] width 169 height 18
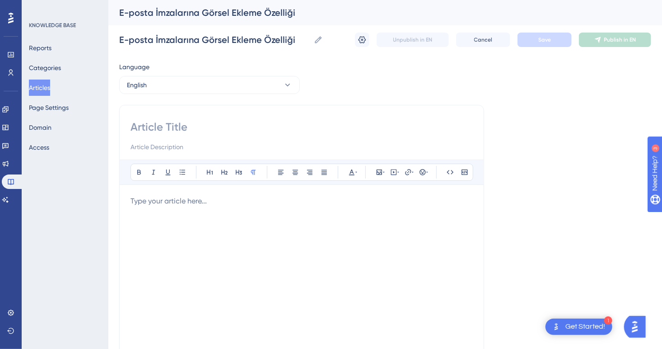
click at [181, 202] on p at bounding box center [301, 201] width 342 height 11
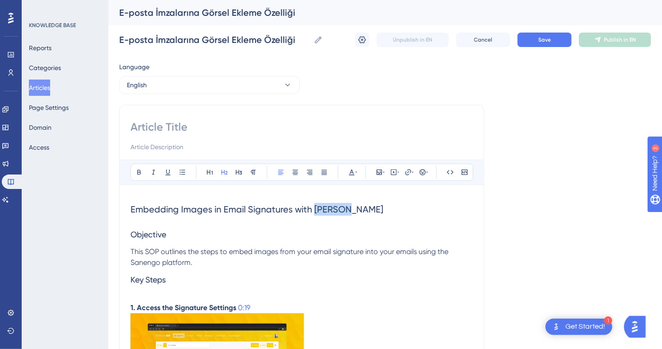
drag, startPoint x: 358, startPoint y: 208, endPoint x: 312, endPoint y: 209, distance: 46.1
click at [312, 209] on h2 "Embedding Images in Email Signatures with [PERSON_NAME]" at bounding box center [301, 209] width 342 height 27
drag, startPoint x: 168, startPoint y: 227, endPoint x: 129, endPoint y: 236, distance: 40.6
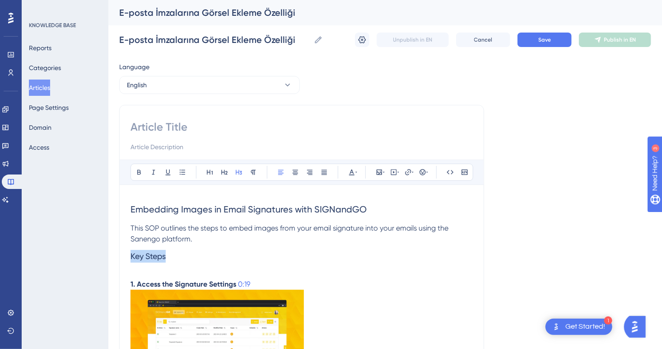
drag, startPoint x: 184, startPoint y: 252, endPoint x: 104, endPoint y: 251, distance: 80.4
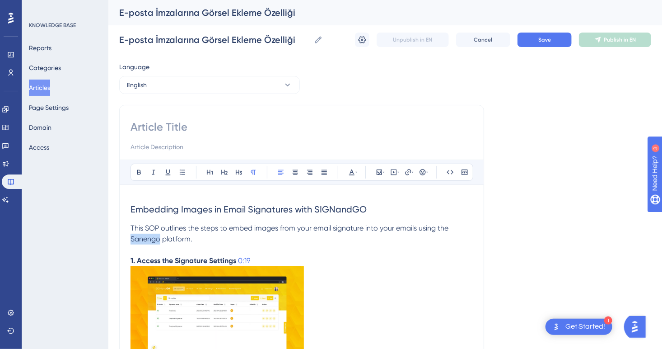
drag, startPoint x: 161, startPoint y: 240, endPoint x: 122, endPoint y: 240, distance: 38.8
drag, startPoint x: 159, startPoint y: 230, endPoint x: 144, endPoint y: 230, distance: 14.9
click at [144, 230] on span "This SOP outlines the steps to embed images from your email signature into your…" at bounding box center [290, 232] width 320 height 19
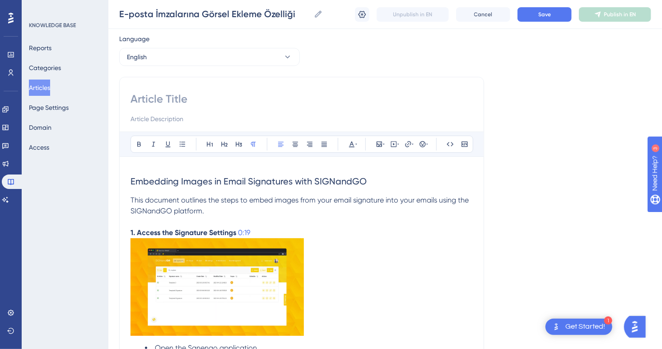
scroll to position [45, 0]
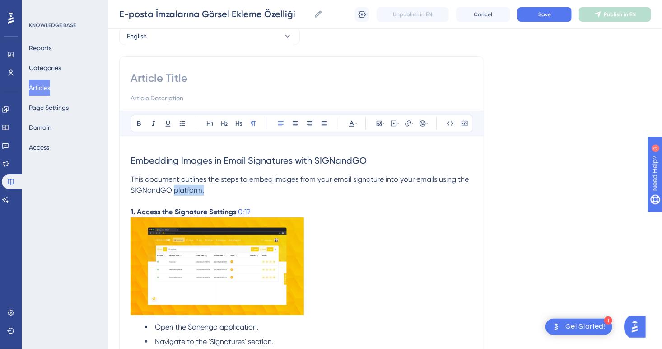
drag, startPoint x: 198, startPoint y: 190, endPoint x: 172, endPoint y: 191, distance: 25.8
click at [172, 191] on p "This document outlines the steps to embed images from your email signature into…" at bounding box center [301, 185] width 342 height 22
drag, startPoint x: 264, startPoint y: 210, endPoint x: 239, endPoint y: 212, distance: 25.4
click at [239, 212] on p "1. Access the Signature Settings 0:19" at bounding box center [301, 211] width 342 height 11
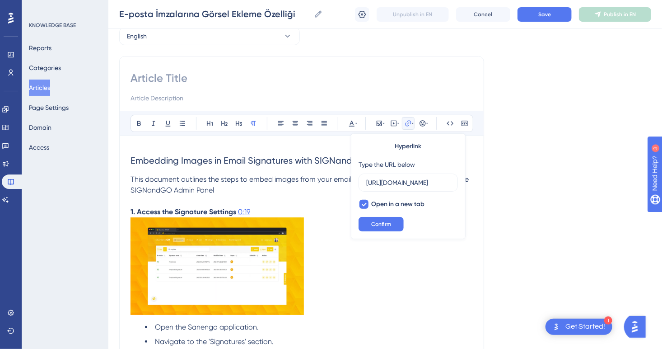
scroll to position [0, 0]
drag, startPoint x: 254, startPoint y: 208, endPoint x: 238, endPoint y: 209, distance: 15.8
click at [238, 209] on p "1. Access the Signature Settings 0:19" at bounding box center [301, 211] width 342 height 11
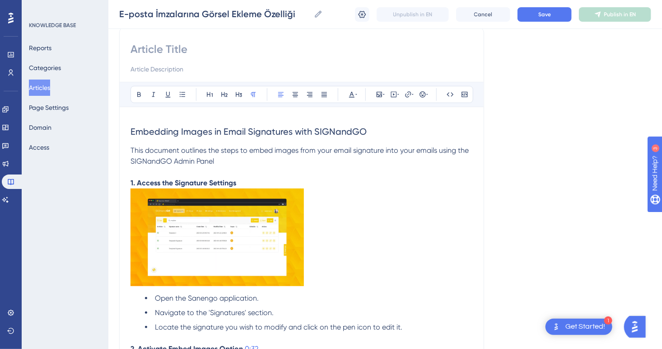
scroll to position [135, 0]
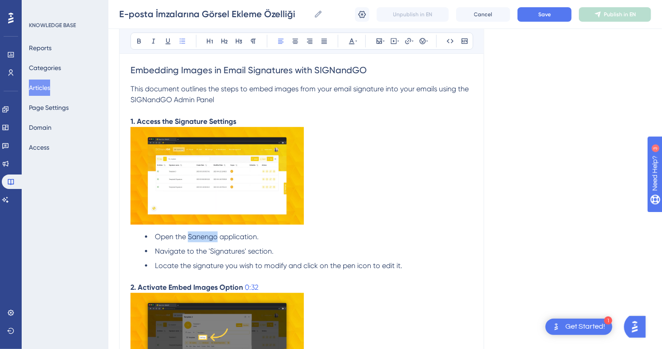
drag, startPoint x: 210, startPoint y: 237, endPoint x: 188, endPoint y: 237, distance: 22.1
click at [188, 237] on span "Open the Sanengo application." at bounding box center [207, 236] width 104 height 9
drag, startPoint x: 275, startPoint y: 237, endPoint x: 230, endPoint y: 238, distance: 44.7
click at [230, 238] on li "Open the SIGNandGO application." at bounding box center [309, 236] width 328 height 11
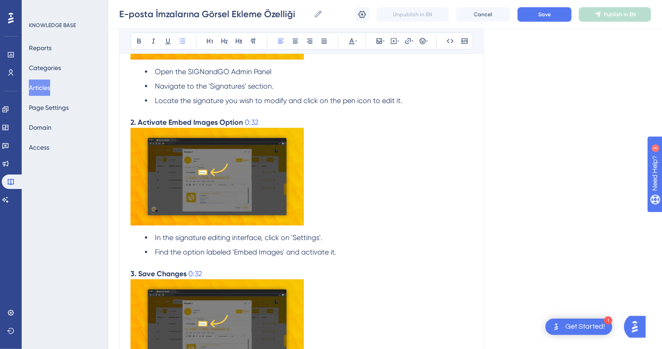
scroll to position [316, 0]
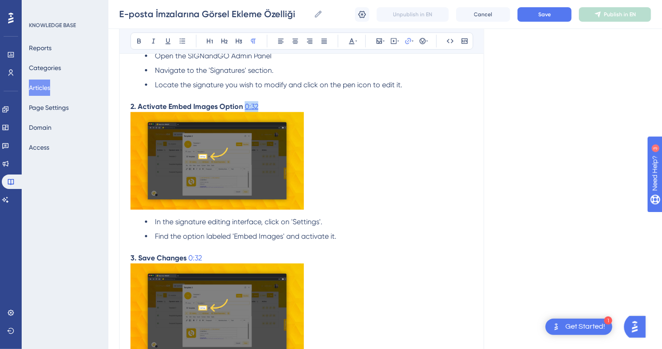
drag, startPoint x: 266, startPoint y: 104, endPoint x: 244, endPoint y: 110, distance: 22.5
click at [244, 110] on p "2. Activate Embed Images Option 0:32" at bounding box center [301, 106] width 342 height 11
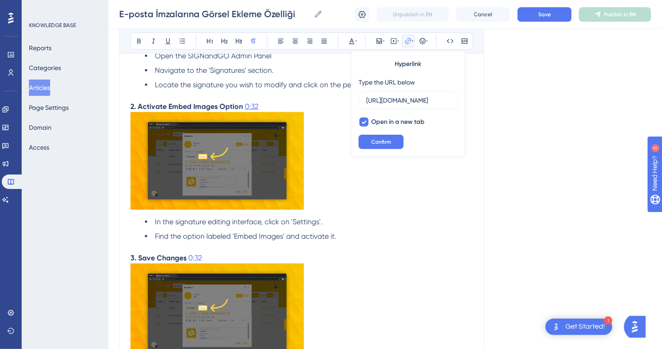
scroll to position [0, 0]
drag, startPoint x: 260, startPoint y: 105, endPoint x: 246, endPoint y: 106, distance: 13.6
click at [246, 106] on p "2. Activate Embed Images Option" at bounding box center [301, 106] width 342 height 11
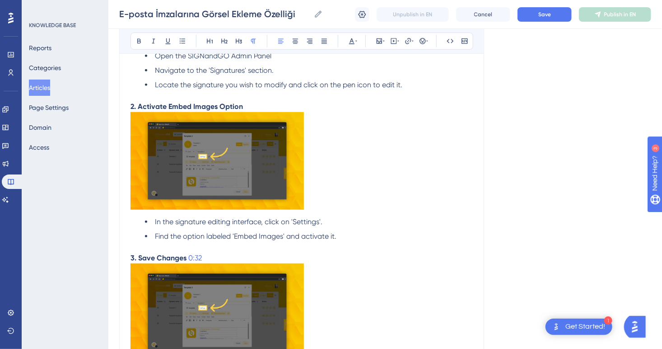
click at [247, 172] on img at bounding box center [216, 161] width 173 height 98
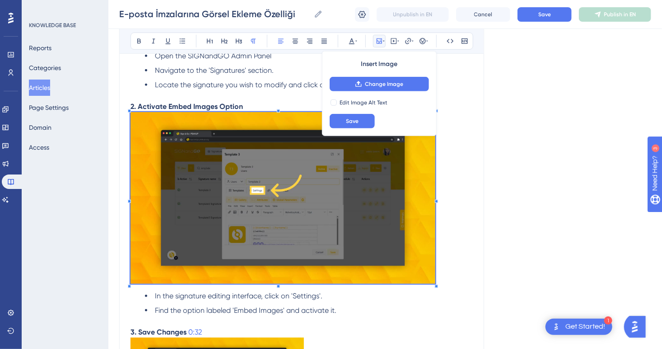
click at [436, 284] on p at bounding box center [301, 199] width 342 height 175
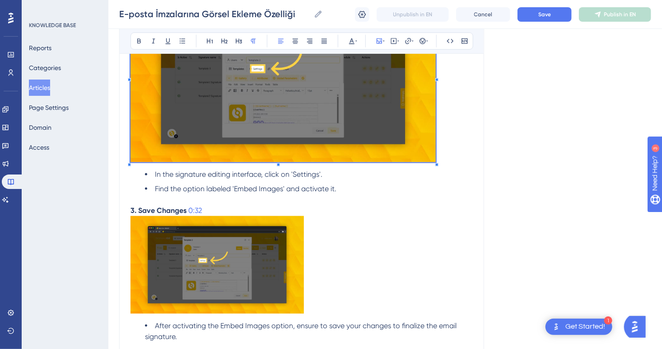
scroll to position [452, 0]
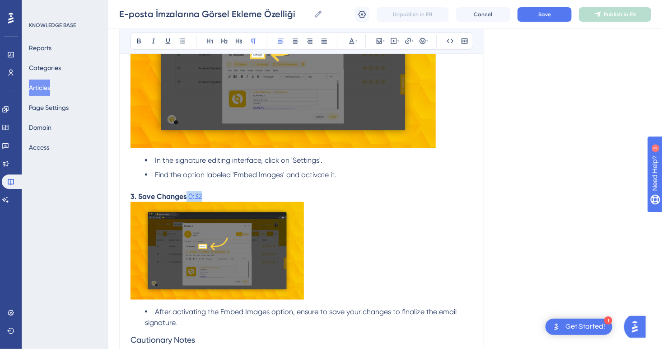
drag, startPoint x: 211, startPoint y: 194, endPoint x: 186, endPoint y: 196, distance: 25.3
click at [186, 196] on p "3. Save Changes 0:32" at bounding box center [301, 196] width 342 height 11
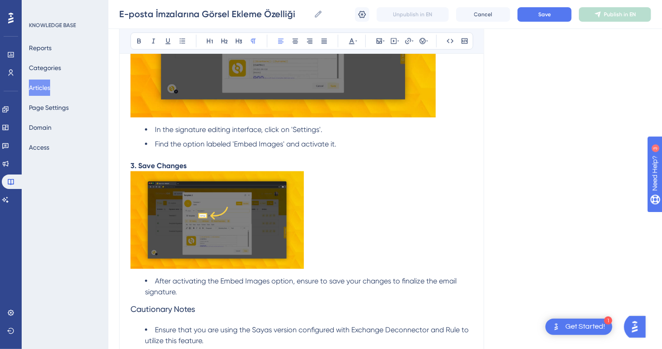
scroll to position [497, 0]
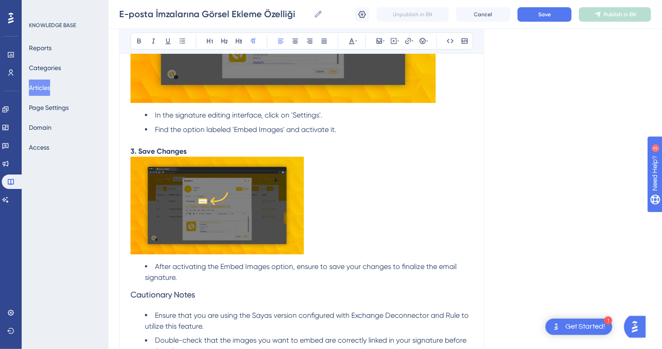
click at [251, 221] on img at bounding box center [216, 206] width 173 height 98
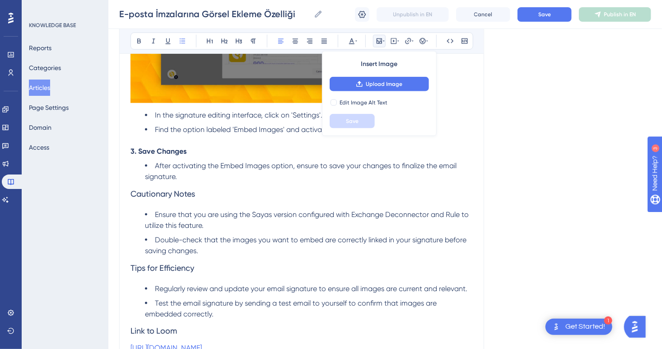
click at [212, 152] on p "3. Save Changes" at bounding box center [301, 151] width 342 height 11
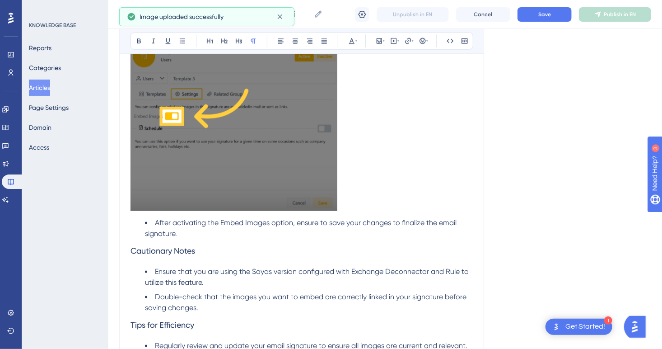
scroll to position [722, 0]
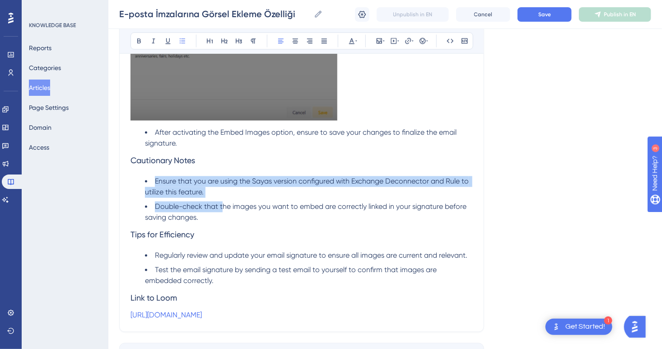
click at [230, 197] on li "Ensure that you are using the Sayas version configured with Exchange Deconnecto…" at bounding box center [309, 187] width 328 height 22
drag, startPoint x: 221, startPoint y: 190, endPoint x: 152, endPoint y: 178, distance: 69.6
click at [152, 178] on li "Ensure that you are using the Sayas version configured with Exchange Deconnecto…" at bounding box center [309, 187] width 328 height 22
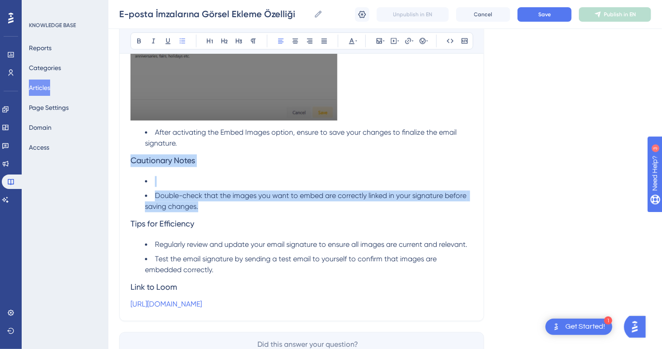
drag, startPoint x: 205, startPoint y: 210, endPoint x: 116, endPoint y: 163, distance: 100.8
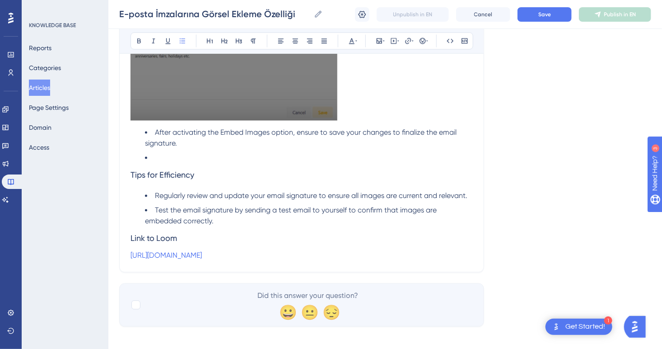
scroll to position [715, 0]
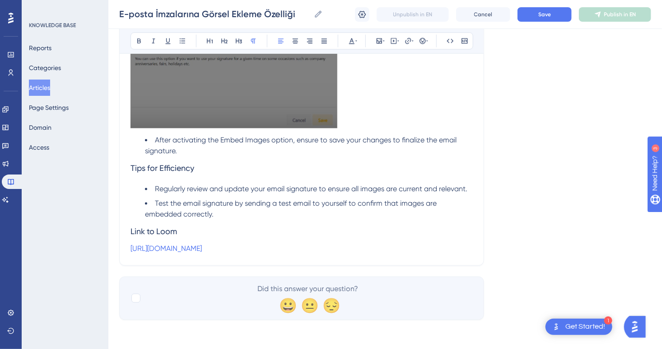
drag, startPoint x: 363, startPoint y: 252, endPoint x: 86, endPoint y: 233, distance: 277.5
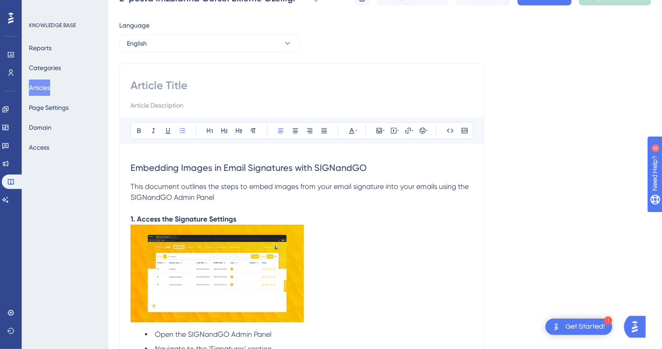
scroll to position [0, 0]
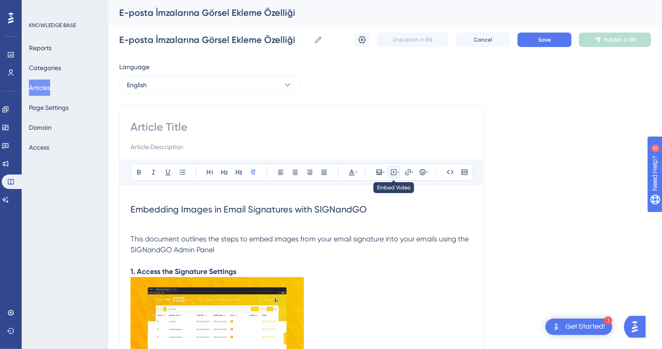
click at [391, 173] on icon at bounding box center [393, 171] width 7 height 7
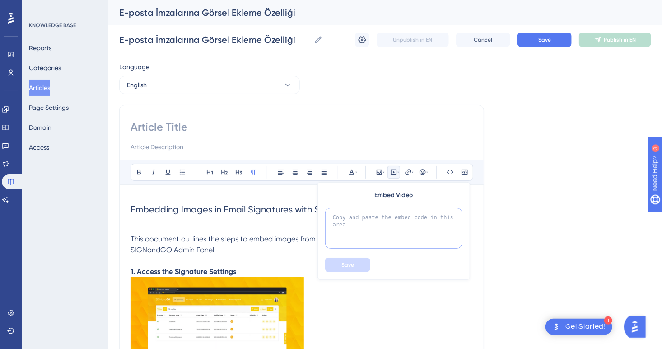
click at [389, 229] on textarea at bounding box center [393, 228] width 137 height 41
paste textarea "<iframe width="100%" height="400" src="[URL][DOMAIN_NAME]" frameborder="0" allo…"
type textarea "<iframe width="100%" height="400" src="[URL][DOMAIN_NAME]" frameborder="0" allo…"
click at [354, 259] on button "Save" at bounding box center [347, 264] width 45 height 14
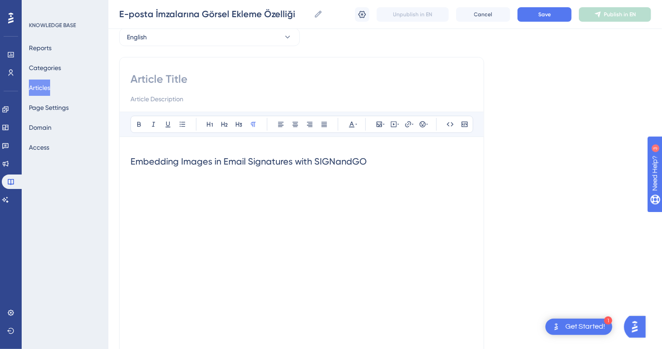
scroll to position [0, 0]
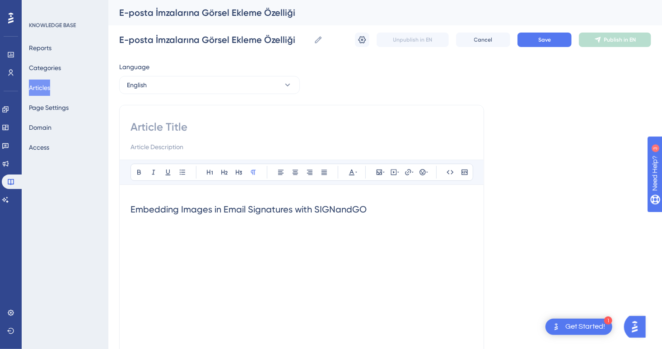
click at [192, 224] on p at bounding box center [301, 228] width 342 height 11
click at [151, 120] on input at bounding box center [301, 127] width 342 height 14
click at [186, 124] on input at bounding box center [301, 127] width 342 height 14
paste input "Feature to Add Visuals to Email Signatures"
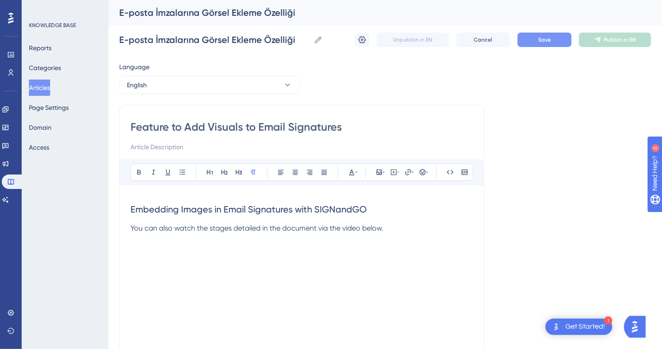
type input "Feature to Add Visuals to Email Signatures"
click at [544, 41] on span "Save" at bounding box center [544, 39] width 13 height 7
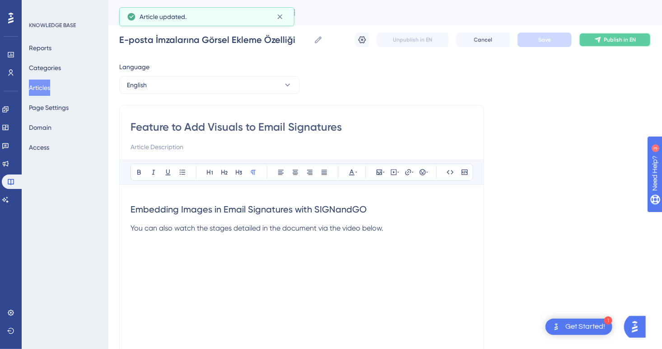
click at [619, 41] on span "Publish in EN" at bounding box center [620, 39] width 32 height 7
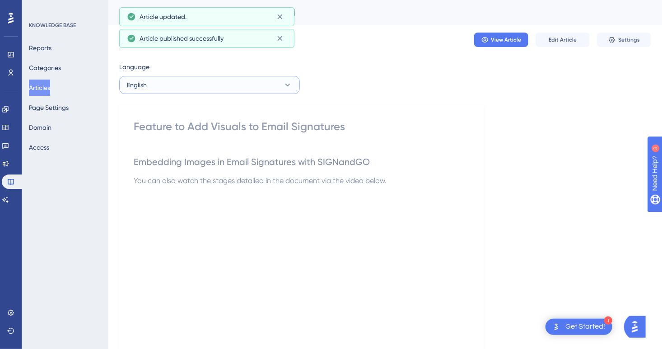
click at [199, 86] on button "English" at bounding box center [209, 85] width 181 height 18
click at [46, 88] on button "Articles" at bounding box center [39, 87] width 21 height 16
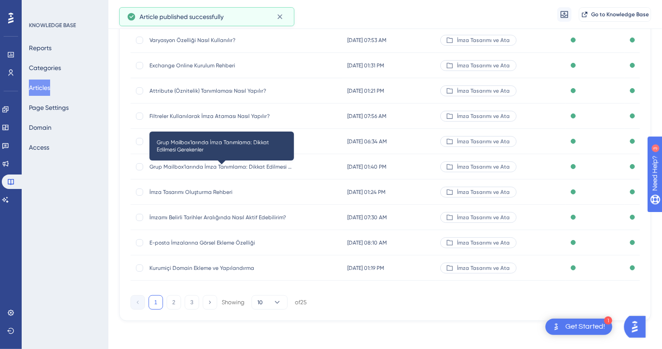
scroll to position [111, 0]
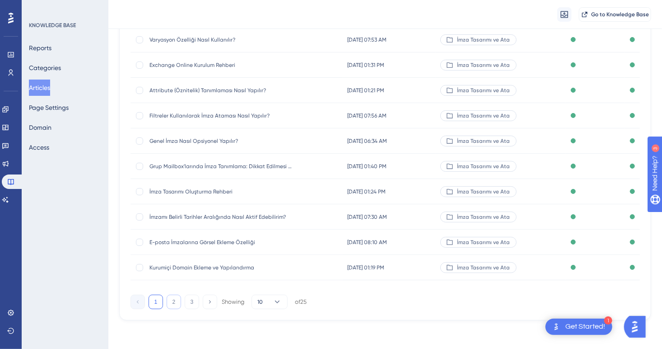
click at [176, 298] on button "2" at bounding box center [174, 301] width 14 height 14
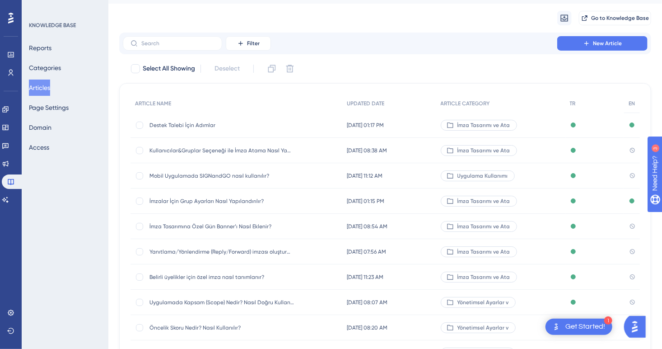
scroll to position [20, 0]
click at [233, 151] on span "Kullanıcılar&Gruplar Seçeneği ile İmza Atama Nasıl Yapılır?" at bounding box center [221, 151] width 144 height 7
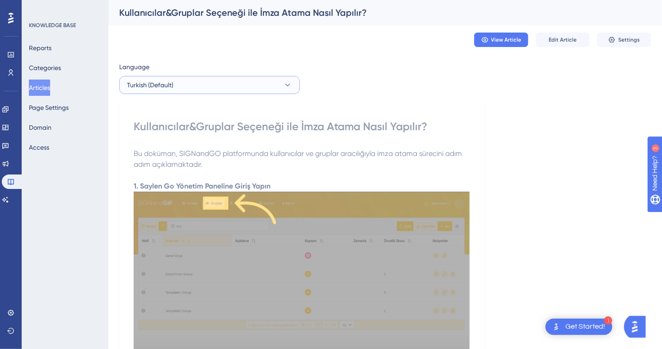
click at [203, 83] on button "Turkish (Default)" at bounding box center [209, 85] width 181 height 18
click at [559, 39] on span "Edit Article" at bounding box center [563, 39] width 28 height 7
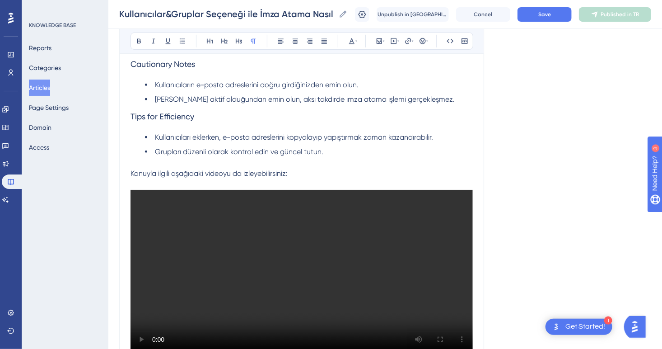
scroll to position [1948, 0]
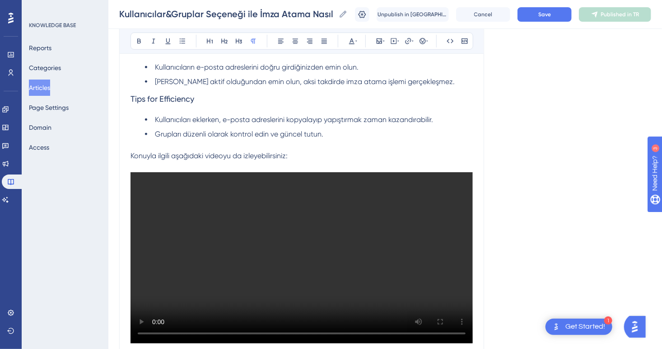
click at [313, 161] on p "Konuyla ilgili aşağıdaki videoyu da izleyebilirsiniz:" at bounding box center [301, 155] width 342 height 11
click at [305, 200] on video "Your browser does not support the video tag." at bounding box center [301, 257] width 342 height 171
click at [184, 345] on p at bounding box center [301, 350] width 342 height 11
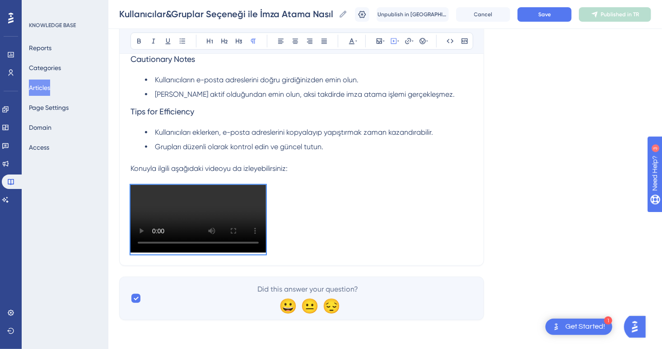
scroll to position [1867, 0]
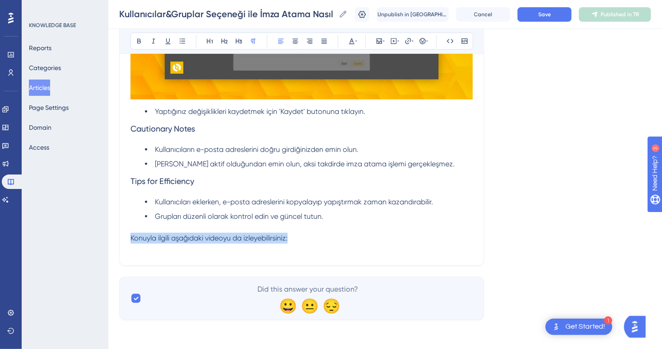
drag, startPoint x: 312, startPoint y: 242, endPoint x: 96, endPoint y: 237, distance: 216.3
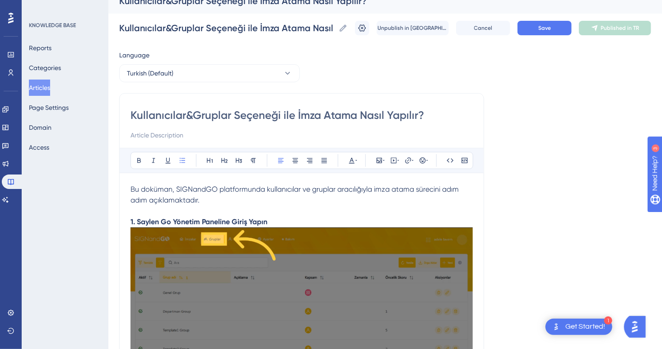
scroll to position [0, 0]
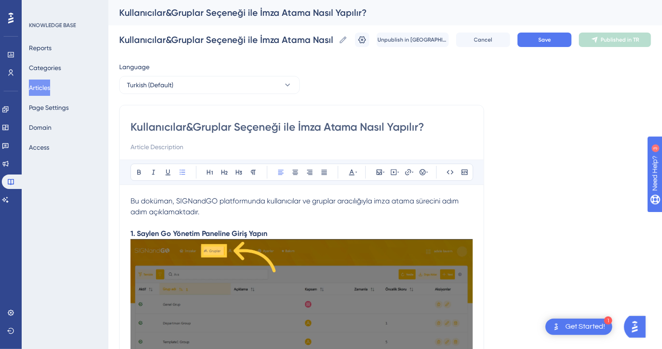
click at [131, 200] on span "Bu doküman, SIGNandGO platformunda kullanıcılar ve gruplar aracılığıyla imza at…" at bounding box center [295, 205] width 330 height 19
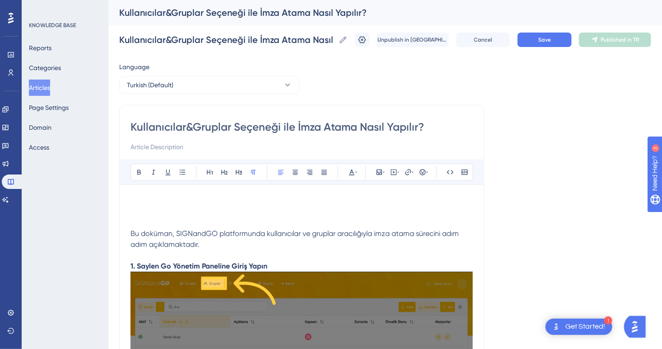
click at [135, 197] on p at bounding box center [301, 201] width 342 height 11
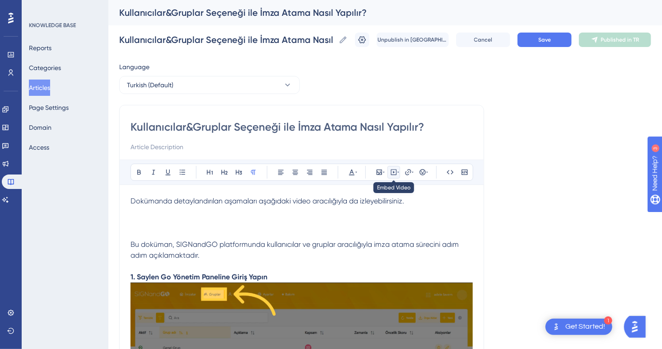
click at [396, 169] on icon at bounding box center [394, 172] width 6 height 6
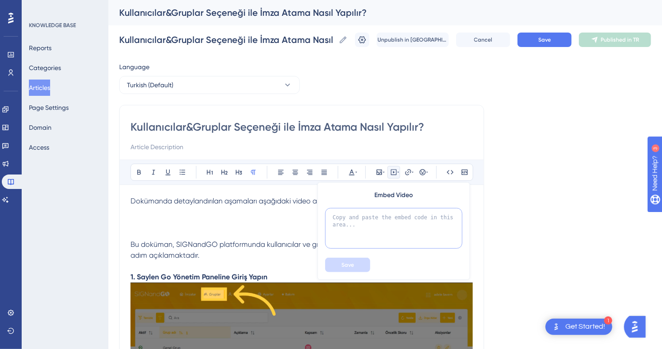
click at [396, 228] on textarea at bounding box center [393, 228] width 137 height 41
paste textarea "<iframe width="100%" height="400" src="[URL][DOMAIN_NAME]" frameborder="0" allo…"
type textarea "<iframe width="100%" height="400" src="[URL][DOMAIN_NAME]" frameborder="0" allo…"
click at [354, 262] on button "Save" at bounding box center [347, 264] width 45 height 14
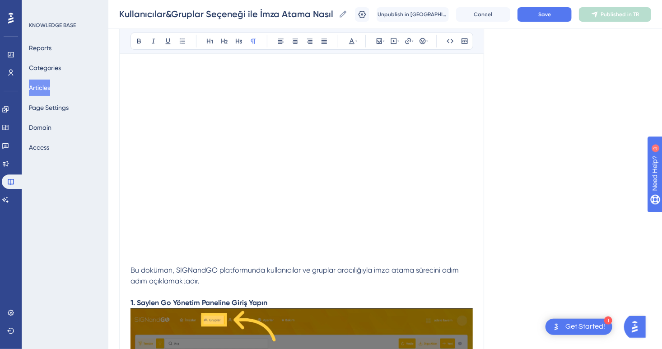
scroll to position [90, 0]
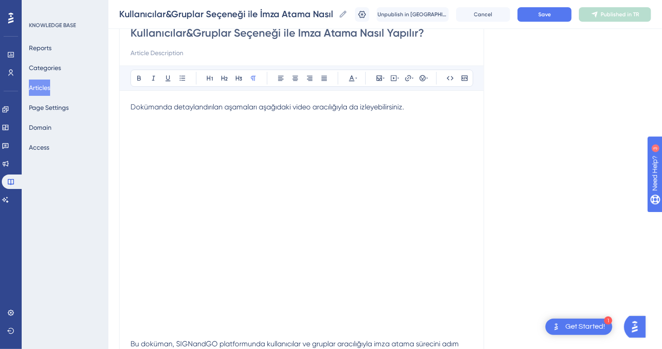
click at [214, 320] on p at bounding box center [301, 322] width 342 height 11
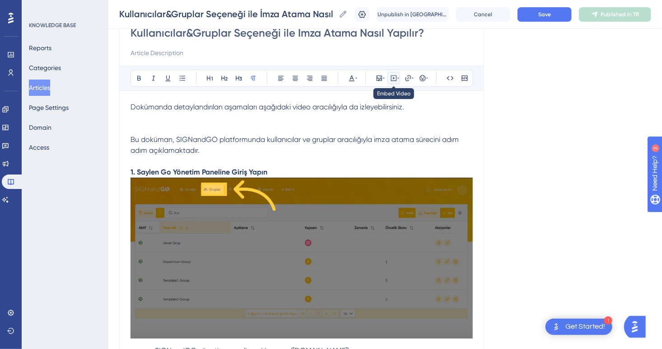
click at [395, 78] on icon at bounding box center [393, 77] width 7 height 7
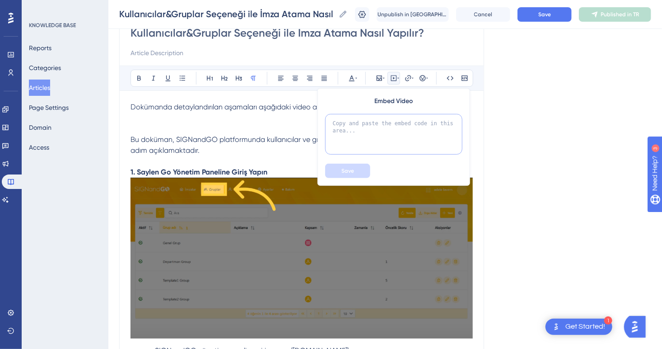
click at [386, 144] on textarea at bounding box center [393, 134] width 137 height 41
paste textarea "<iframe width="100%" height="400" src="[URL][DOMAIN_NAME]" frameborder="0" allo…"
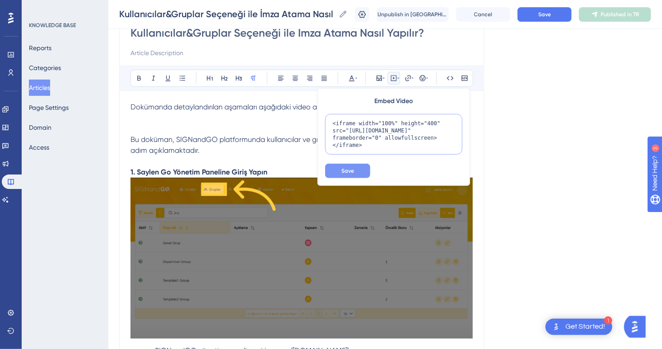
scroll to position [9, 0]
type textarea "<iframe width="100%" height="400" src="[URL][DOMAIN_NAME]" frameborder="0" allo…"
click at [347, 173] on span "Save" at bounding box center [347, 170] width 13 height 7
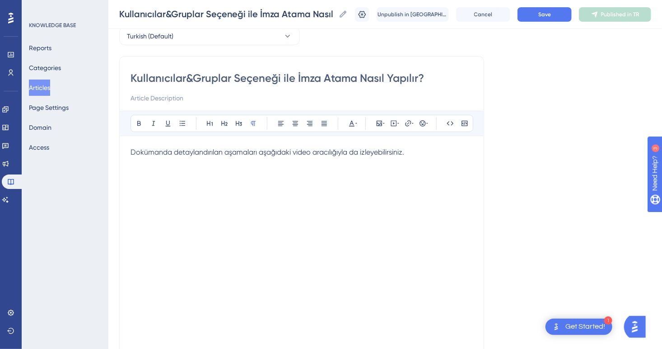
scroll to position [0, 0]
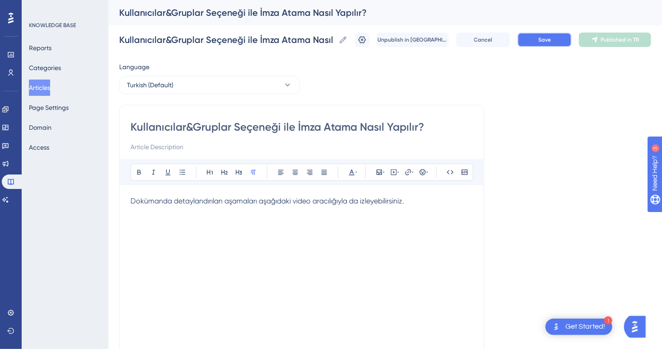
click at [544, 42] on button "Save" at bounding box center [544, 40] width 54 height 14
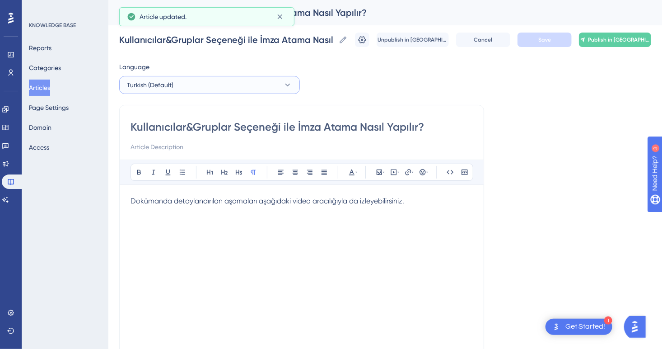
click at [212, 89] on button "Turkish (Default)" at bounding box center [209, 85] width 181 height 18
click at [176, 133] on button "English English No translation" at bounding box center [209, 130] width 169 height 18
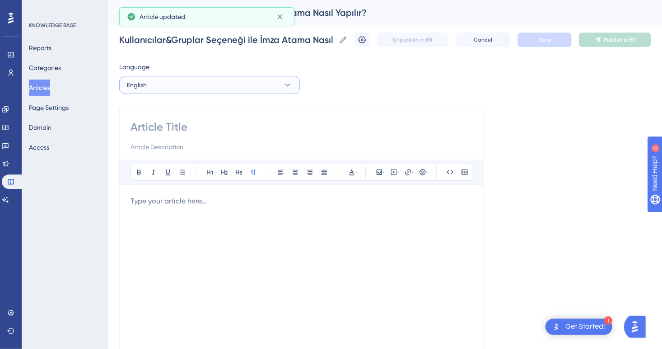
click at [165, 87] on button "English" at bounding box center [209, 85] width 181 height 18
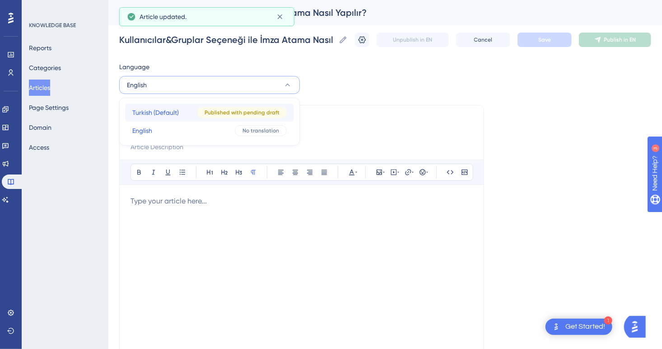
click at [172, 112] on span "Turkish (Default)" at bounding box center [155, 112] width 47 height 11
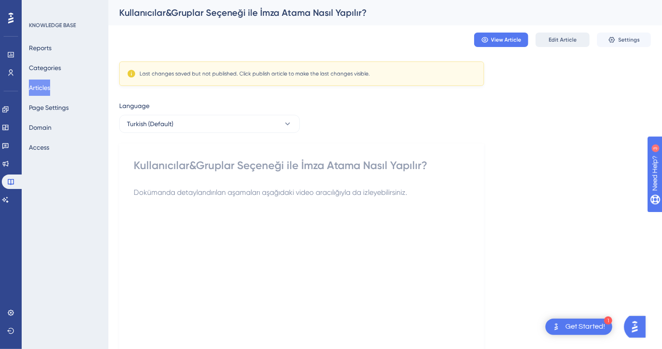
click at [553, 42] on span "Edit Article" at bounding box center [563, 39] width 28 height 7
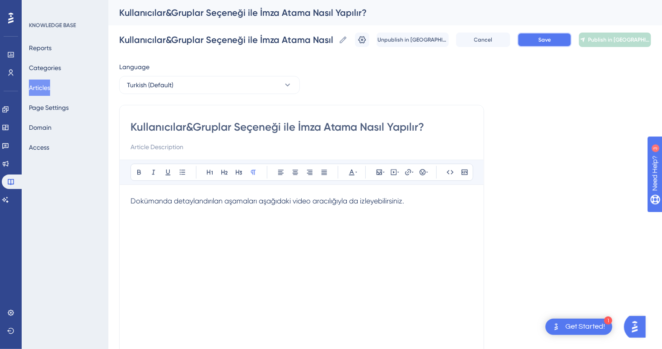
click at [542, 43] on button "Save" at bounding box center [544, 40] width 54 height 14
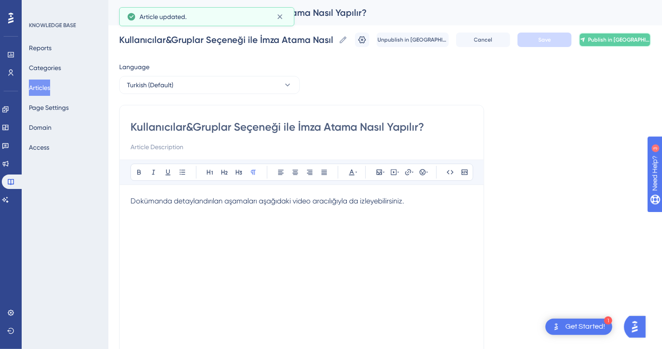
click at [621, 38] on span "Publish in [GEOGRAPHIC_DATA]" at bounding box center [619, 39] width 62 height 7
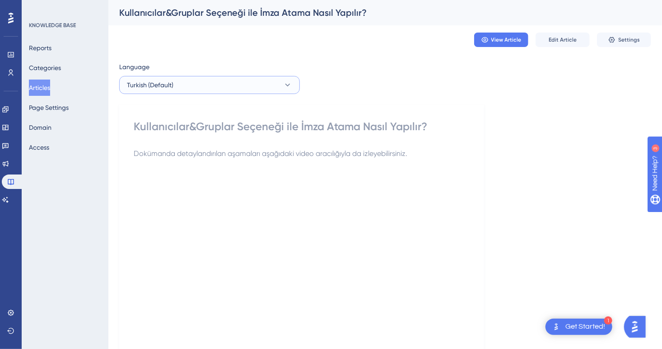
click at [233, 81] on button "Turkish (Default)" at bounding box center [209, 85] width 181 height 18
click at [170, 129] on button "English English No translation" at bounding box center [209, 130] width 169 height 18
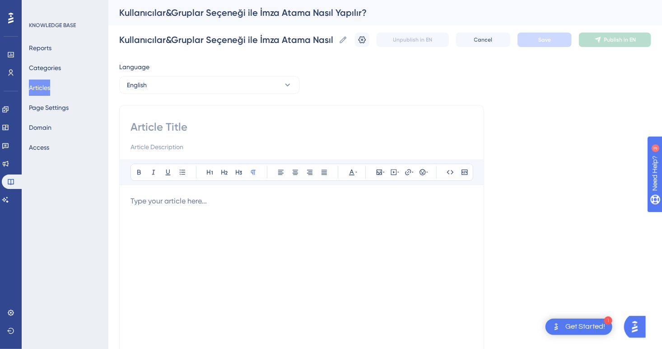
click at [190, 209] on div at bounding box center [301, 295] width 342 height 199
click at [490, 43] on button "Cancel" at bounding box center [483, 40] width 54 height 14
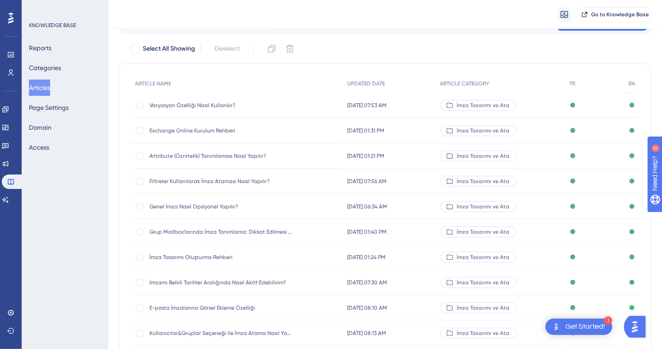
scroll to position [111, 0]
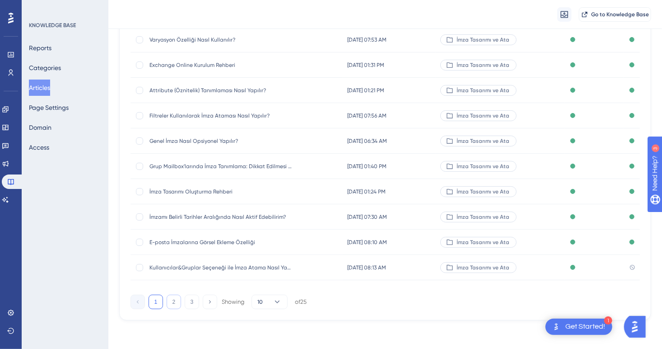
click at [177, 298] on button "2" at bounding box center [174, 301] width 14 height 14
click at [237, 141] on span "İmza Tasarımına Özel Gün Banner’ı Nasıl Eklenir?" at bounding box center [221, 140] width 144 height 7
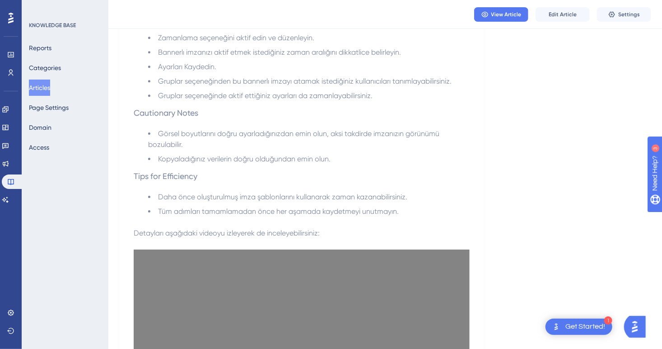
scroll to position [3097, 0]
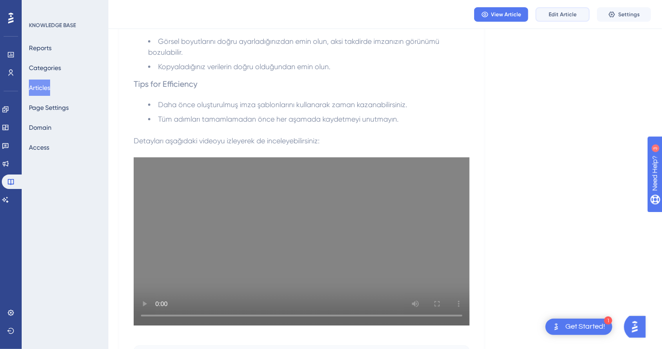
click at [563, 18] on button "Edit Article" at bounding box center [562, 14] width 54 height 14
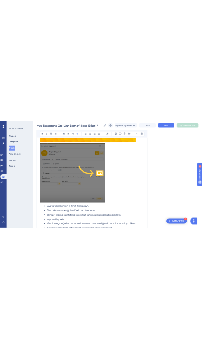
scroll to position [3076, 0]
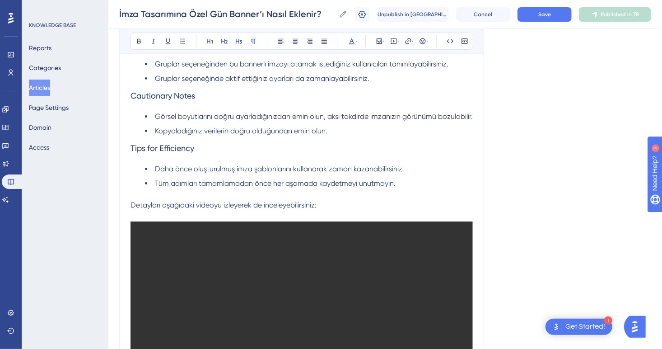
click at [219, 241] on video "Your browser does not support the video tag." at bounding box center [301, 306] width 342 height 171
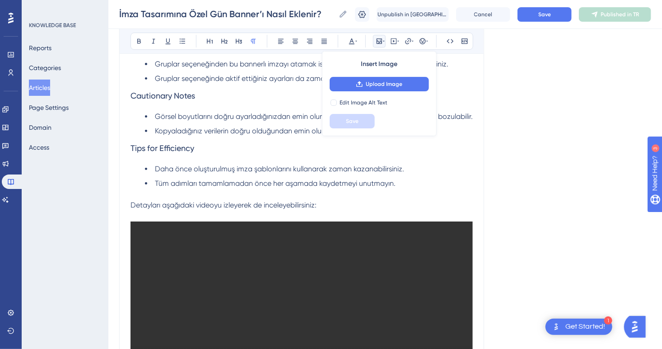
click at [336, 208] on p "Detayları aşağıdaki videoyu izleyerek de inceleyebilirsiniz:" at bounding box center [301, 205] width 342 height 11
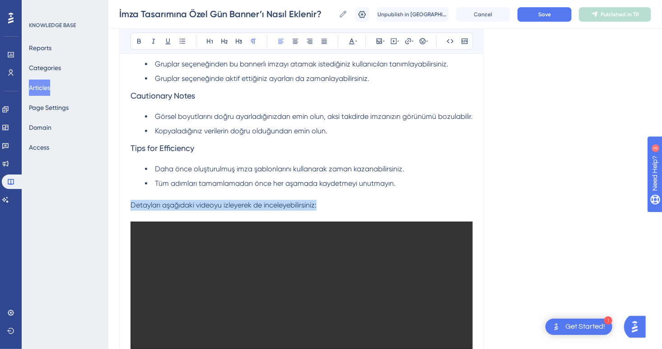
drag, startPoint x: 322, startPoint y: 210, endPoint x: 125, endPoint y: 212, distance: 197.8
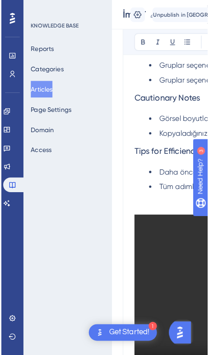
scroll to position [2615, 0]
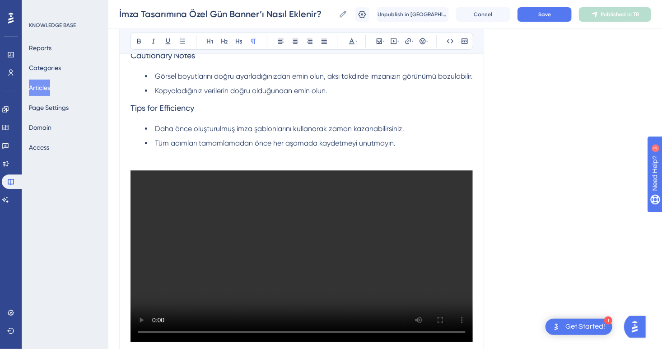
scroll to position [3117, 0]
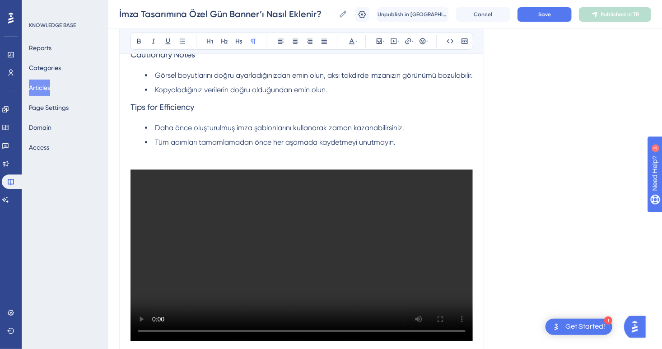
click at [299, 342] on p at bounding box center [301, 347] width 342 height 11
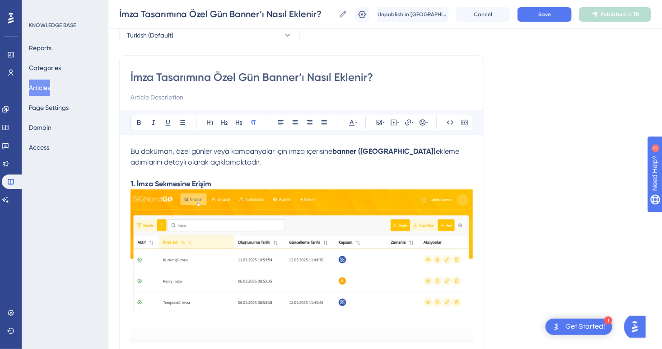
scroll to position [0, 0]
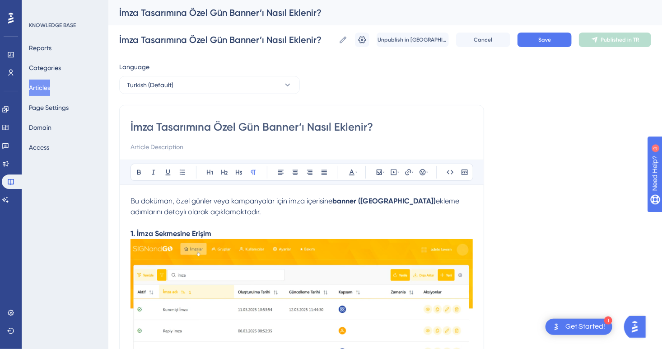
click at [131, 201] on span "Bu doküman, özel günler veya kampanyalar için imza içerisine" at bounding box center [231, 200] width 202 height 9
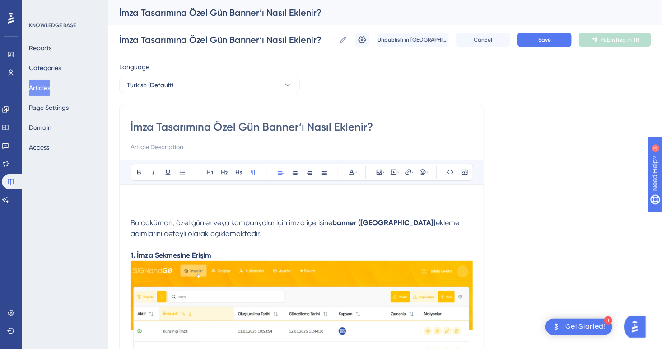
click at [132, 201] on p at bounding box center [301, 201] width 342 height 11
click at [395, 175] on icon at bounding box center [393, 171] width 7 height 7
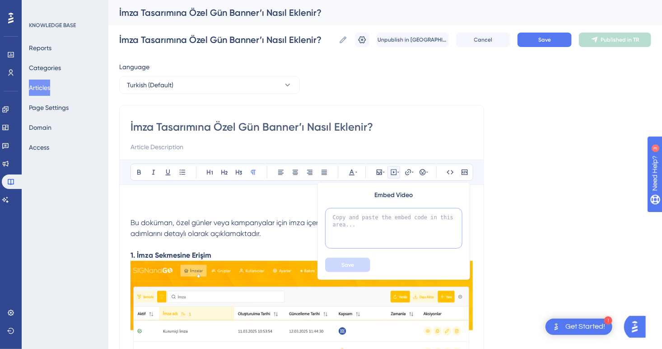
click at [396, 221] on textarea at bounding box center [393, 228] width 137 height 41
paste textarea "<iframe width="100%" height="400" src="[URL][DOMAIN_NAME]" frameborder="0" allo…"
type textarea "<iframe width="100%" height="400" src="[URL][DOMAIN_NAME]" frameborder="0" allo…"
click at [343, 258] on button "Save" at bounding box center [347, 264] width 45 height 14
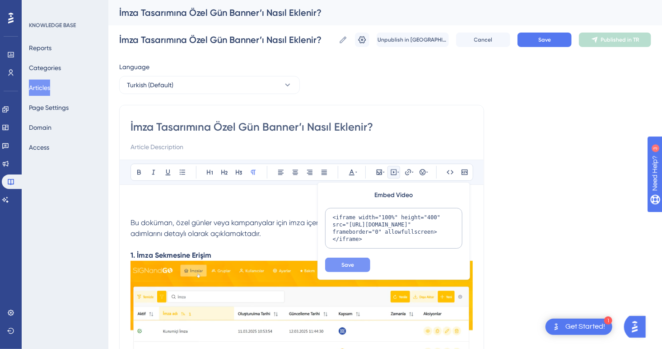
scroll to position [42, 0]
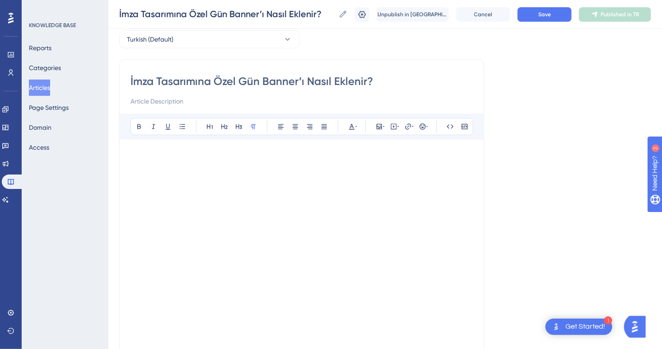
click at [180, 150] on p at bounding box center [301, 155] width 342 height 11
click at [165, 150] on p at bounding box center [301, 155] width 342 height 11
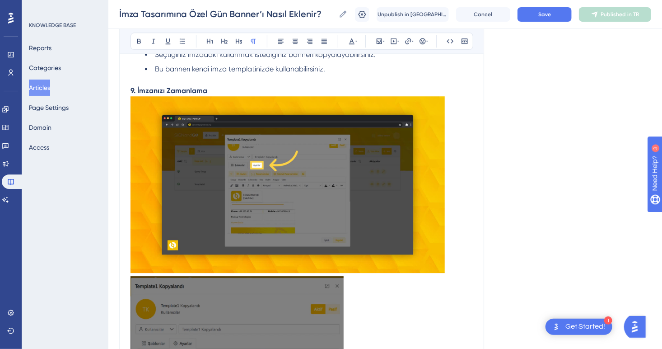
scroll to position [2755, 0]
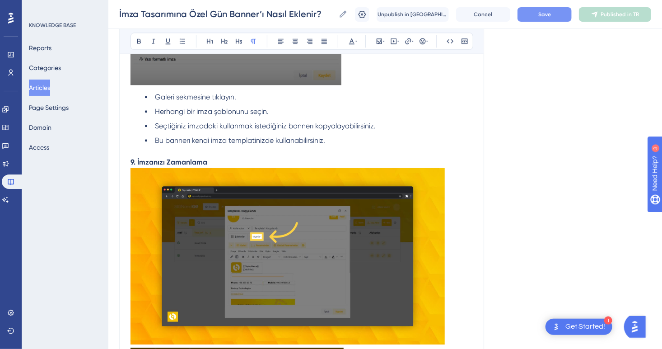
click at [562, 10] on button "Save" at bounding box center [544, 14] width 54 height 14
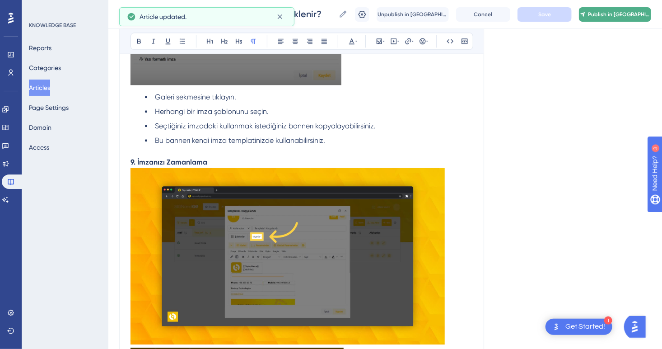
click at [619, 13] on span "Publish in [GEOGRAPHIC_DATA]" at bounding box center [619, 14] width 62 height 7
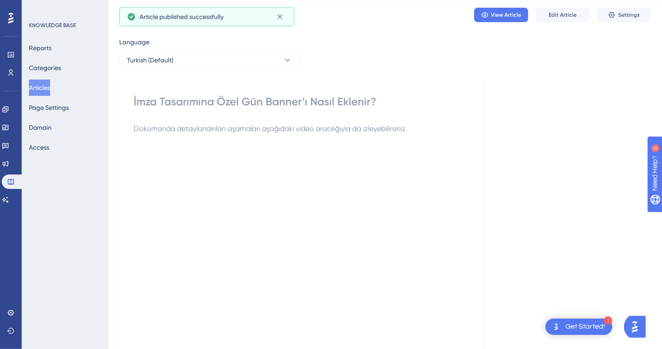
scroll to position [0, 0]
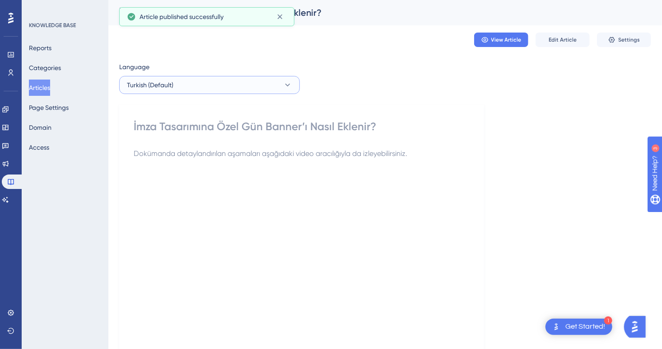
click at [242, 78] on button "Turkish (Default)" at bounding box center [209, 85] width 181 height 18
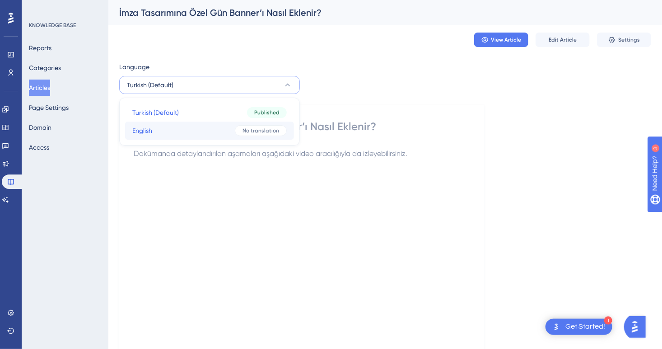
click at [196, 130] on button "English English No translation" at bounding box center [209, 130] width 169 height 18
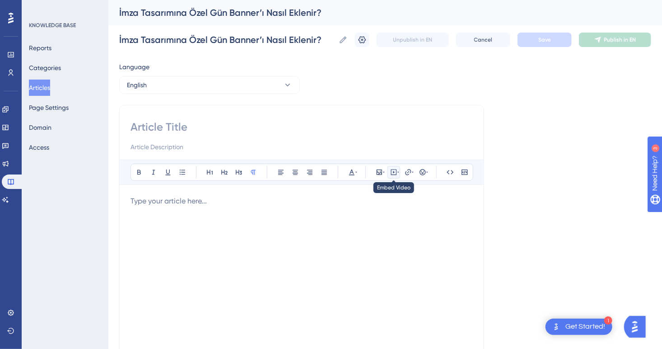
click at [394, 172] on icon at bounding box center [393, 172] width 1 height 2
click at [387, 227] on textarea at bounding box center [393, 228] width 137 height 41
paste textarea "<iframe width="100%" height="400" src="[URL][DOMAIN_NAME]" frameborder="0" allo…"
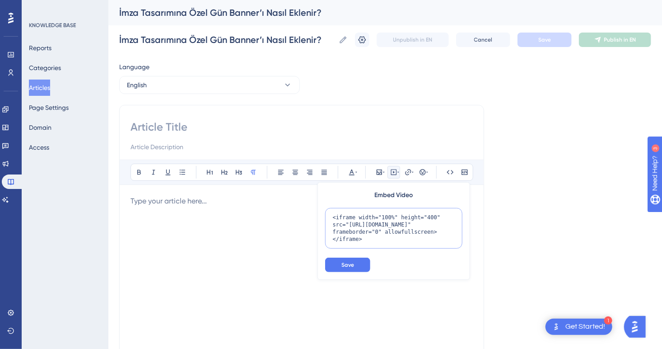
scroll to position [9, 0]
type textarea "<iframe width="100%" height="400" src="[URL][DOMAIN_NAME]" frameborder="0" allo…"
click at [345, 264] on span "Save" at bounding box center [347, 264] width 13 height 7
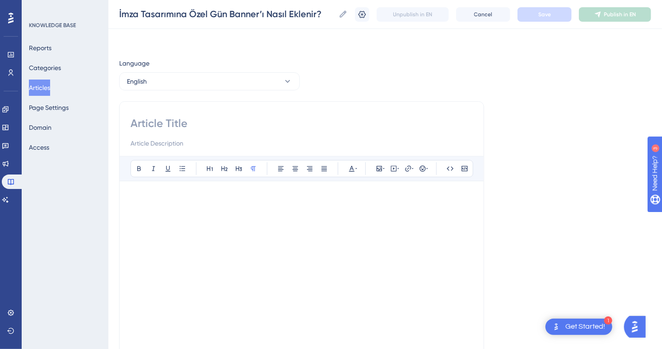
scroll to position [42, 0]
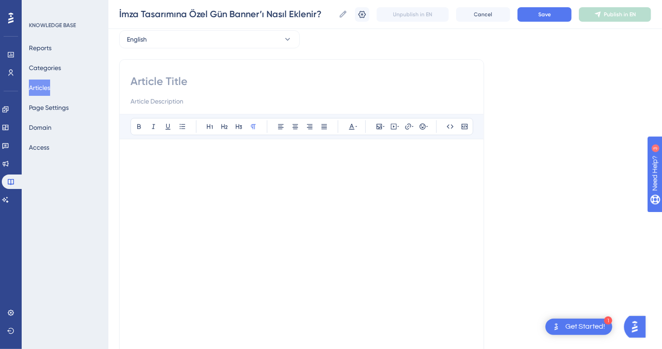
click at [163, 139] on div "Bold Italic Underline Bullet Point Heading 1 Heading 2 Heading 3 Normal Align L…" at bounding box center [301, 234] width 342 height 240
click at [164, 150] on p at bounding box center [301, 155] width 342 height 11
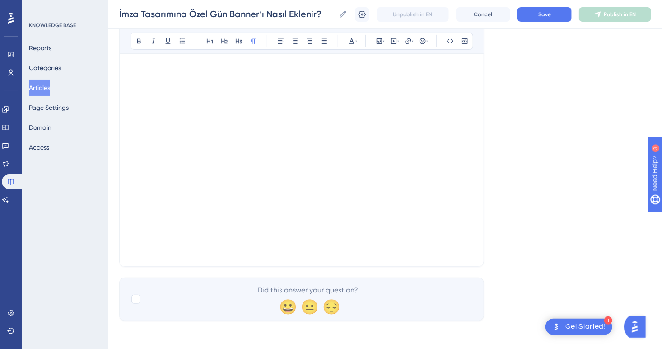
click at [246, 250] on p at bounding box center [301, 249] width 342 height 11
